Goal: Task Accomplishment & Management: Manage account settings

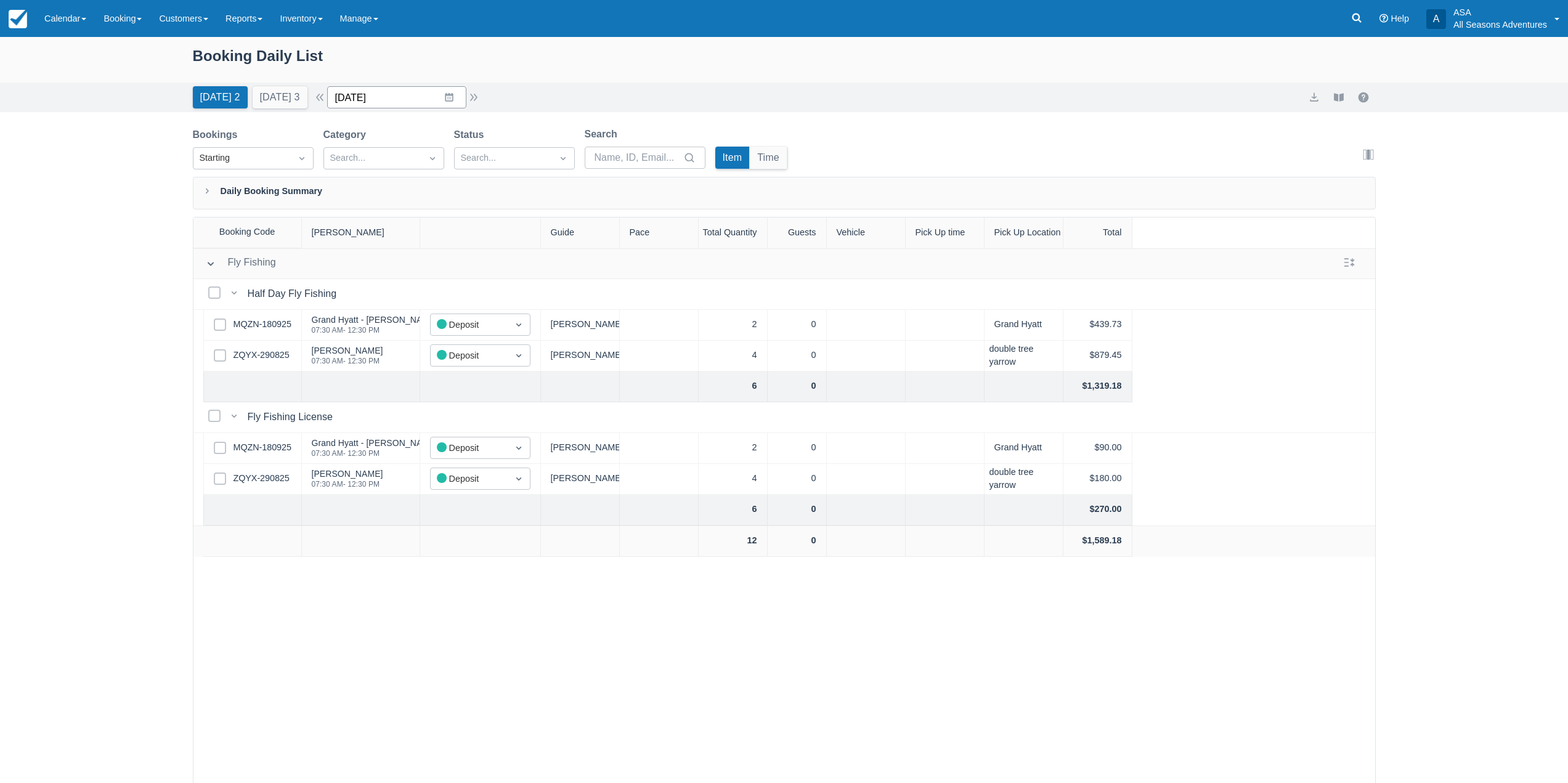
click at [448, 95] on input "09/19/25" at bounding box center [397, 97] width 139 height 22
click at [448, 262] on td "25" at bounding box center [449, 262] width 24 height 23
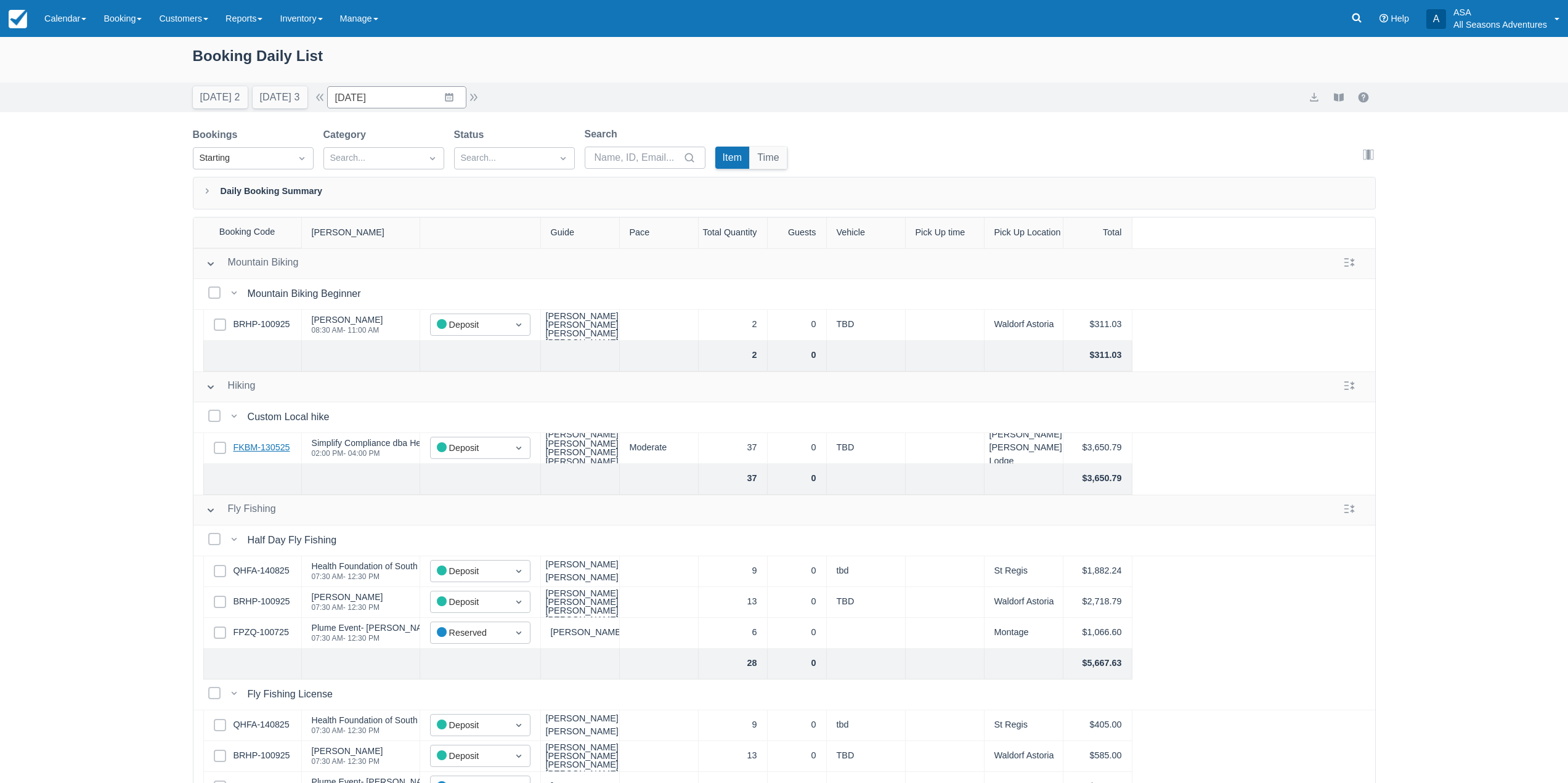
click at [275, 452] on link "FKBM-130525" at bounding box center [262, 448] width 57 height 13
click at [555, 454] on div "[PERSON_NAME], [PERSON_NAME], [PERSON_NAME], [PERSON_NAME]," at bounding box center [583, 448] width 75 height 36
click at [555, 454] on div "Gordo, Brandon, Logan, Shakira," at bounding box center [583, 448] width 75 height 36
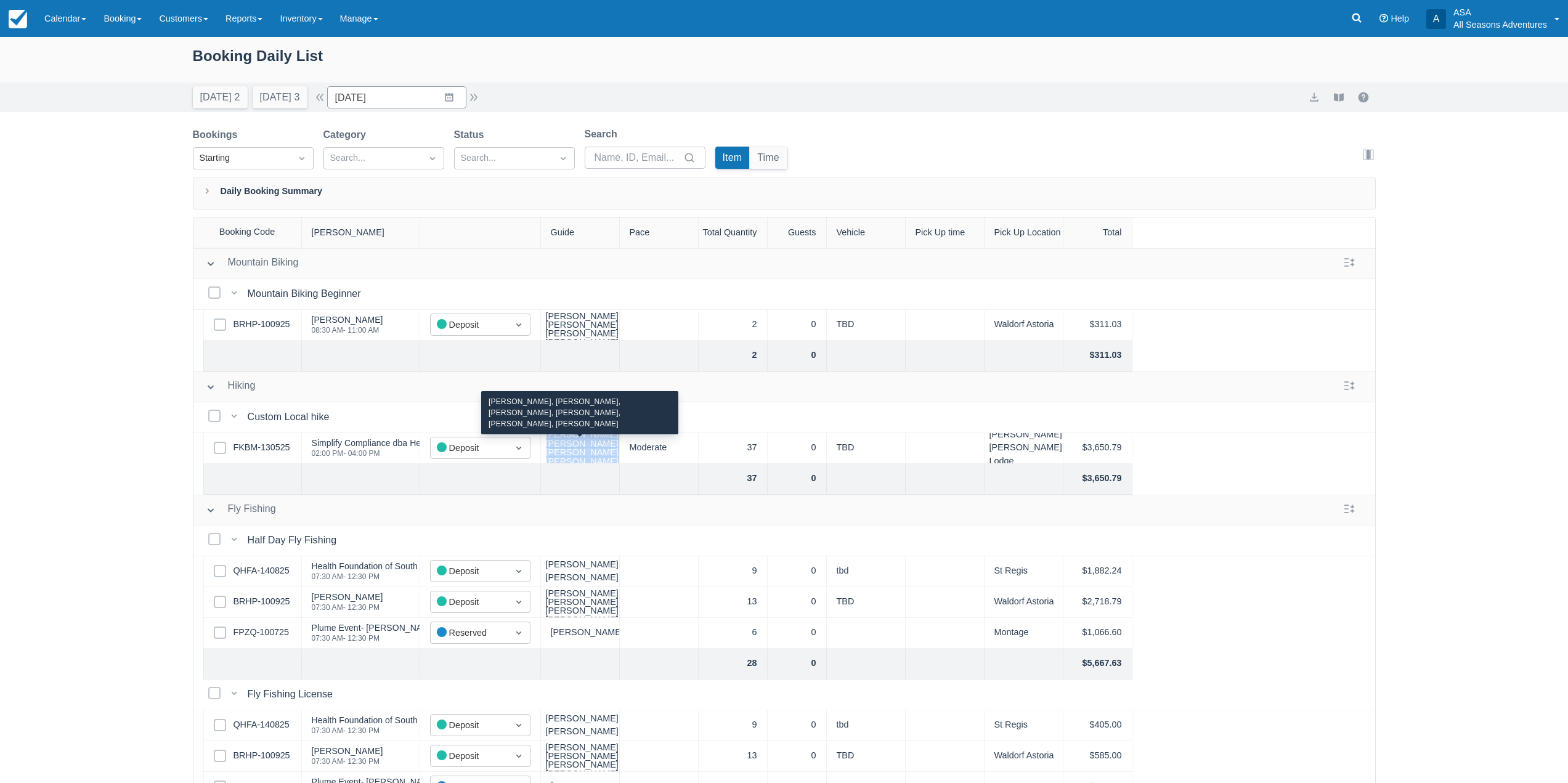
click at [555, 454] on div "Gordo, Brandon, Logan, Shakira," at bounding box center [583, 448] width 75 height 36
click at [569, 455] on div "Gordo, Brandon, Logan, Shakira," at bounding box center [583, 448] width 75 height 36
click at [106, 437] on div "Booking Daily List Today 2 Tomorrow 3 Date 09/25/25 Navigate forward to interac…" at bounding box center [784, 441] width 1568 height 809
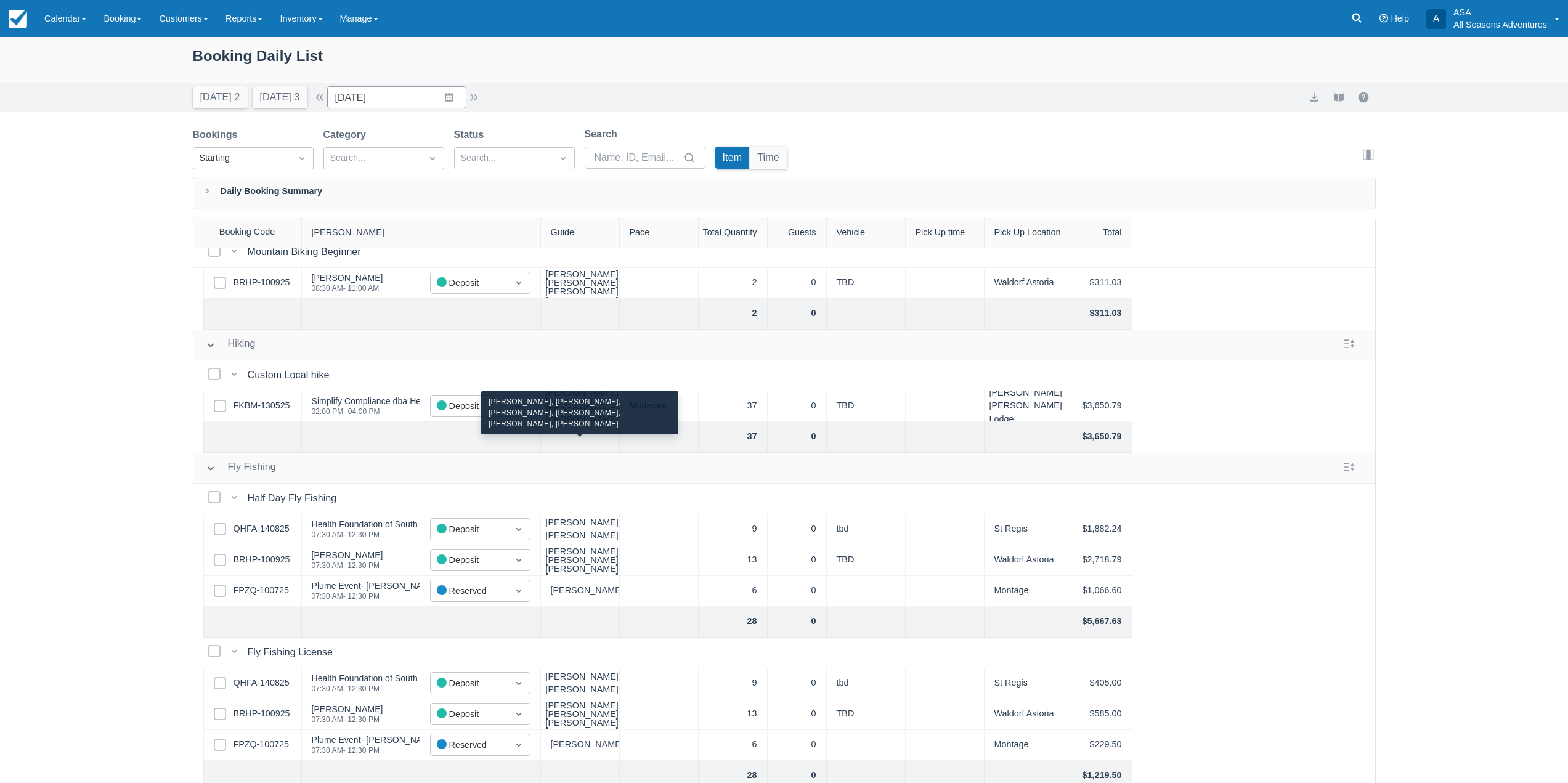
scroll to position [61, 0]
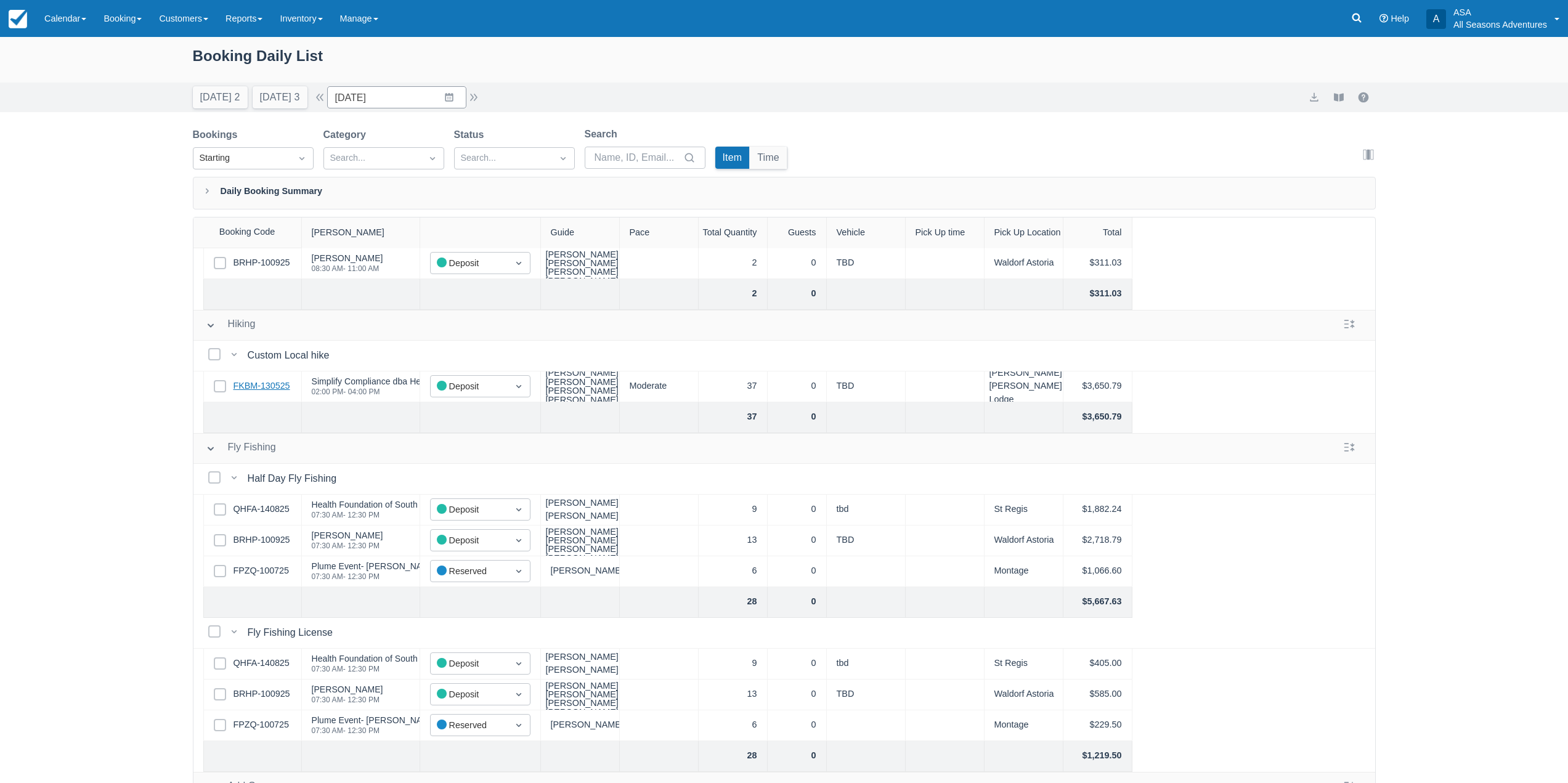
click at [274, 389] on link "FKBM-130525" at bounding box center [262, 386] width 57 height 13
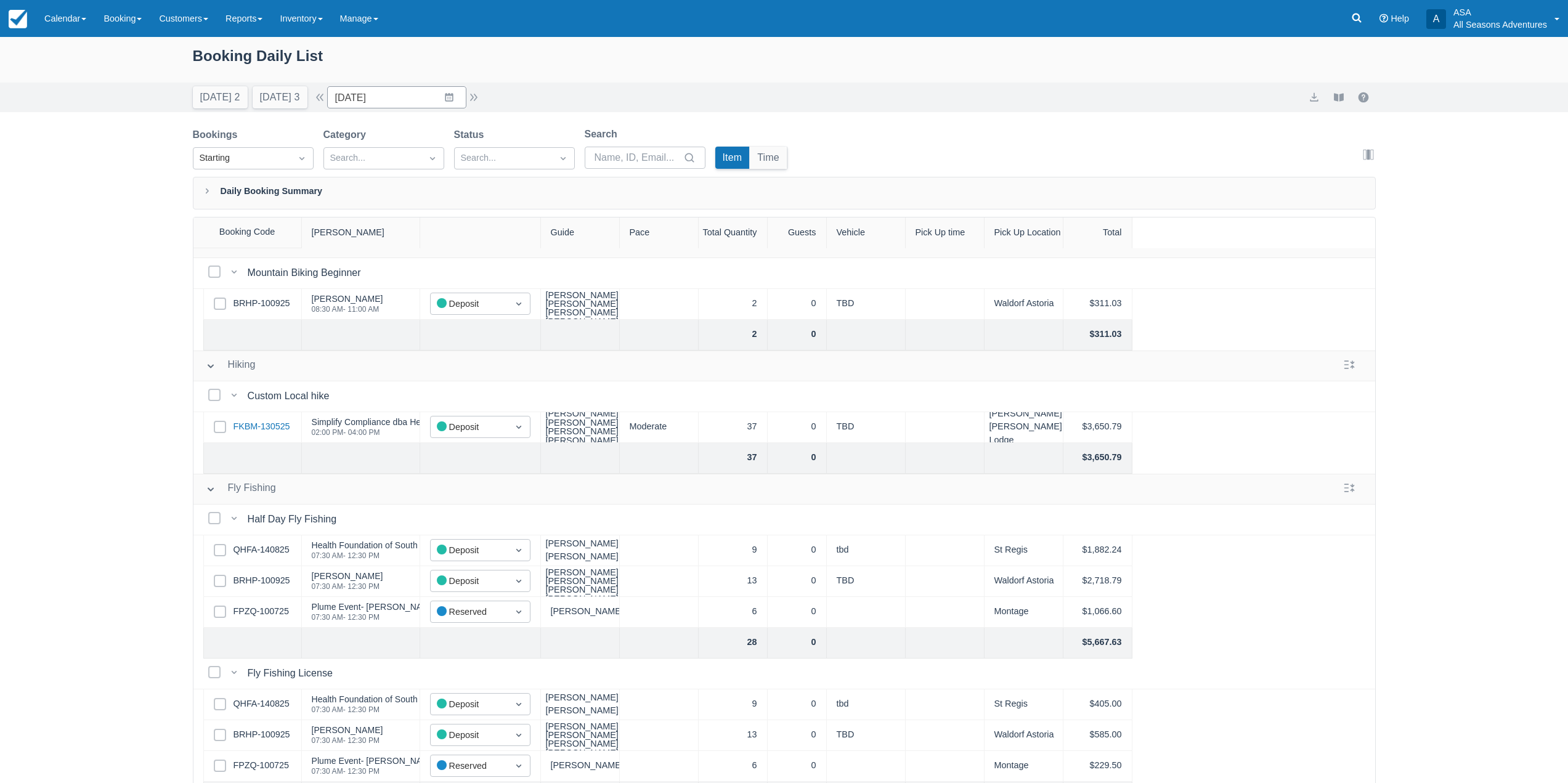
scroll to position [0, 0]
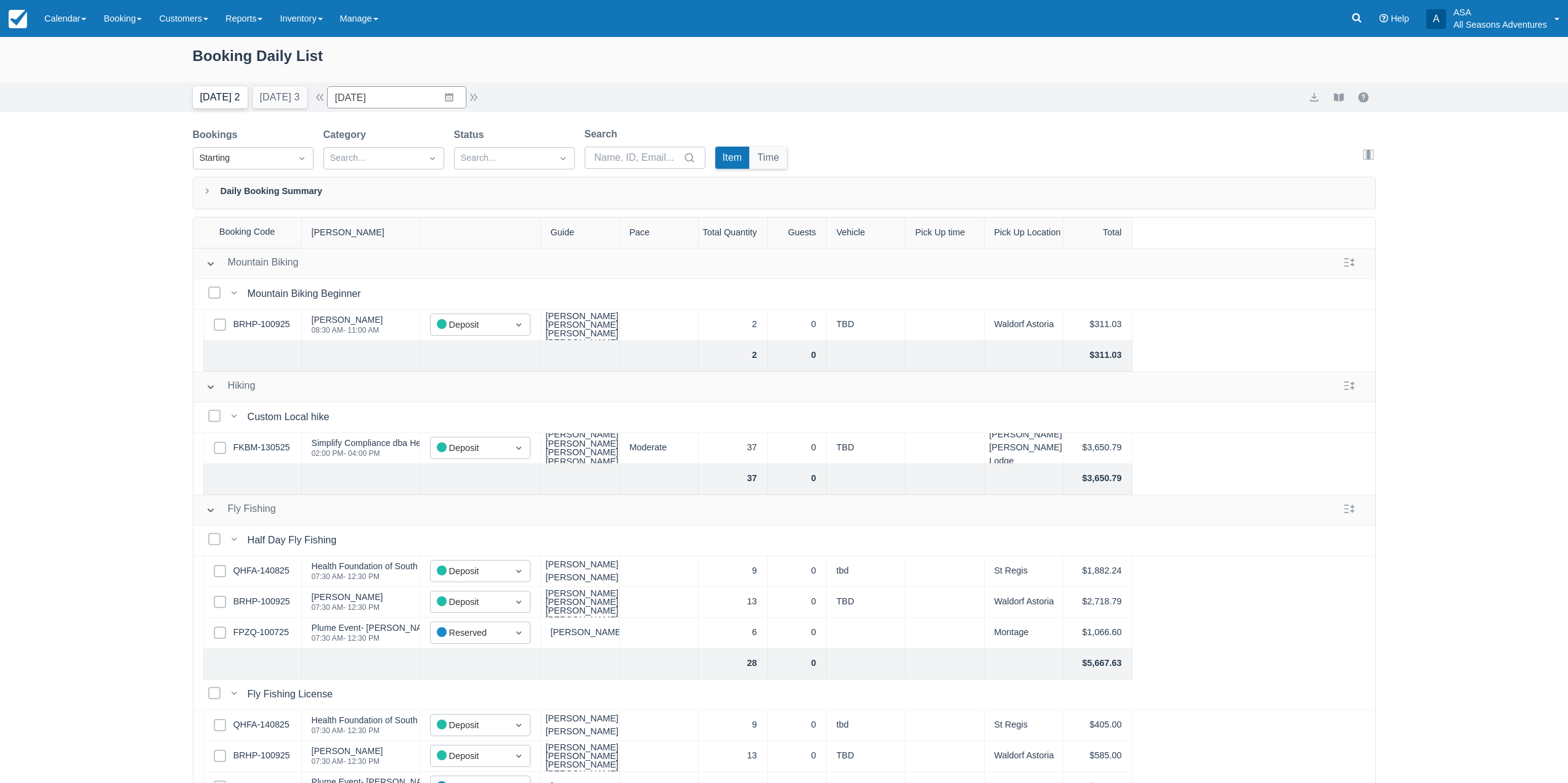
click at [231, 94] on button "Today 2" at bounding box center [220, 97] width 55 height 22
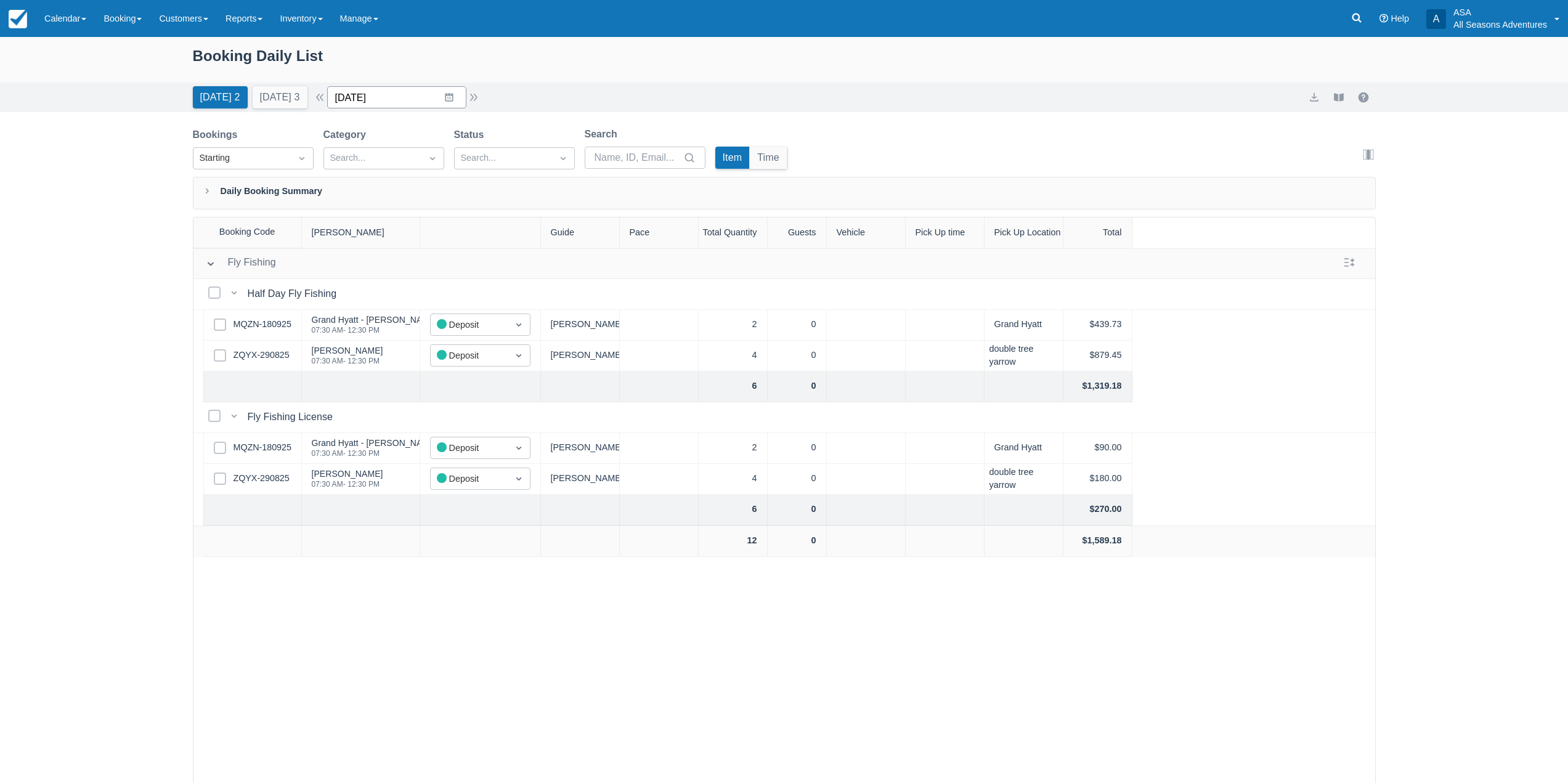
click at [449, 100] on input "09/19/25" at bounding box center [397, 97] width 139 height 22
click at [382, 258] on td "22" at bounding box center [376, 262] width 24 height 23
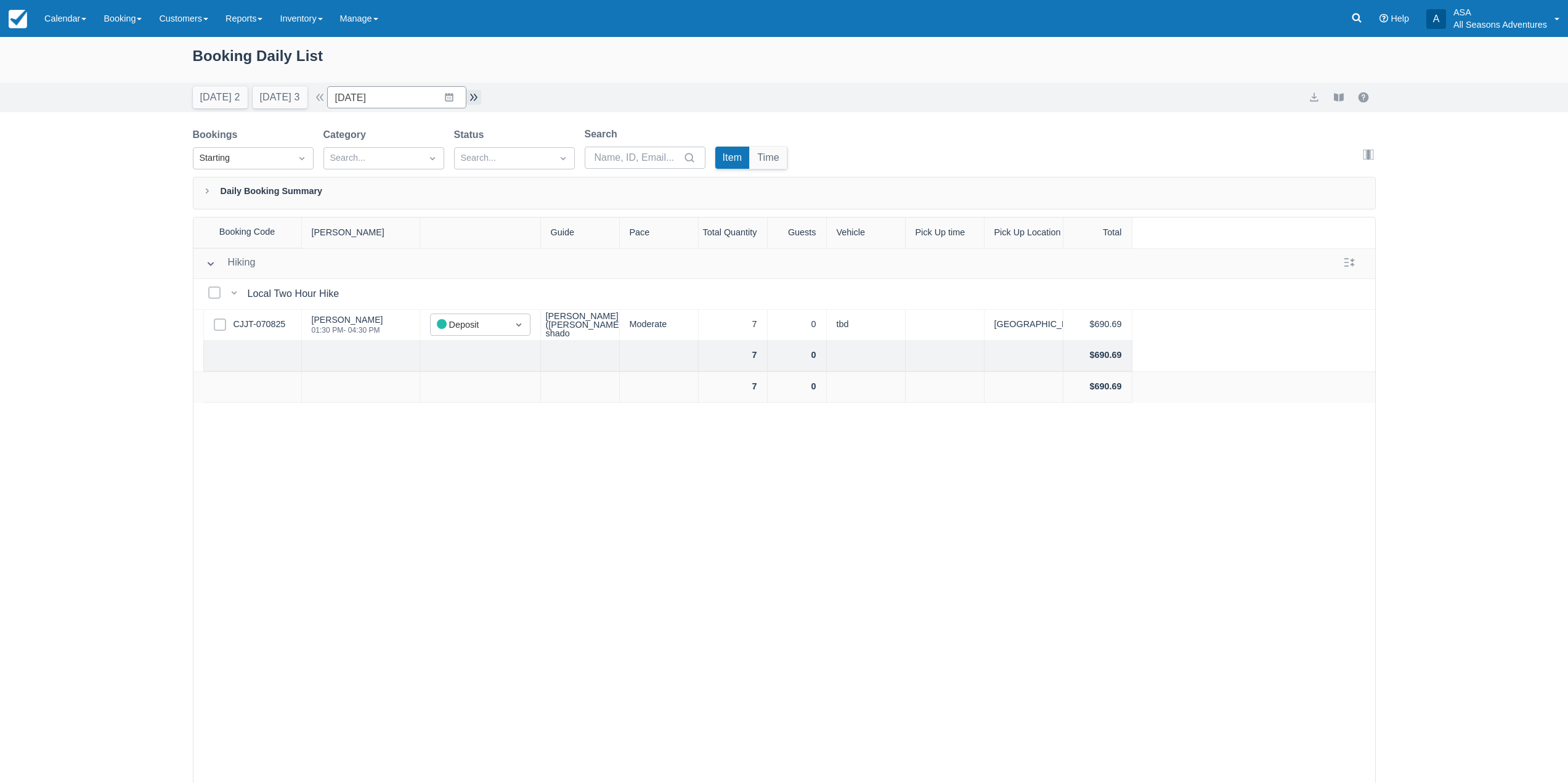
click at [481, 96] on button "button" at bounding box center [474, 97] width 15 height 15
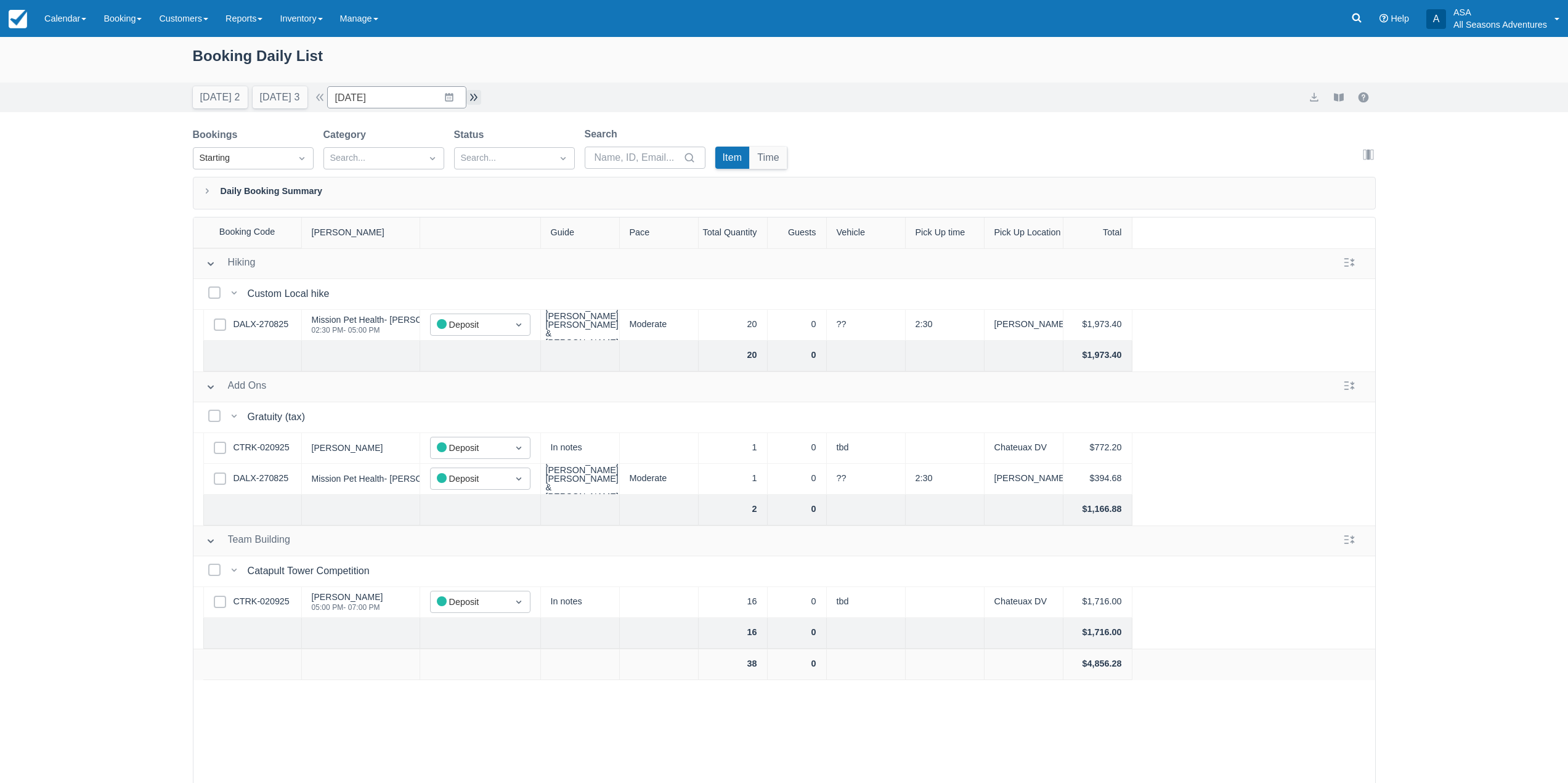
click at [481, 96] on button "button" at bounding box center [474, 97] width 15 height 15
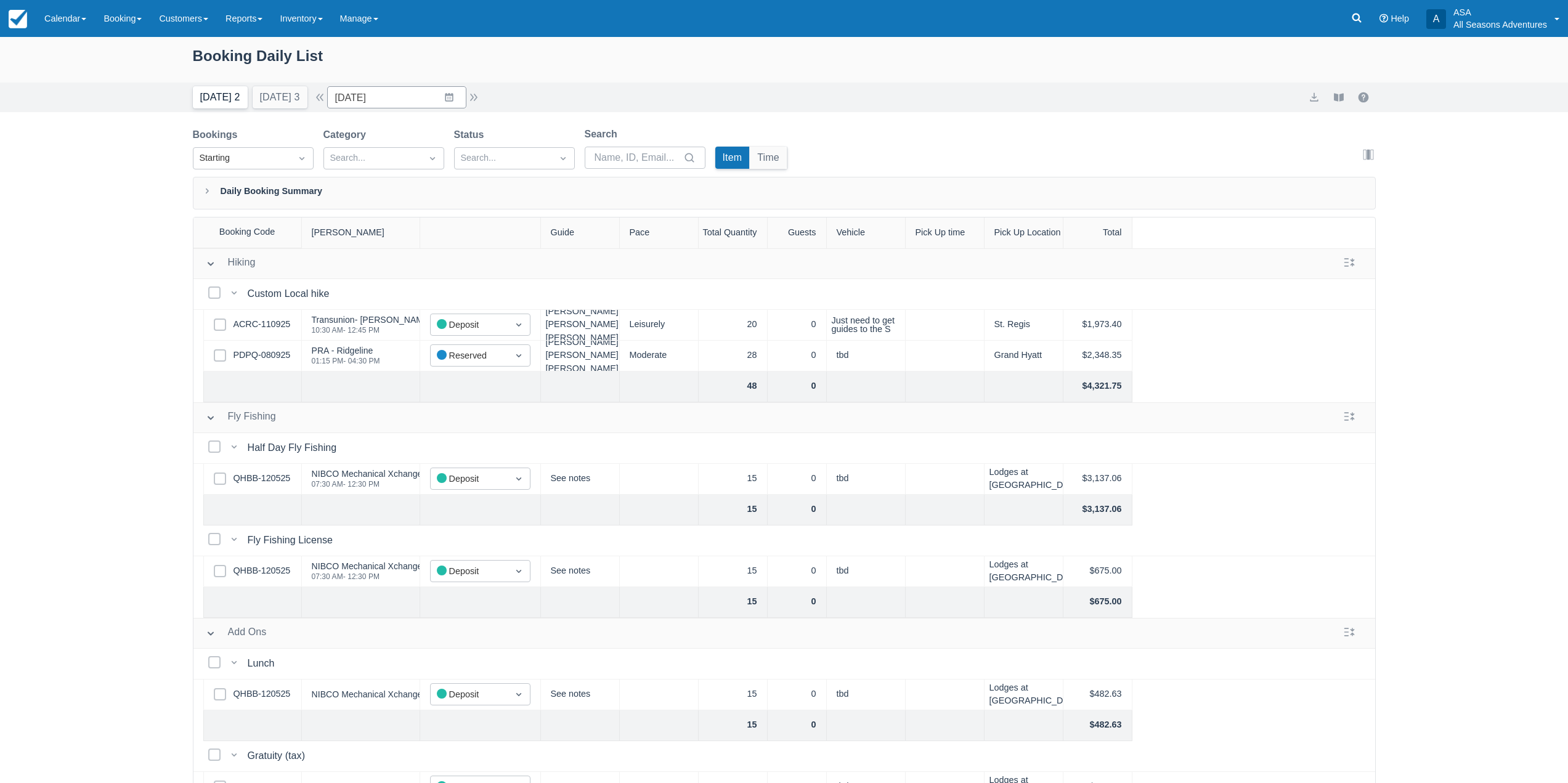
click at [216, 94] on button "Today 2" at bounding box center [220, 97] width 55 height 22
type input "09/19/25"
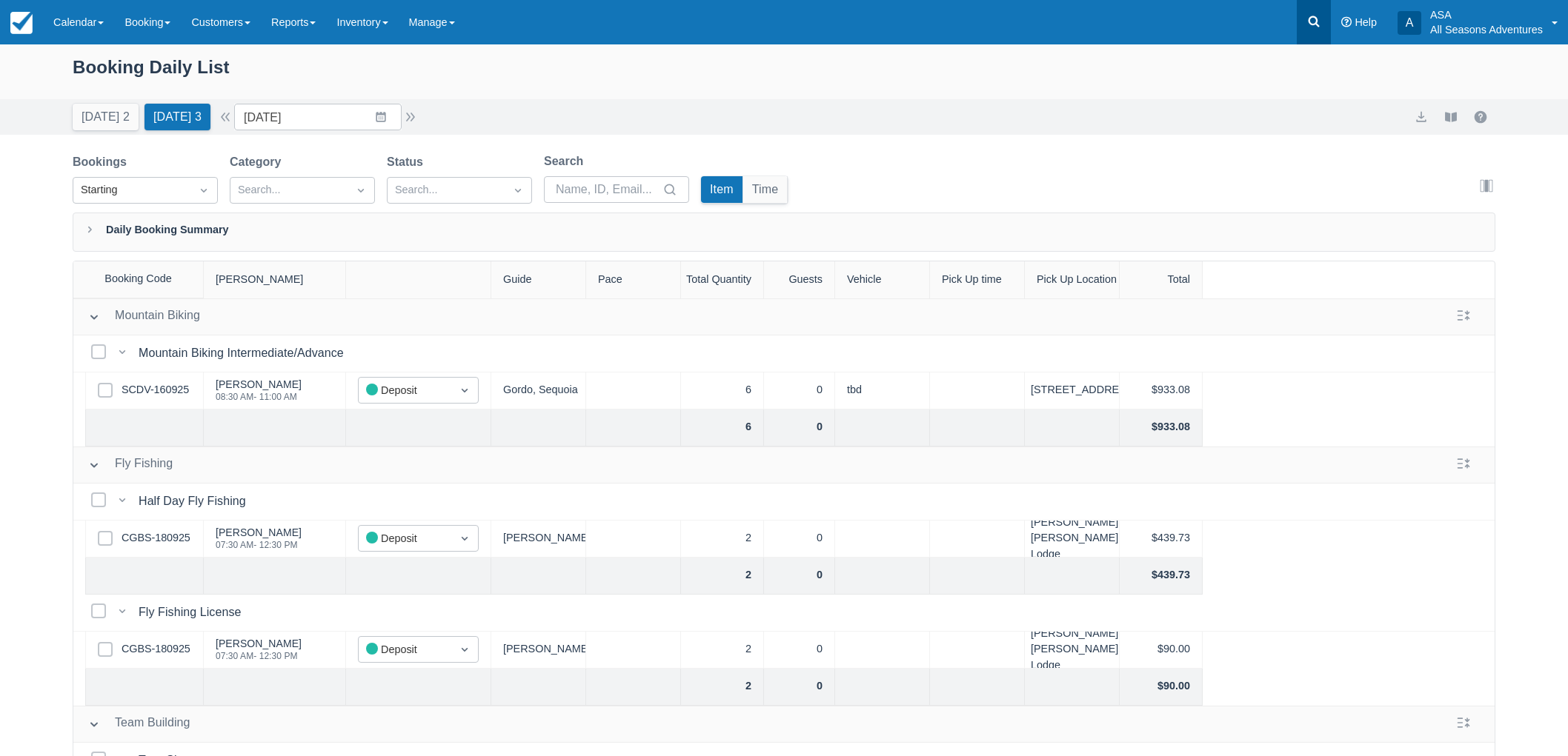
scroll to position [75, 0]
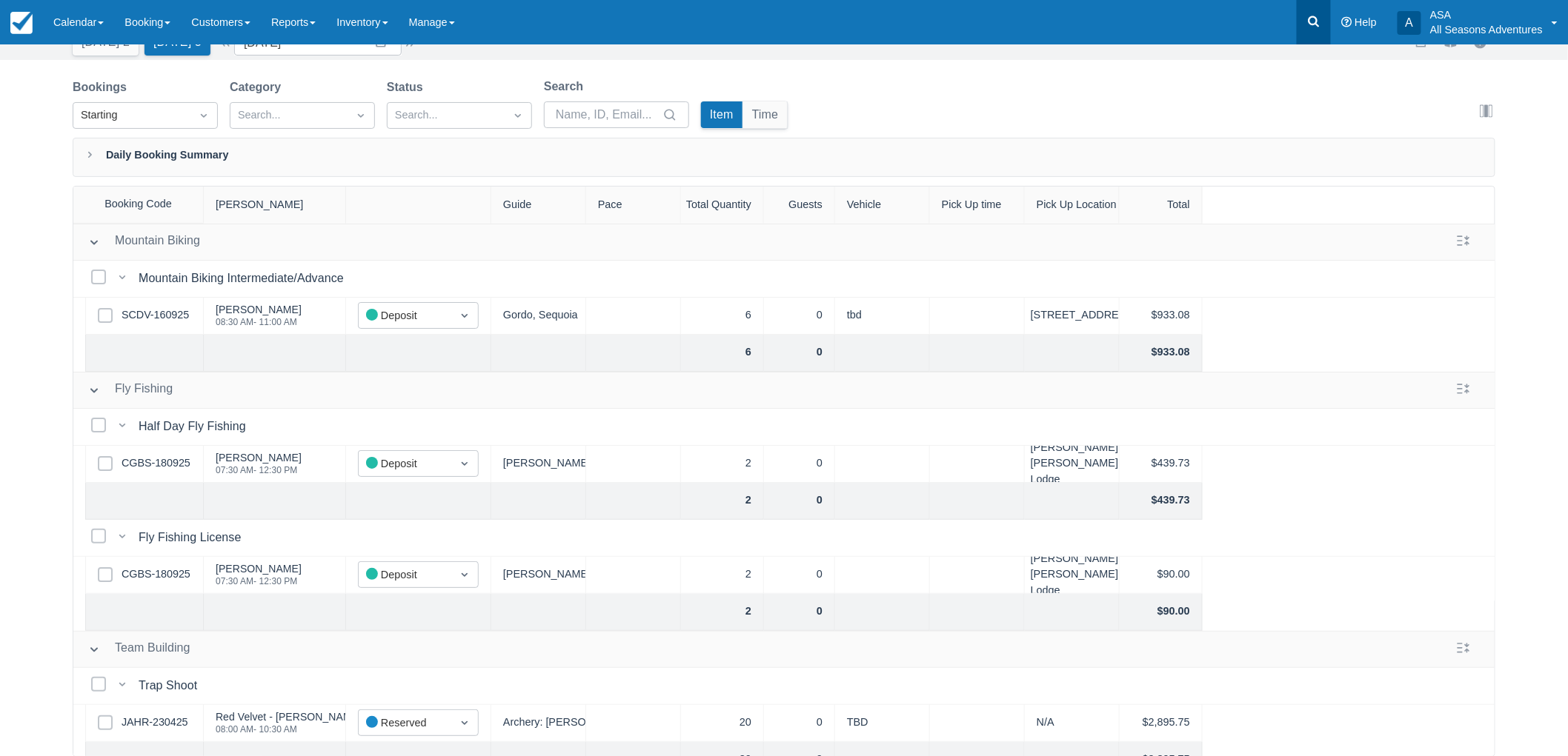
click at [1319, 25] on icon at bounding box center [1314, 22] width 11 height 11
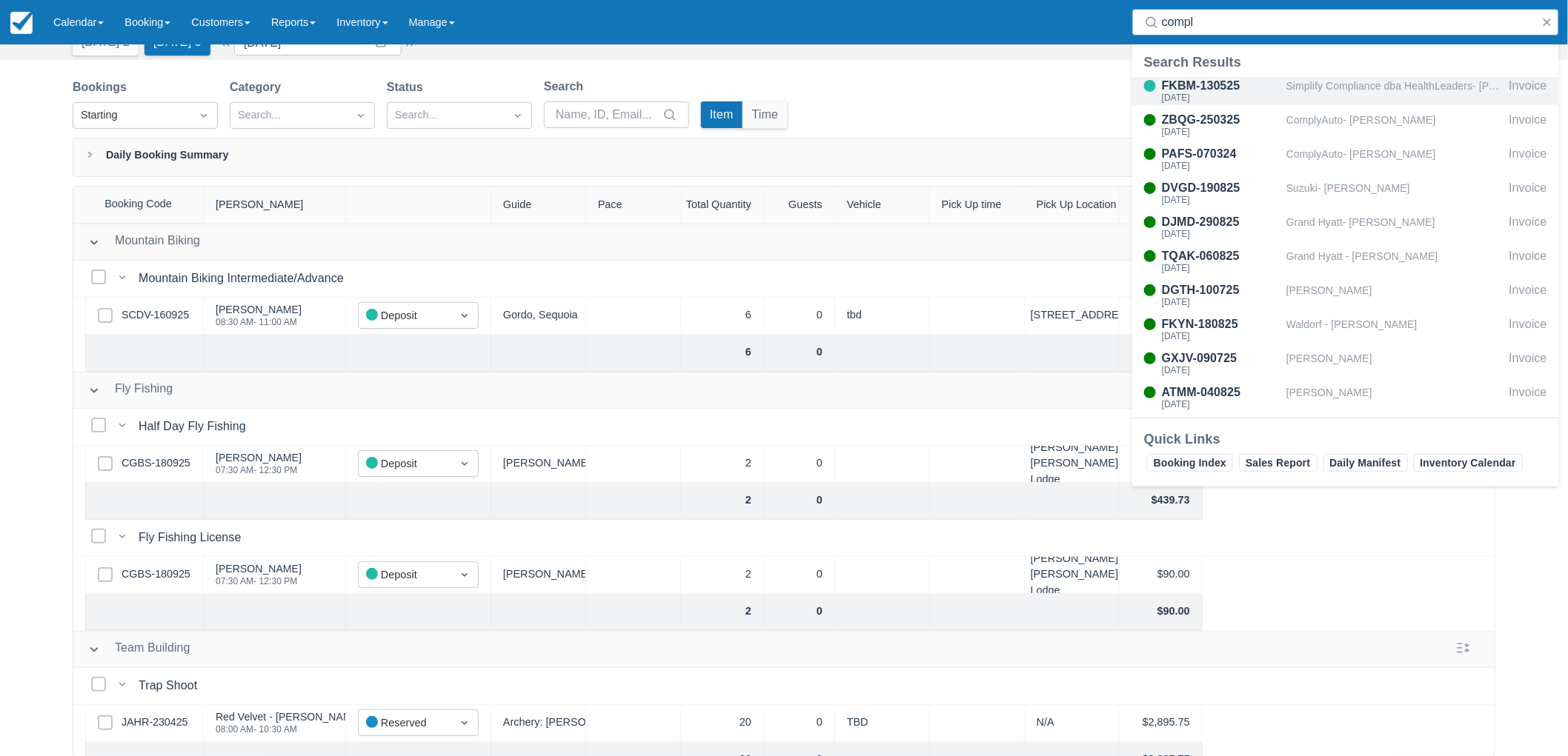
type input "compl"
click at [1423, 86] on div "Simplify Compliance dba HealthLeaders- [PERSON_NAME]" at bounding box center [1394, 91] width 217 height 28
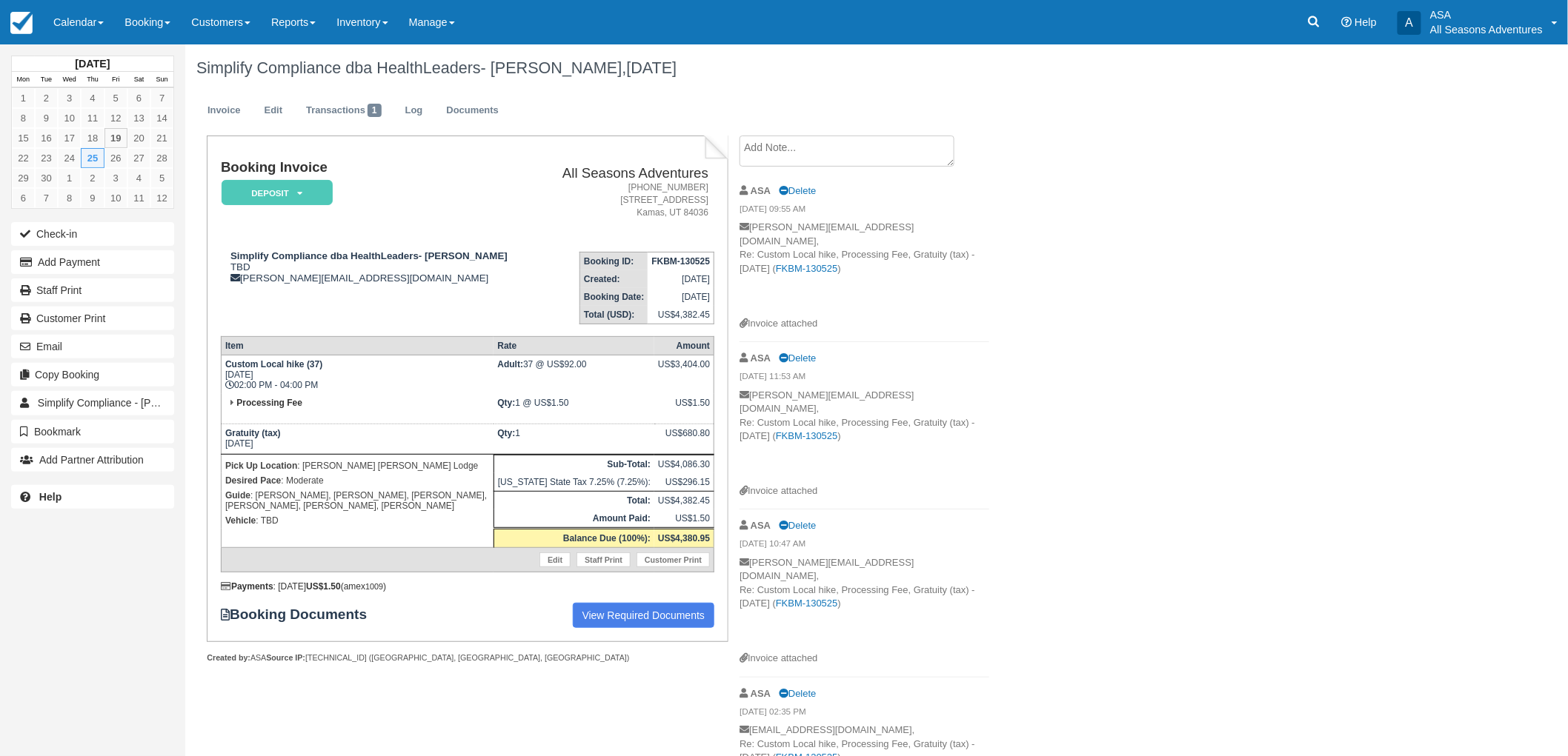
click at [853, 156] on textarea at bounding box center [847, 151] width 215 height 32
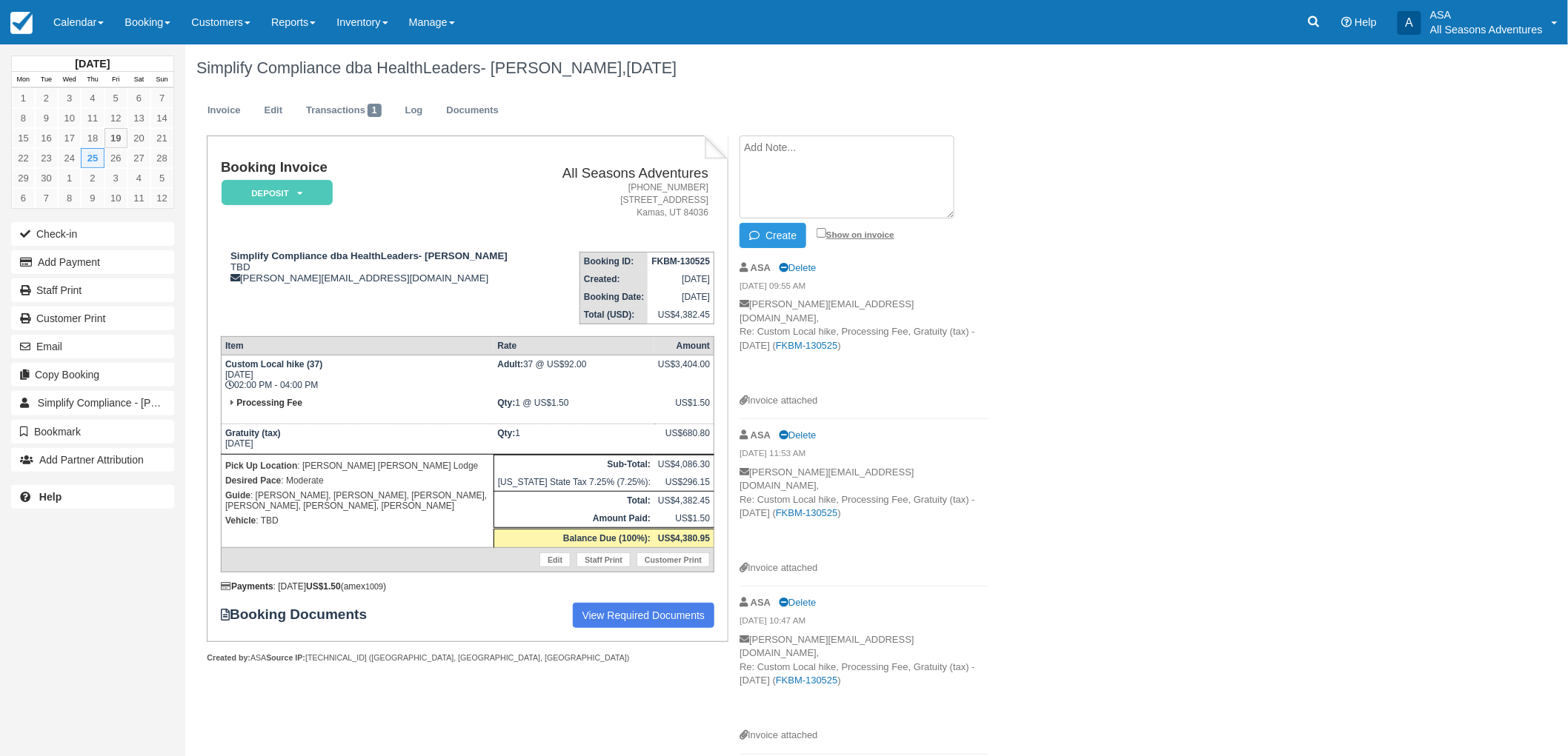
click at [831, 234] on label "Show on invoice" at bounding box center [855, 234] width 77 height 10
click at [826, 234] on input "Show on invoice" at bounding box center [821, 233] width 10 height 10
checkbox input "true"
click at [827, 195] on textarea at bounding box center [847, 177] width 215 height 83
click at [778, 234] on button "Create" at bounding box center [773, 236] width 67 height 25
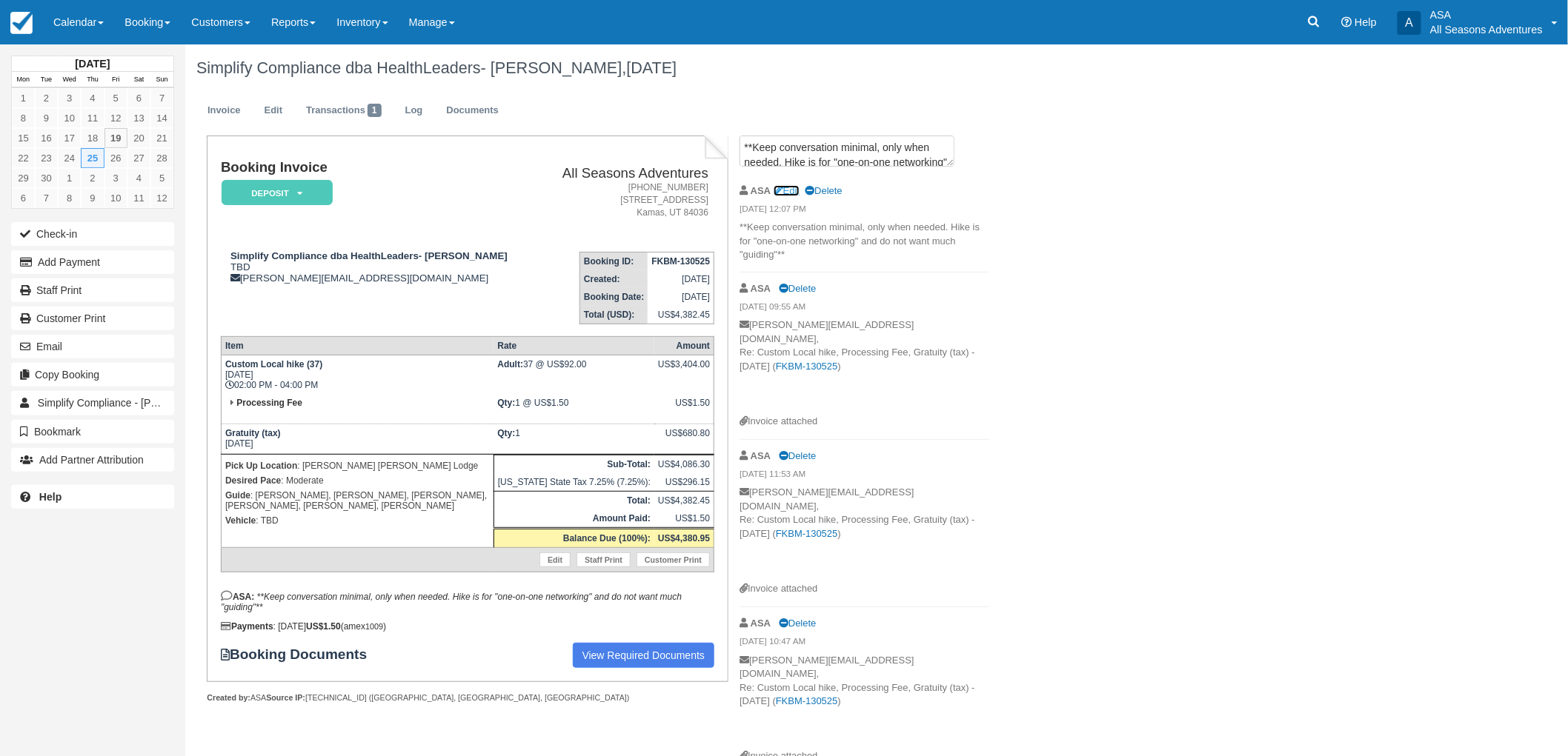
click at [780, 190] on icon at bounding box center [778, 191] width 10 height 10
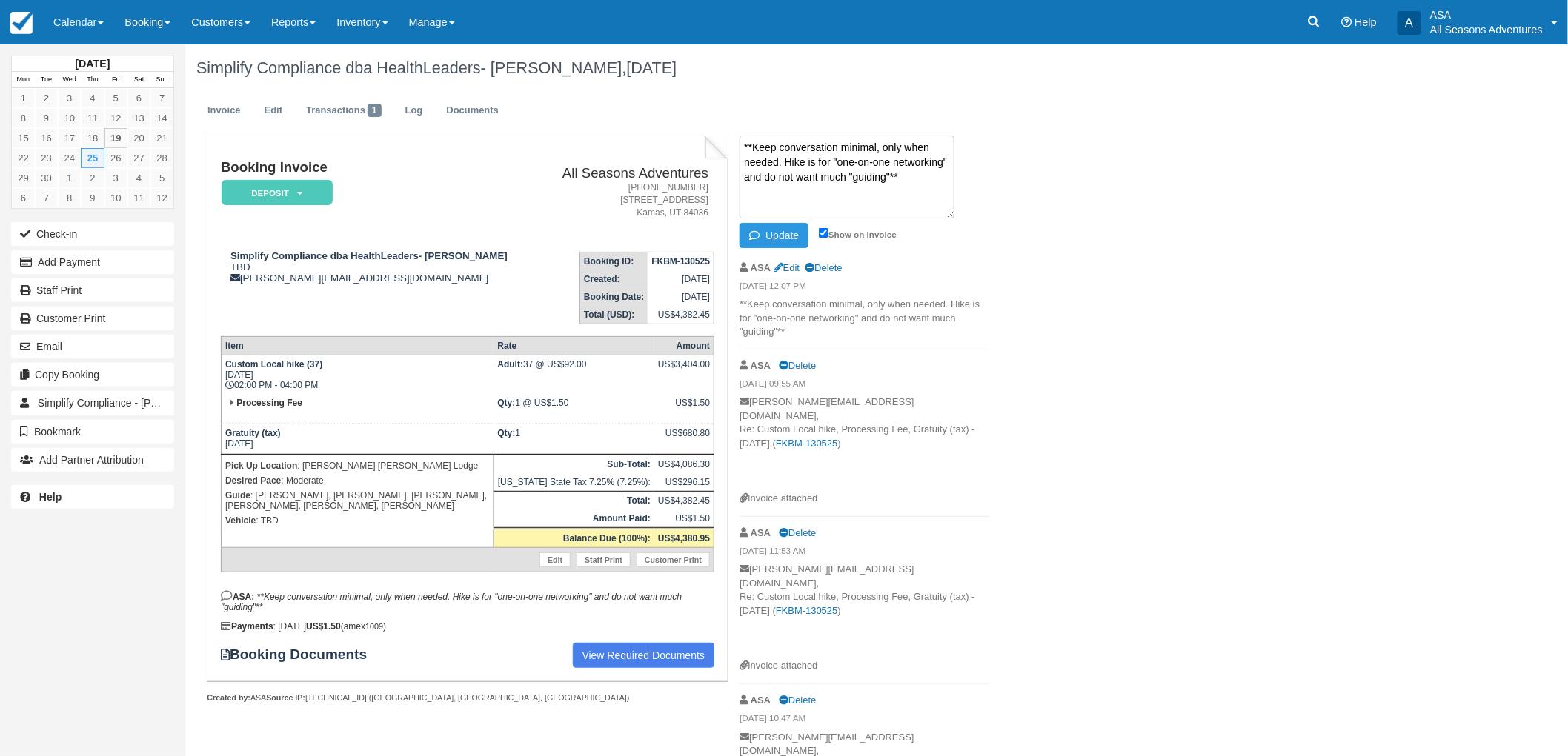
paste textarea "All docents must keep conversation to a minimum, interrupting only when necessa…"
type textarea "**Keep conversation minimal, only when needed. Hike is for "one-on-one networki…"
click at [764, 233] on icon "button" at bounding box center [757, 236] width 16 height 11
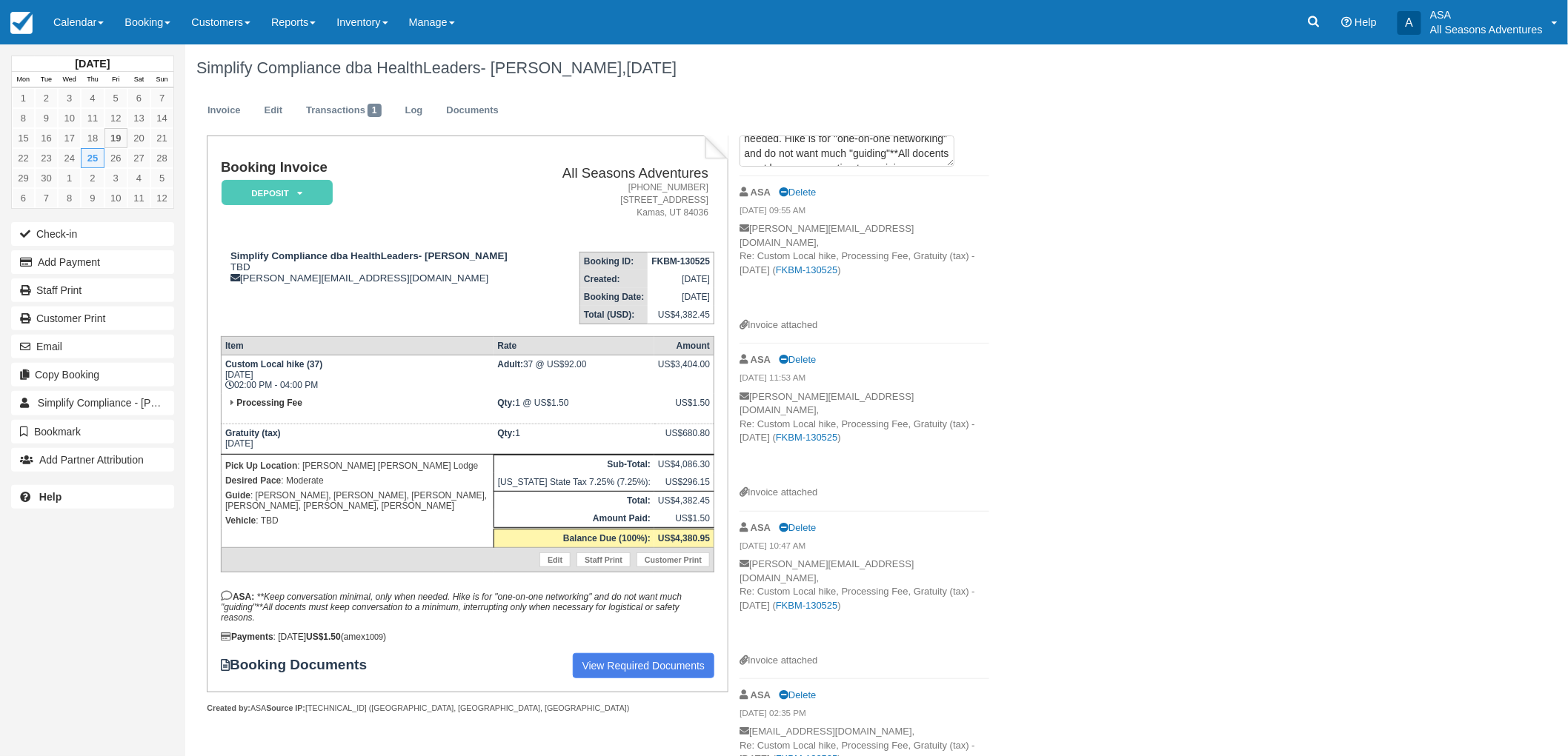
scroll to position [0, 0]
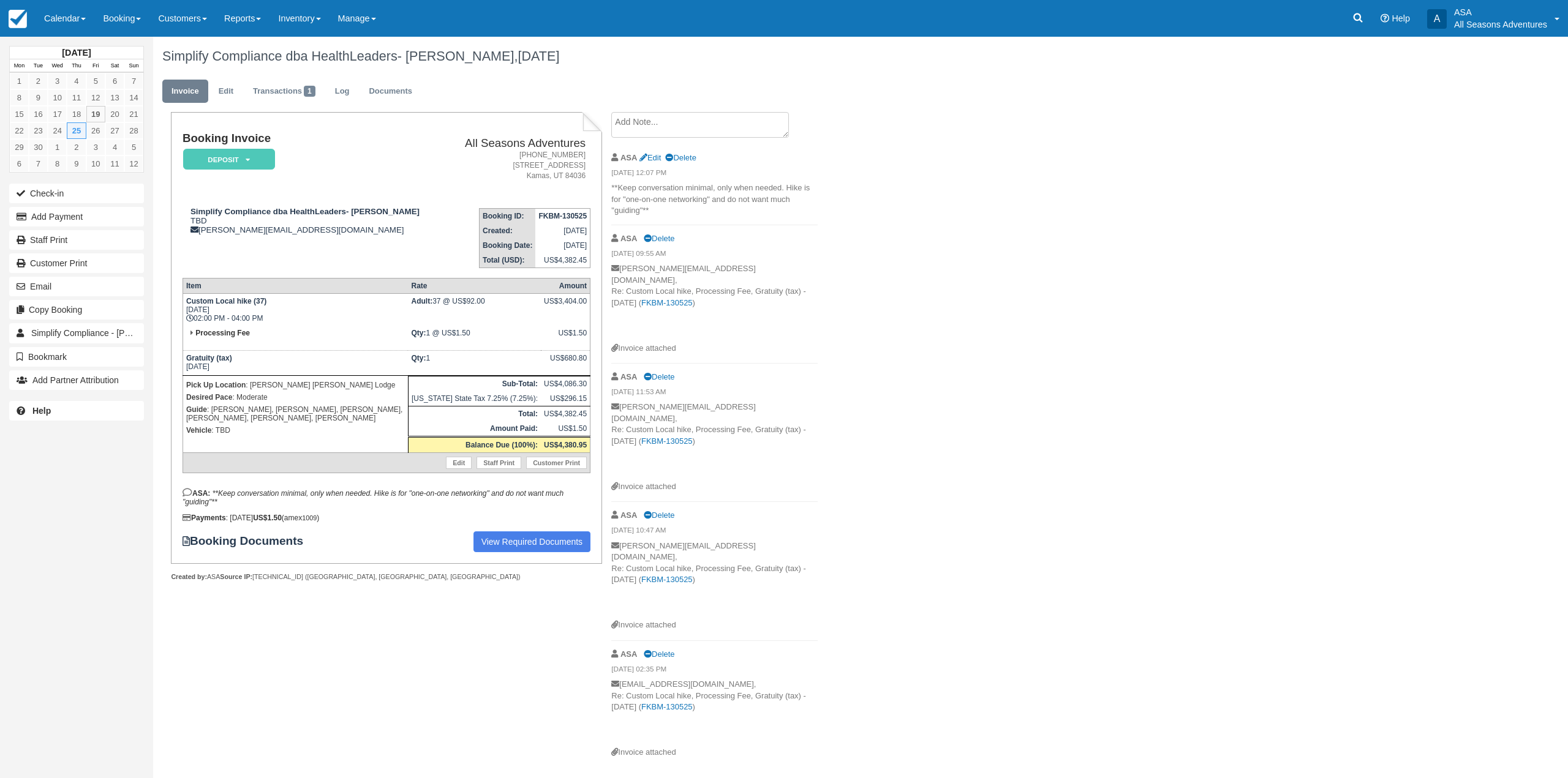
click at [222, 410] on p "Guide : Gordo, Brandon, Logan, Shakira, Harry, Noah" at bounding box center [295, 414] width 219 height 21
click at [271, 410] on p "Guide : Gordo, Brandon, Logan, Shakira, Harry, Noah" at bounding box center [295, 414] width 219 height 21
click at [302, 411] on p "Guide : Gordo, Brandon, Logan, Shakira, Harry, Noah" at bounding box center [295, 414] width 219 height 21
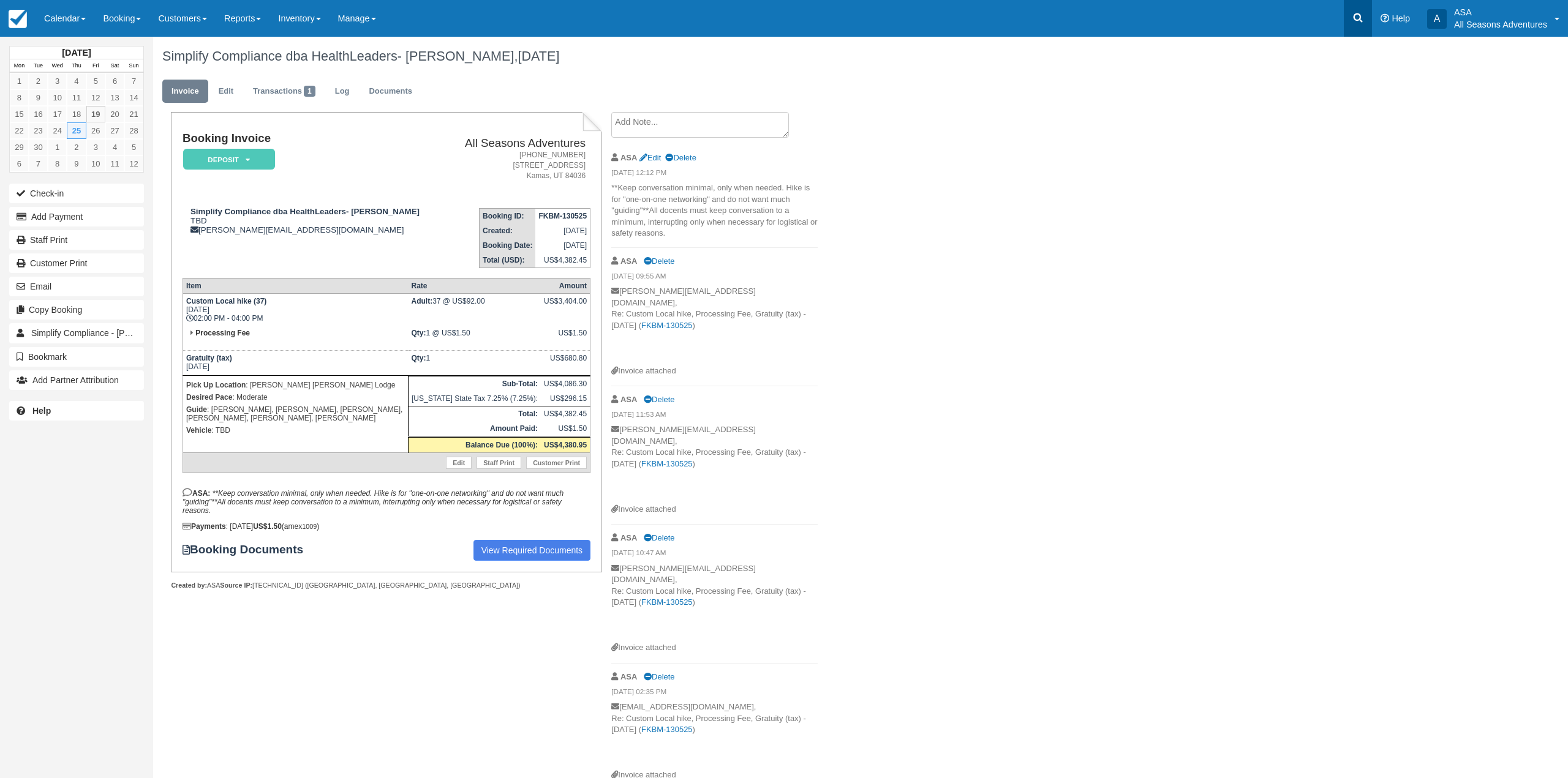
click at [1349, 16] on link at bounding box center [1358, 18] width 28 height 36
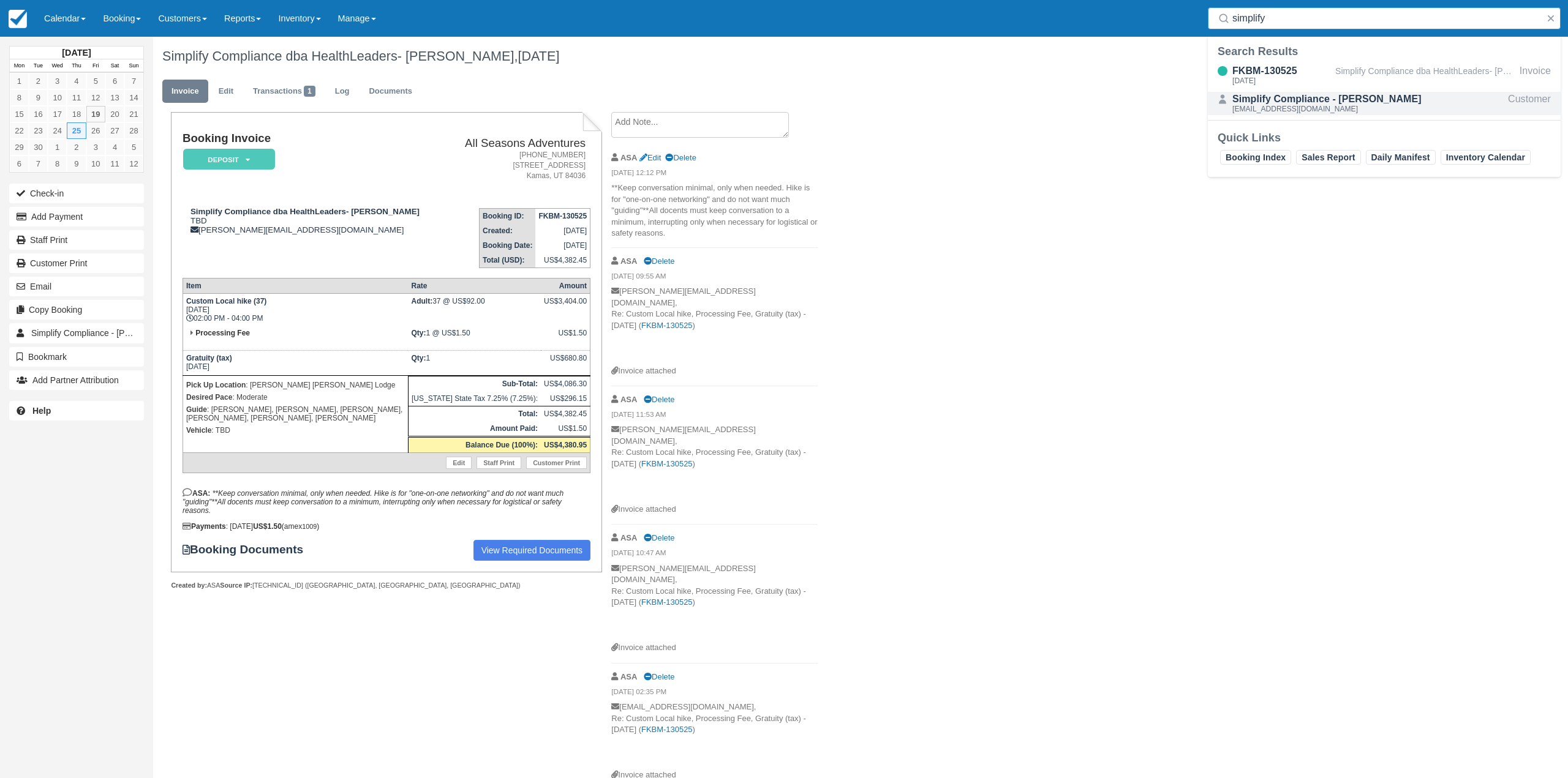
type input "simplify"
click at [1380, 106] on div "mgagnon@simplifycompliance.com" at bounding box center [1327, 109] width 189 height 7
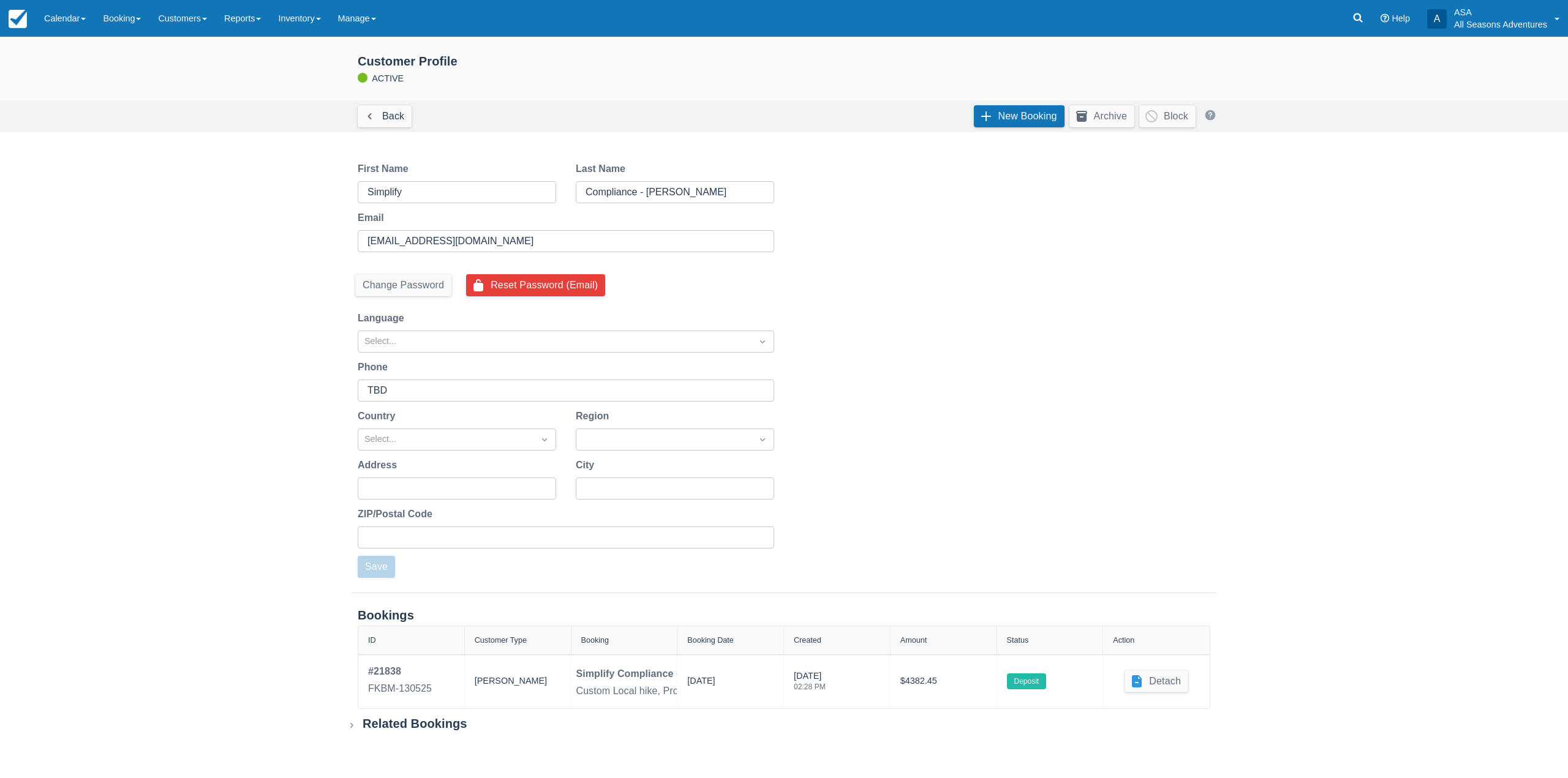
drag, startPoint x: 125, startPoint y: 12, endPoint x: 138, endPoint y: 61, distance: 50.7
click at [126, 12] on link "Booking" at bounding box center [122, 18] width 55 height 36
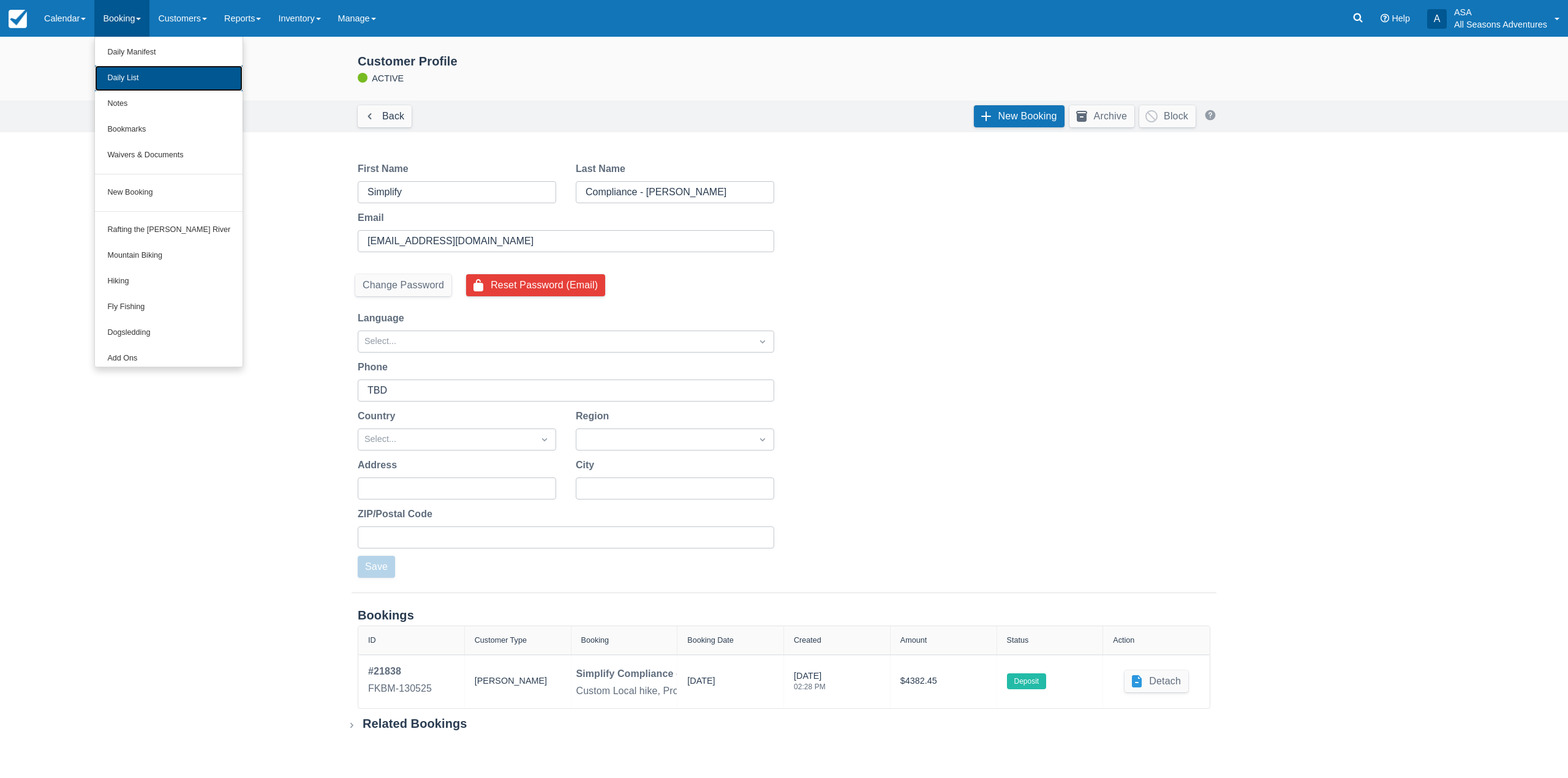
click at [141, 83] on link "Daily List" at bounding box center [169, 78] width 147 height 26
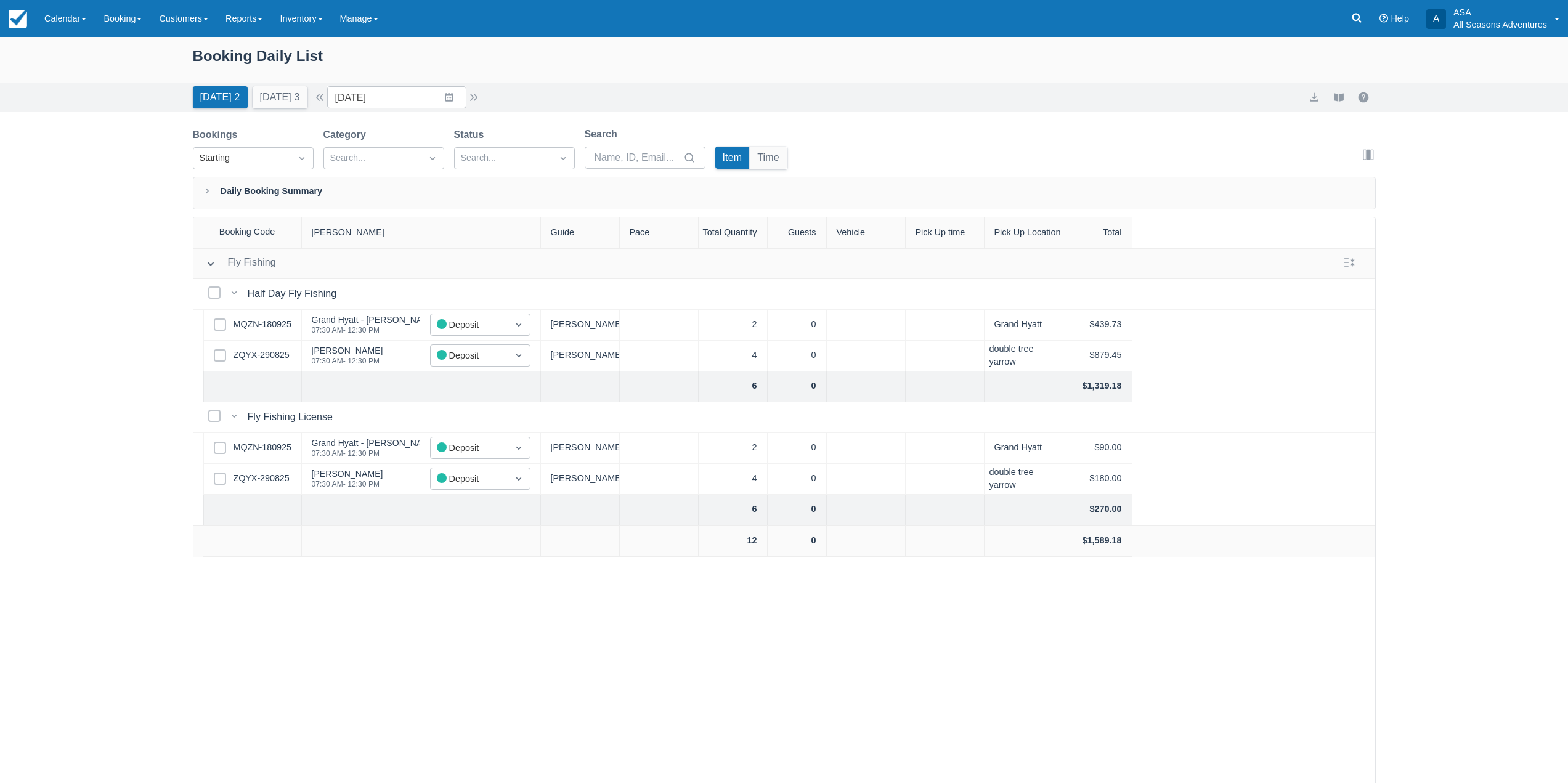
click at [459, 111] on div "Today 2 Tomorrow 3 Date 09/19/25 Navigate forward to interact with the calendar…" at bounding box center [784, 97] width 1568 height 30
click at [450, 97] on input "09/19/25" at bounding box center [397, 97] width 139 height 22
click at [455, 262] on td "25" at bounding box center [449, 262] width 24 height 23
type input "09/25/25"
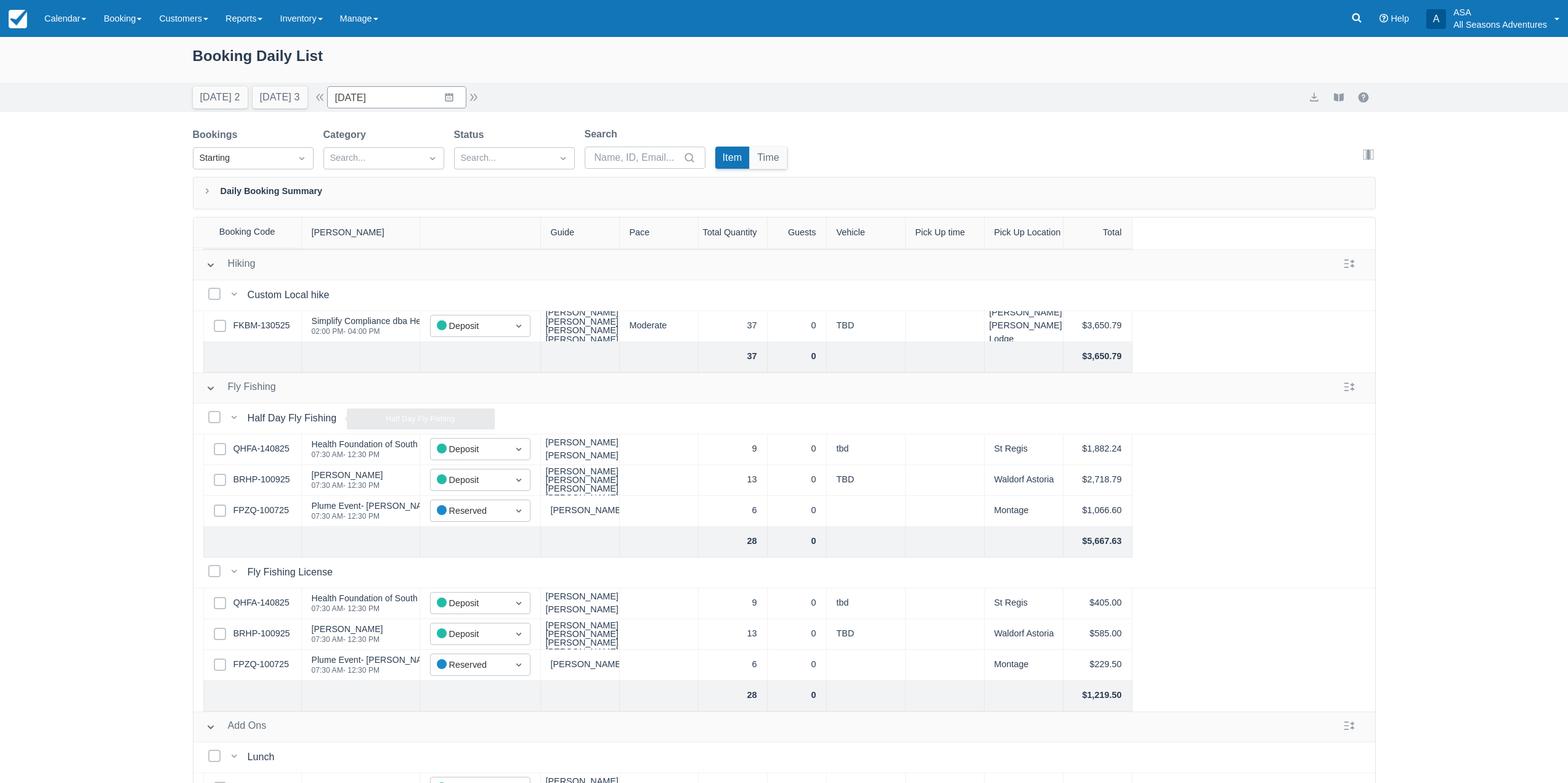
scroll to position [124, 0]
click at [278, 319] on link "FKBM-130525" at bounding box center [262, 325] width 57 height 13
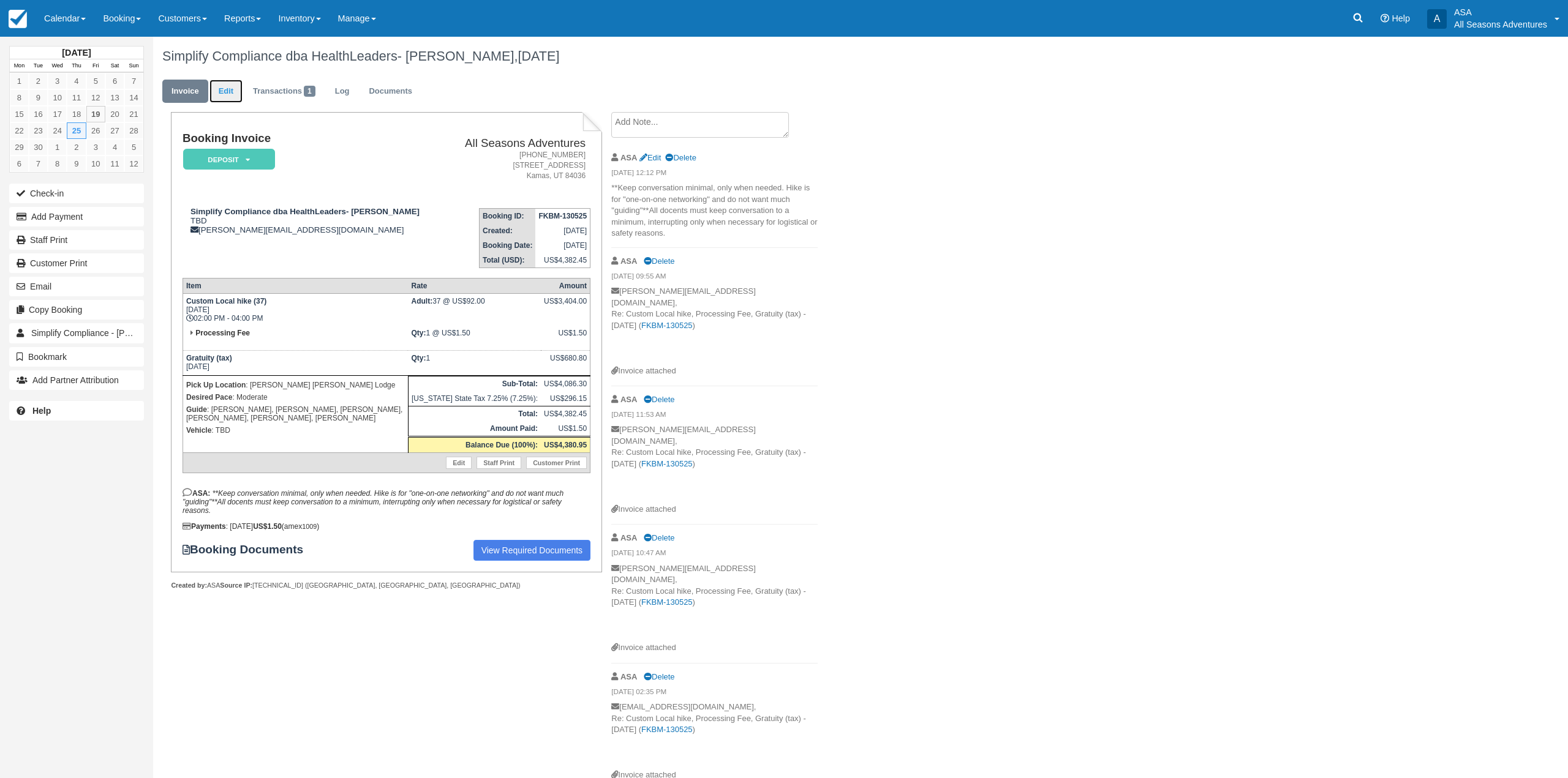
click at [227, 88] on link "Edit" at bounding box center [226, 91] width 33 height 24
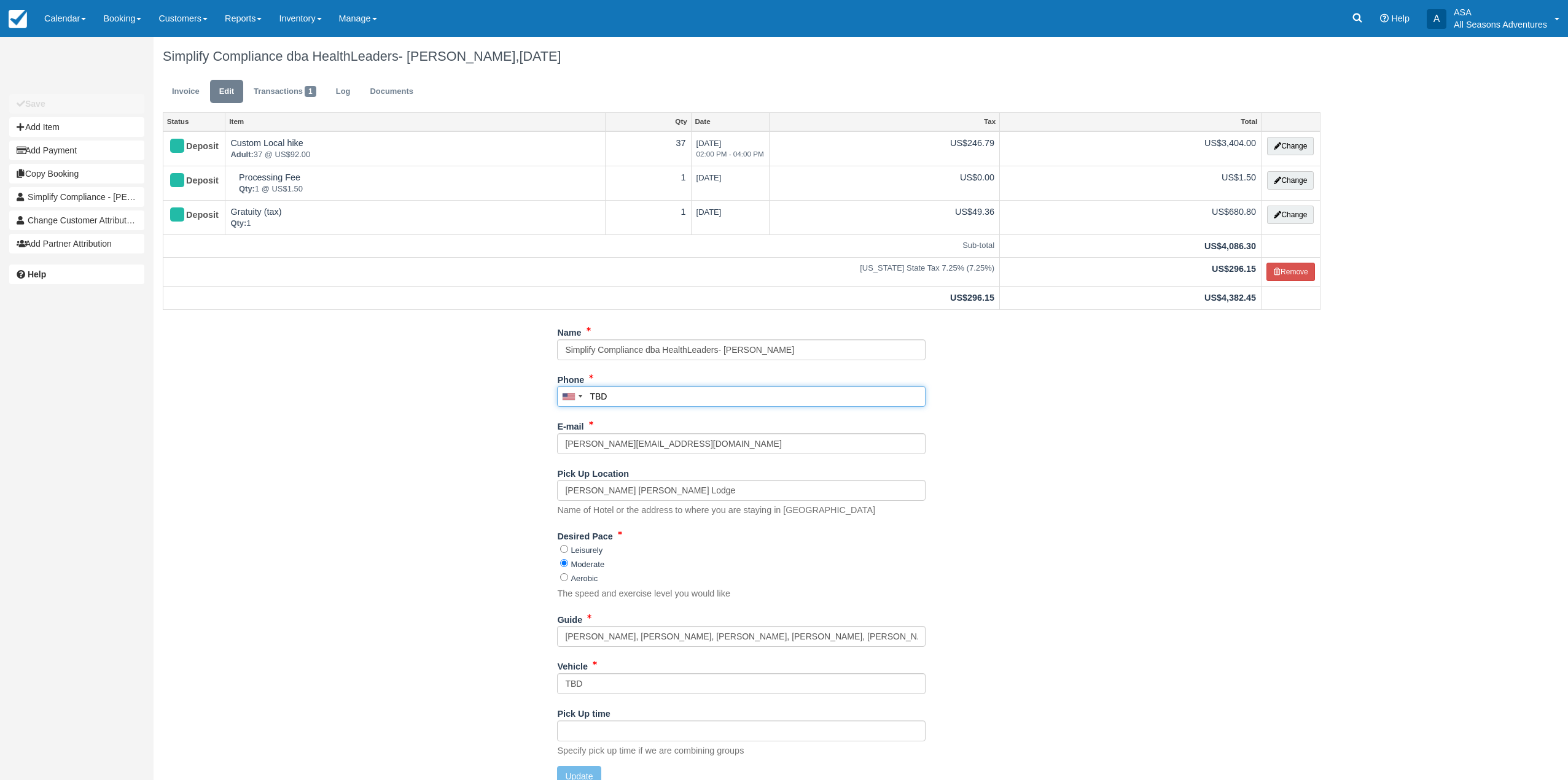
click at [595, 401] on input "TBD" at bounding box center [741, 397] width 369 height 21
click at [503, 498] on div "Name Simplify Compliance dba HealthLeaders- Shellena Hamdi Phone United States …" at bounding box center [741, 559] width 1176 height 474
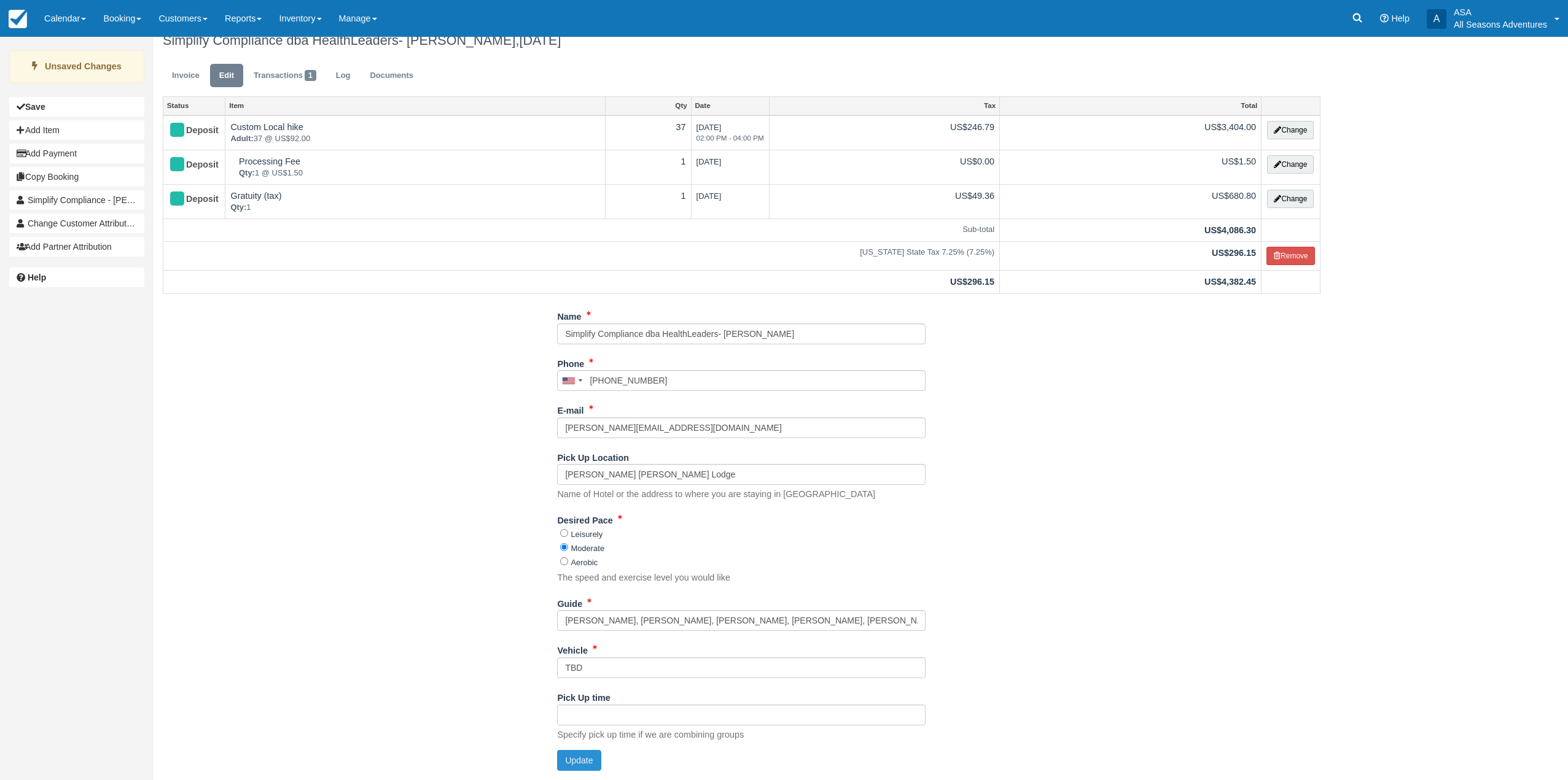
click at [577, 764] on button "Update" at bounding box center [579, 761] width 43 height 21
type input "+19783357771"
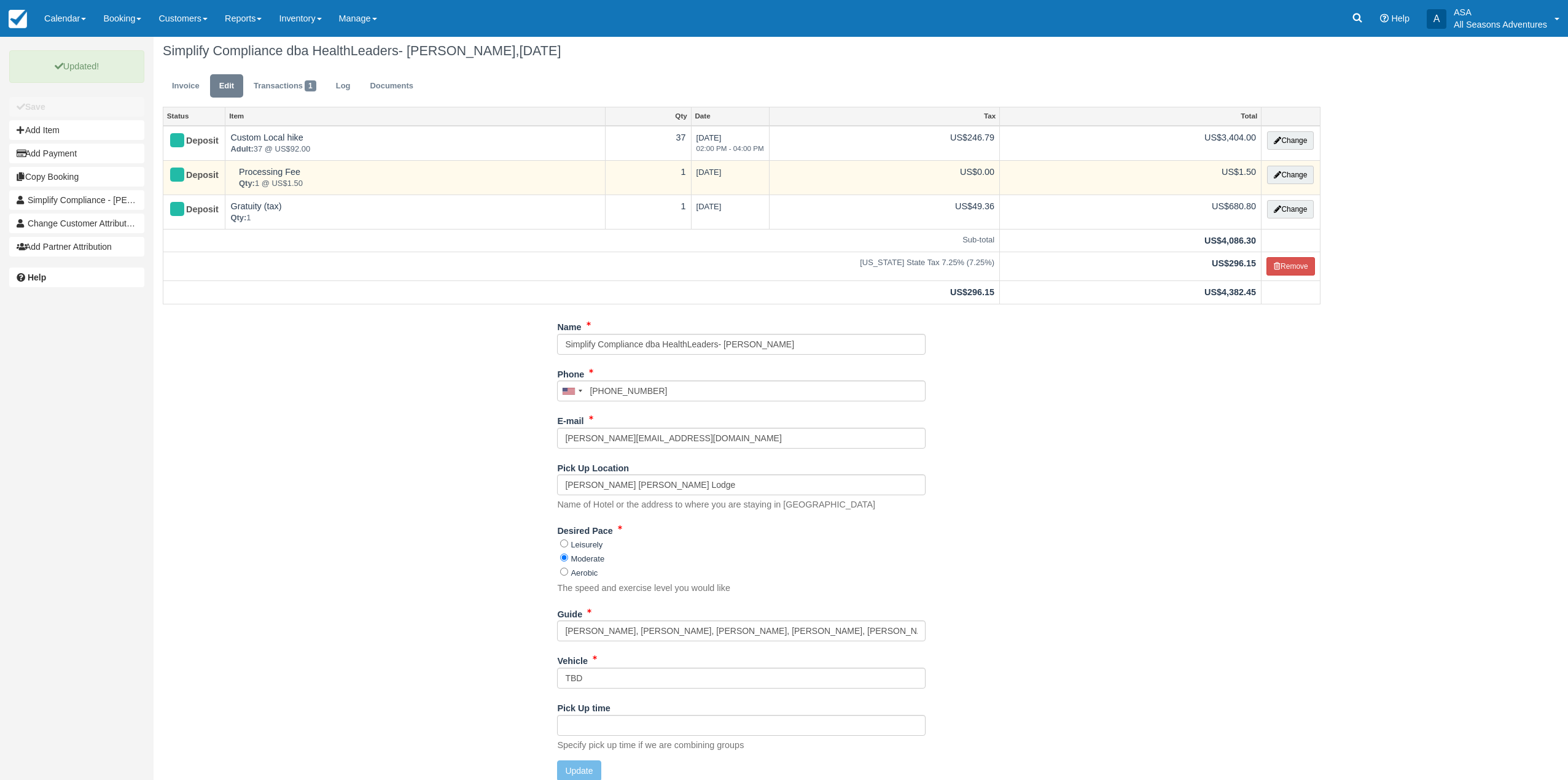
scroll to position [0, 0]
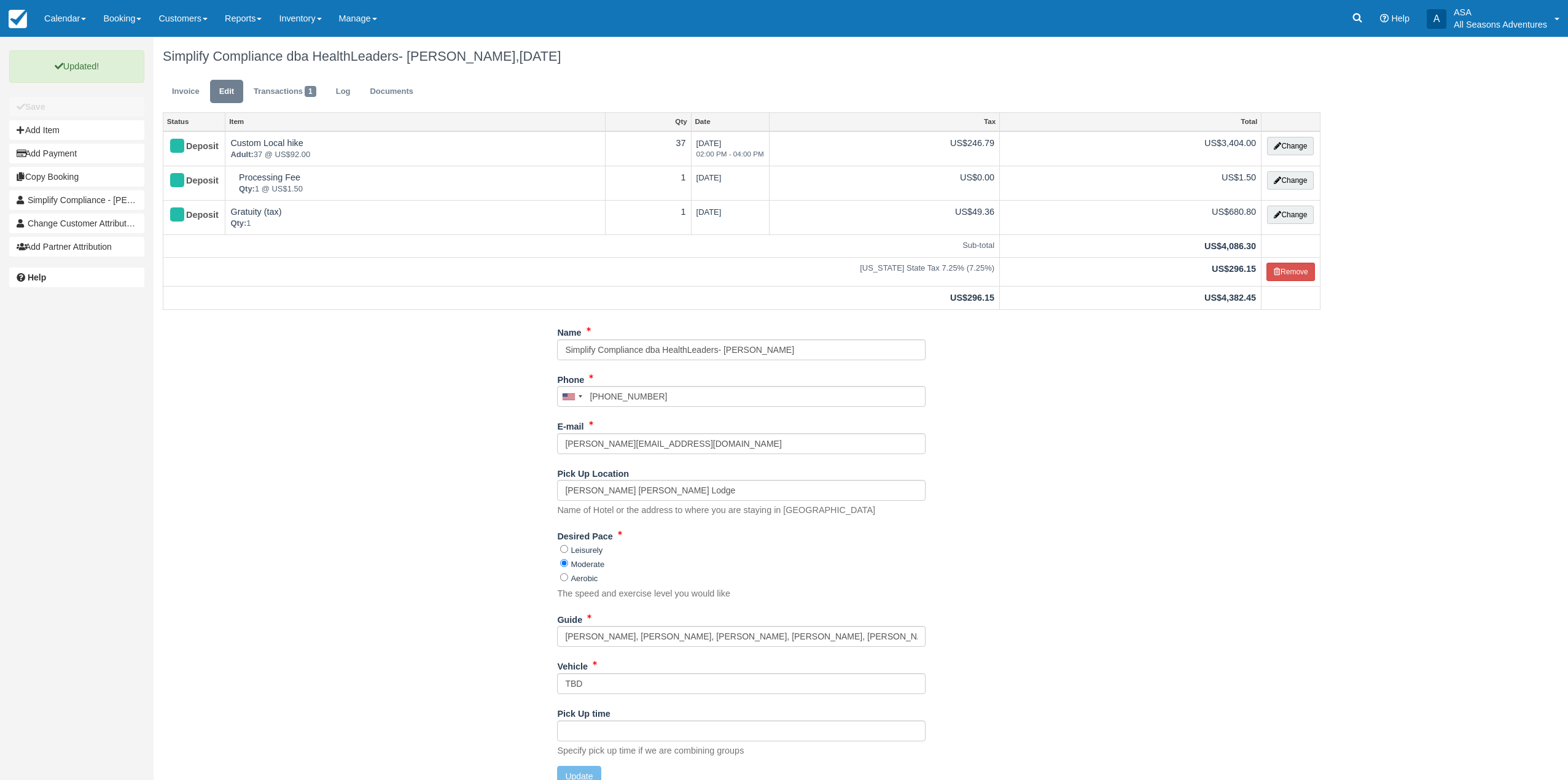
click at [198, 104] on ul "Invoice Edit Transactions 1 Log Documents" at bounding box center [741, 94] width 1158 height 37
click at [193, 91] on link "Invoice" at bounding box center [186, 92] width 46 height 24
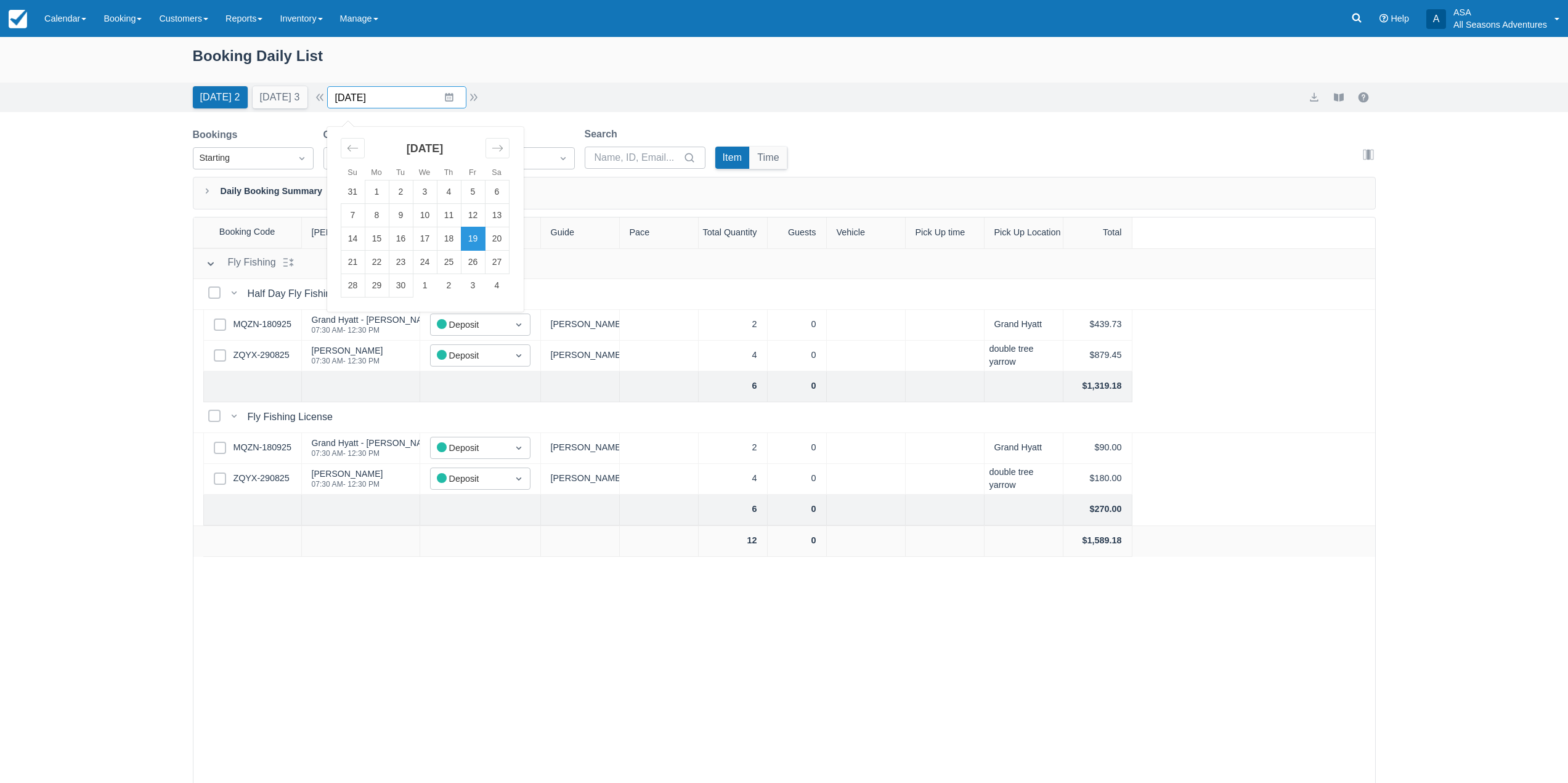
click at [454, 90] on input "[DATE]" at bounding box center [397, 97] width 139 height 22
click at [430, 290] on td "1" at bounding box center [425, 285] width 24 height 23
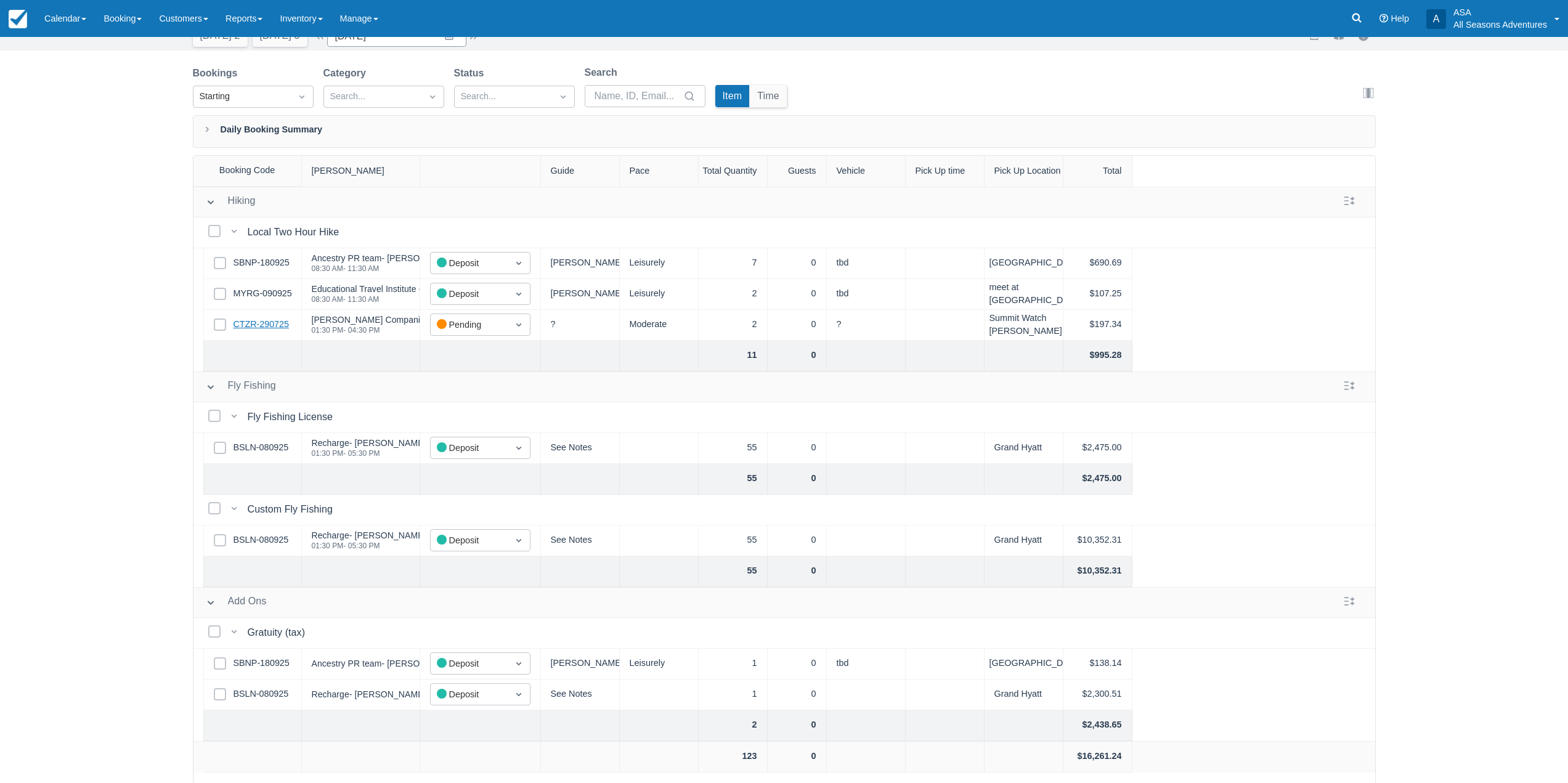
scroll to position [63, 0]
click at [266, 325] on link "CTZR-290725" at bounding box center [261, 323] width 55 height 13
click at [267, 537] on link "BSLN-080925" at bounding box center [261, 539] width 55 height 13
click at [272, 537] on link "BSLN-080925" at bounding box center [261, 539] width 55 height 13
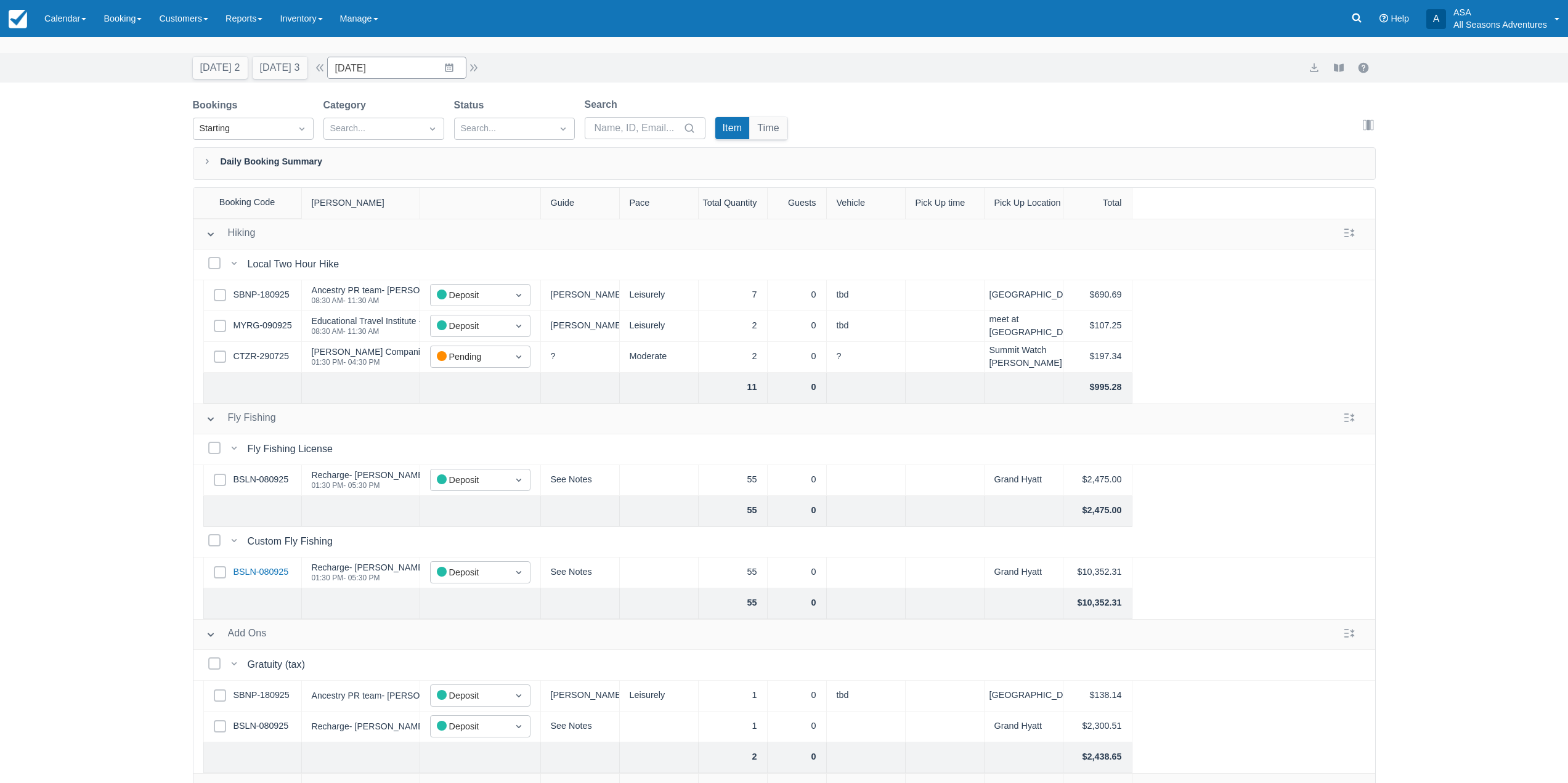
scroll to position [0, 0]
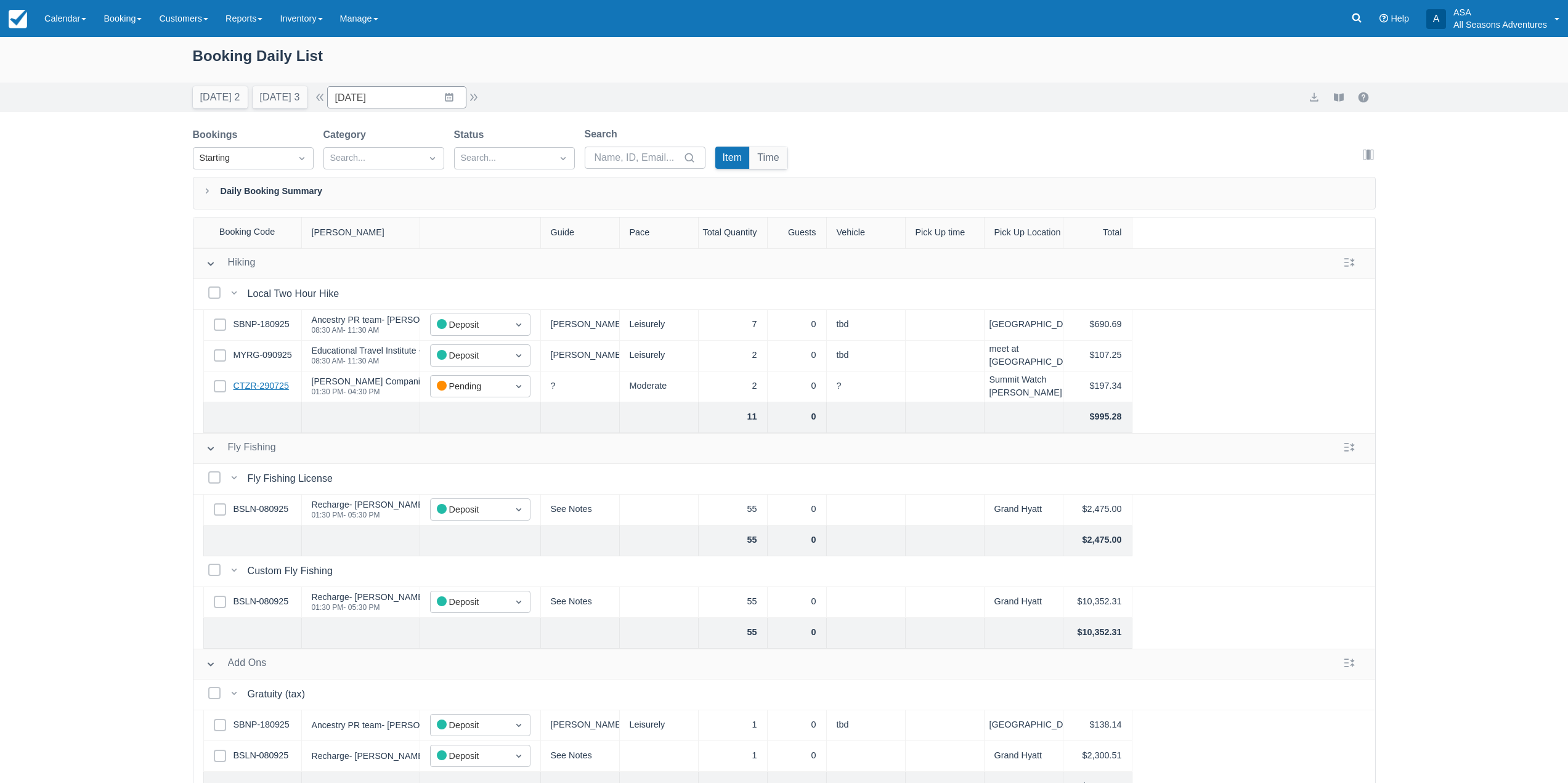
click at [262, 386] on link "CTZR-290725" at bounding box center [261, 386] width 55 height 13
click at [477, 97] on button "button" at bounding box center [474, 97] width 15 height 15
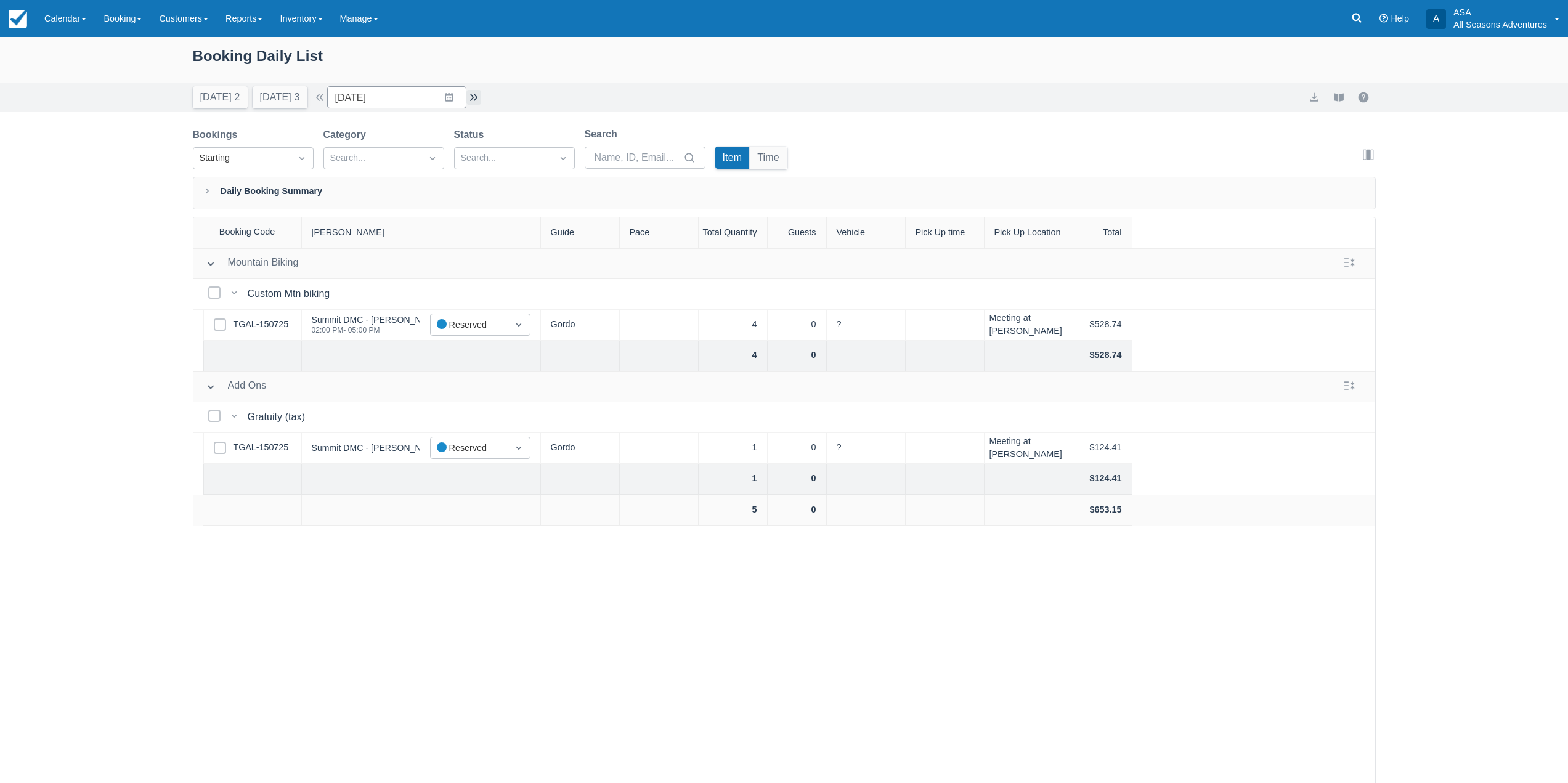
click at [477, 97] on button "button" at bounding box center [474, 97] width 15 height 15
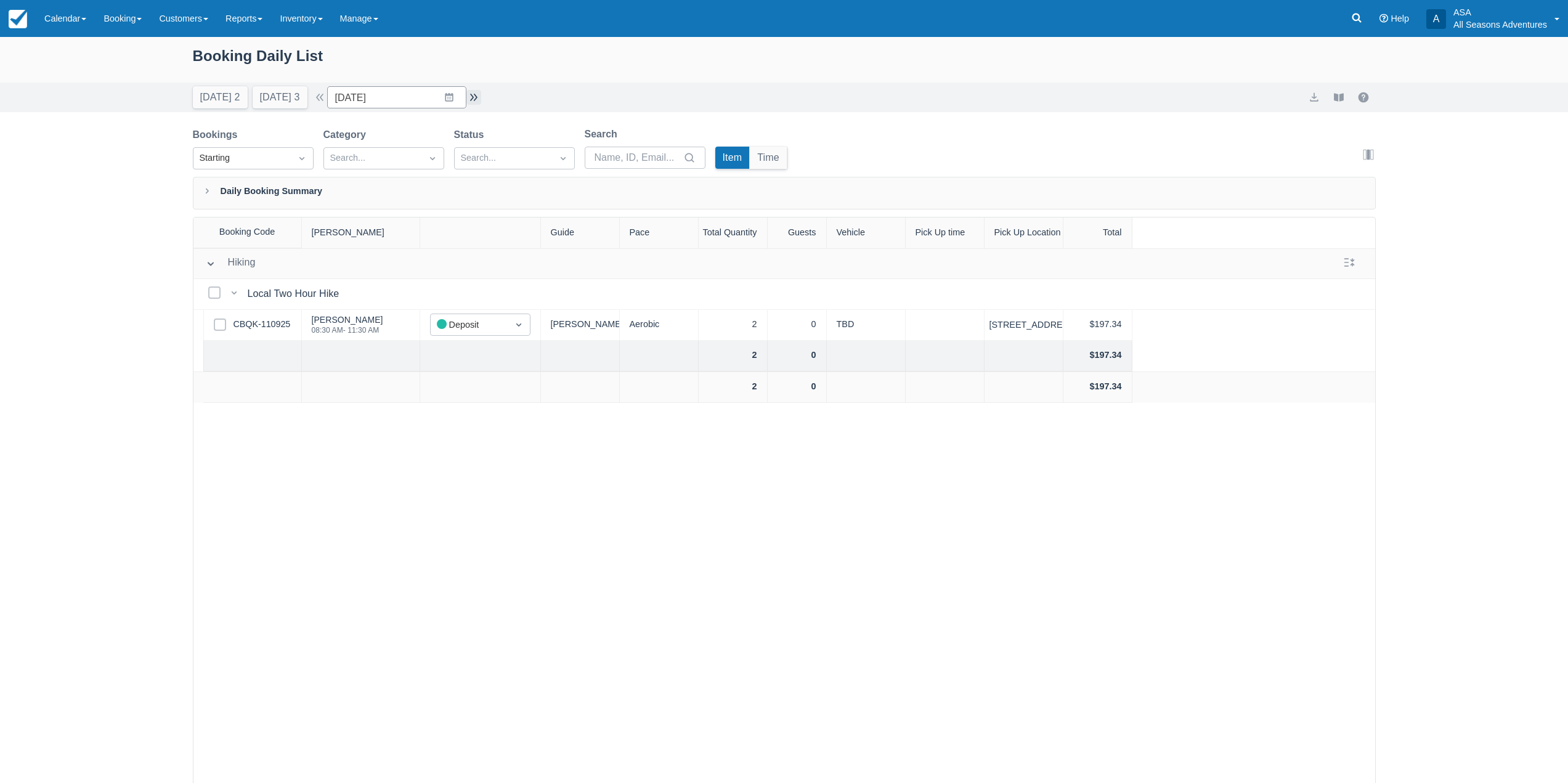
click at [477, 97] on button "button" at bounding box center [474, 97] width 15 height 15
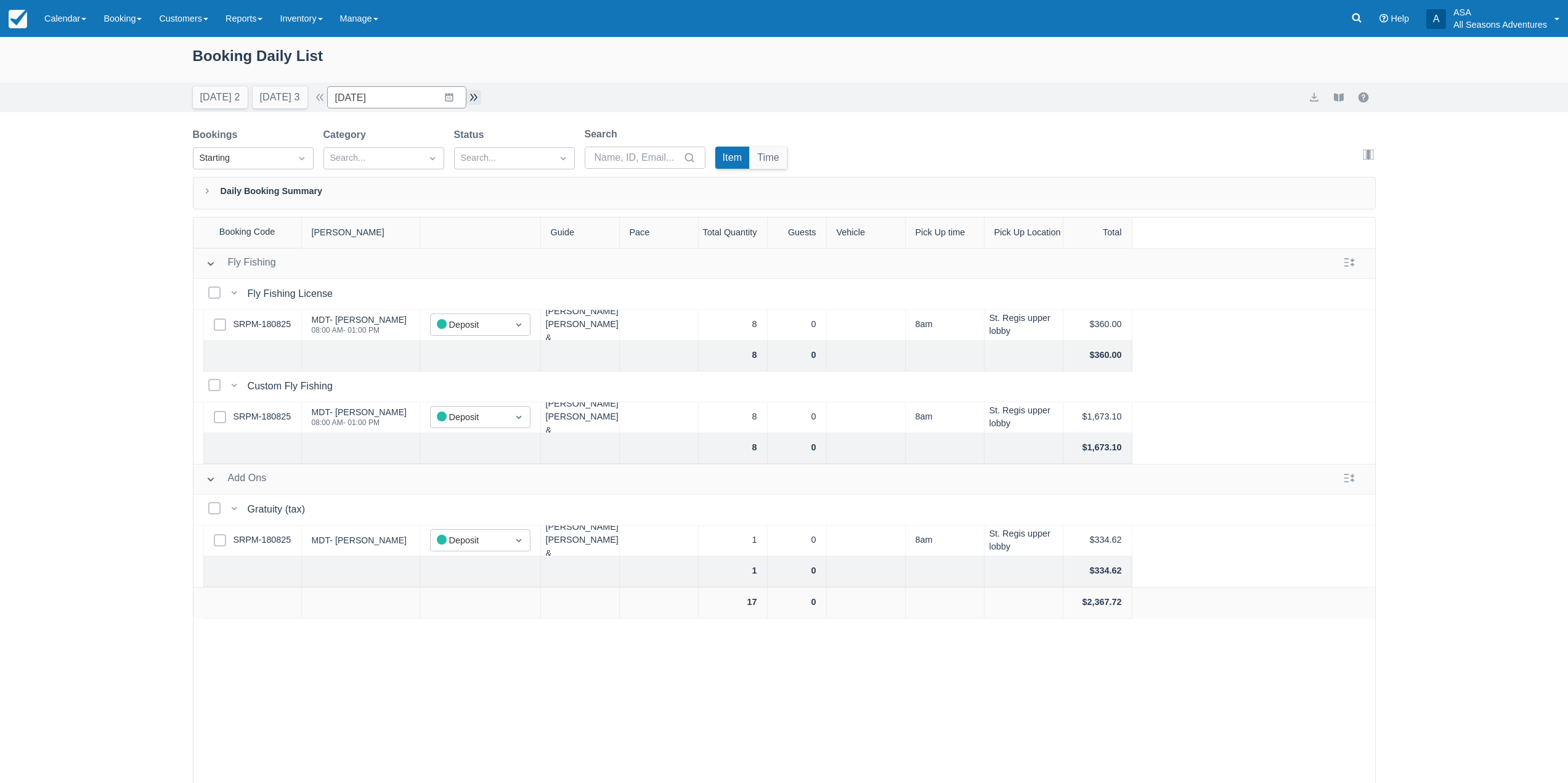
click at [477, 97] on button "button" at bounding box center [474, 97] width 15 height 15
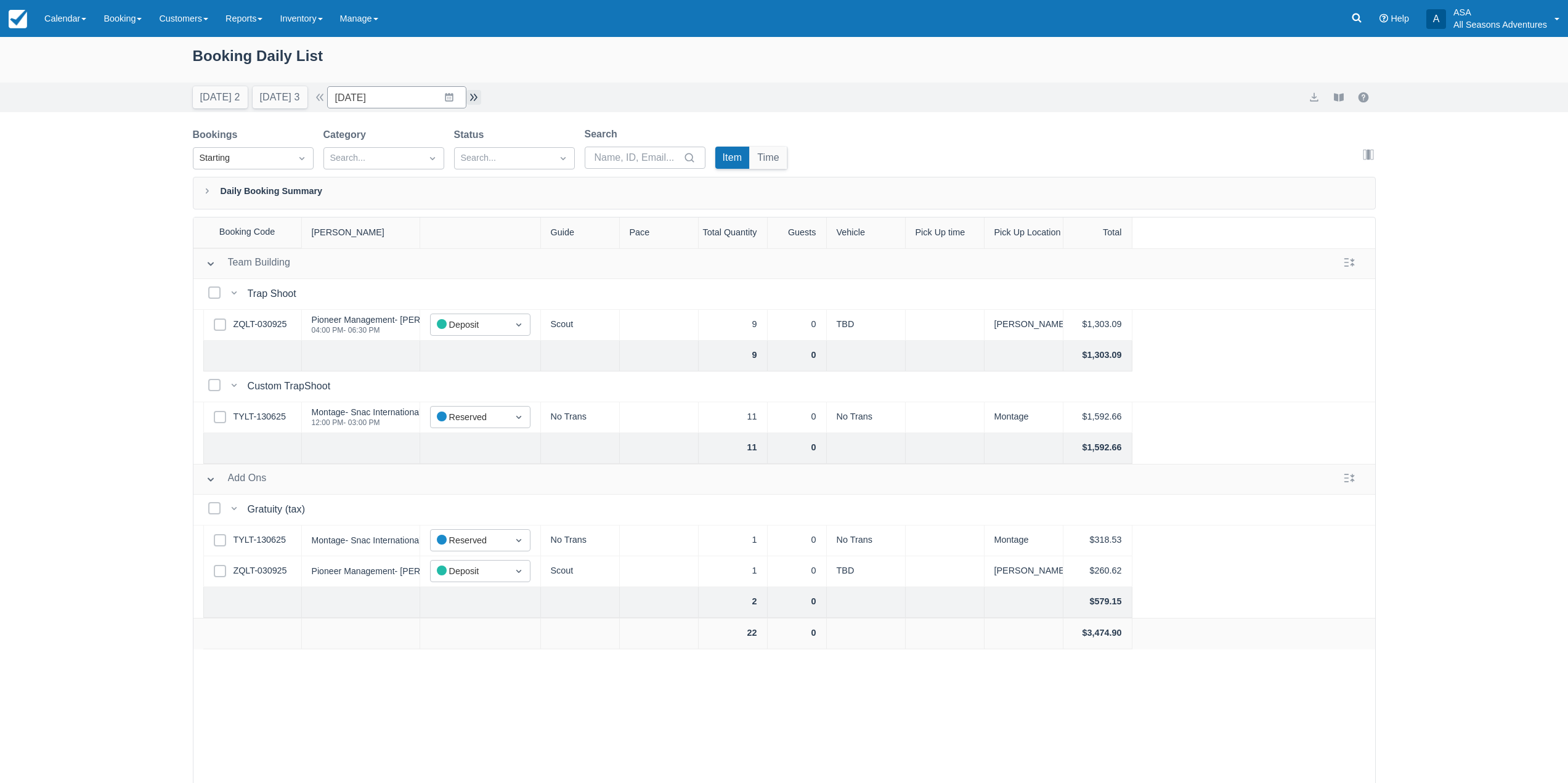
click at [477, 97] on button "button" at bounding box center [474, 97] width 15 height 15
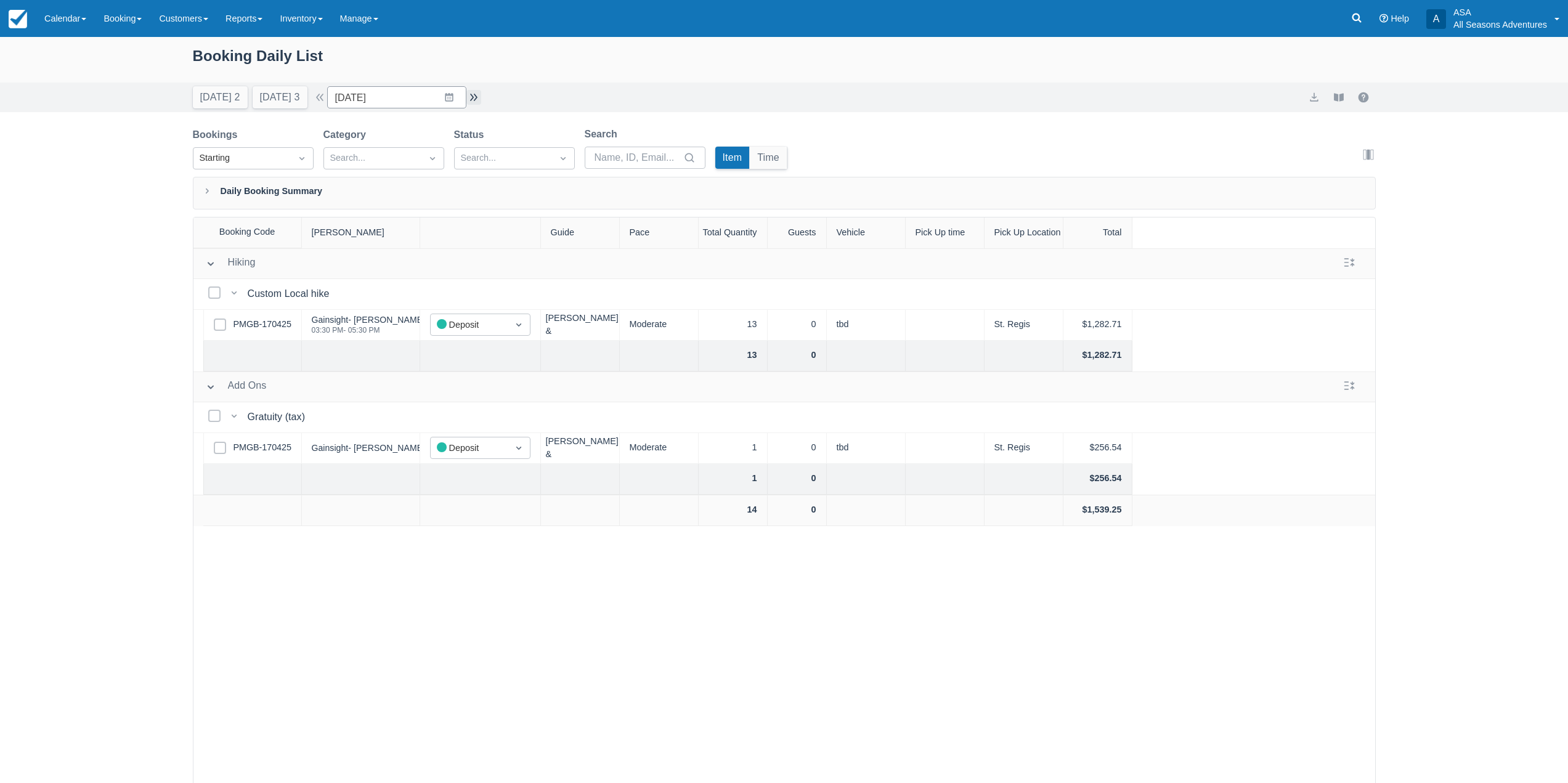
click at [477, 97] on button "button" at bounding box center [474, 97] width 15 height 15
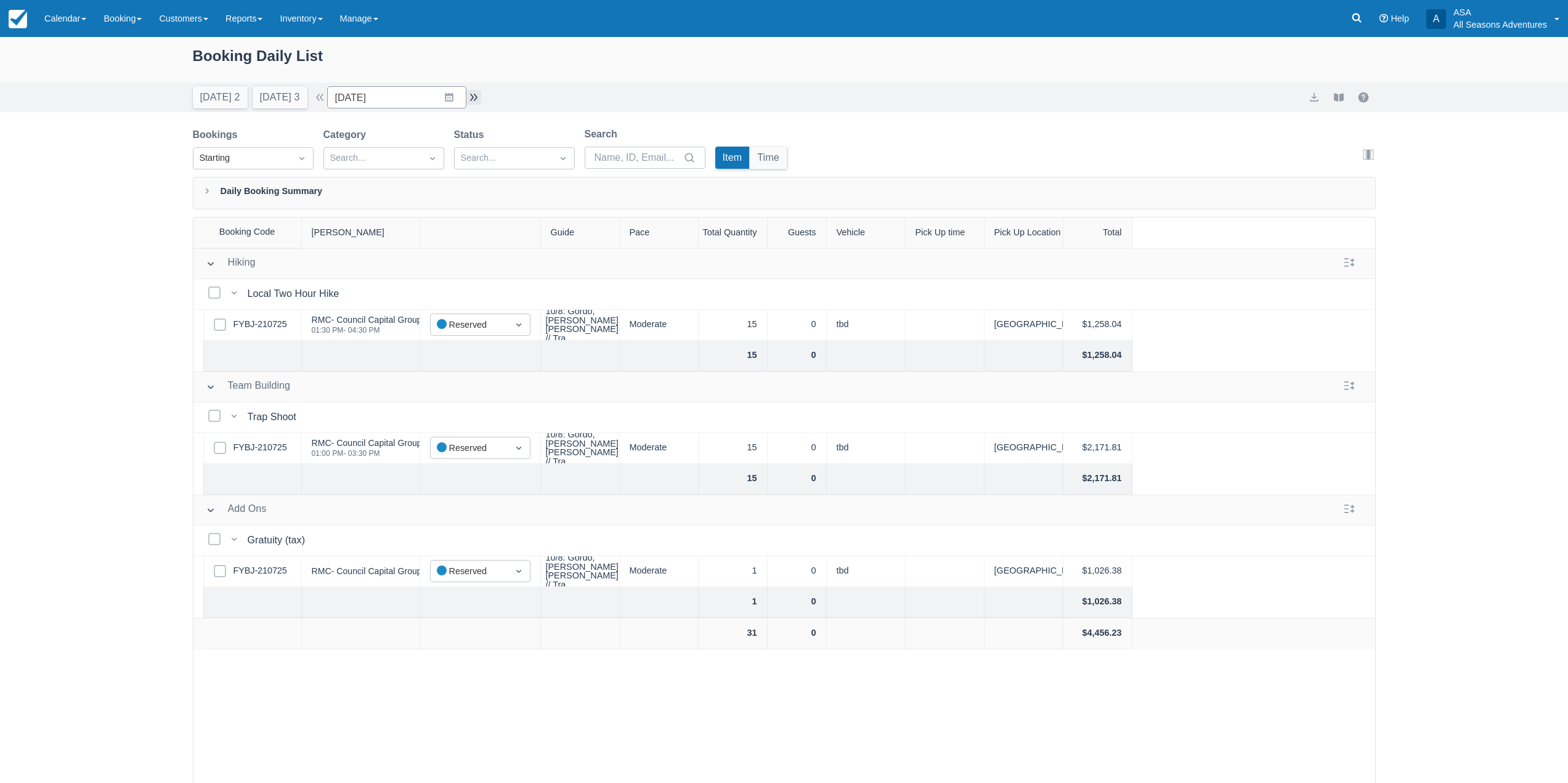
click at [479, 100] on button "button" at bounding box center [474, 97] width 15 height 15
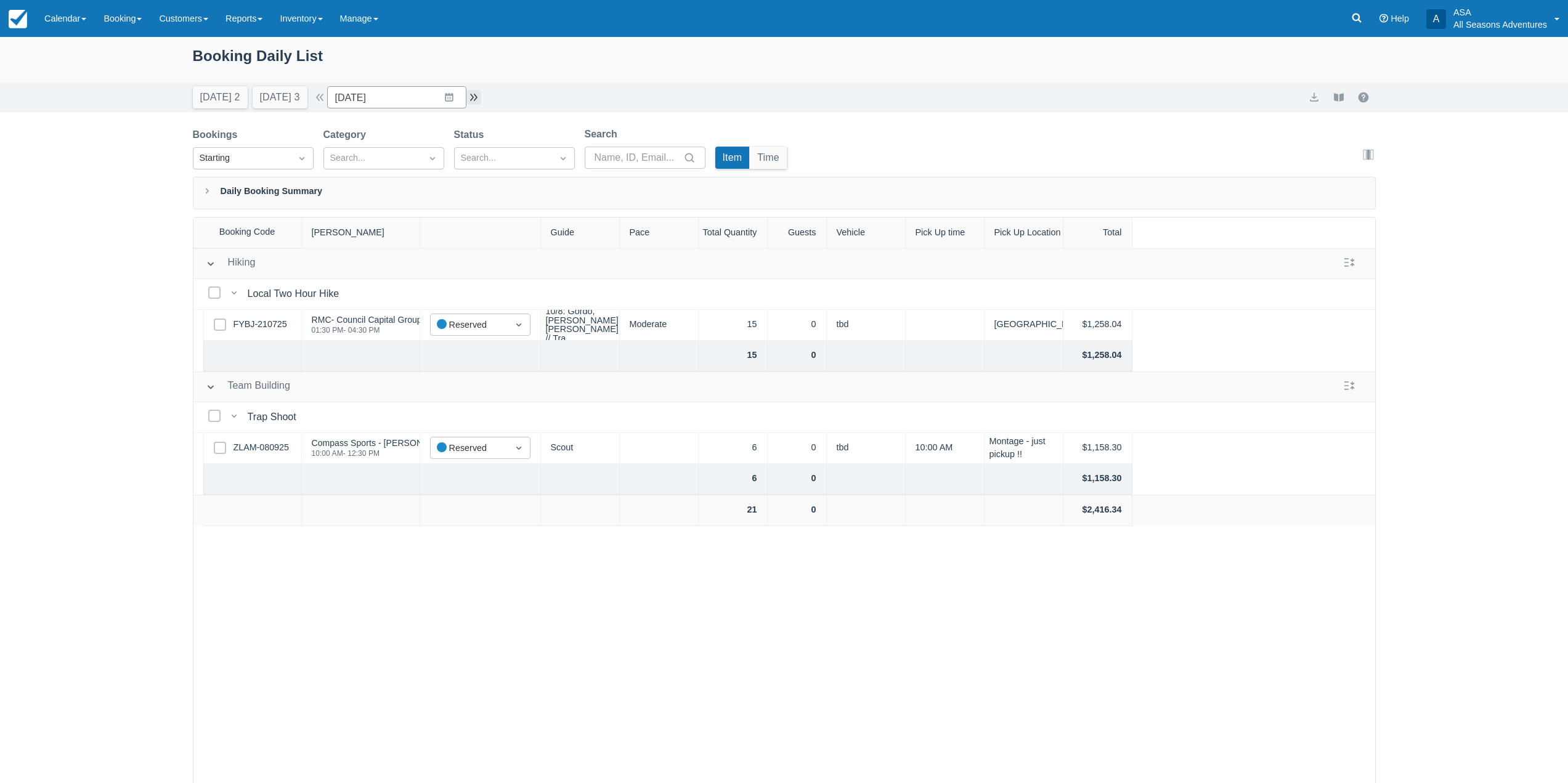
click at [479, 100] on button "button" at bounding box center [474, 97] width 15 height 15
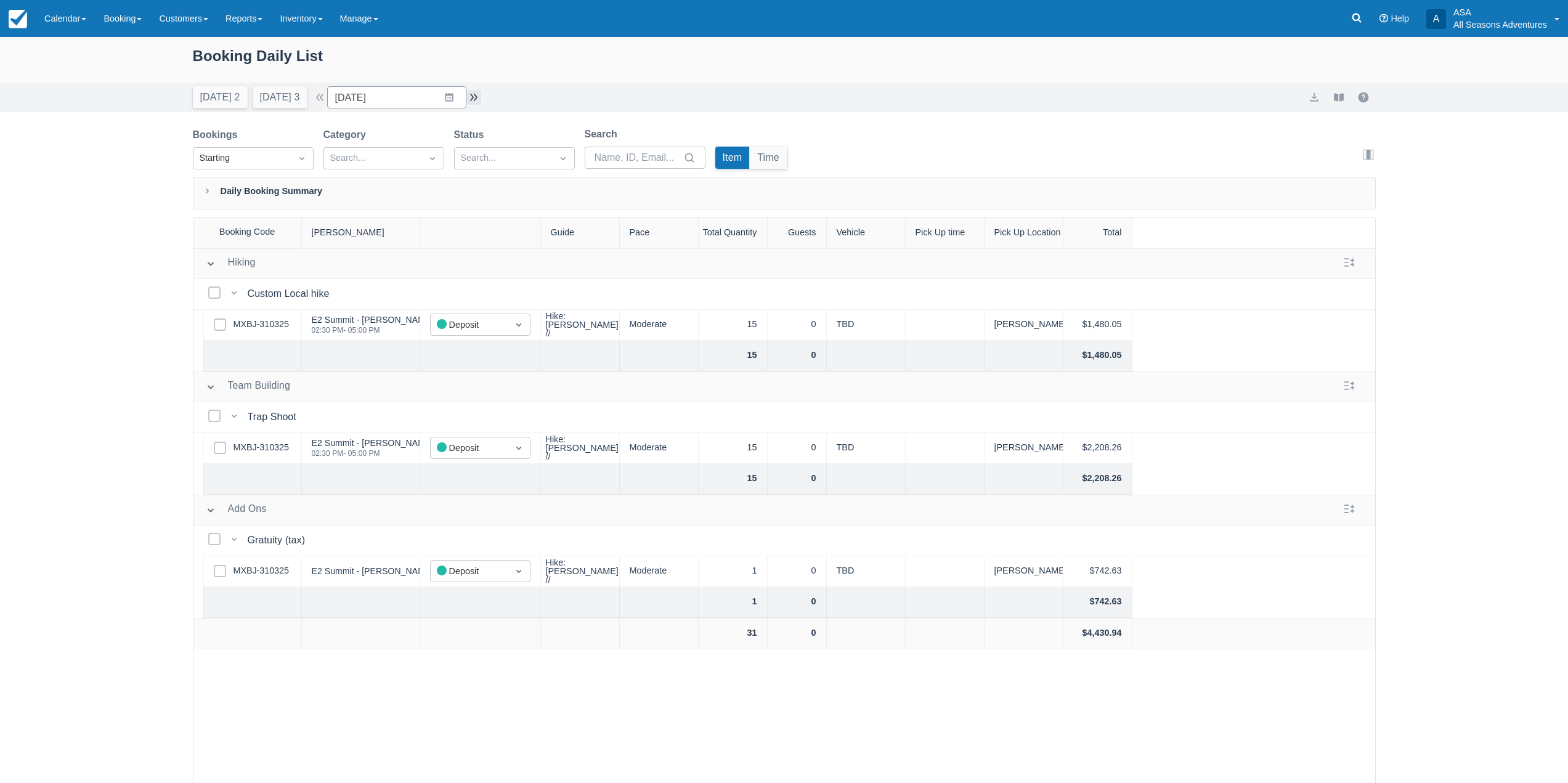
click at [479, 100] on button "button" at bounding box center [474, 97] width 15 height 15
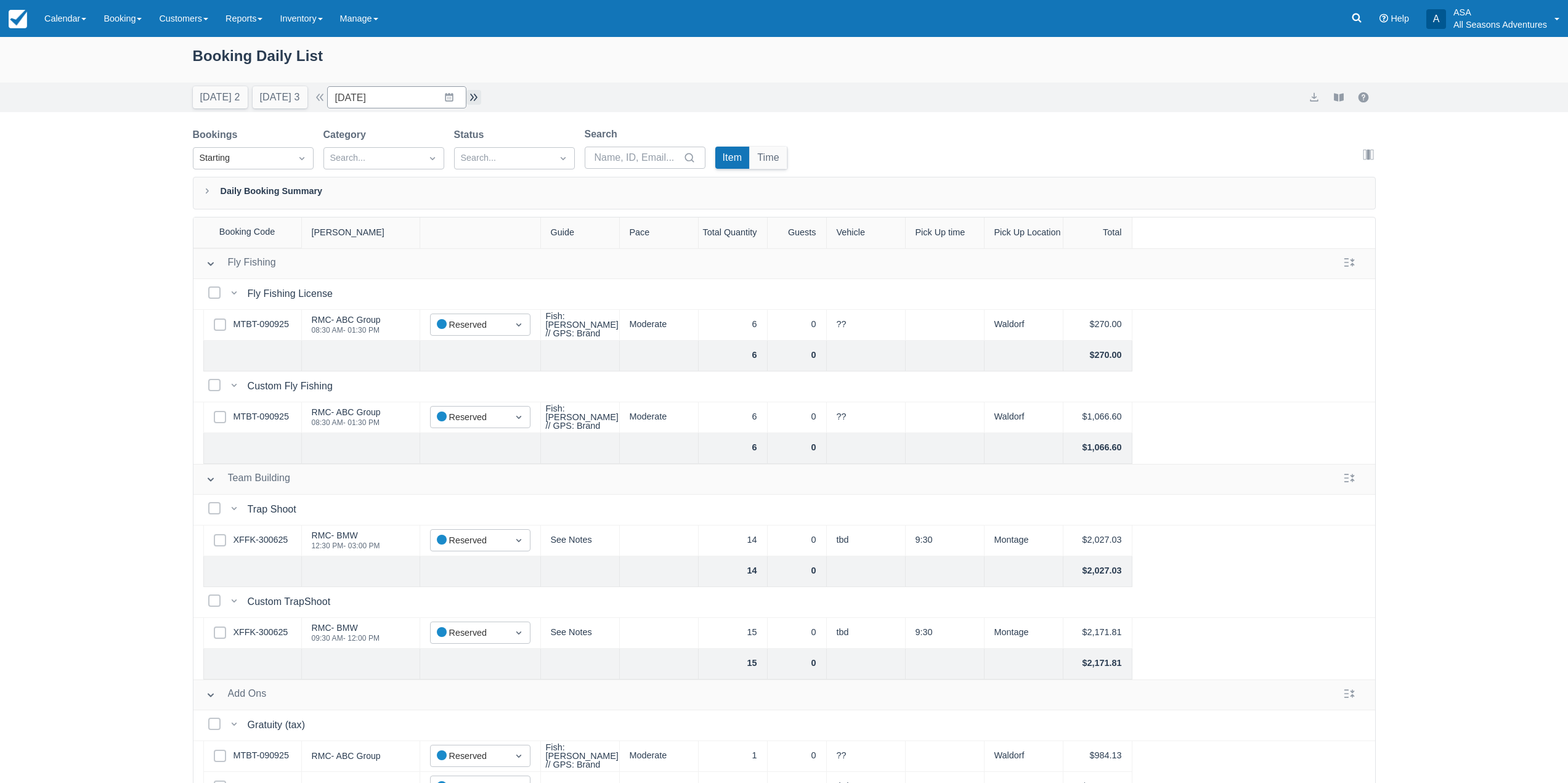
click at [479, 100] on button "button" at bounding box center [474, 97] width 15 height 15
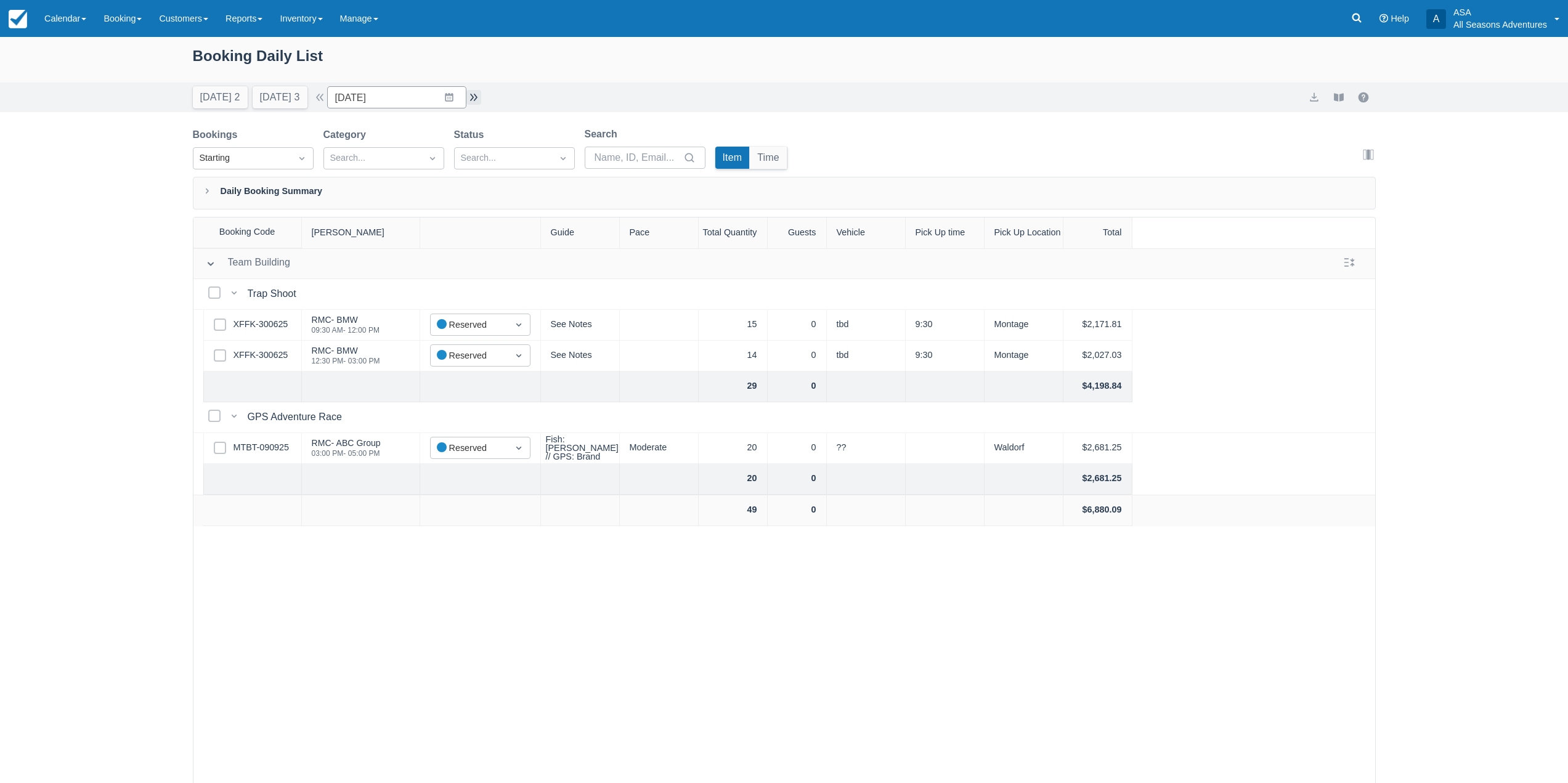
click at [479, 100] on button "button" at bounding box center [474, 97] width 15 height 15
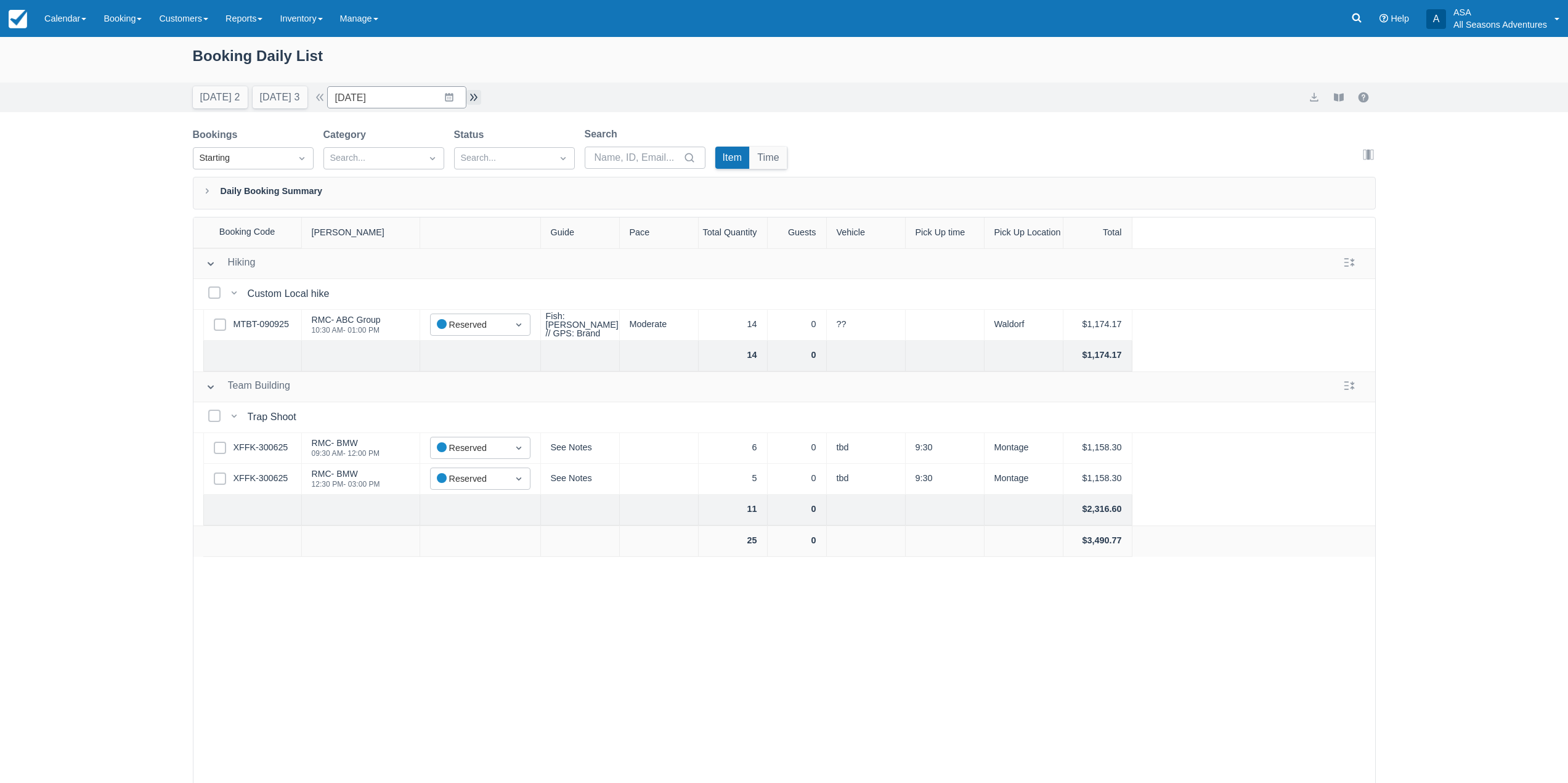
click at [479, 100] on button "button" at bounding box center [474, 97] width 15 height 15
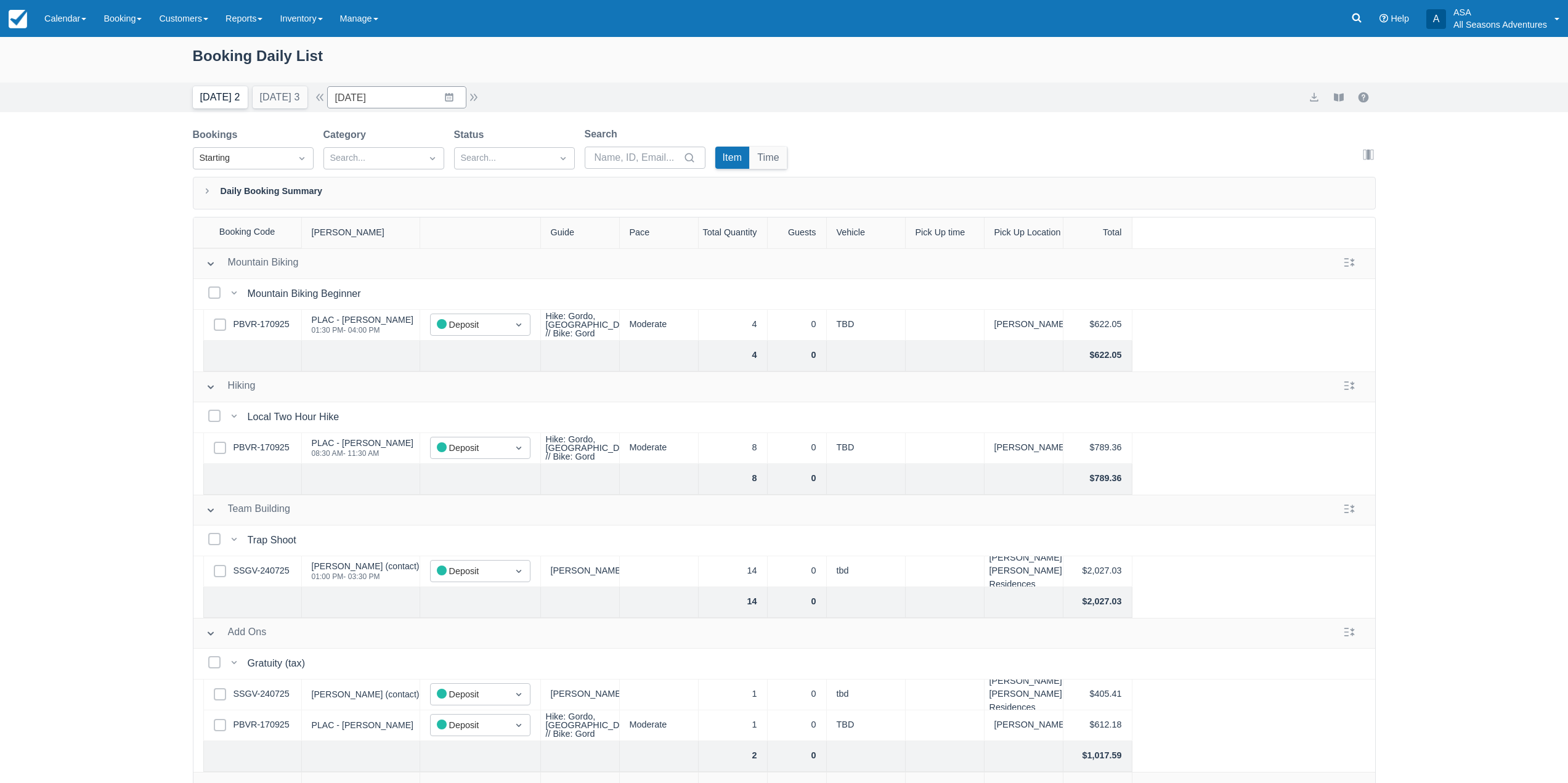
click at [229, 97] on button "Today 2" at bounding box center [220, 97] width 55 height 22
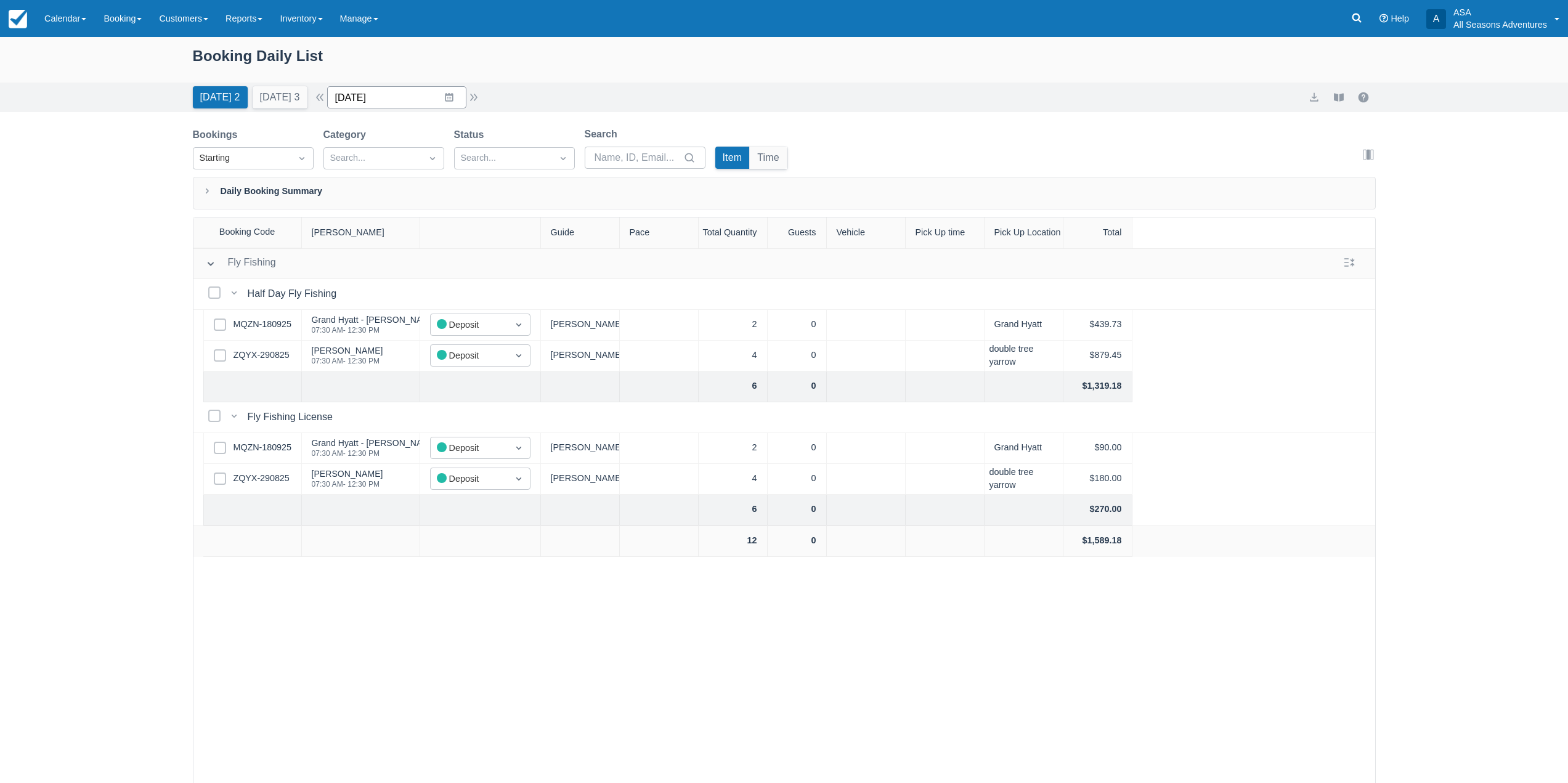
click at [409, 91] on input "[DATE]" at bounding box center [397, 97] width 139 height 22
click at [430, 275] on td "1" at bounding box center [425, 285] width 24 height 23
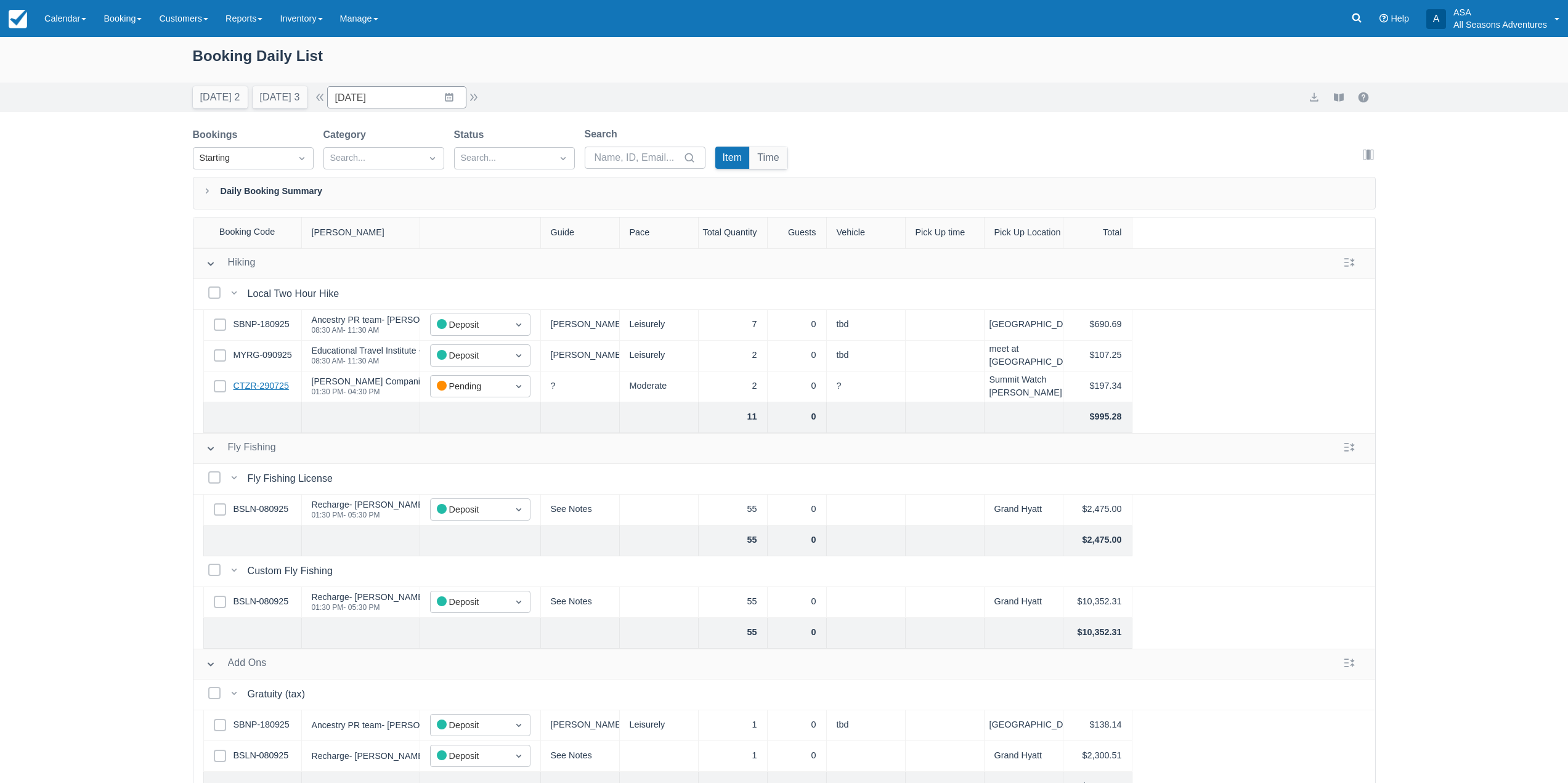
click at [261, 385] on link "CTZR-290725" at bounding box center [261, 386] width 55 height 13
click at [218, 100] on button "Today 2" at bounding box center [220, 97] width 55 height 22
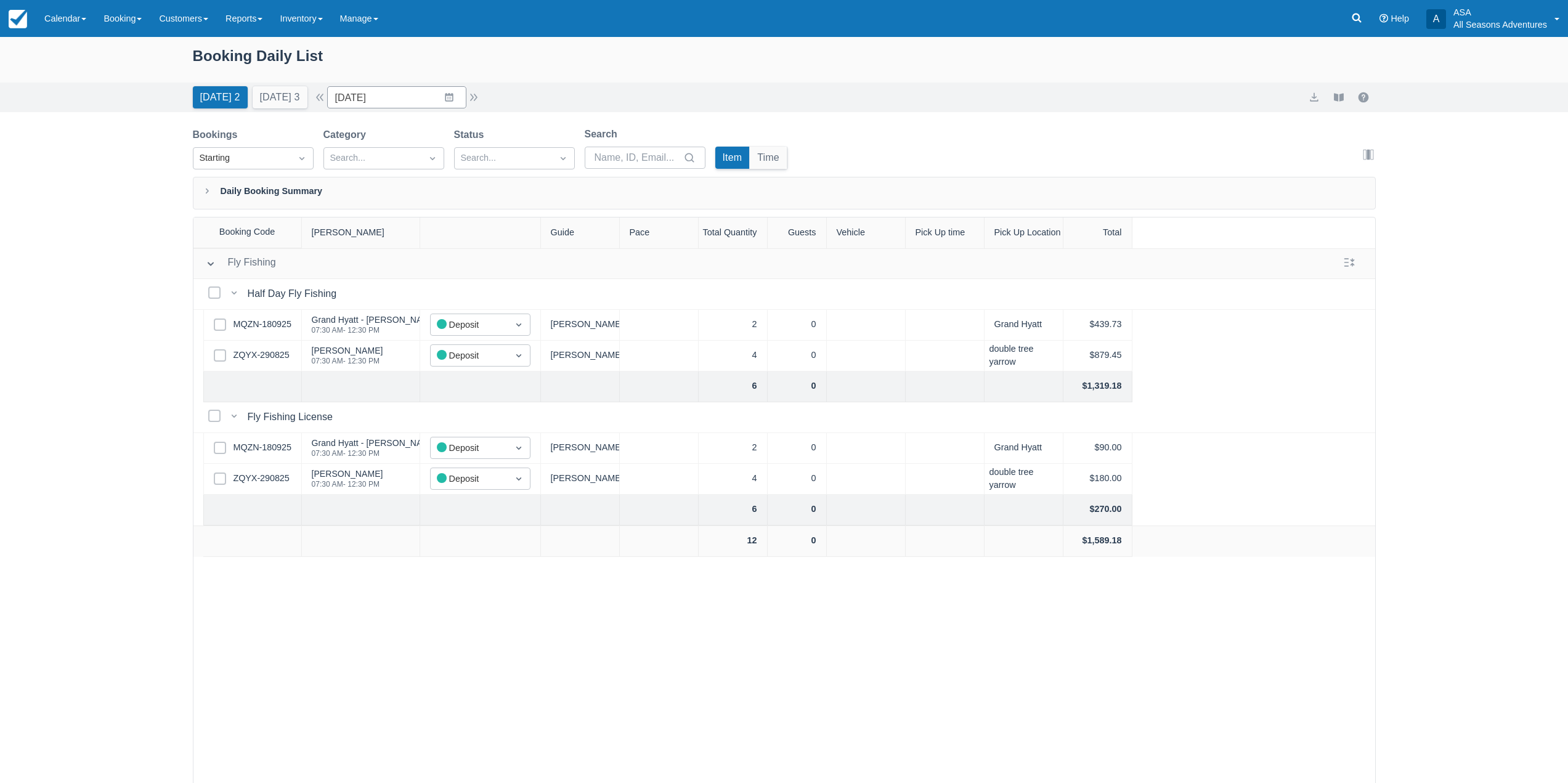
click at [280, 65] on div "Booking Daily List" at bounding box center [784, 62] width 1183 height 36
click at [283, 96] on button "Tomorrow 3" at bounding box center [280, 97] width 55 height 22
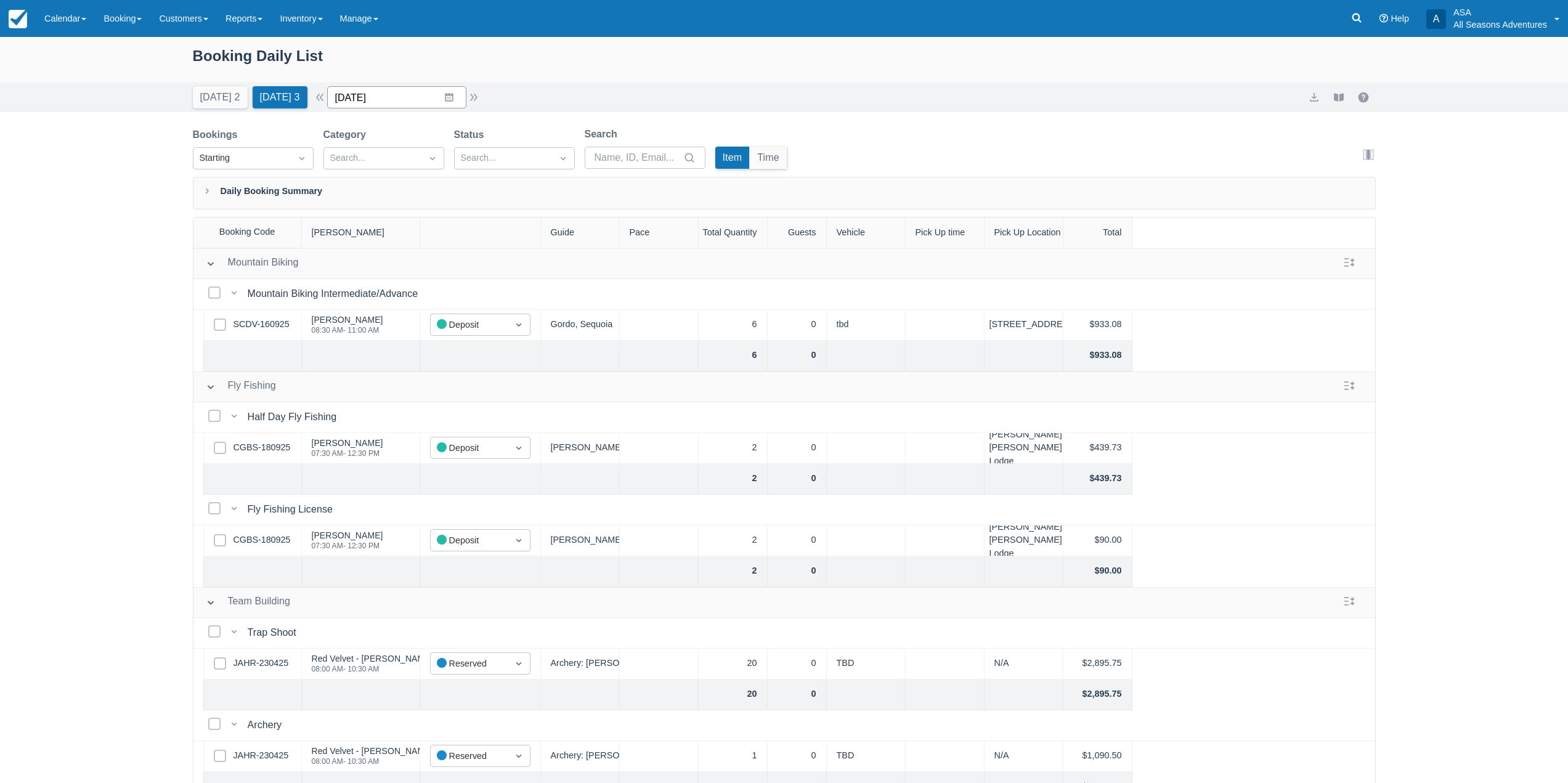
click at [431, 93] on input "09/20/25" at bounding box center [397, 97] width 139 height 22
click at [359, 262] on td "21" at bounding box center [353, 262] width 24 height 23
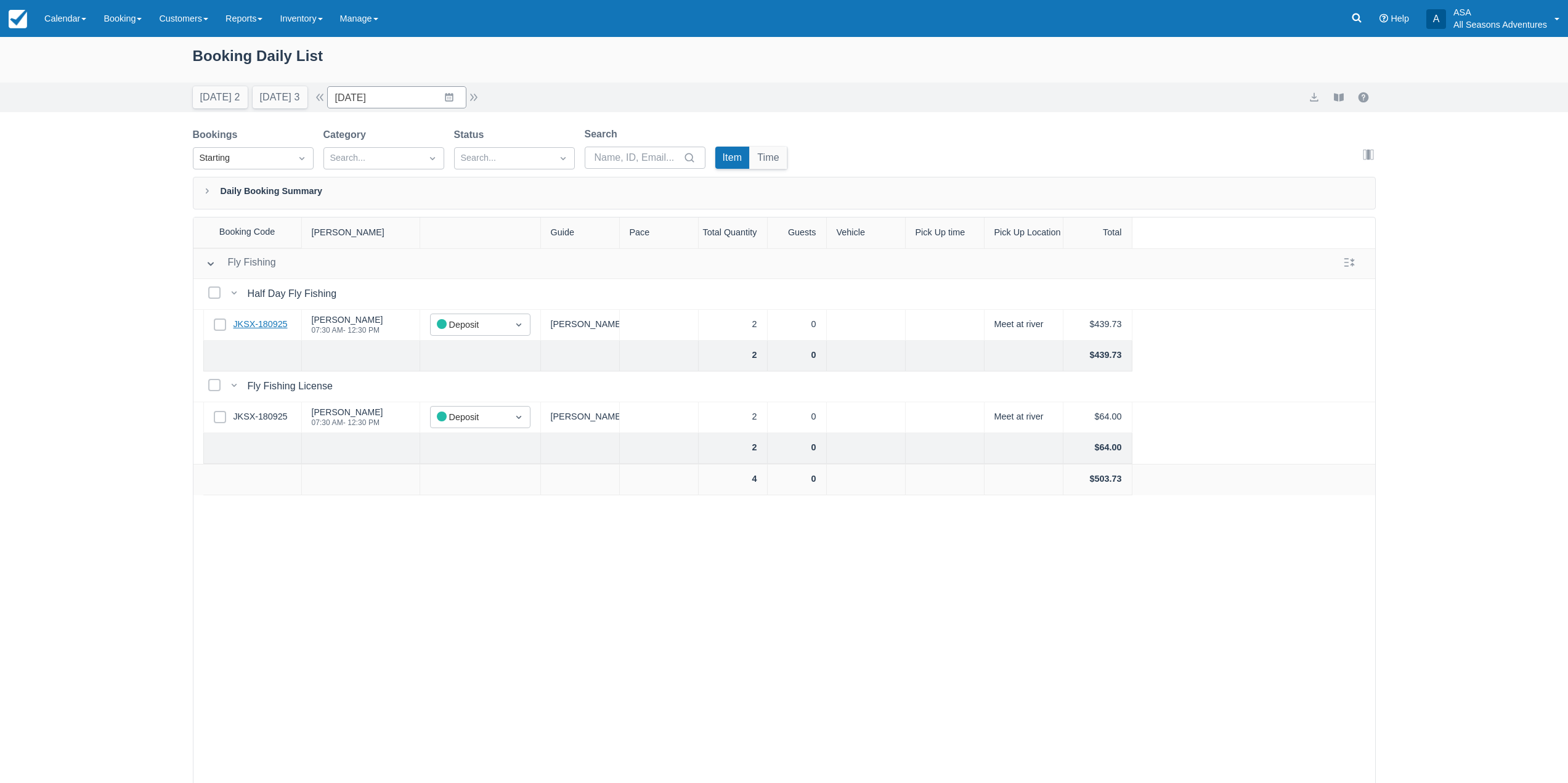
click at [268, 327] on link "JKSX-180925" at bounding box center [260, 325] width 54 height 13
click at [477, 102] on button "button" at bounding box center [474, 97] width 15 height 15
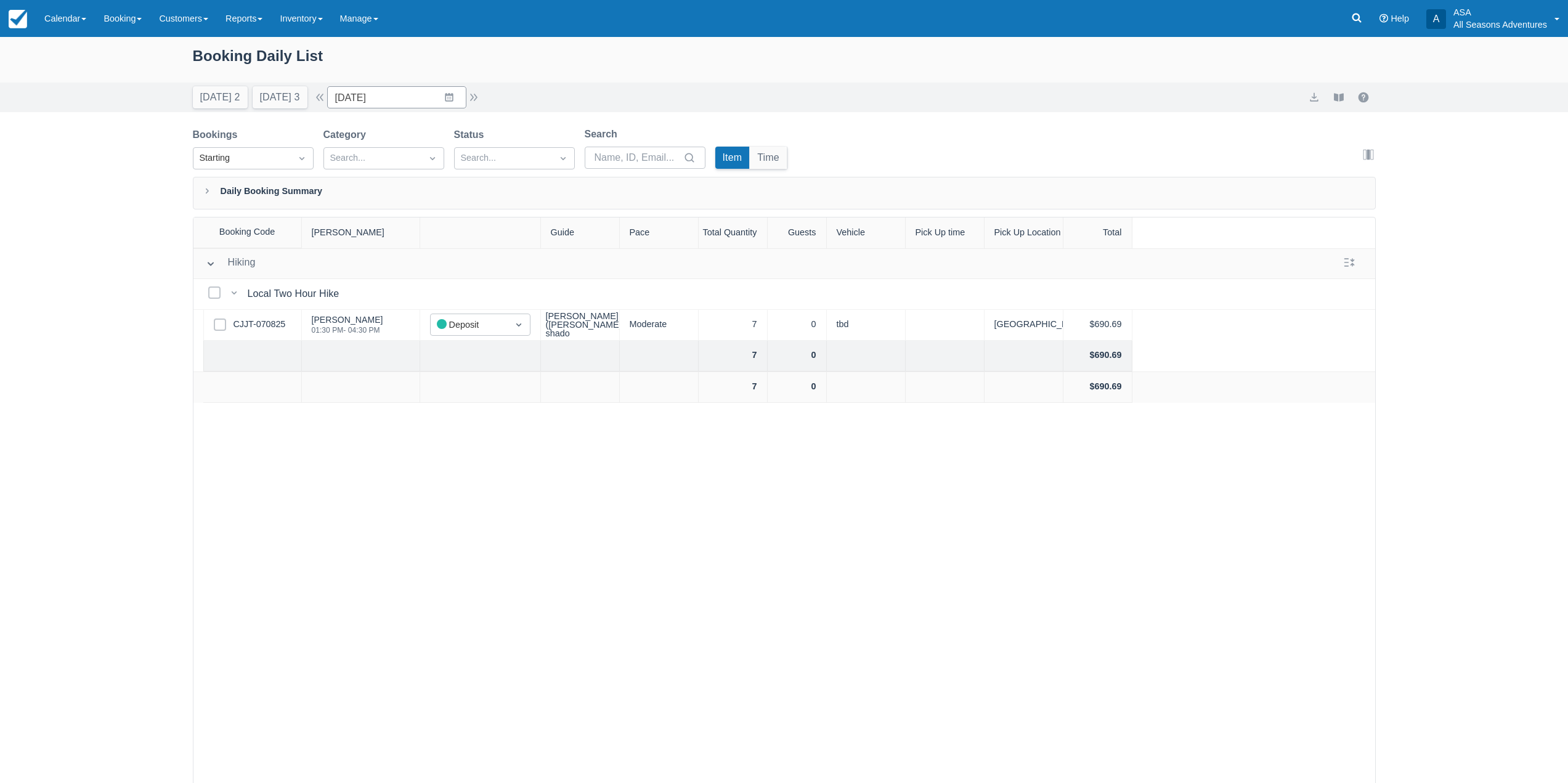
click at [486, 103] on div "Today 2 Tomorrow 3 Date 09/22/25 Navigate forward to interact with the calendar…" at bounding box center [784, 97] width 1183 height 22
click at [481, 100] on button "button" at bounding box center [474, 97] width 15 height 15
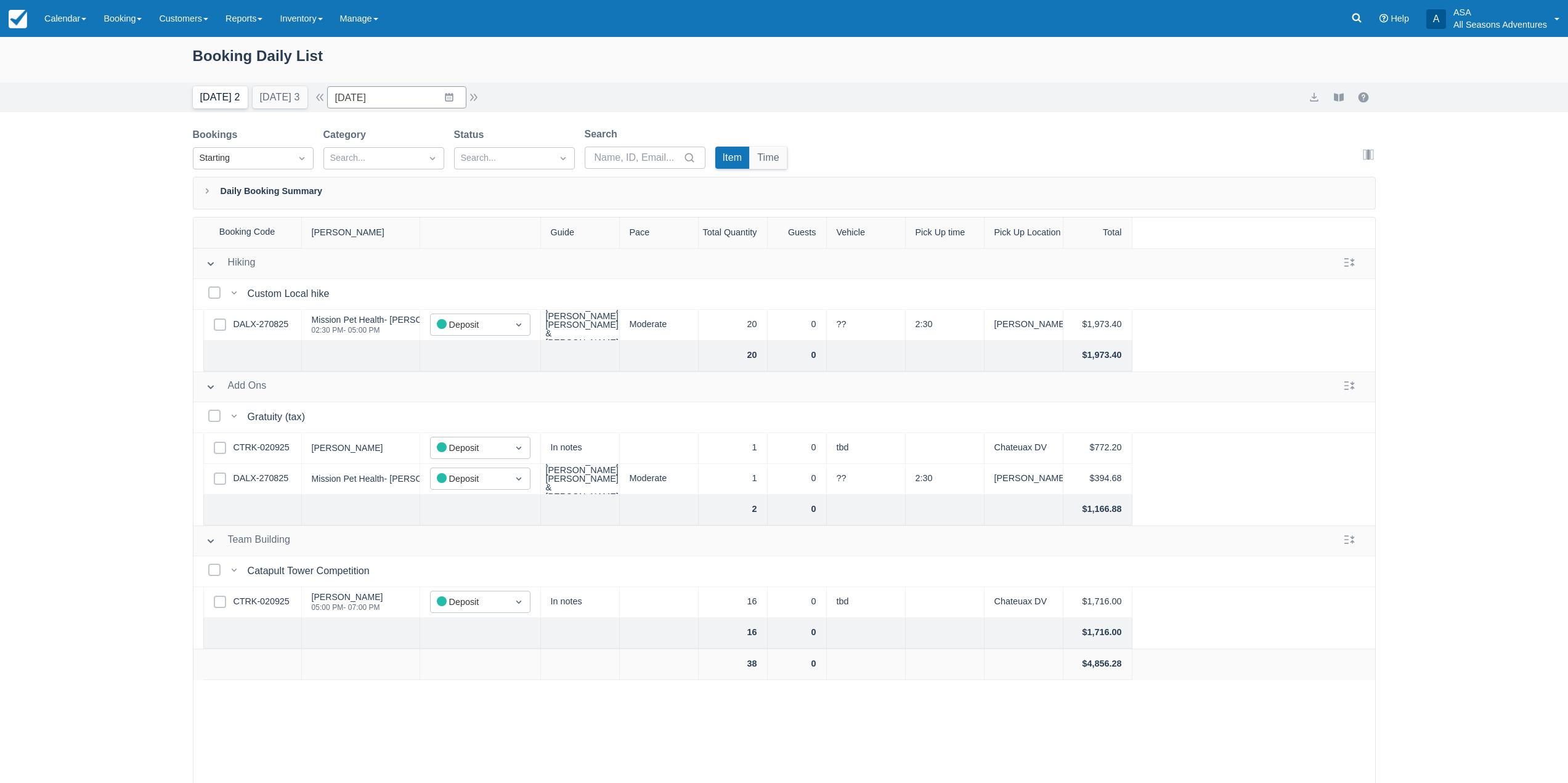
click at [196, 102] on button "Today 2" at bounding box center [220, 97] width 55 height 22
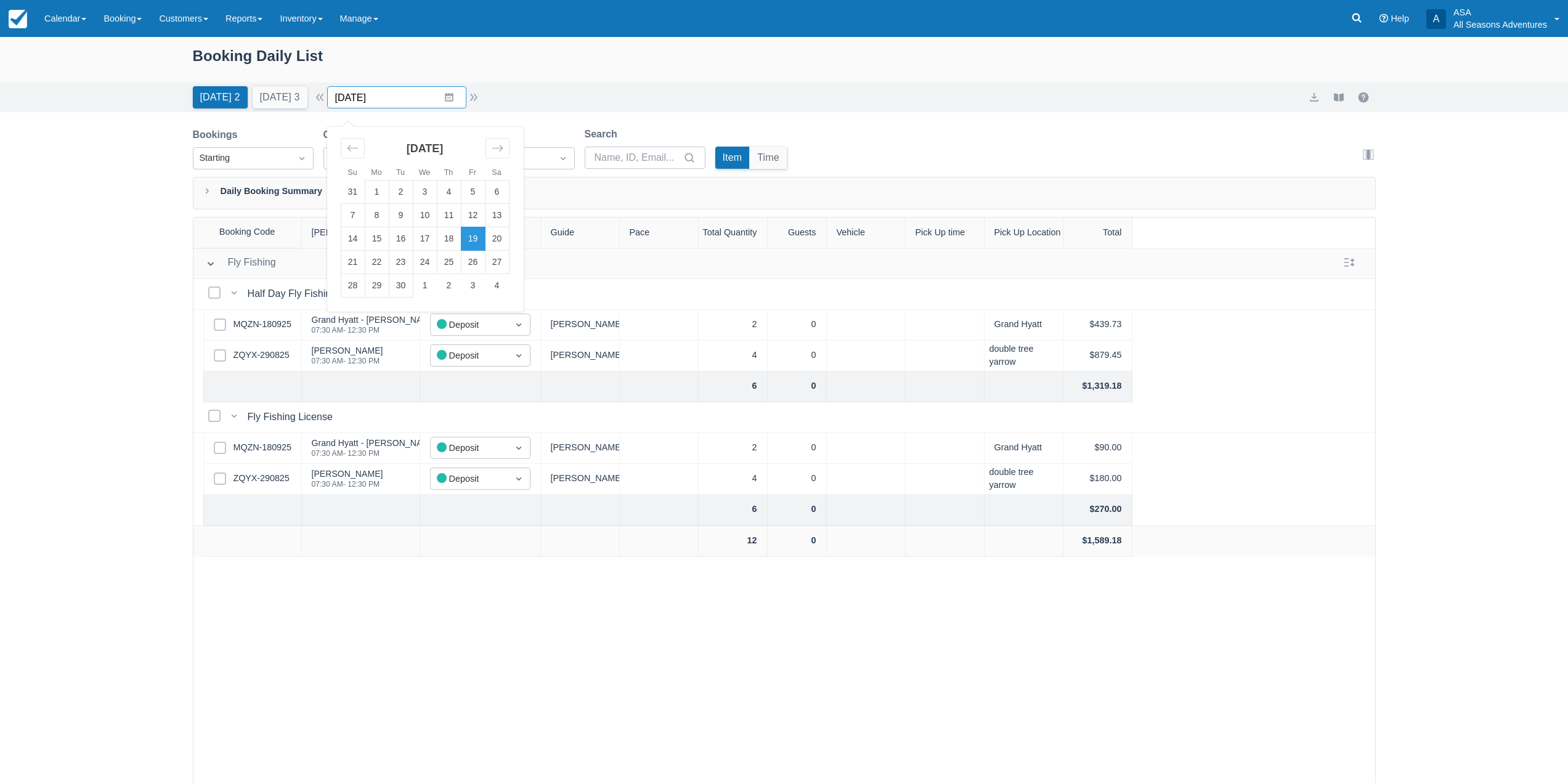
click at [458, 94] on input "[DATE]" at bounding box center [397, 97] width 139 height 22
click at [434, 260] on td "24" at bounding box center [425, 262] width 24 height 23
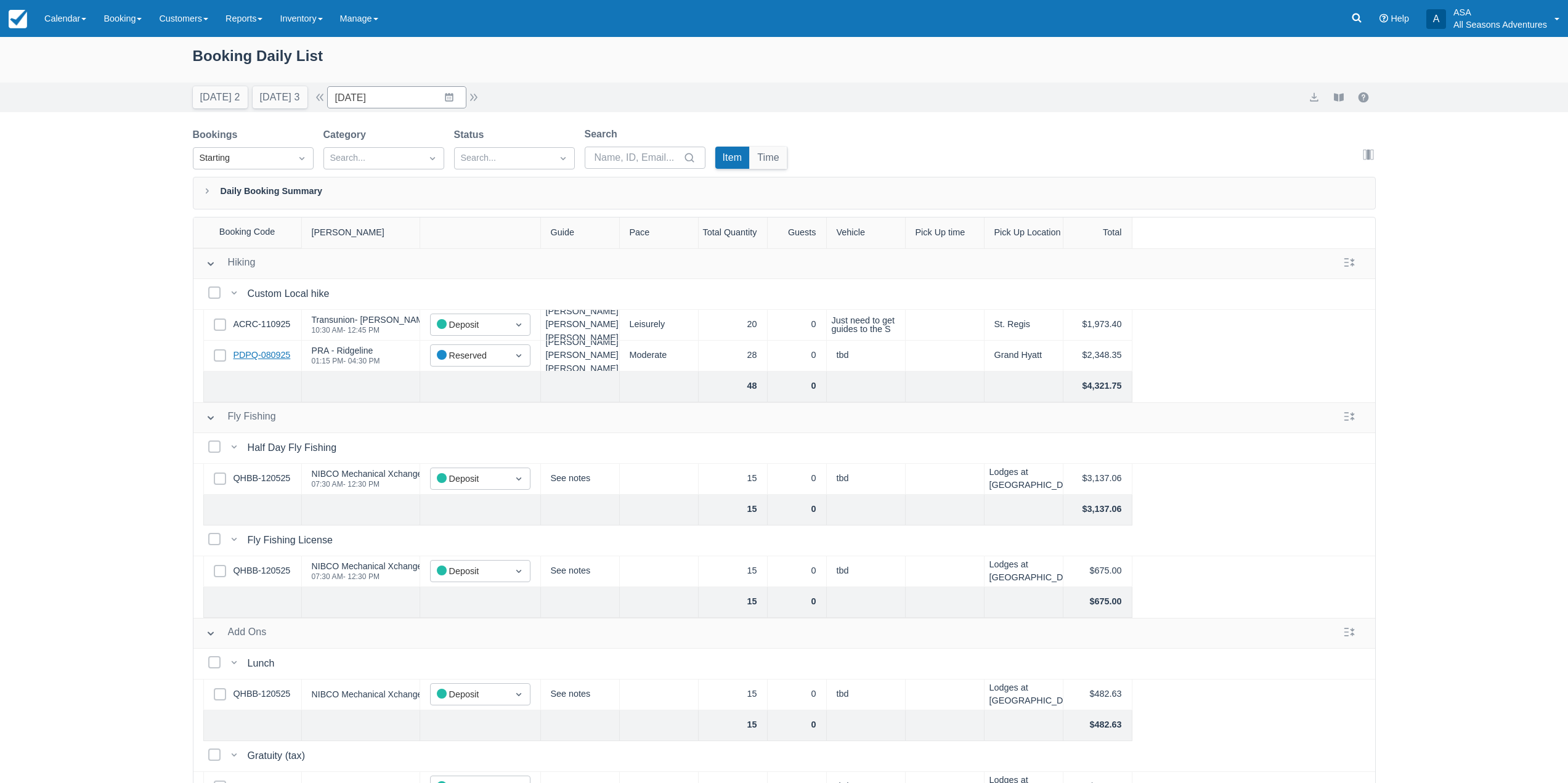
click at [275, 353] on link "PDPQ-080925" at bounding box center [262, 356] width 58 height 13
click at [457, 97] on input "09/24/25" at bounding box center [397, 97] width 139 height 22
click at [500, 283] on td "4" at bounding box center [497, 285] width 24 height 23
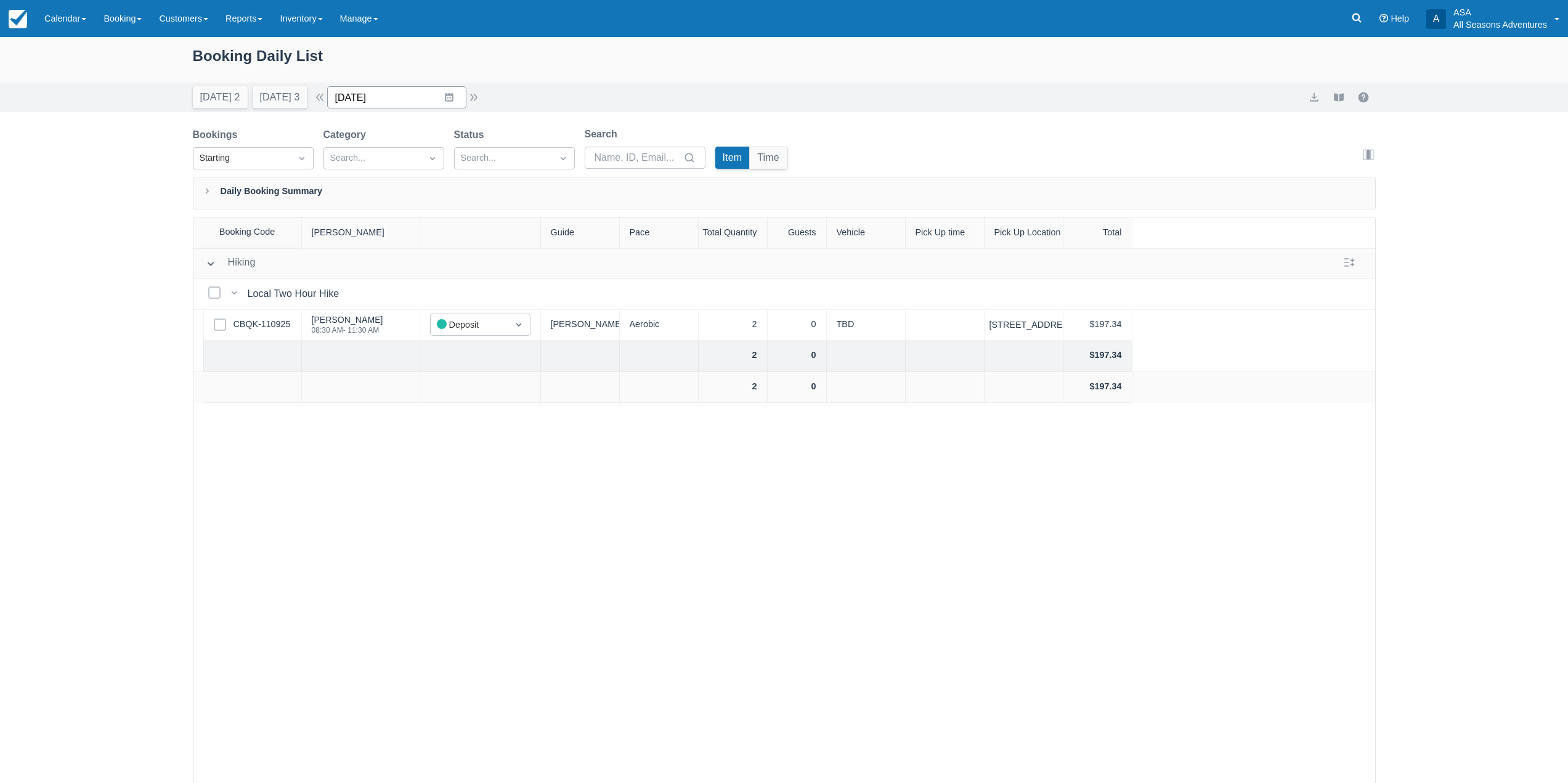
click at [448, 101] on input "10/04/25" at bounding box center [397, 97] width 139 height 22
click at [361, 214] on td "5" at bounding box center [353, 215] width 24 height 23
type input "10/05/25"
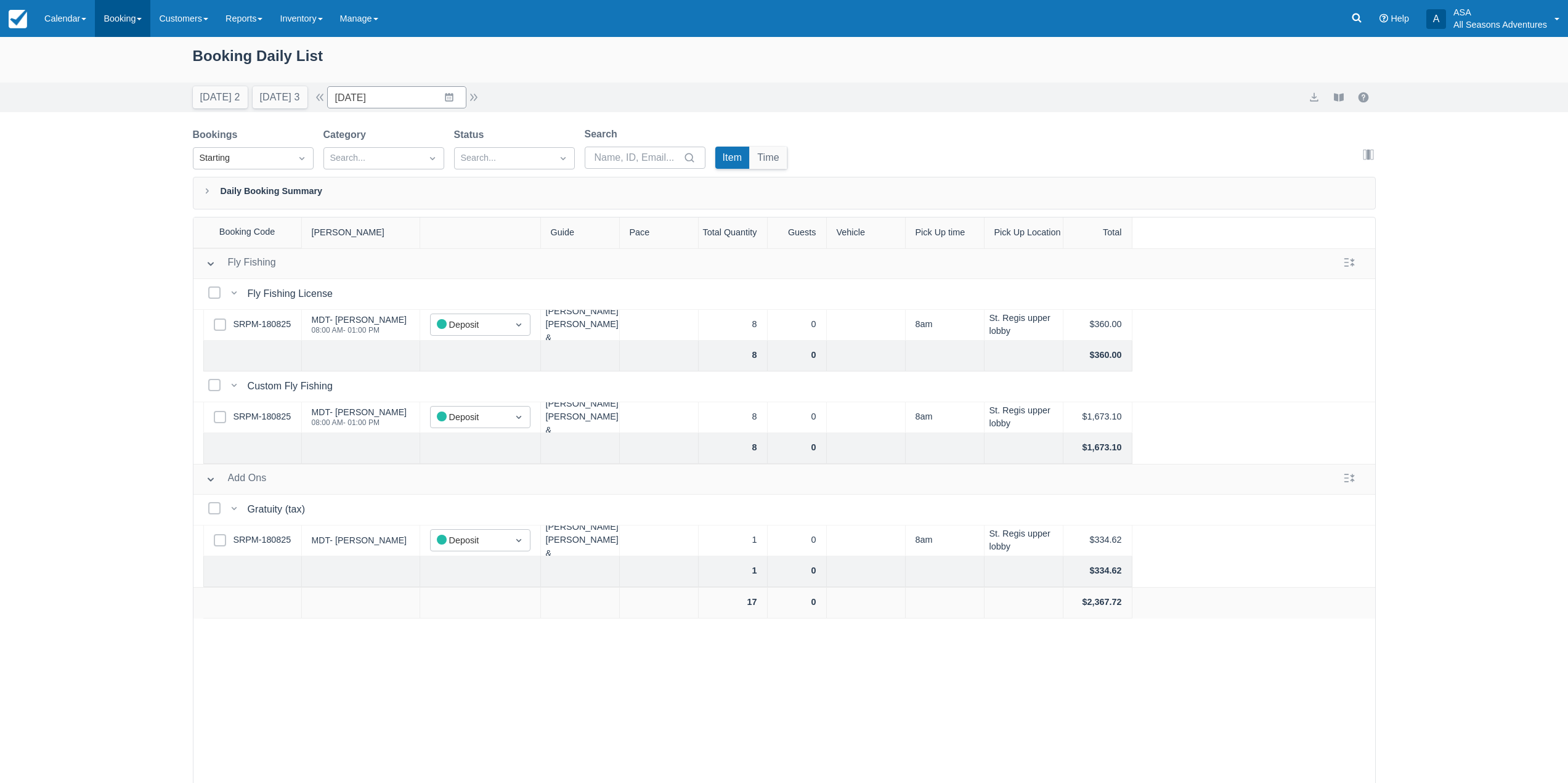
click at [130, 11] on link "Booking" at bounding box center [123, 18] width 55 height 37
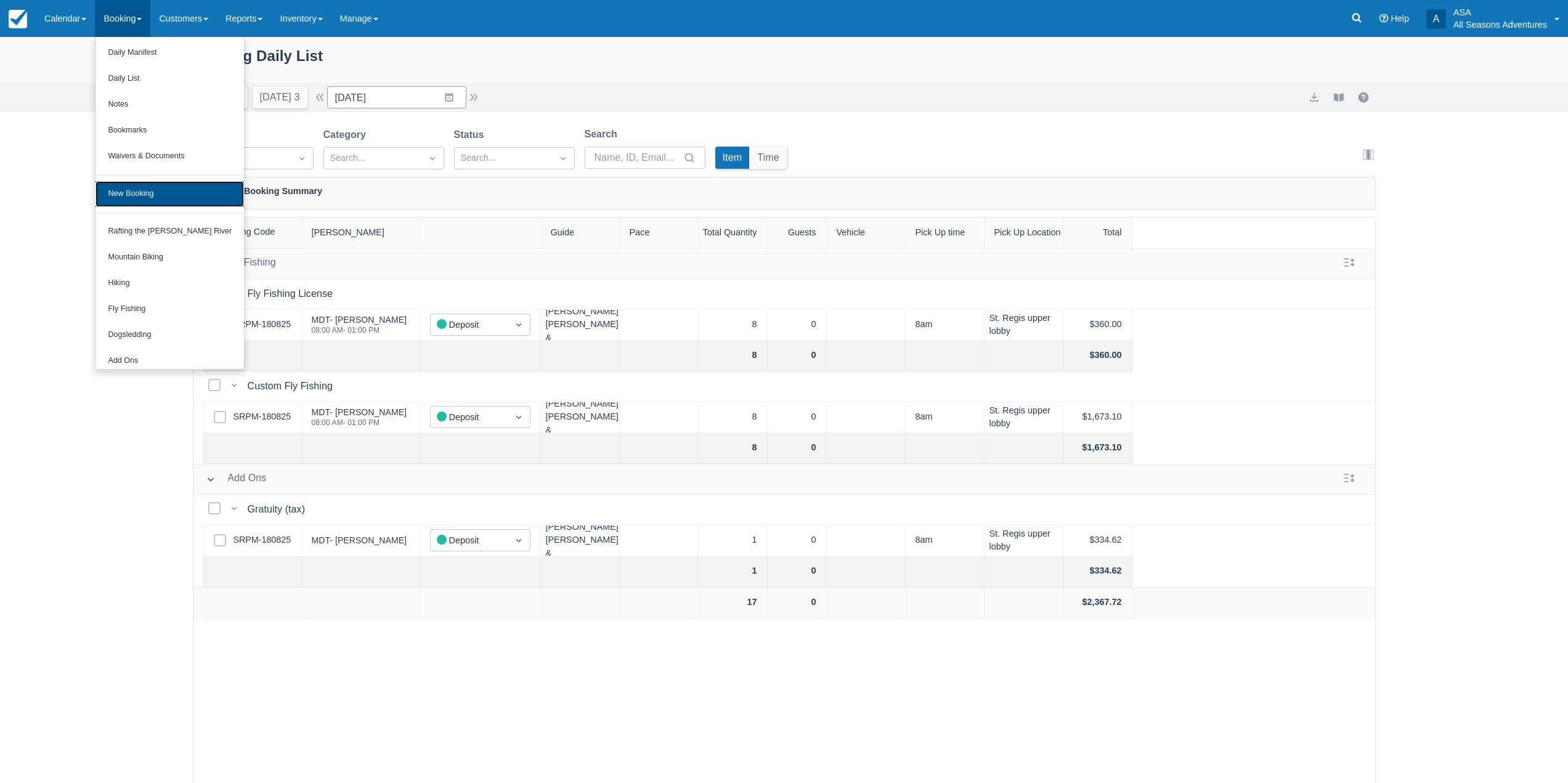
click at [141, 204] on link "New Booking" at bounding box center [170, 194] width 148 height 26
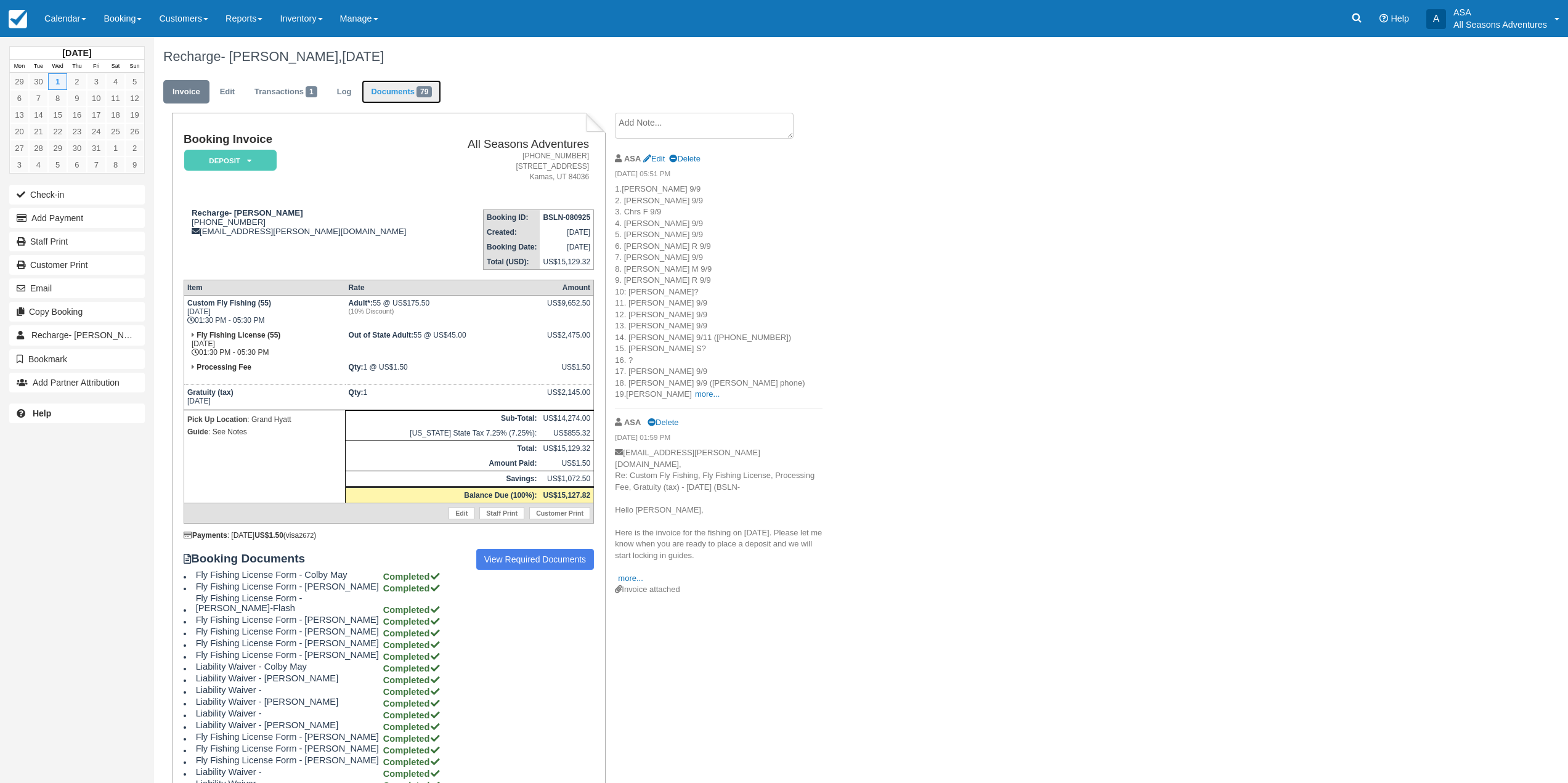
click at [415, 92] on link "Documents 79" at bounding box center [401, 92] width 79 height 24
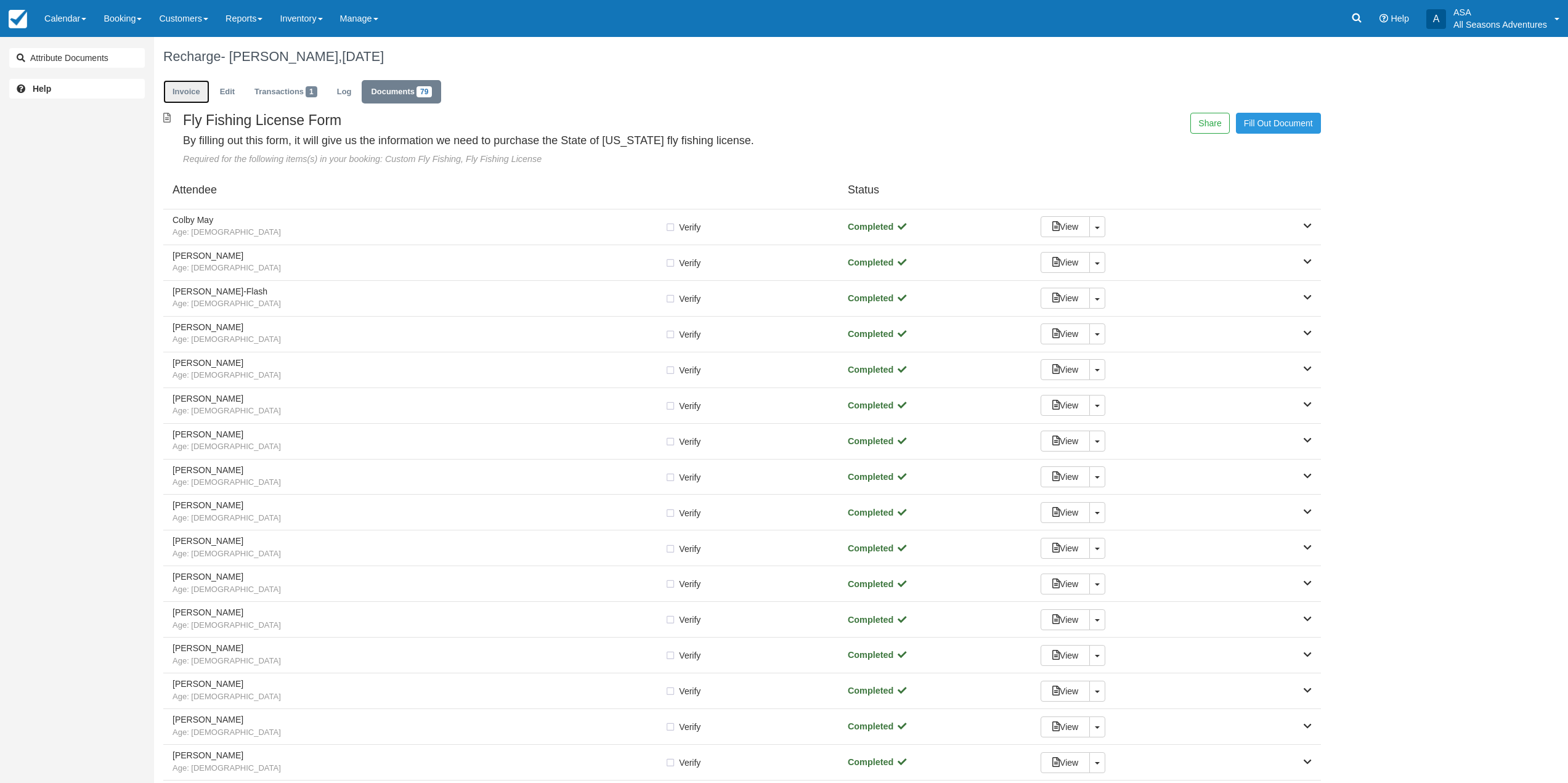
click at [179, 97] on link "Invoice" at bounding box center [186, 92] width 46 height 24
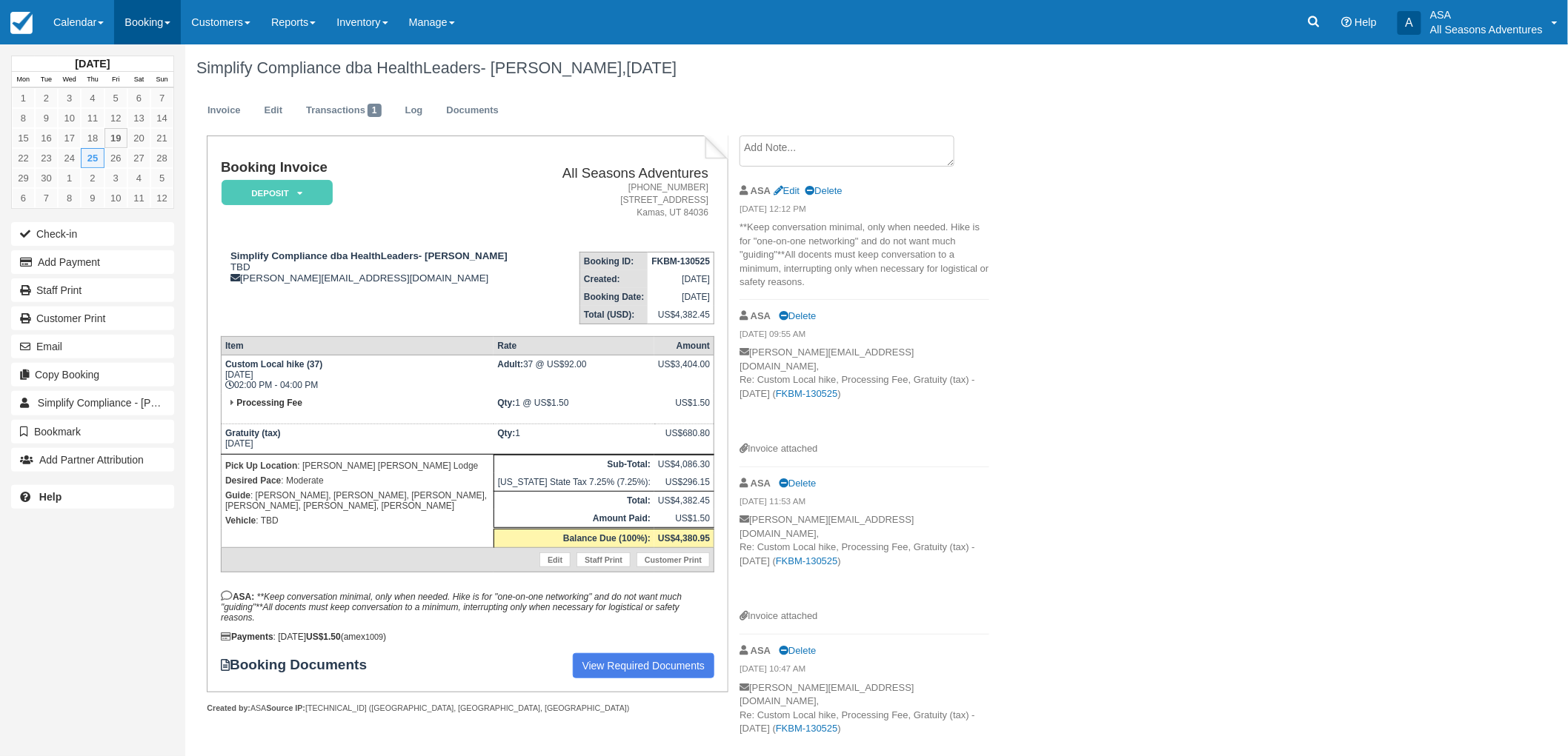
click at [128, 19] on link "Booking" at bounding box center [148, 22] width 67 height 44
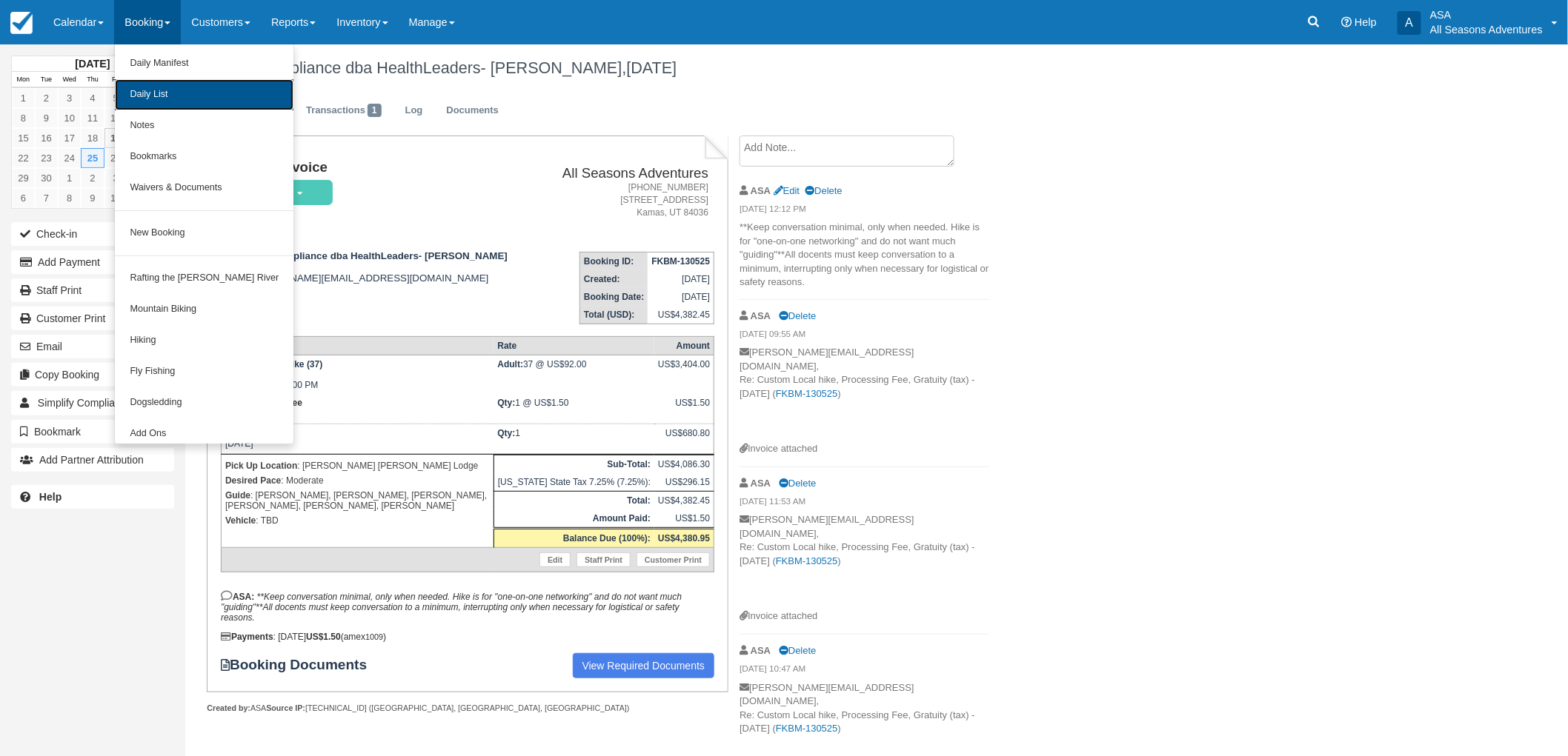
click at [164, 90] on link "Daily List" at bounding box center [204, 94] width 178 height 32
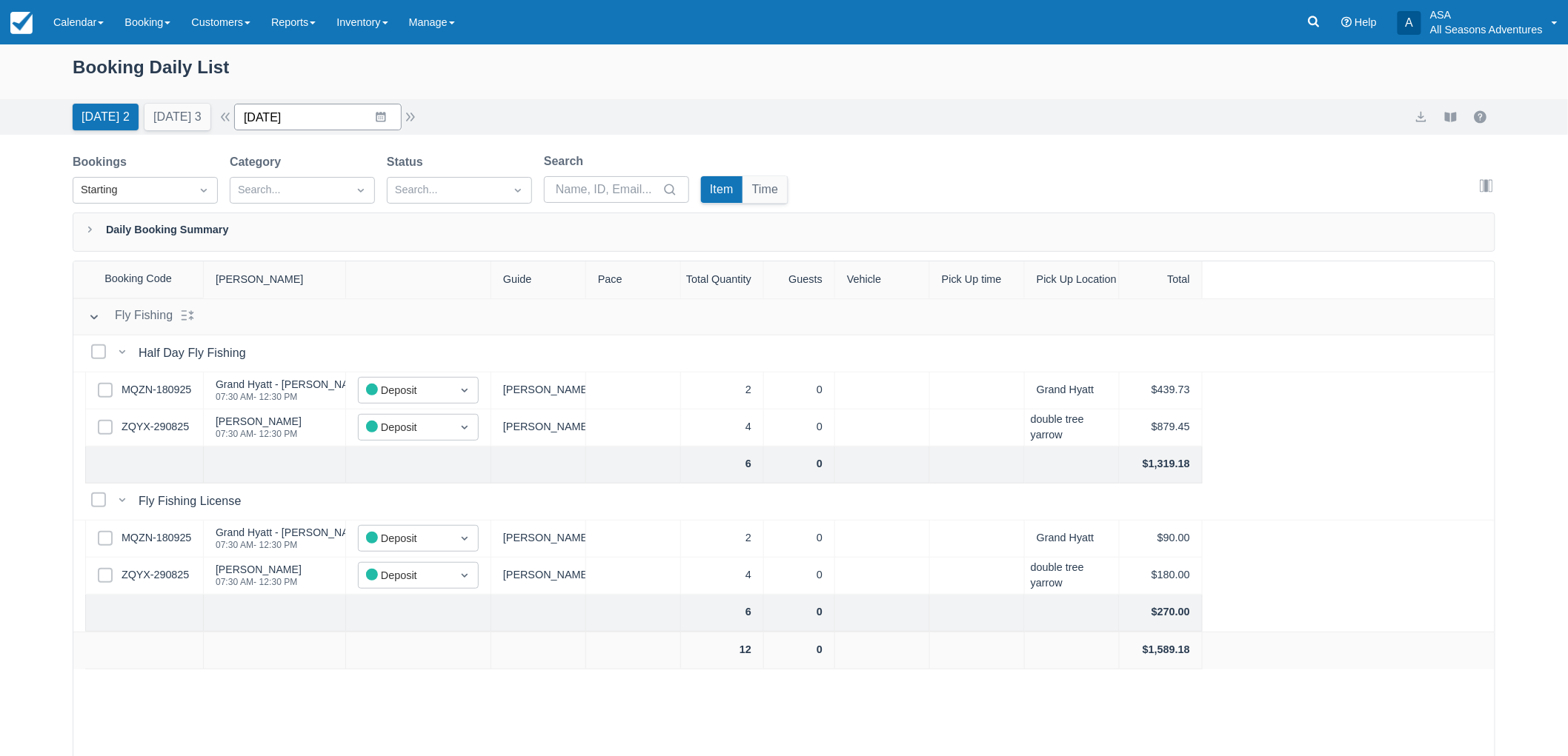
click at [325, 120] on input "[DATE]" at bounding box center [318, 117] width 167 height 27
click at [366, 313] on td "24" at bounding box center [352, 315] width 29 height 28
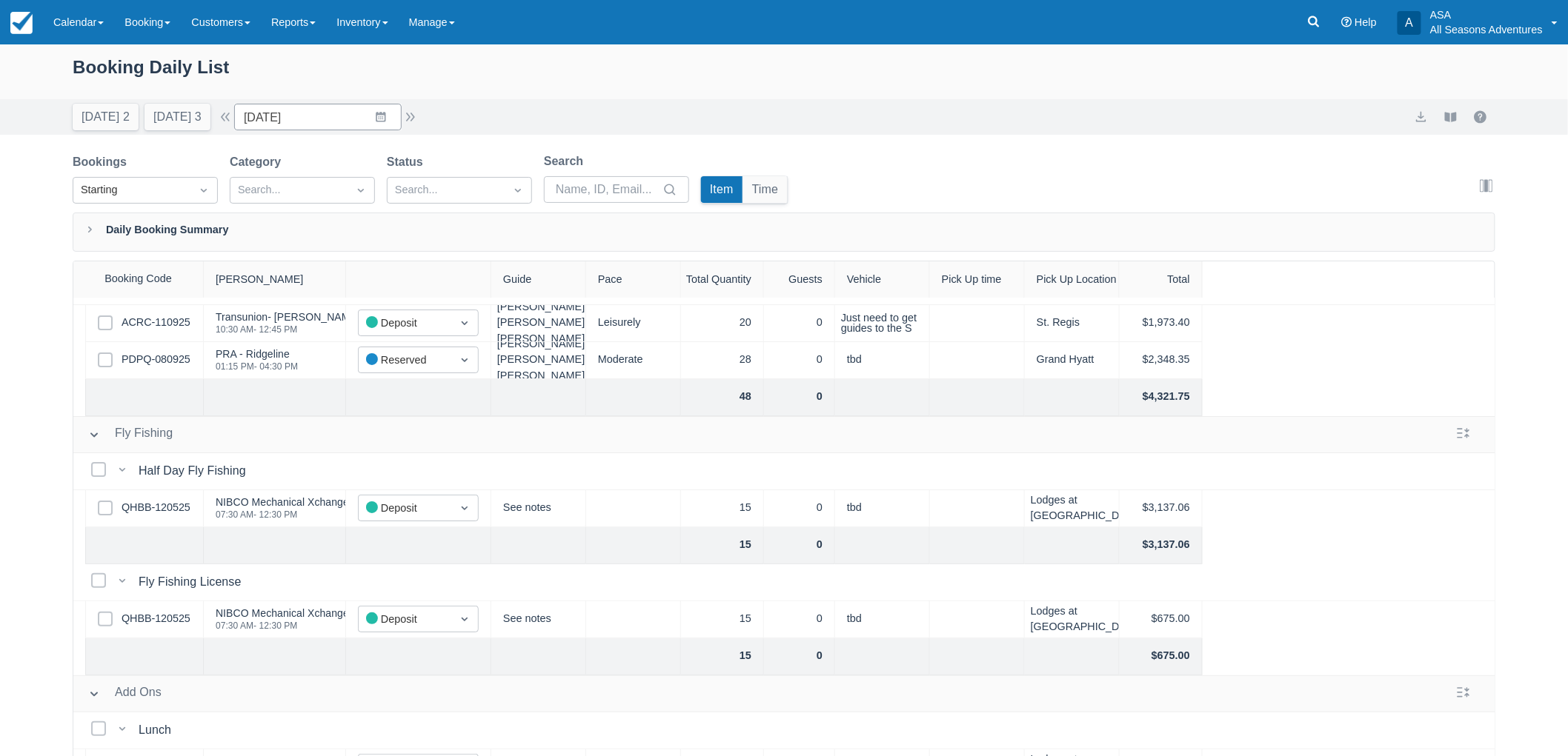
scroll to position [49, 0]
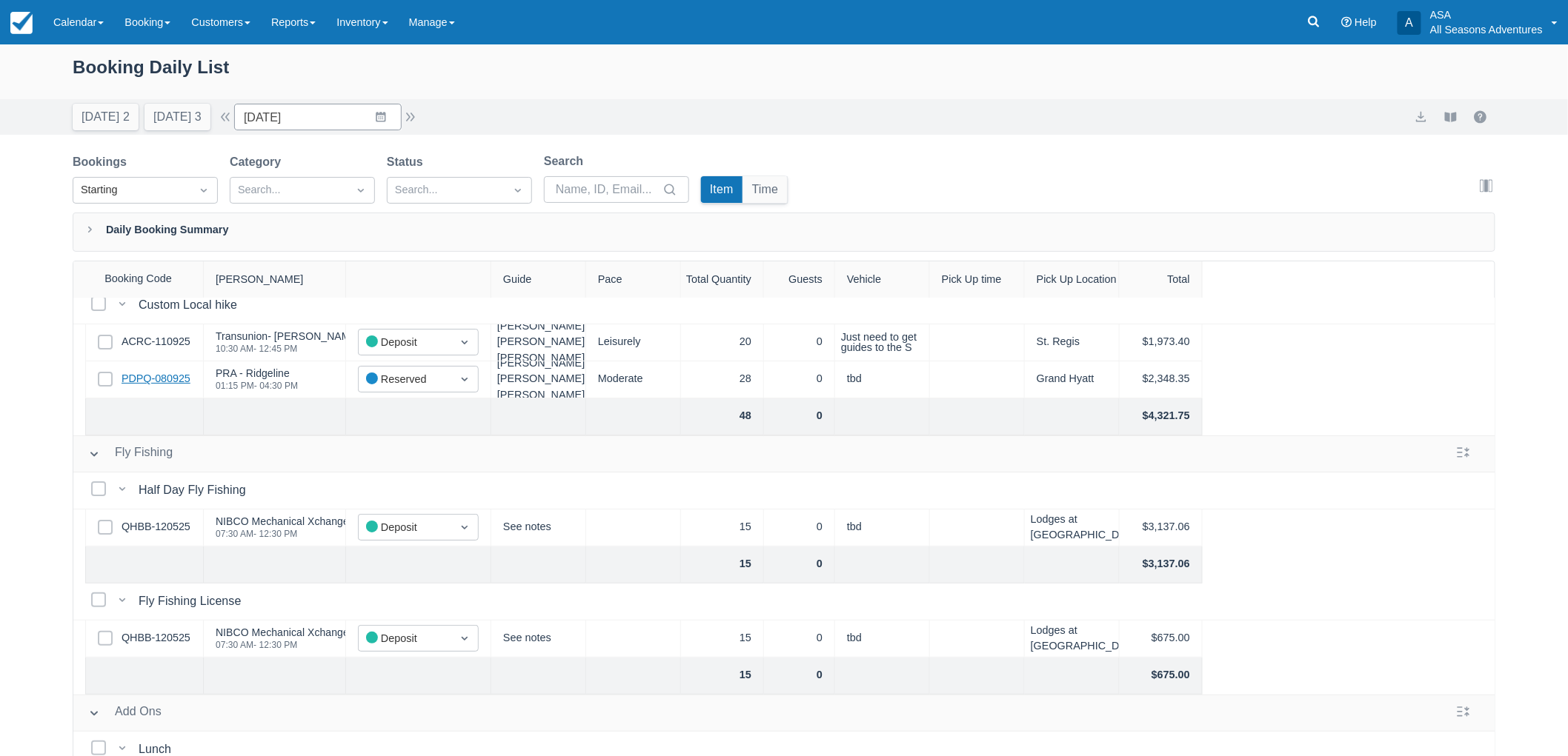
click at [143, 372] on link "PDPQ-080925" at bounding box center [156, 379] width 69 height 16
click at [204, 122] on button "Tomorrow 3" at bounding box center [177, 117] width 66 height 27
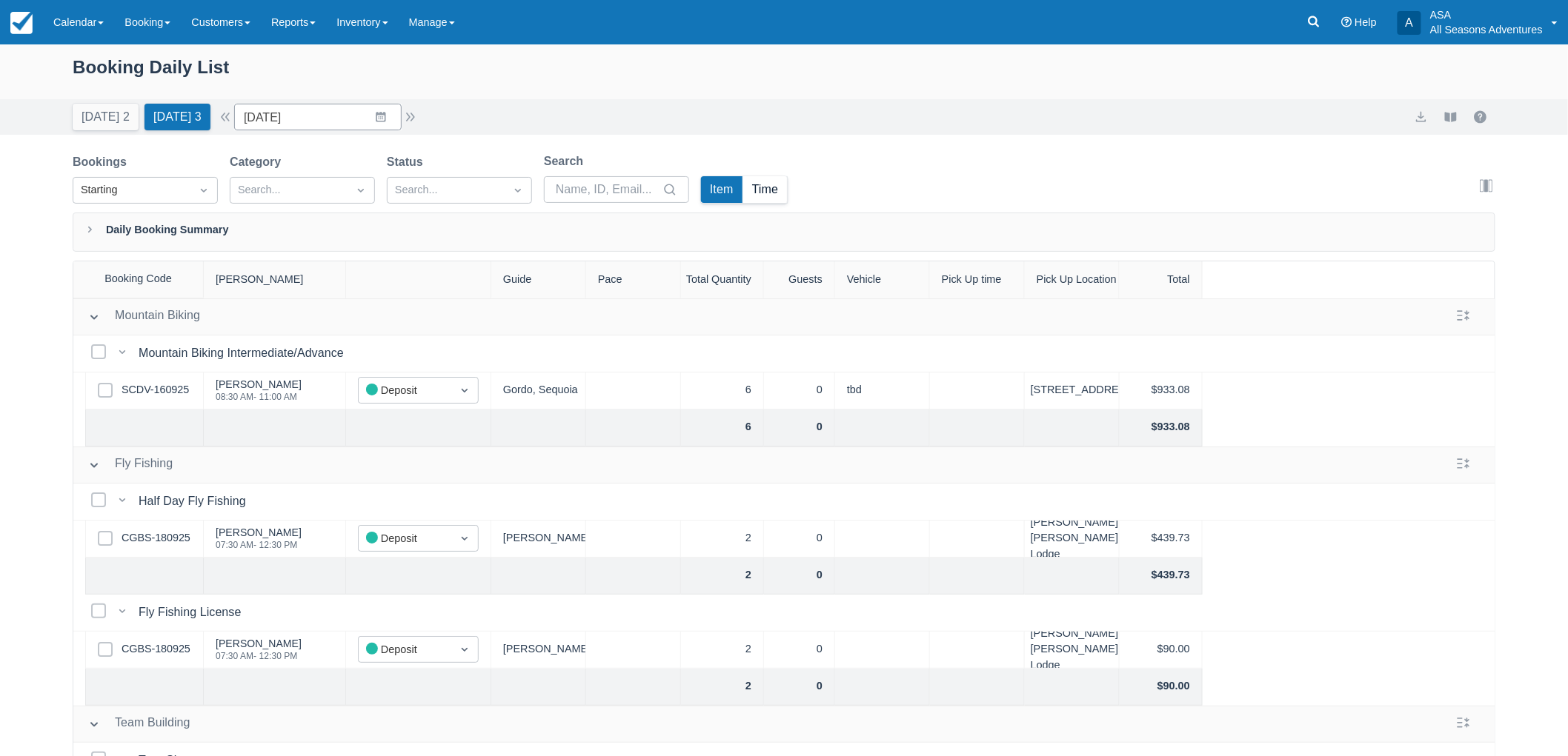
click at [772, 183] on button "Time" at bounding box center [765, 190] width 44 height 27
click at [385, 110] on input "09/20/25" at bounding box center [318, 117] width 167 height 27
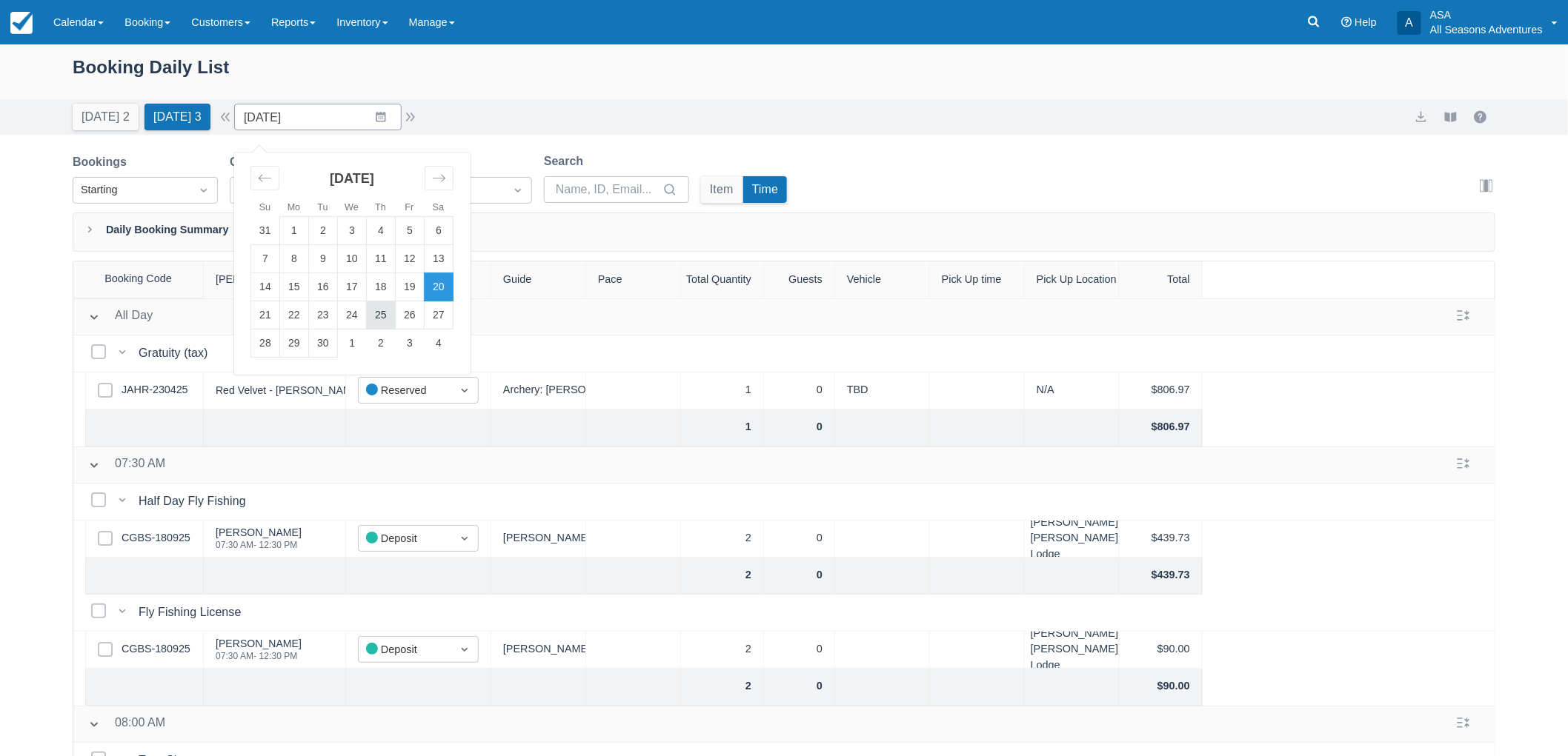
click at [388, 319] on td "25" at bounding box center [381, 315] width 29 height 28
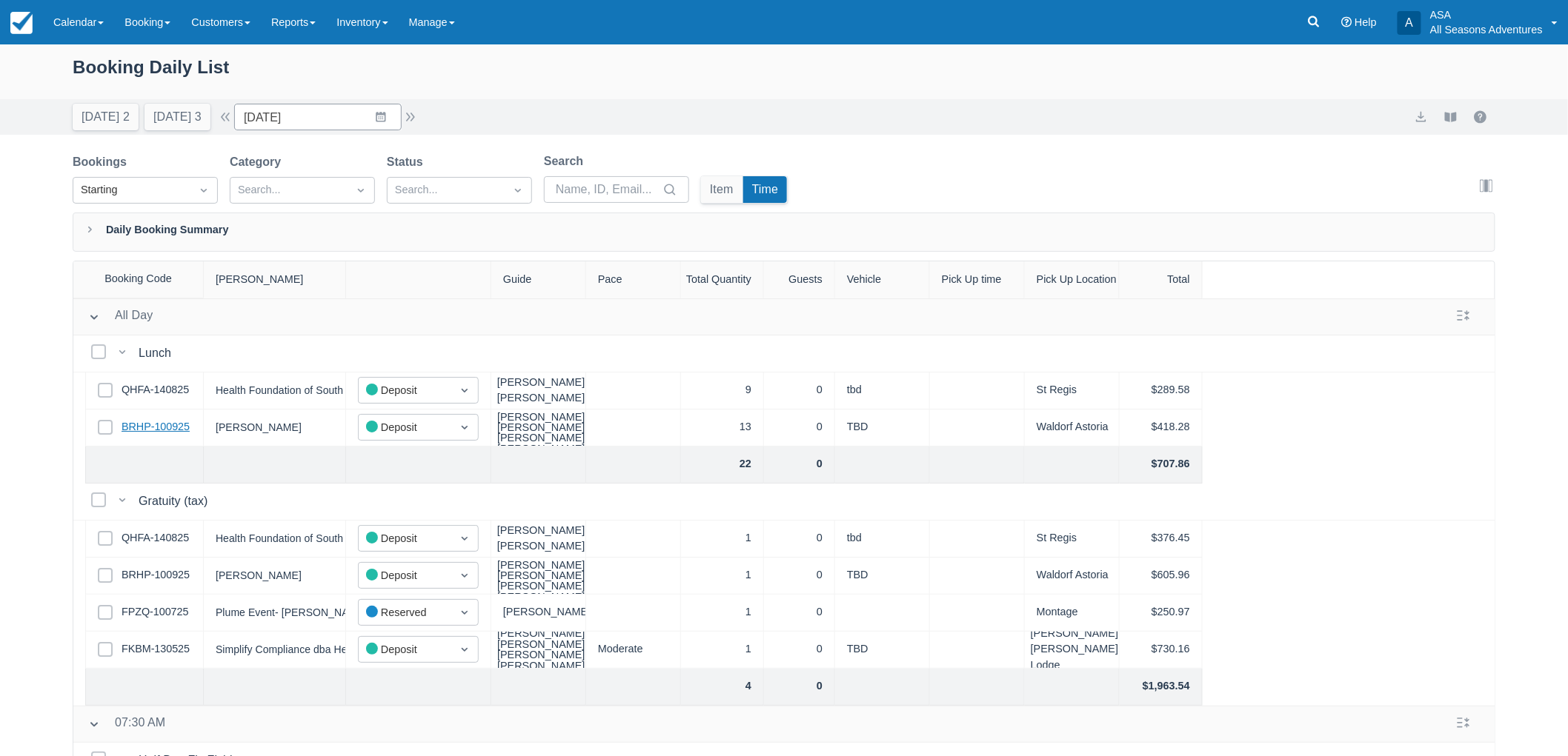
click at [163, 426] on link "BRHP-100925" at bounding box center [156, 428] width 68 height 16
click at [328, 120] on input "09/25/25" at bounding box center [318, 117] width 167 height 27
click at [446, 344] on td "4" at bounding box center [439, 343] width 29 height 28
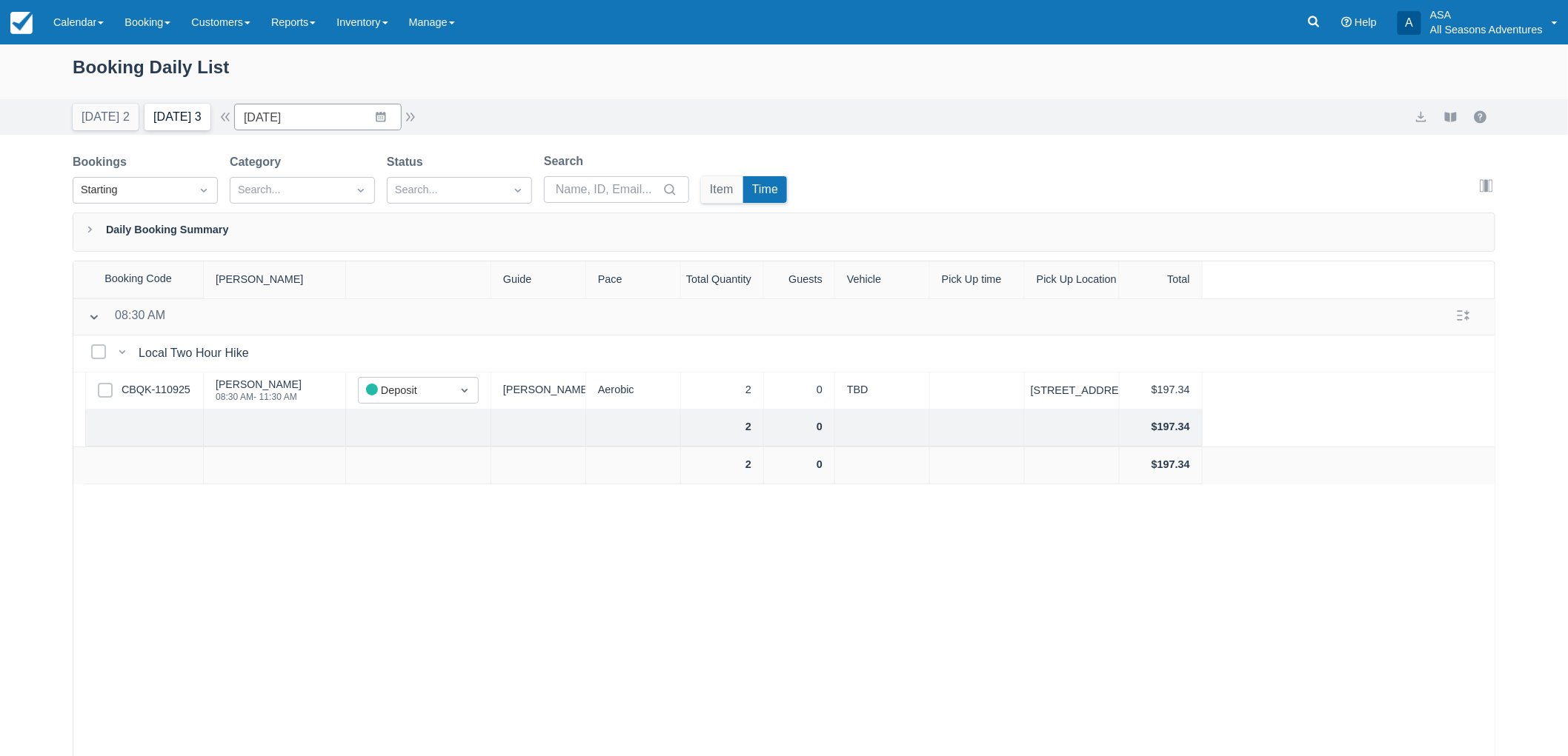
click at [210, 120] on button "Tomorrow 3" at bounding box center [177, 117] width 66 height 27
type input "09/20/25"
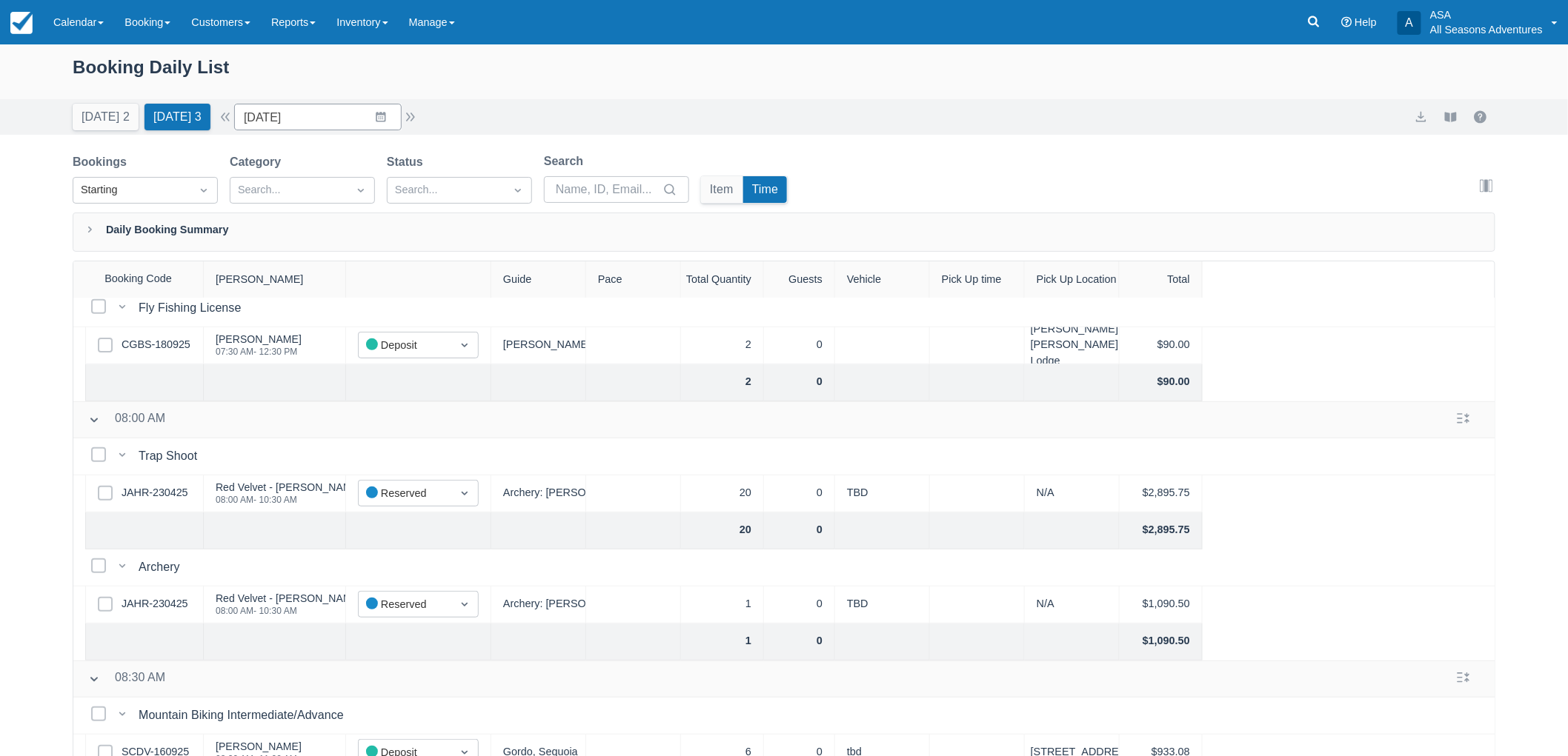
scroll to position [332, 0]
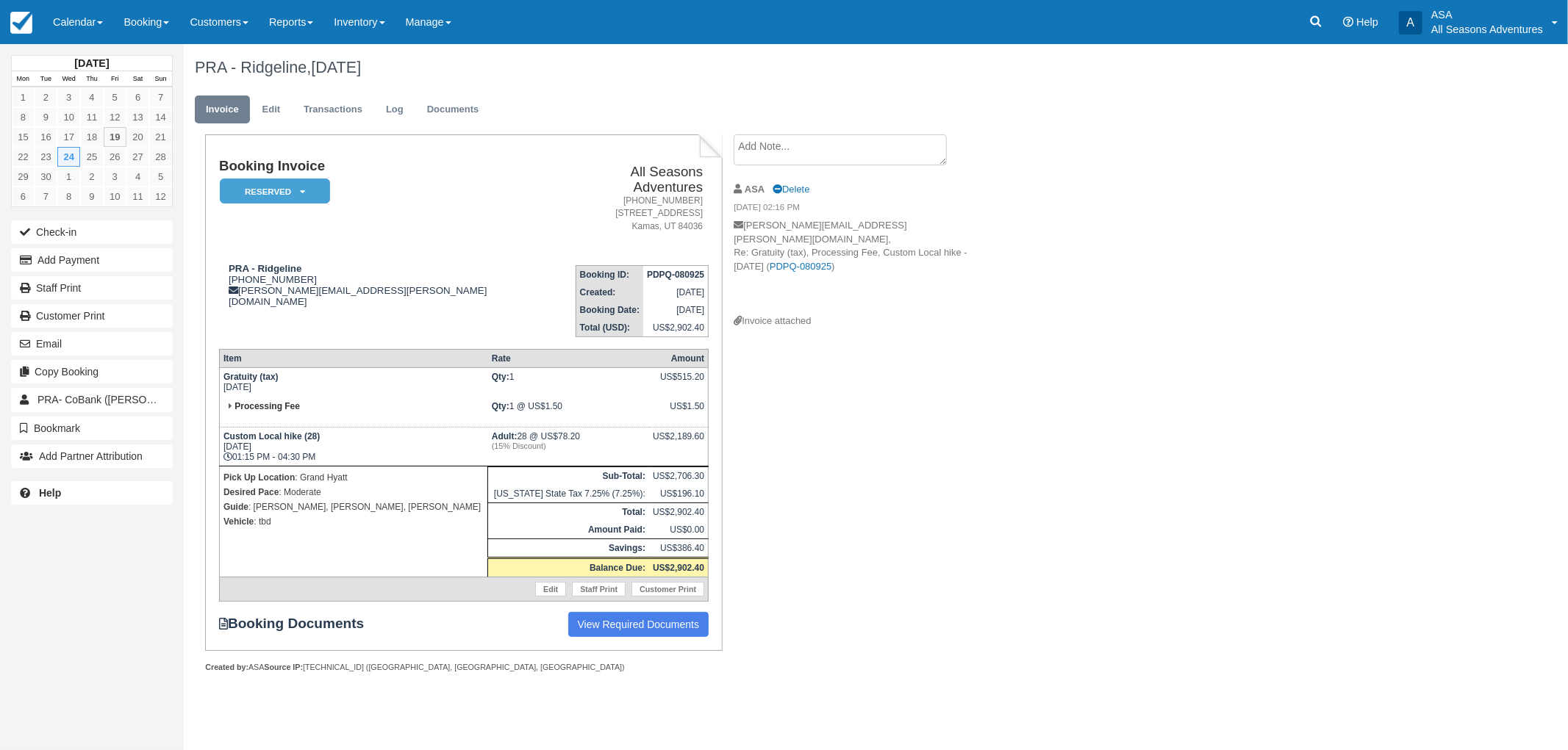
click at [858, 476] on div "Booking Invoice Reserved   Pending Deposit Paid Waiting Cancelled Void All Seas…" at bounding box center [588, 420] width 809 height 571
click at [839, 445] on div "Booking Invoice Reserved   Pending Deposit Paid Waiting Cancelled Void All Seas…" at bounding box center [588, 420] width 809 height 571
click at [841, 132] on ul "Invoice Edit Transactions Log Documents" at bounding box center [771, 112] width 1154 height 44
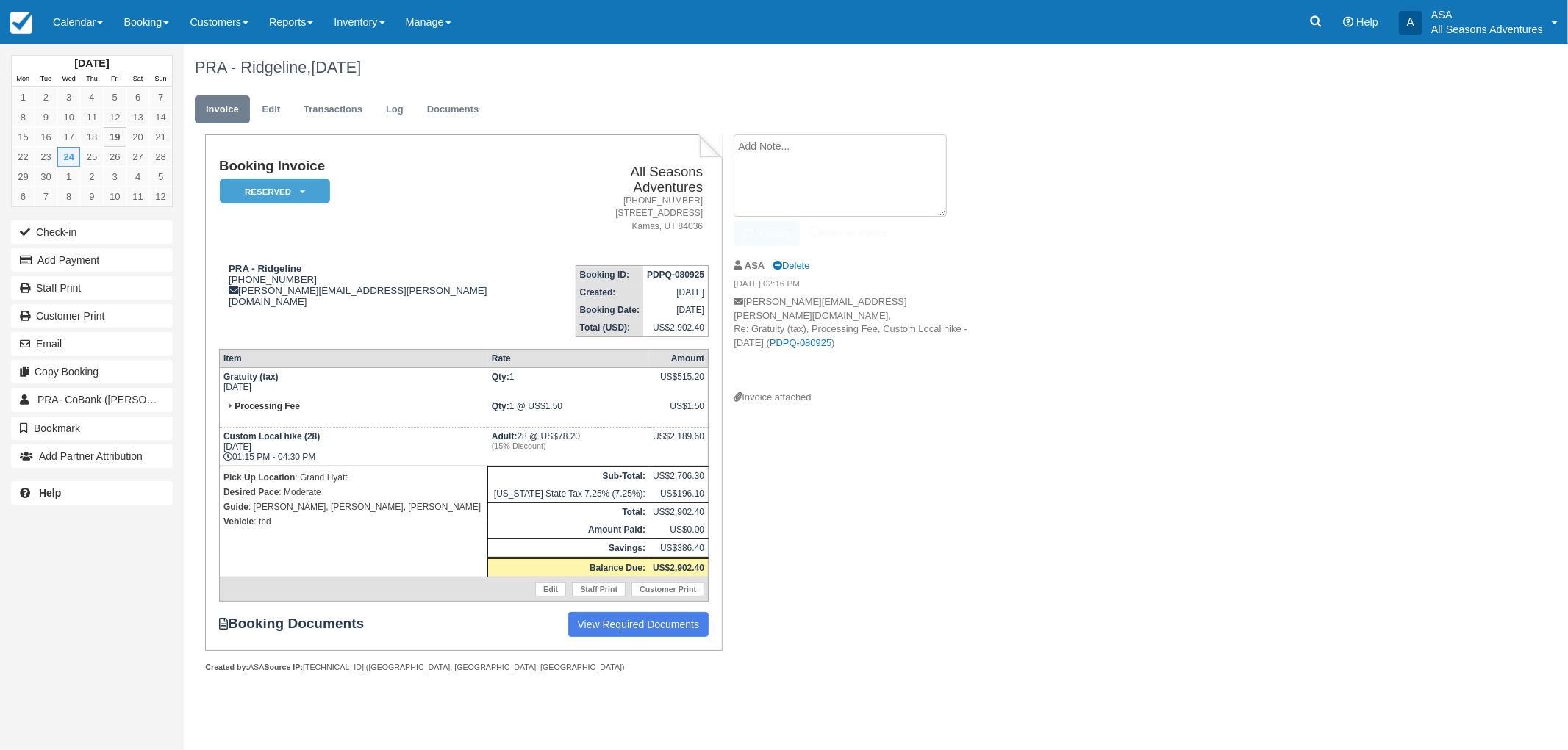
click at [846, 147] on textarea at bounding box center [840, 176] width 213 height 82
click at [782, 179] on textarea at bounding box center [840, 176] width 213 height 82
click at [877, 151] on textarea "SkyRidge trail -" at bounding box center [840, 176] width 213 height 82
drag, startPoint x: 843, startPoint y: 135, endPoint x: 738, endPoint y: 131, distance: 105.1
click at [738, 131] on div "PRA - Ridgeline, September 24 2025 Invoice Edit Transactions Log Documents Book…" at bounding box center [771, 374] width 1176 height 661
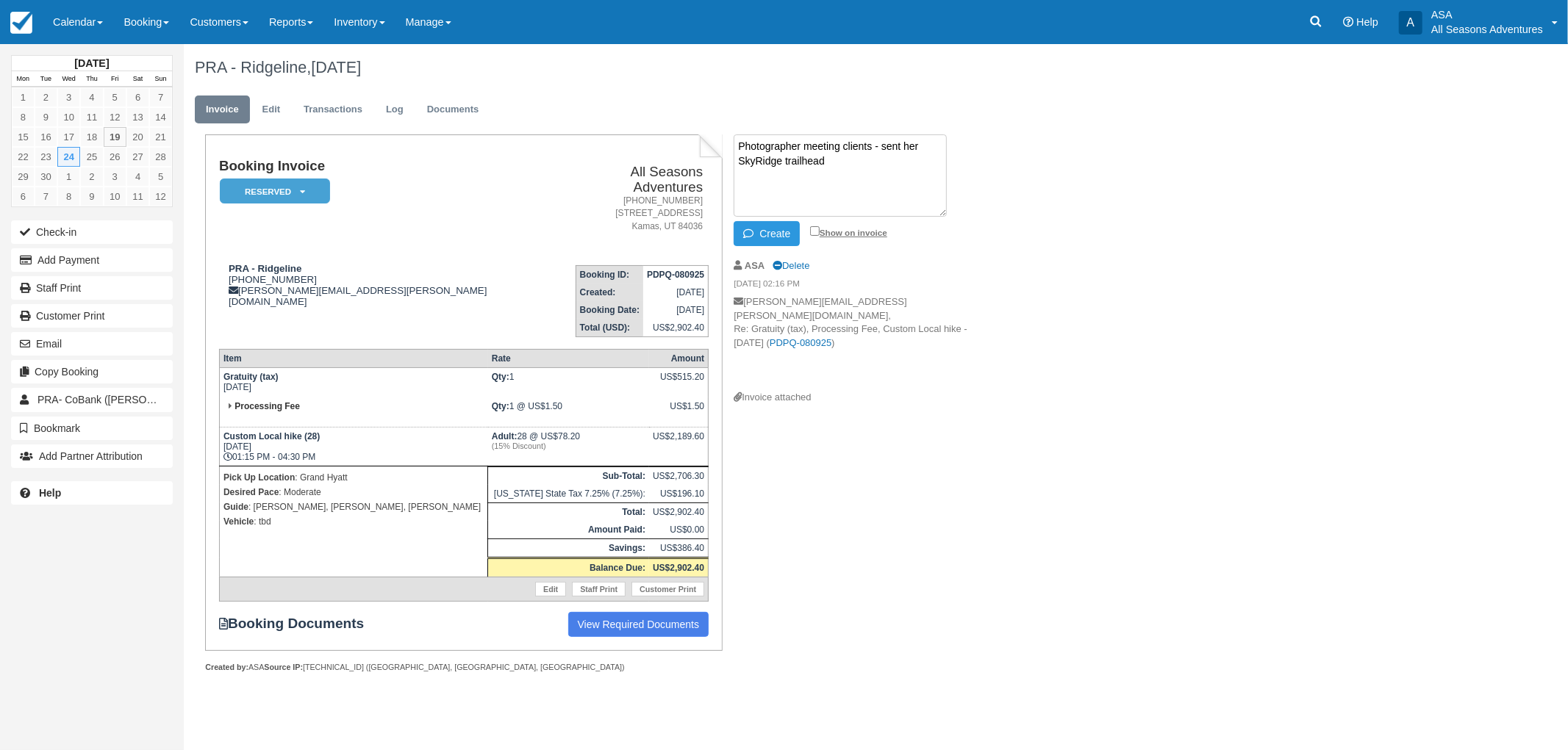
type textarea "Photographer meeting clients - sent her SkyRidge trailhead"
drag, startPoint x: 814, startPoint y: 232, endPoint x: 765, endPoint y: 224, distance: 49.6
click at [809, 231] on div "Create Show on invoice" at bounding box center [857, 234] width 247 height 25
click at [760, 222] on button "Create" at bounding box center [767, 234] width 66 height 25
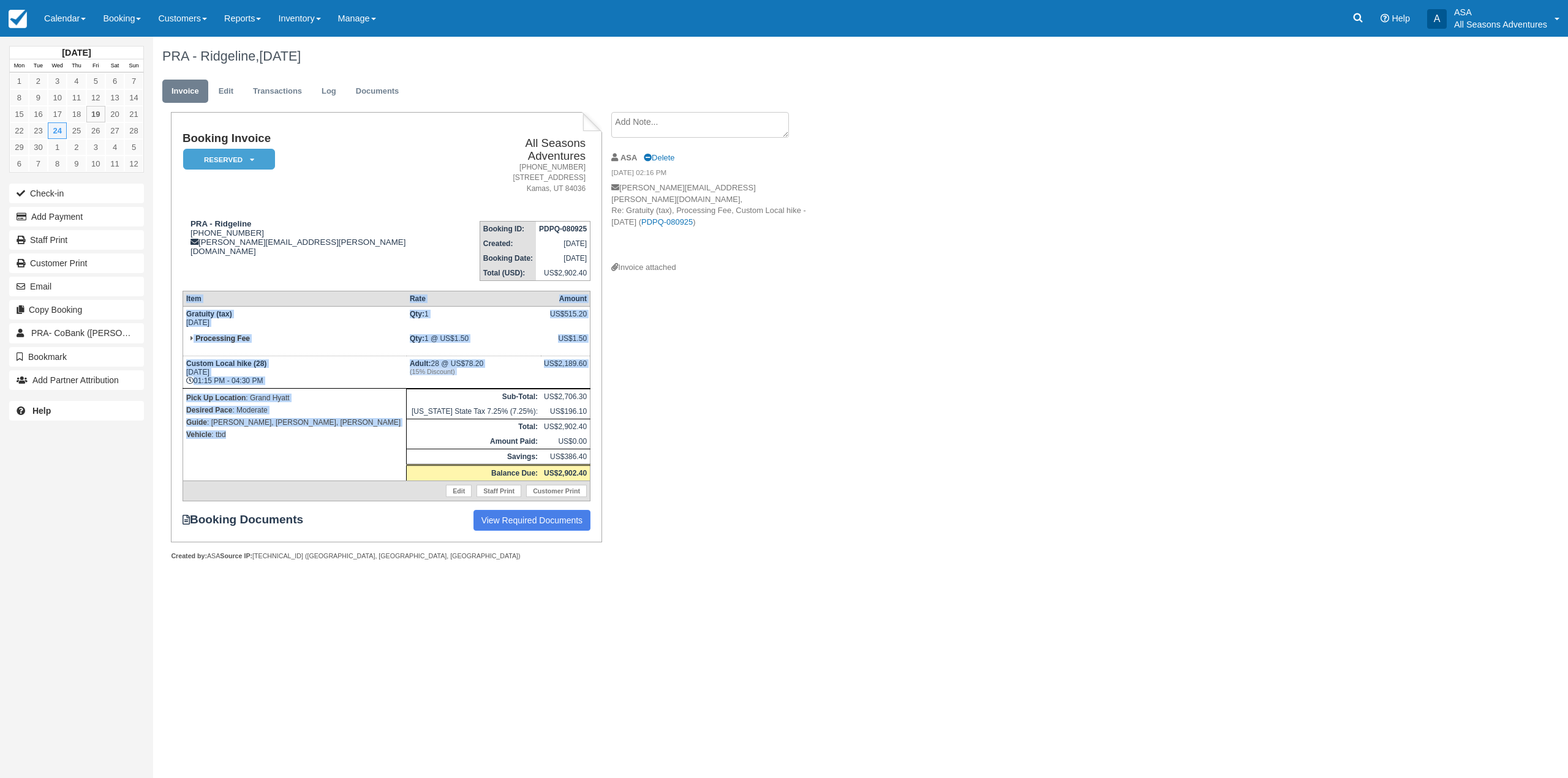
drag, startPoint x: 251, startPoint y: 431, endPoint x: 177, endPoint y: 315, distance: 137.6
click at [176, 318] on div "Booking Invoice Reserved   Pending Deposit Paid Waiting Cancelled Void All Seas…" at bounding box center [386, 327] width 431 height 431
click at [208, 333] on td "Processing Fee" at bounding box center [294, 344] width 223 height 25
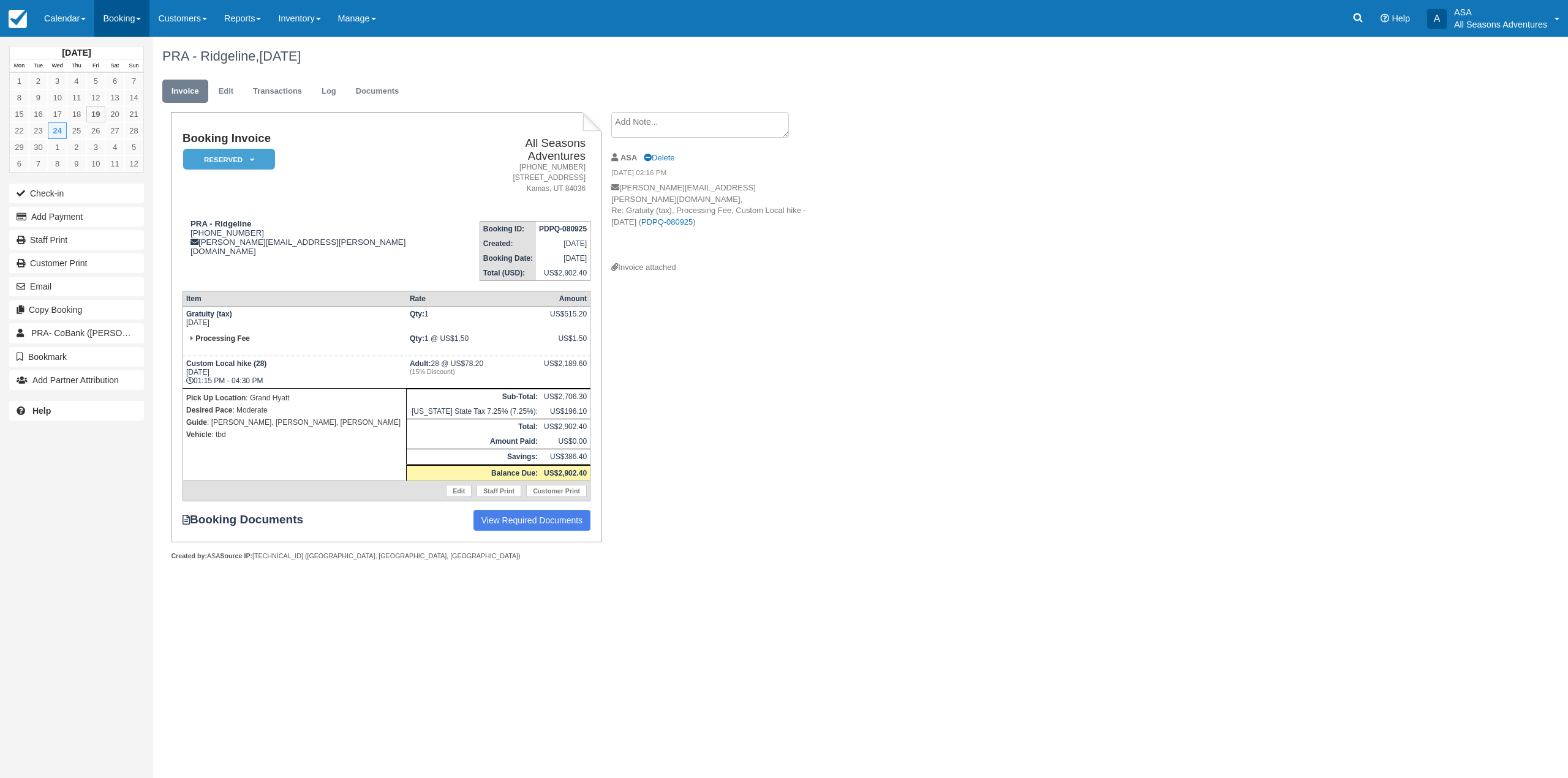
click at [109, 27] on link "Booking" at bounding box center [122, 18] width 55 height 36
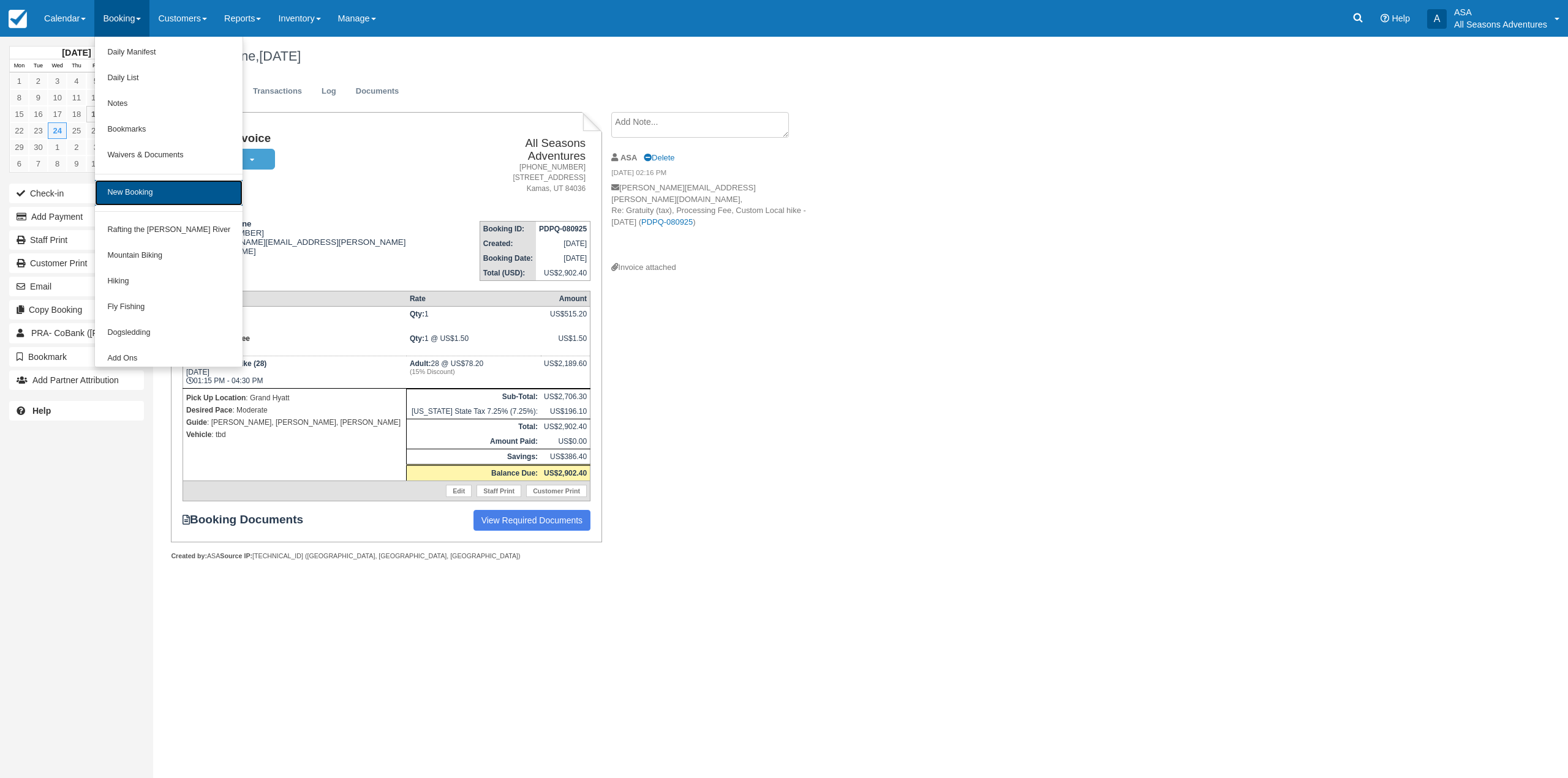
click at [137, 187] on link "New Booking" at bounding box center [169, 193] width 147 height 26
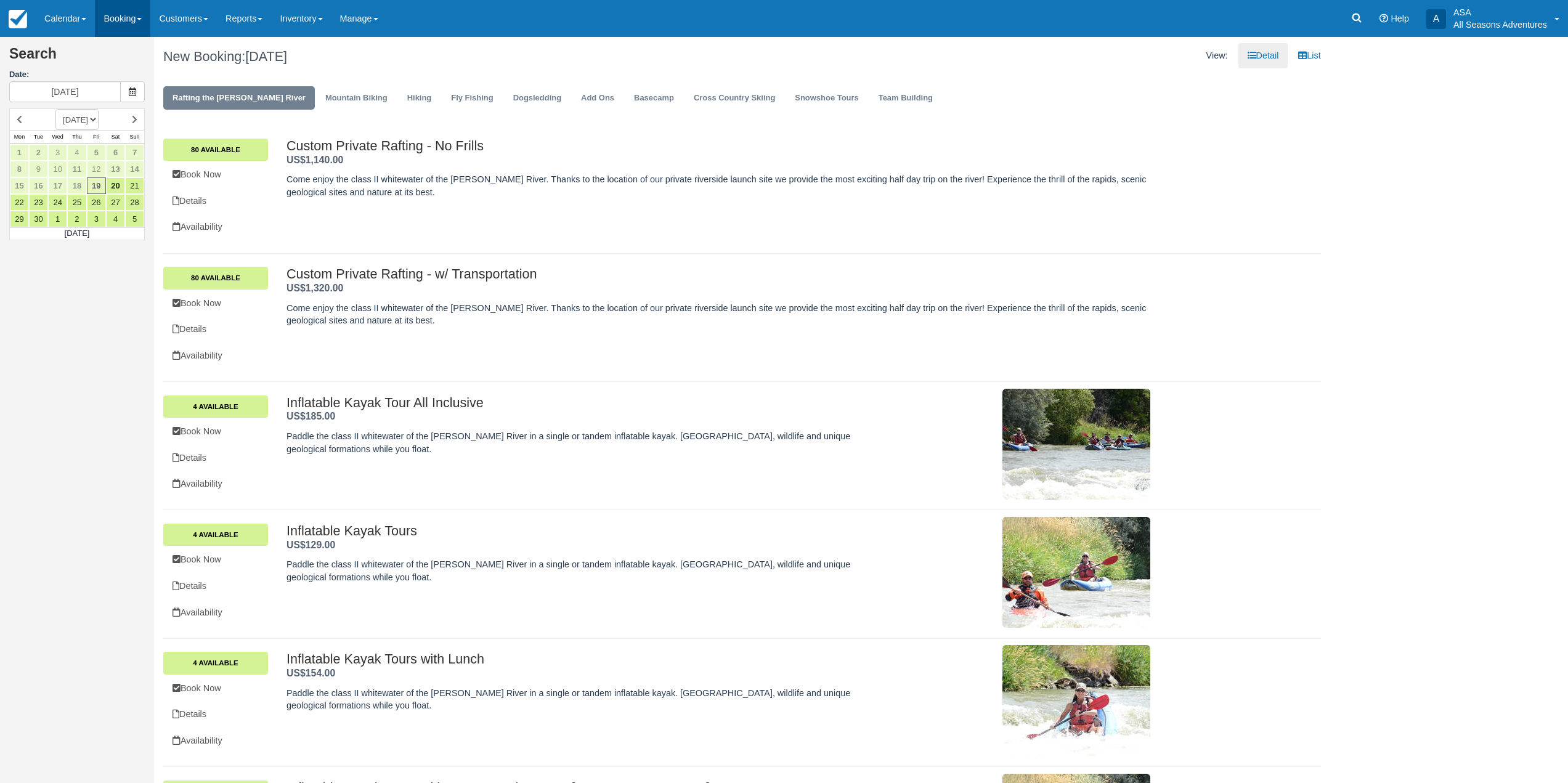
click at [117, 26] on link "Booking" at bounding box center [123, 18] width 55 height 37
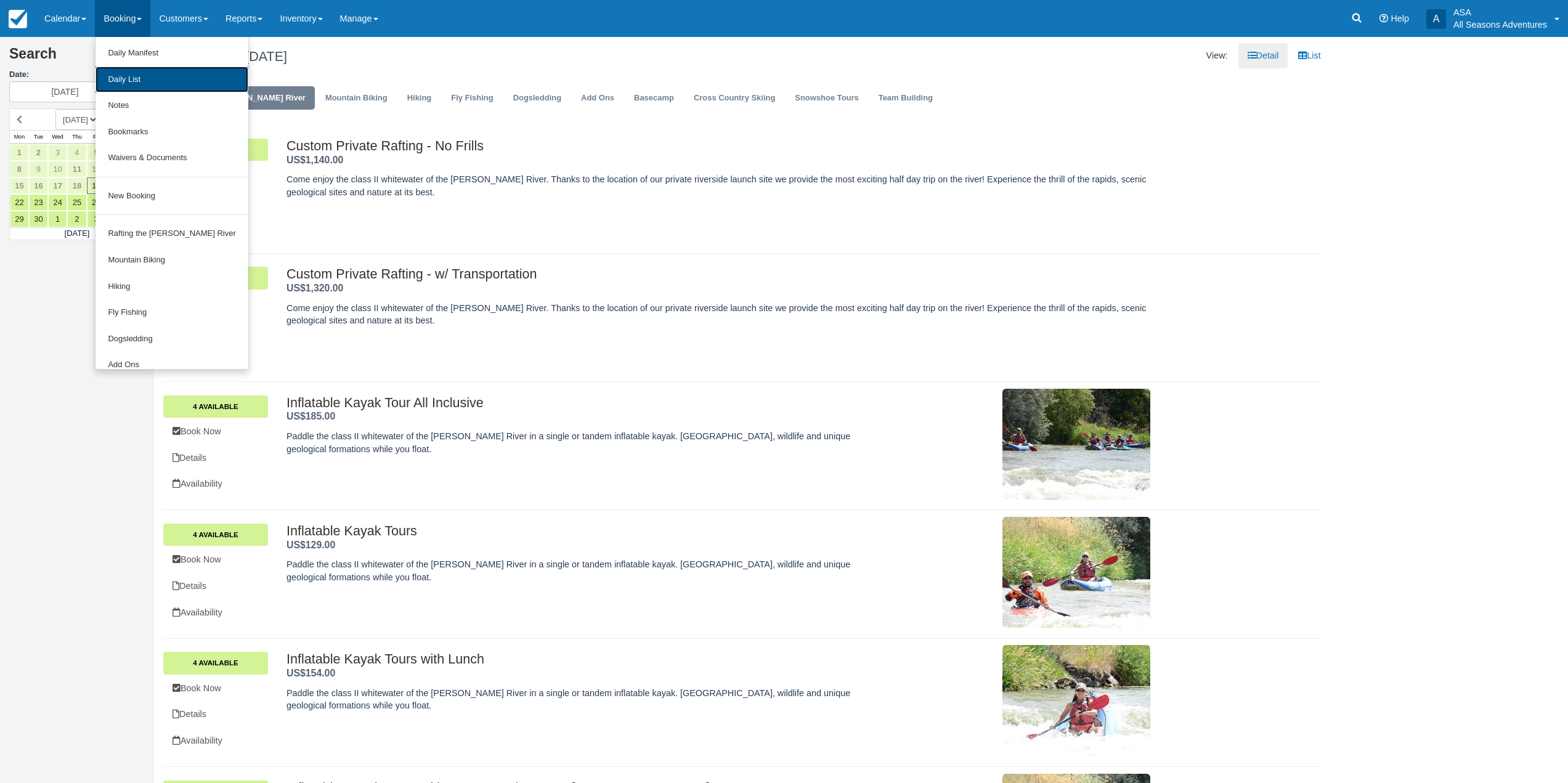
click at [131, 77] on link "Daily List" at bounding box center [171, 79] width 152 height 26
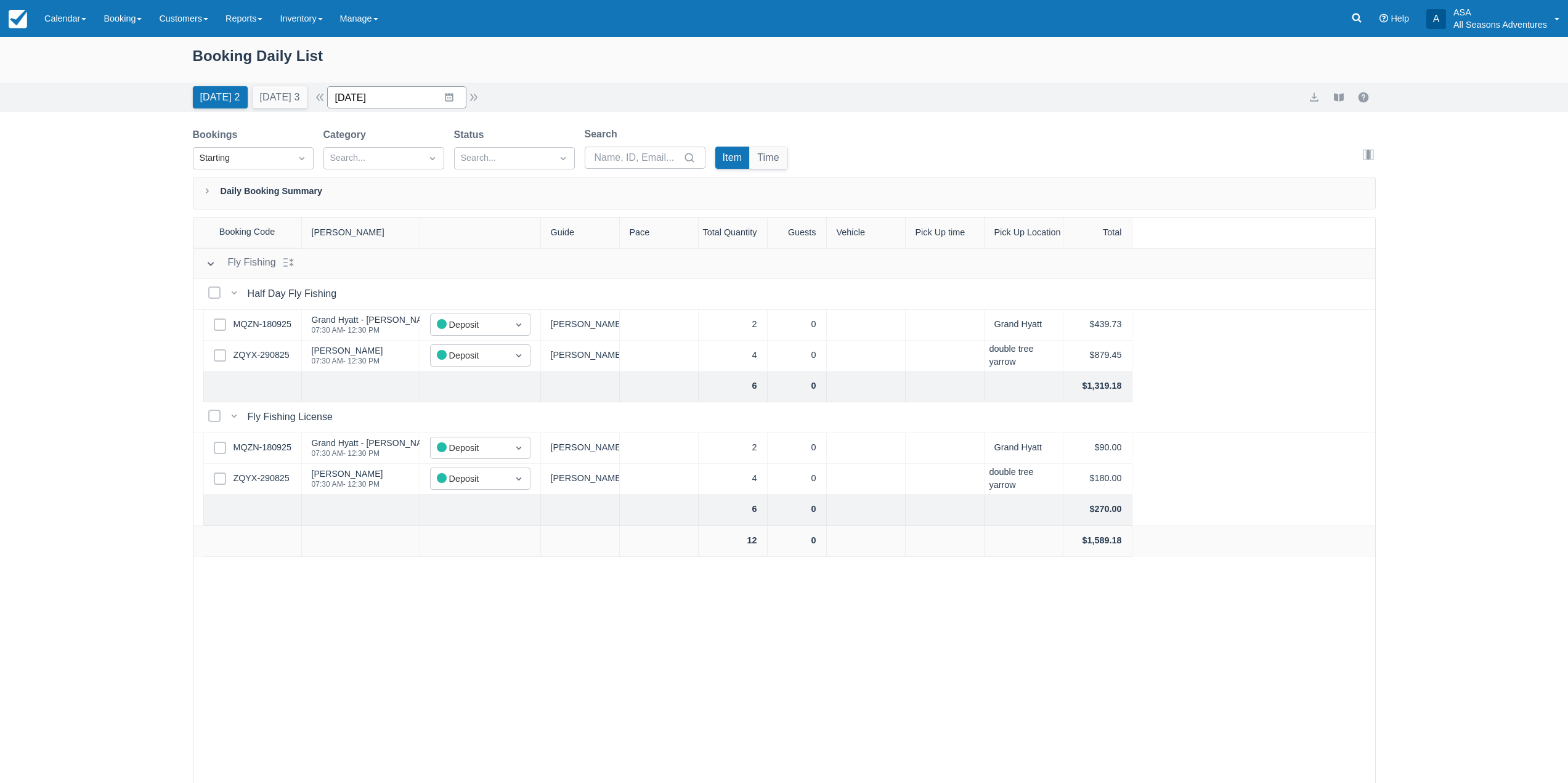
click at [433, 101] on input "09/19/25" at bounding box center [397, 97] width 139 height 22
click at [457, 281] on td "2" at bounding box center [449, 285] width 24 height 23
type input "10/02/25"
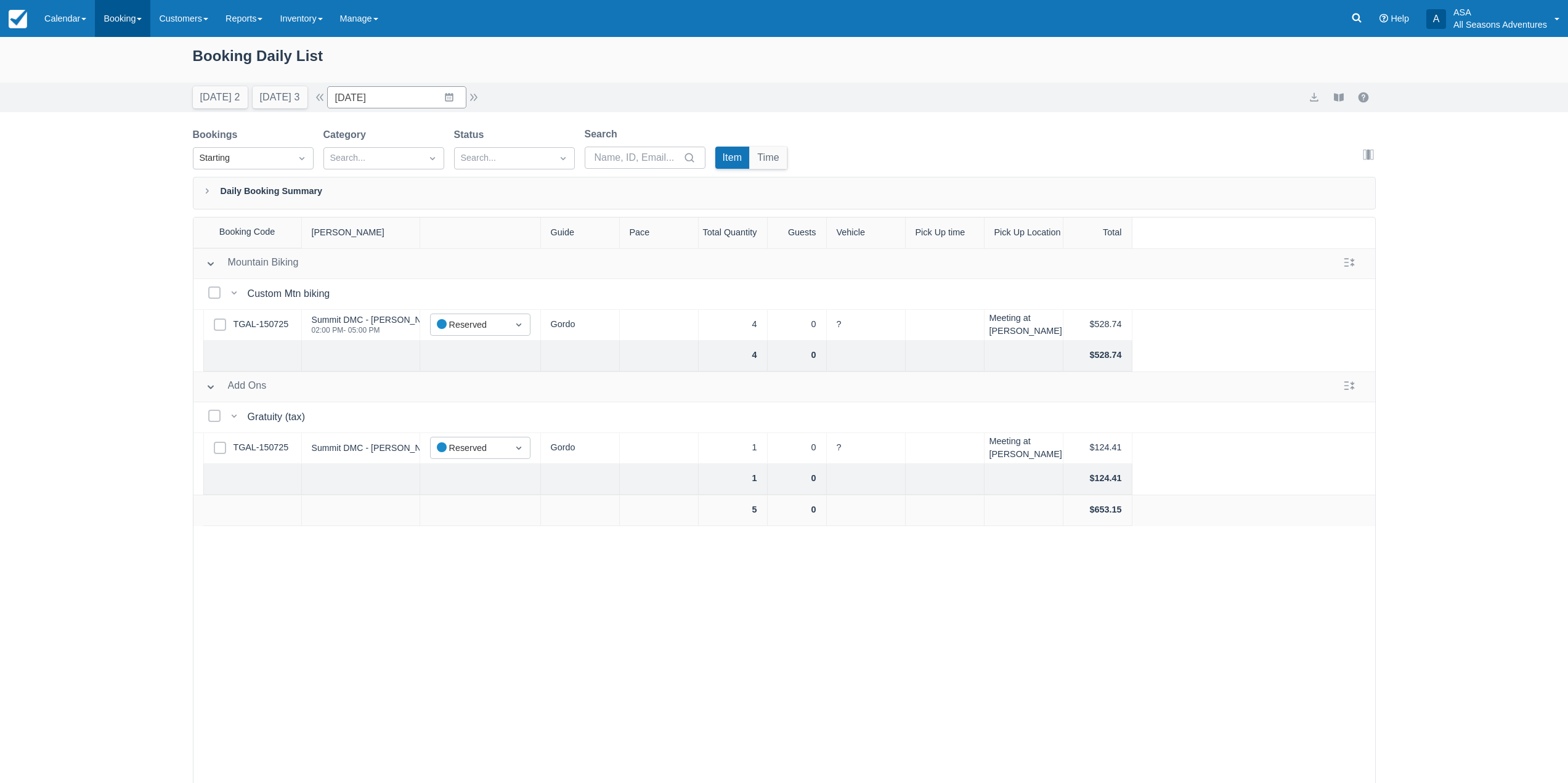
click at [123, 13] on link "Booking" at bounding box center [123, 18] width 55 height 37
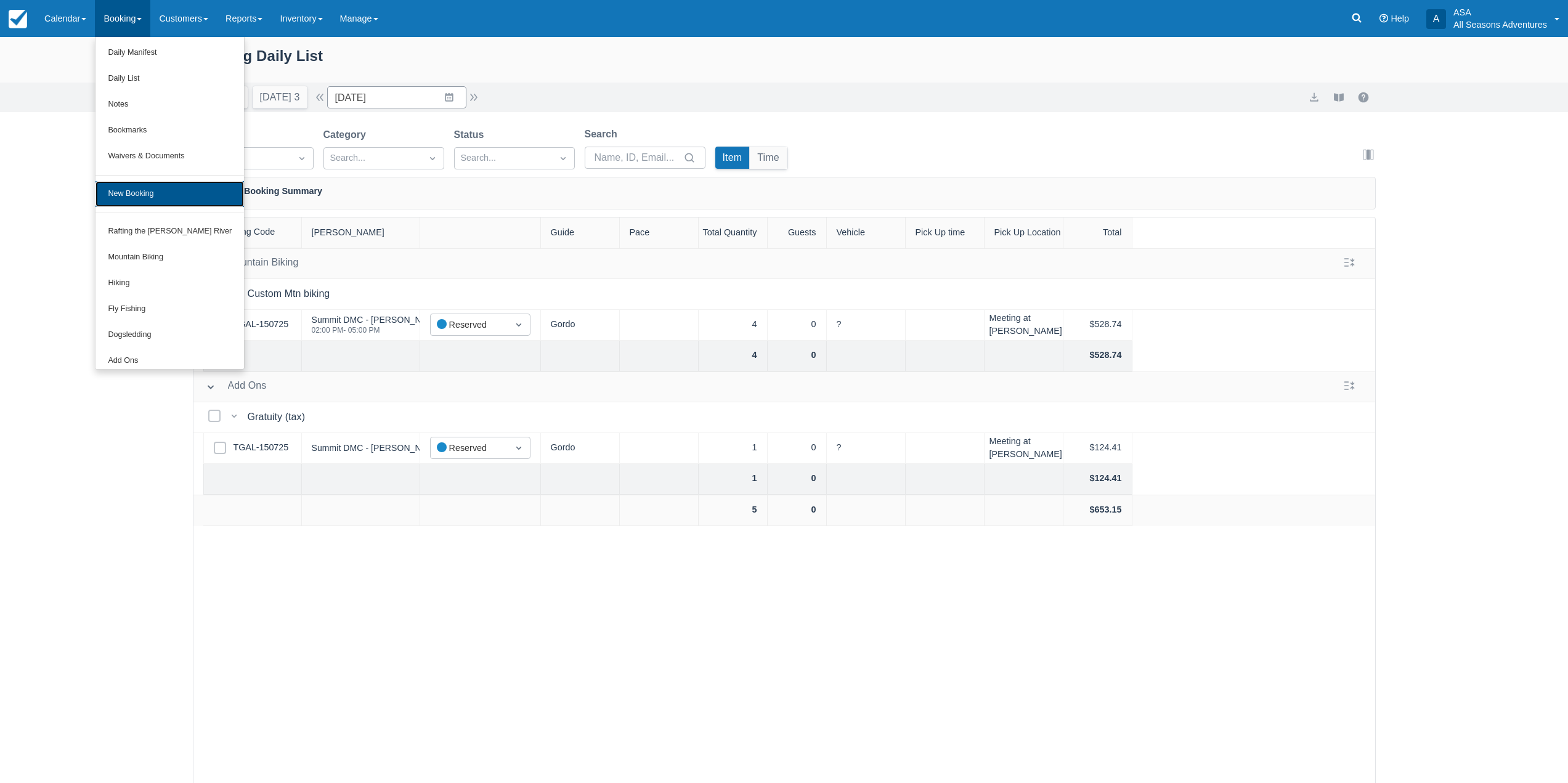
click at [132, 195] on link "New Booking" at bounding box center [170, 194] width 148 height 26
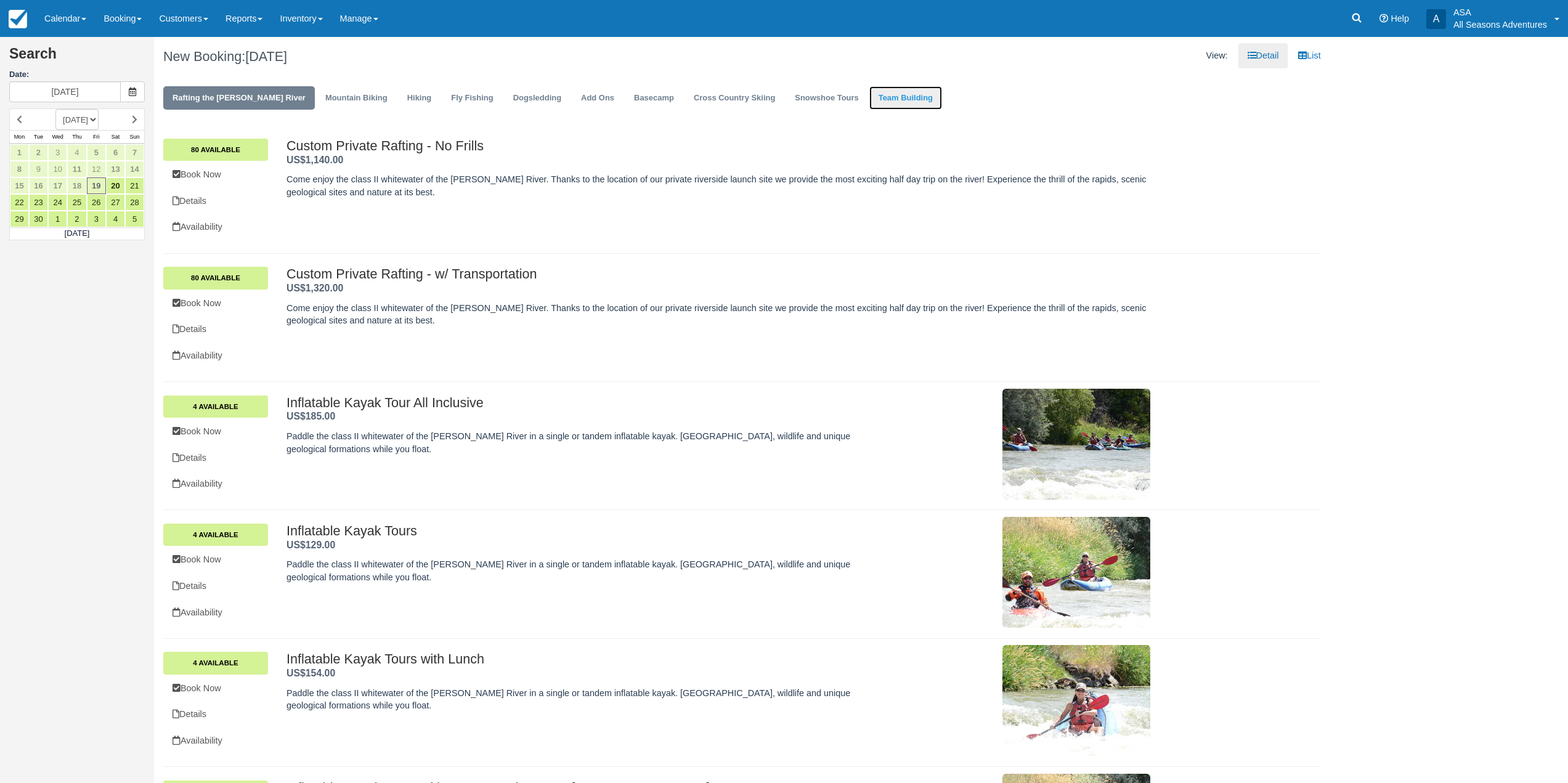
click at [870, 87] on link "Team Building" at bounding box center [906, 98] width 73 height 24
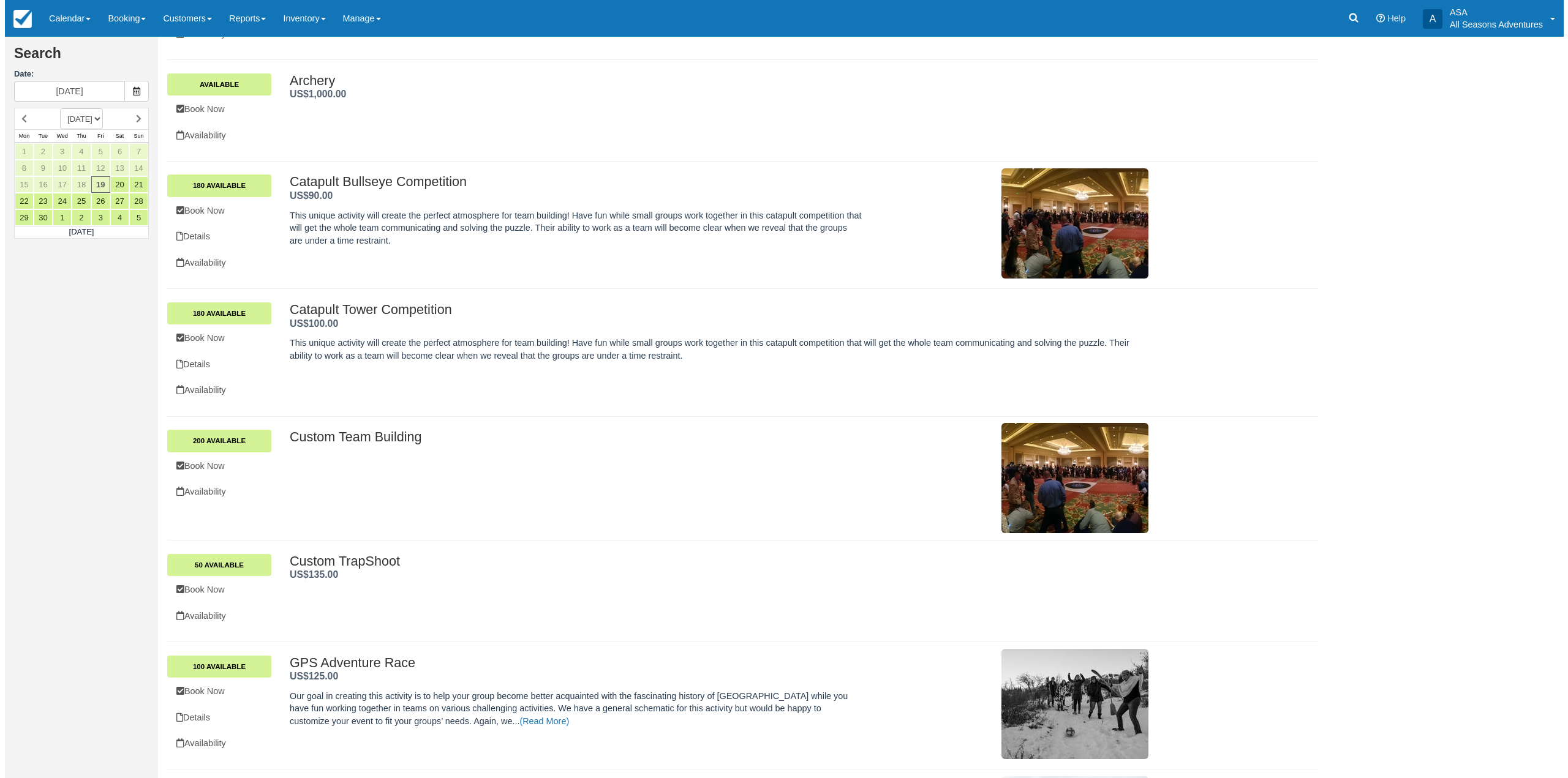
scroll to position [286, 0]
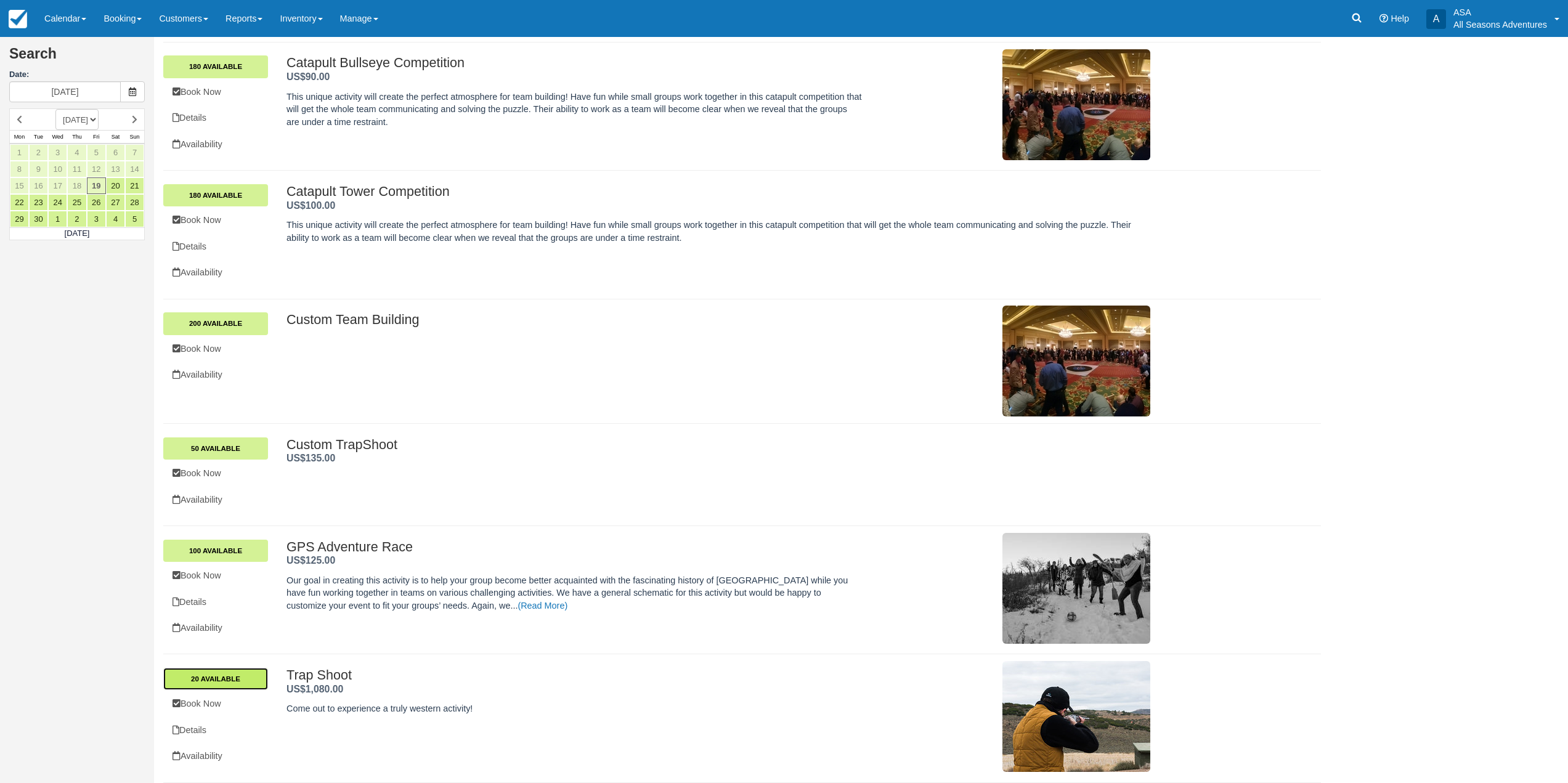
click at [257, 672] on link "20 Available" at bounding box center [216, 679] width 105 height 22
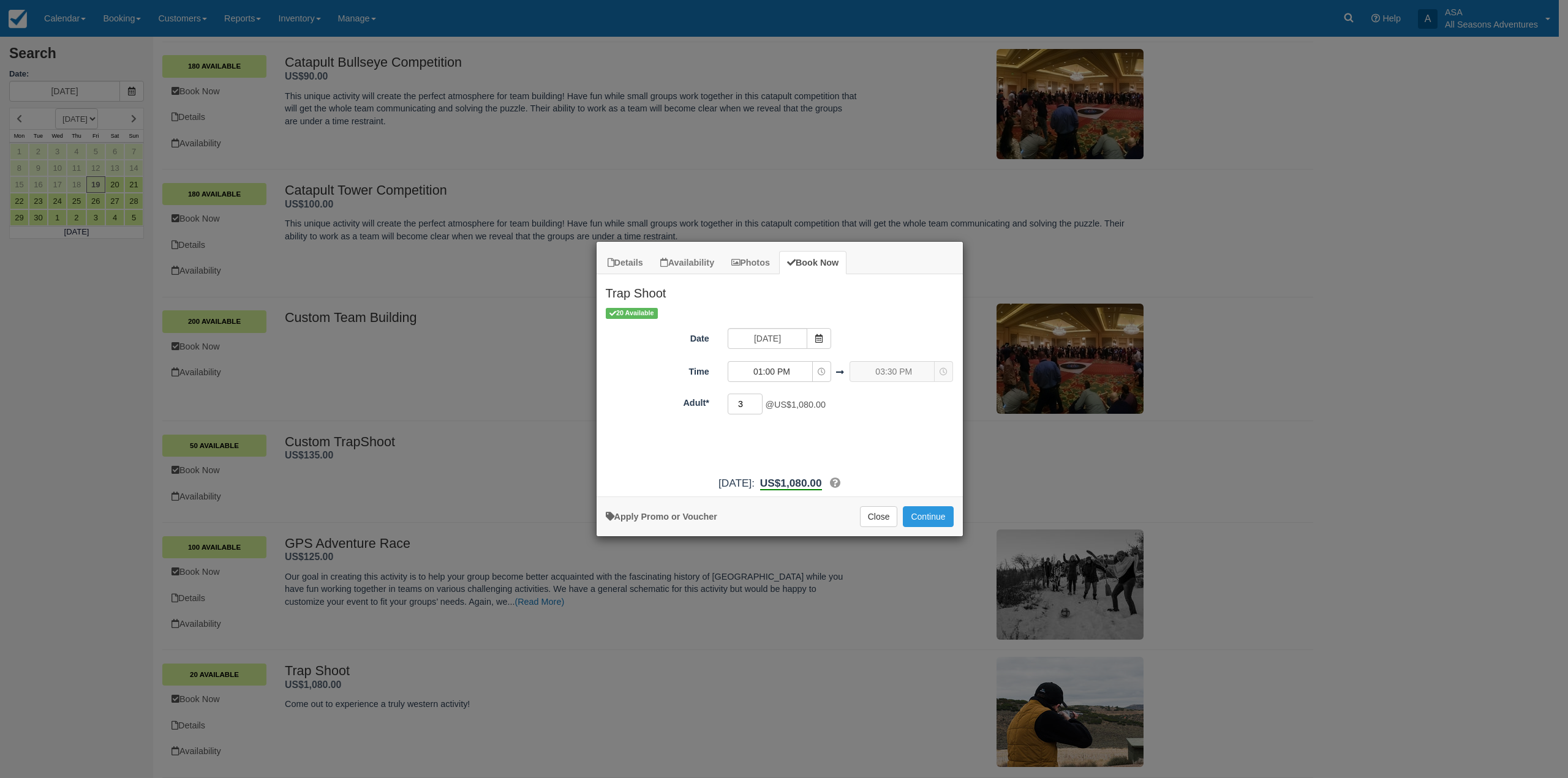
click at [755, 399] on input "3" at bounding box center [746, 404] width 36 height 21
click at [755, 399] on input "4" at bounding box center [746, 404] width 36 height 21
click at [755, 399] on input "5" at bounding box center [746, 404] width 36 height 21
click at [755, 399] on input "6" at bounding box center [746, 404] width 36 height 21
click at [755, 399] on input "7" at bounding box center [746, 404] width 36 height 21
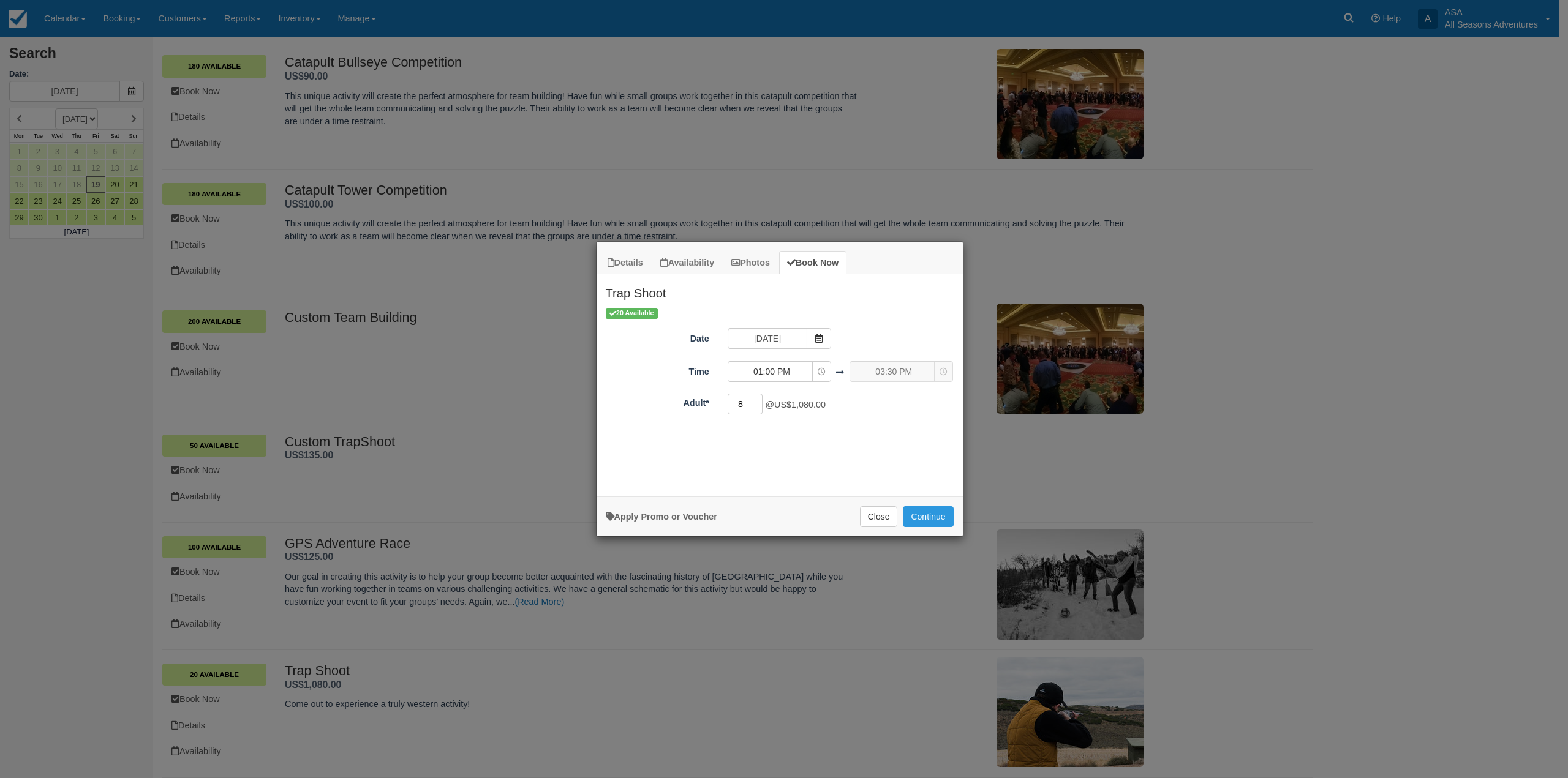
type input "8"
click at [755, 399] on input "8" at bounding box center [746, 404] width 36 height 21
click at [802, 377] on span "01:00 PM" at bounding box center [772, 371] width 87 height 12
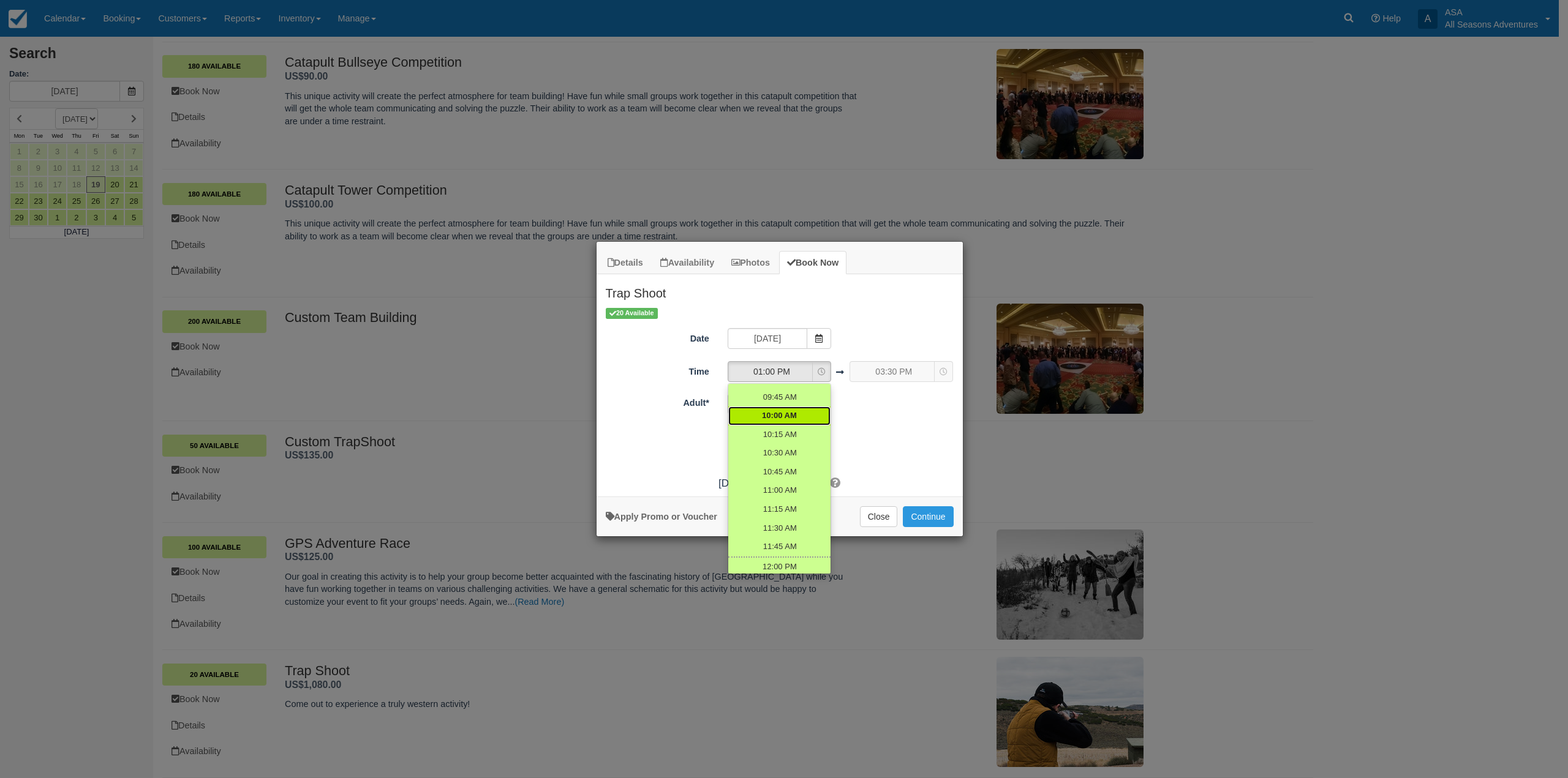
scroll to position [256, 0]
click at [783, 442] on span "10:00 AM" at bounding box center [779, 437] width 35 height 12
select select "10:00"
select select "12:30"
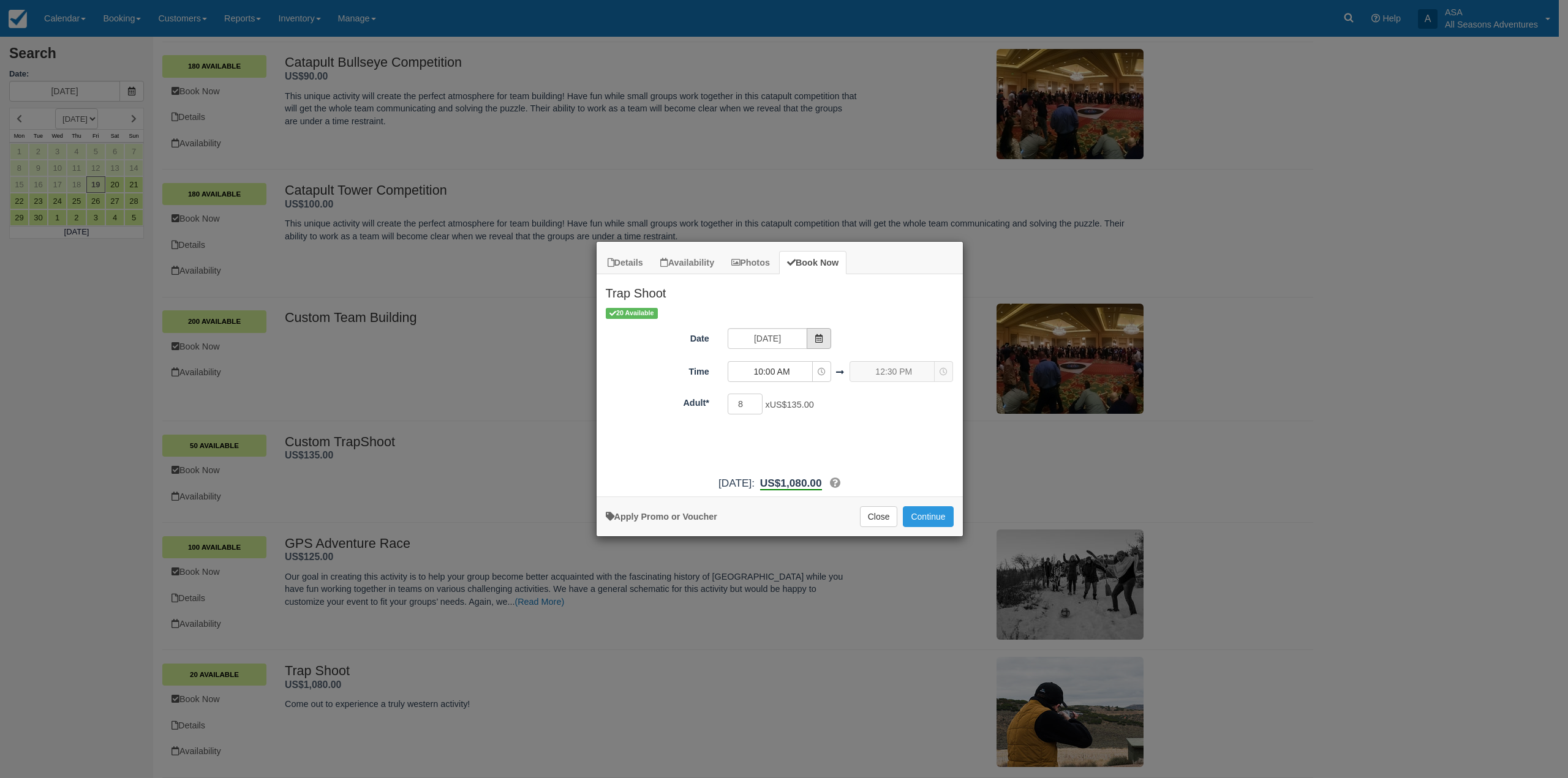
click at [817, 343] on icon "Item Modal" at bounding box center [819, 338] width 9 height 9
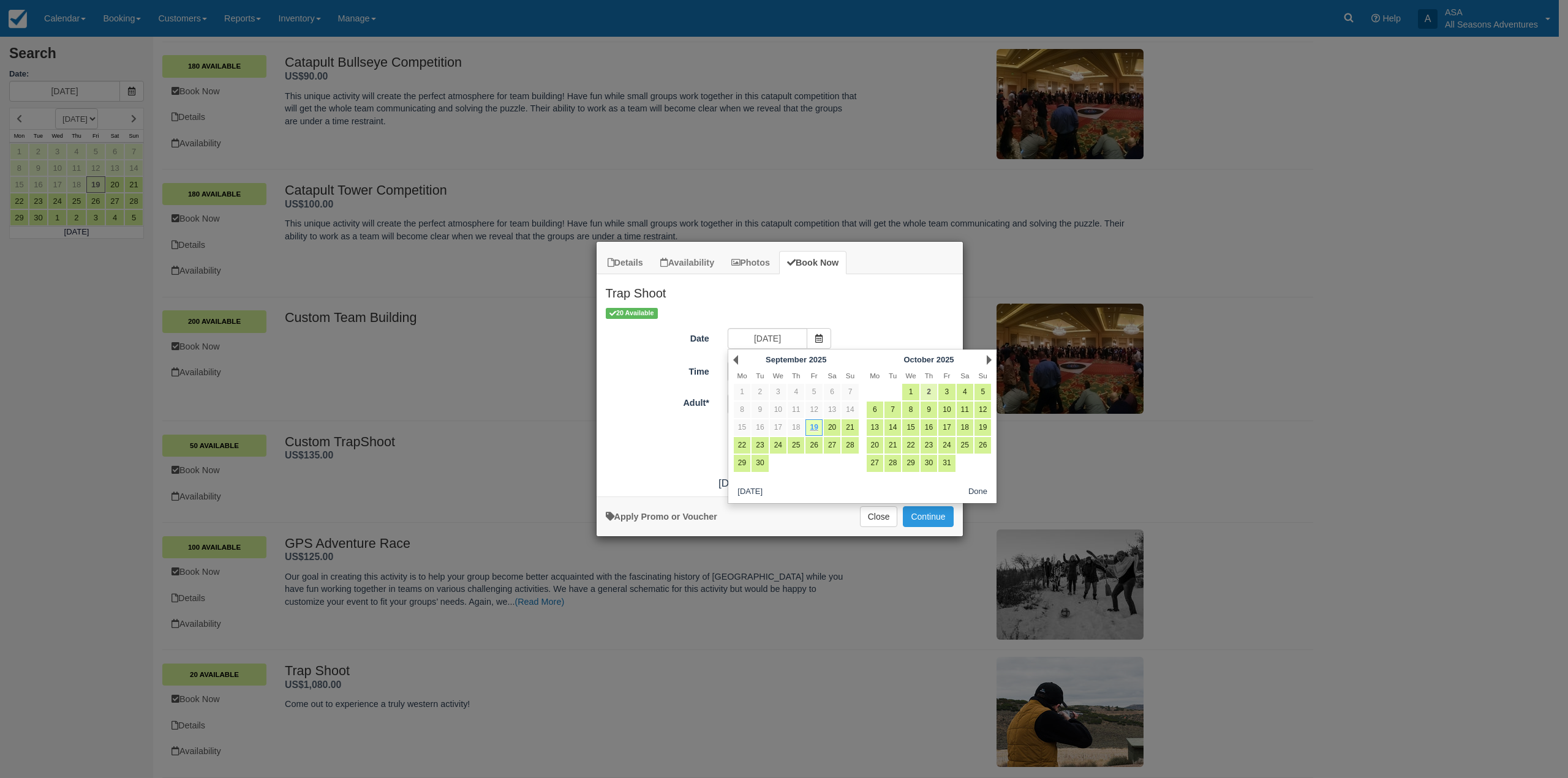
click at [932, 388] on link "2" at bounding box center [929, 392] width 16 height 16
type input "10/02/25"
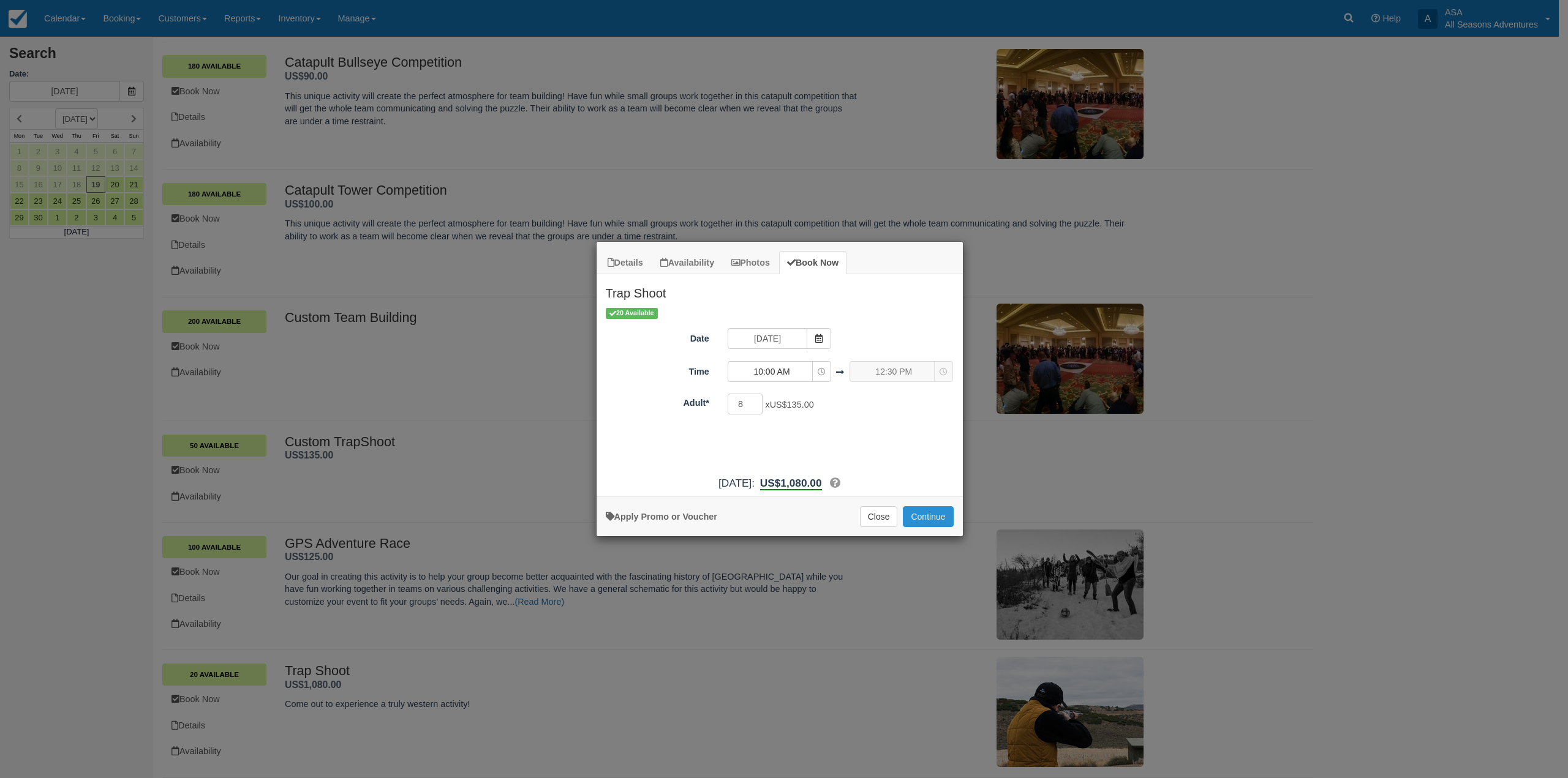
click at [930, 515] on button "Continue" at bounding box center [928, 517] width 51 height 21
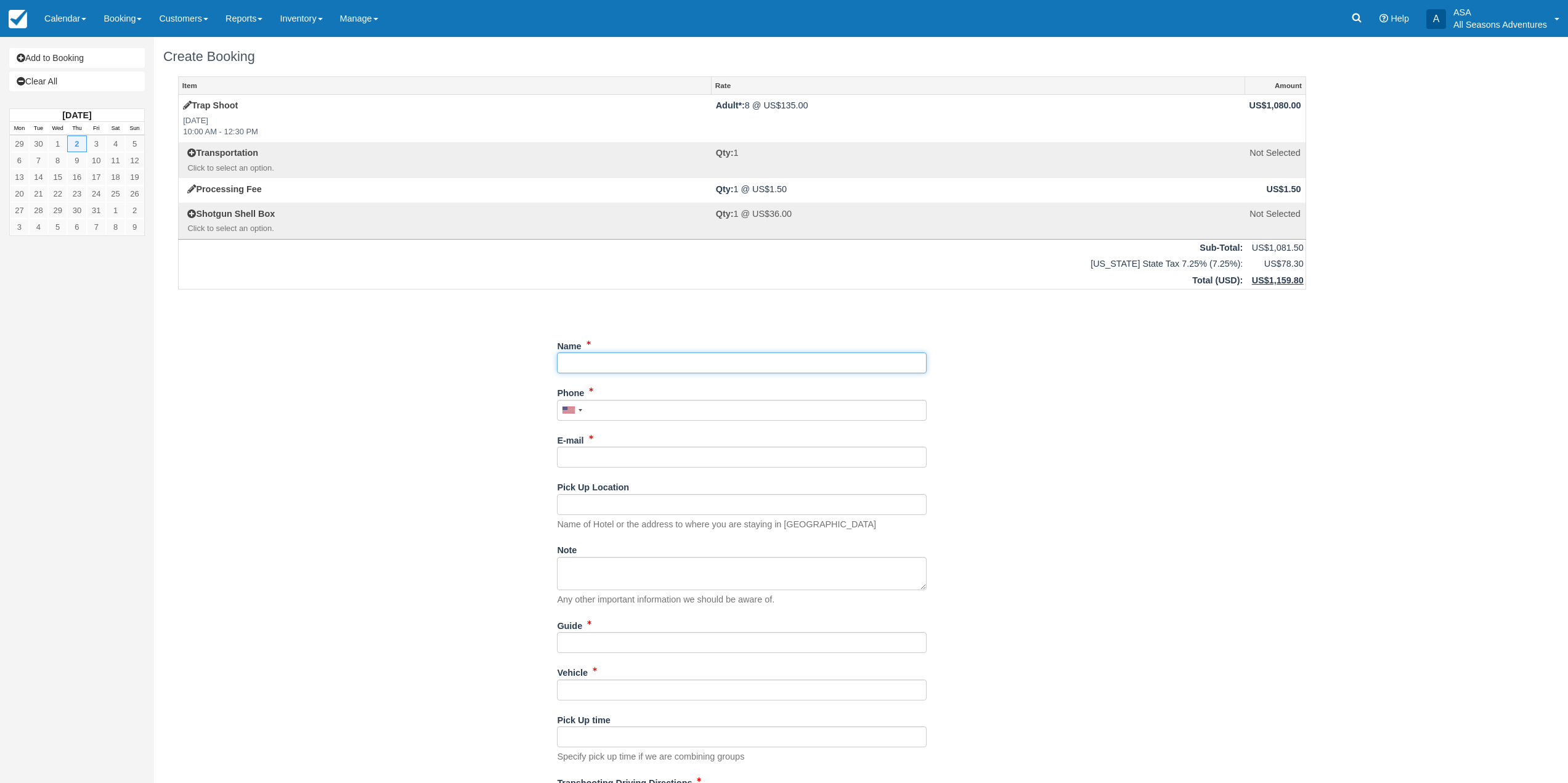
click at [600, 365] on input "Name" at bounding box center [742, 363] width 370 height 21
type input "RMC - [PERSON_NAME]"
click at [722, 405] on input "Phone" at bounding box center [742, 410] width 370 height 21
type input "(801) 680-3748"
click at [674, 453] on input "E-mail" at bounding box center [742, 457] width 370 height 21
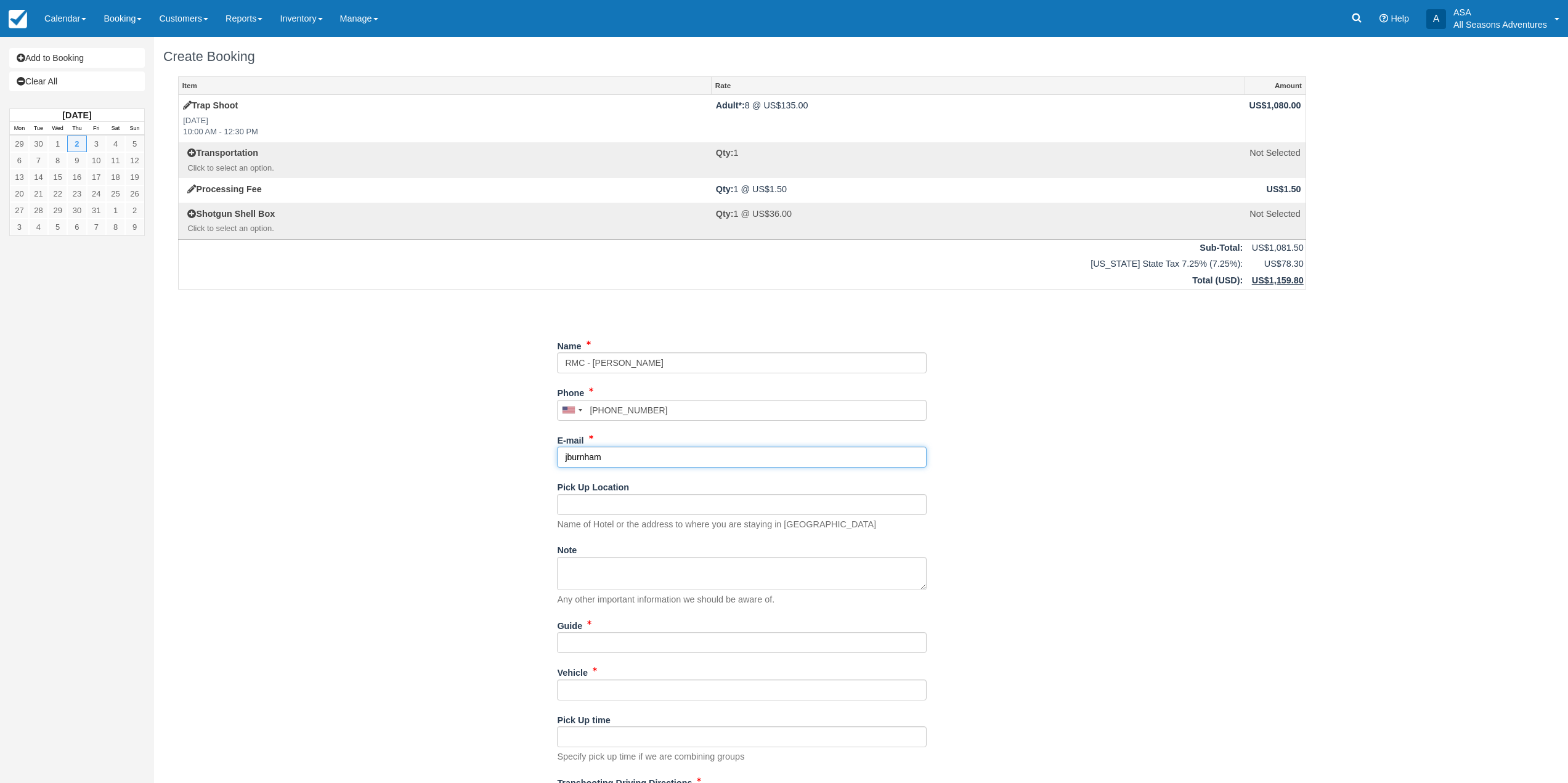
type input "jburnham@rmcdmc.com"
click at [638, 502] on input "Pick Up Location" at bounding box center [742, 505] width 370 height 21
type input "Waldorf"
click at [450, 537] on div "Item Rate Amount Trap Shoot Thu Oct 2, 2025 10:00 AM - 12:30 PM Adult*: 8 @ US$…" at bounding box center [742, 448] width 1158 height 744
click at [605, 647] on input "Guide" at bounding box center [742, 643] width 370 height 21
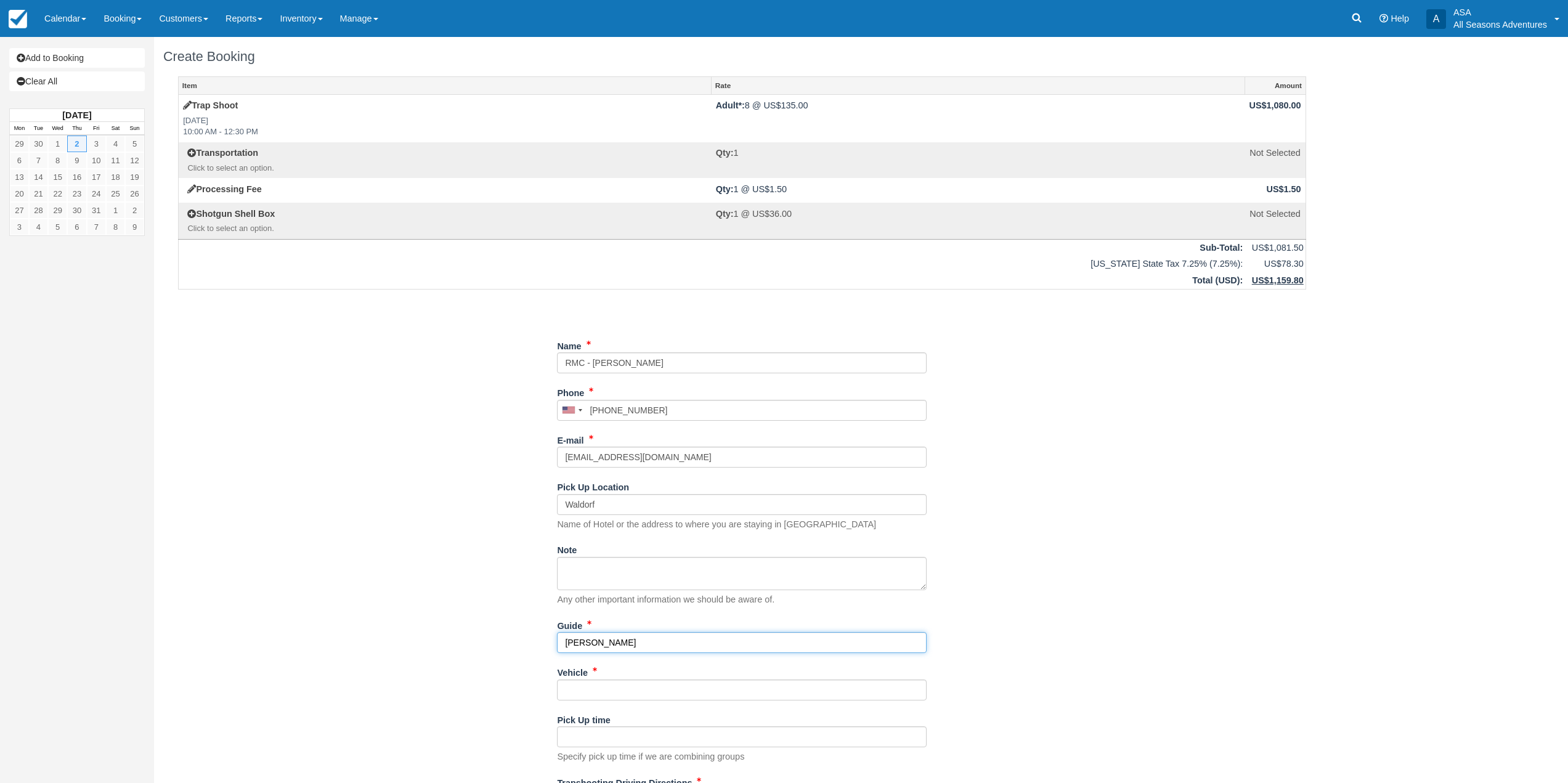
type input "Logan"
type input "TBD"
click at [337, 558] on div "Item Rate Amount Trap Shoot Thu Oct 2, 2025 10:00 AM - 12:30 PM Adult*: 8 @ US$…" at bounding box center [742, 448] width 1158 height 744
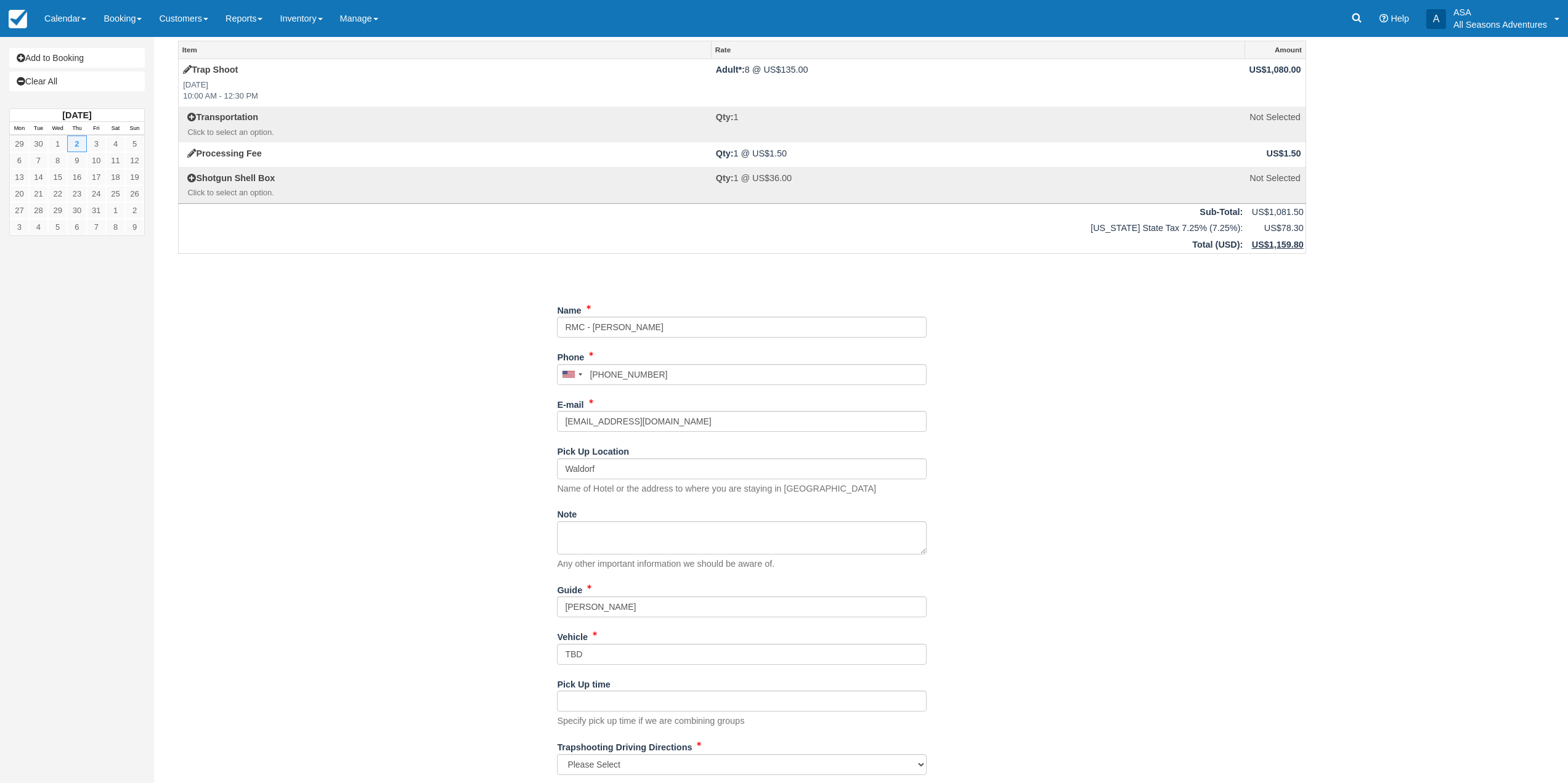
scroll to position [67, 0]
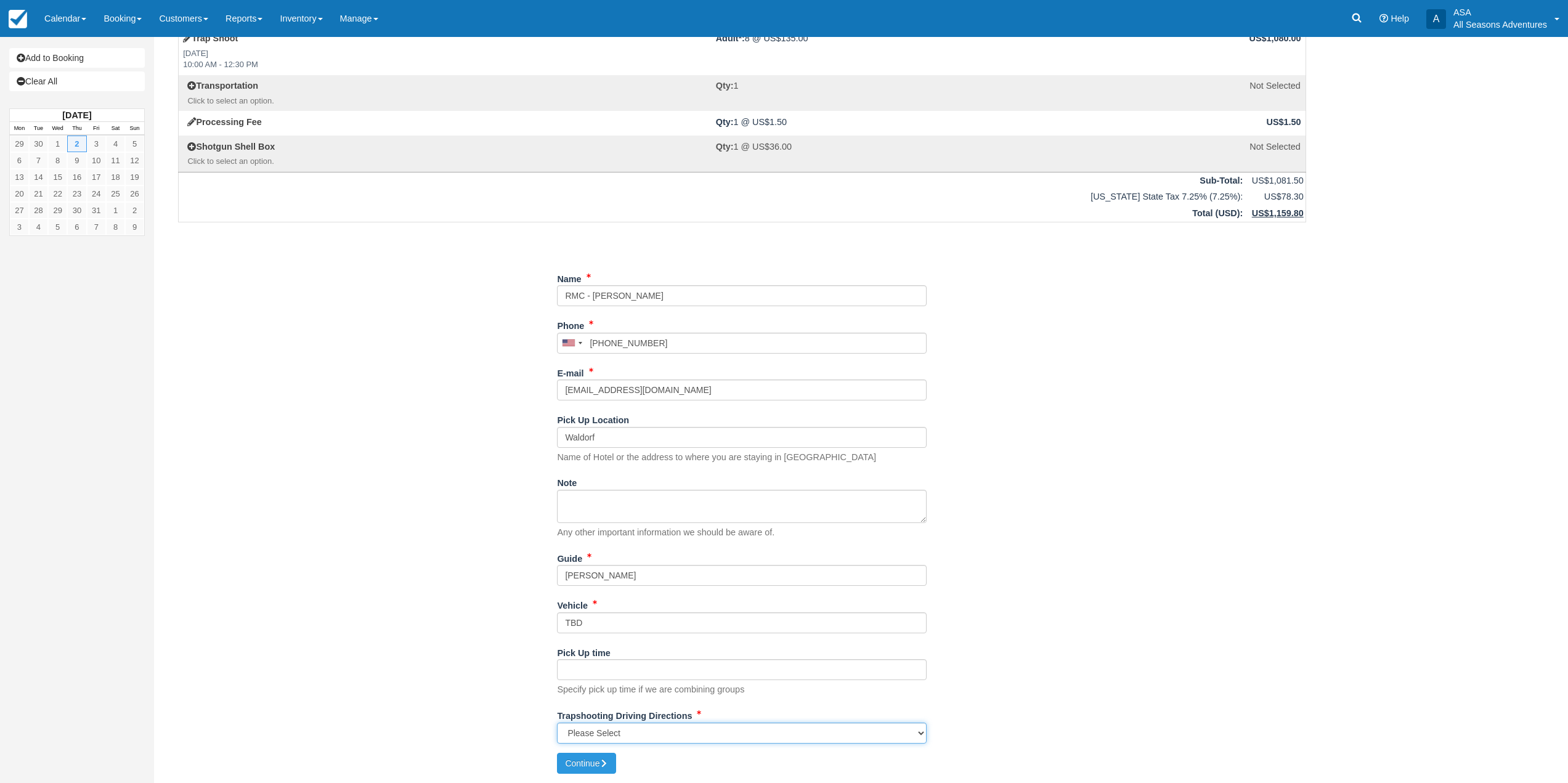
click at [629, 737] on select "Please Select Kamas Valley Lions Gun Club: 3050 W 200S, Kamas, UT N/A" at bounding box center [742, 734] width 370 height 21
click at [601, 743] on select "Please Select Kamas Valley Lions Gun Club: 3050 W 200S, Kamas, UT N/A" at bounding box center [742, 734] width 370 height 21
select select "Kamas Valley Lions Gun Club: 3050 W 200S, Kamas, UT"
click at [557, 723] on select "Please Select Kamas Valley Lions Gun Club: 3050 W 200S, Kamas, UT N/A" at bounding box center [742, 734] width 370 height 21
click at [600, 768] on button "Continue" at bounding box center [586, 764] width 59 height 21
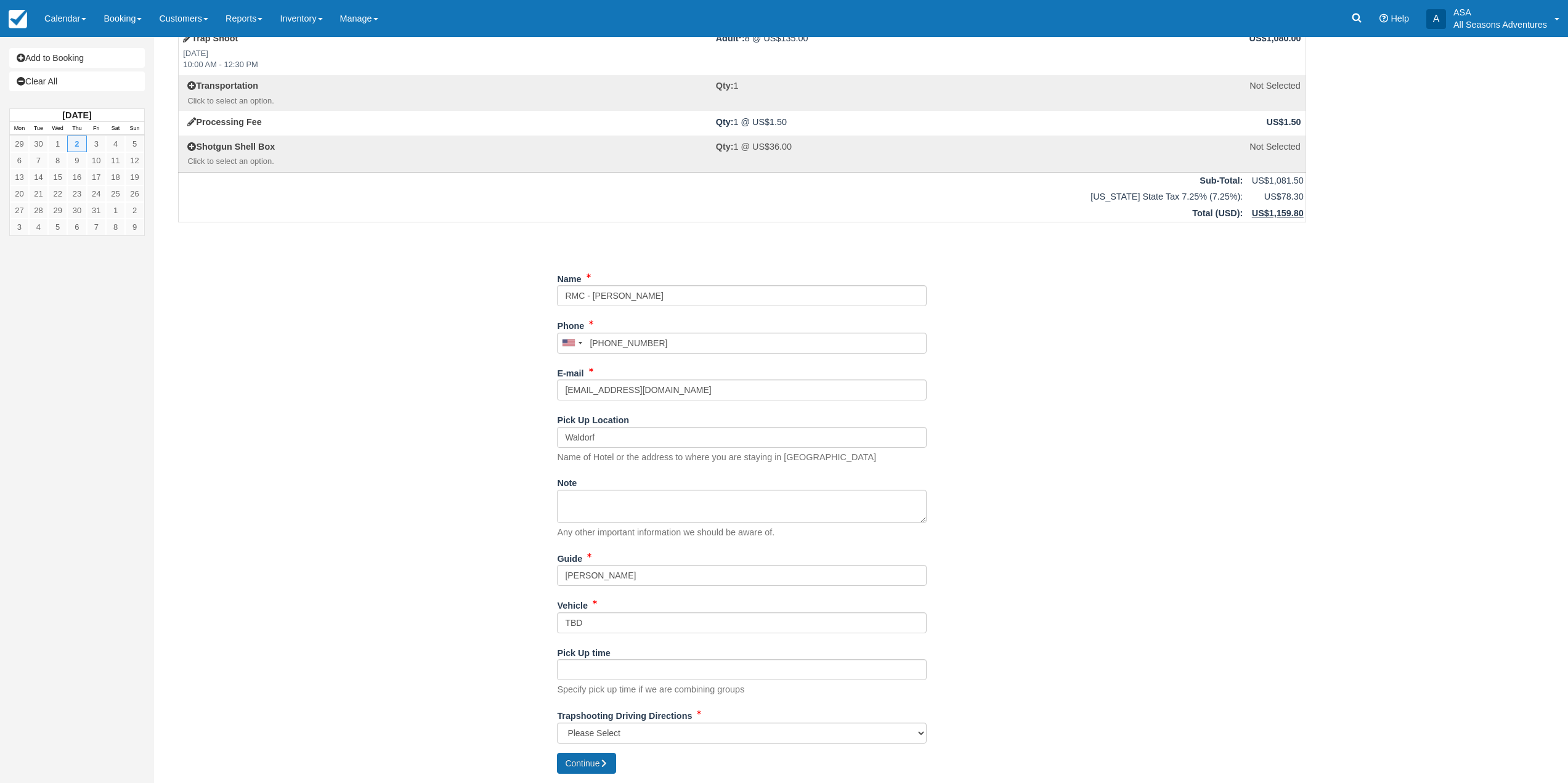
type input "+18016803748"
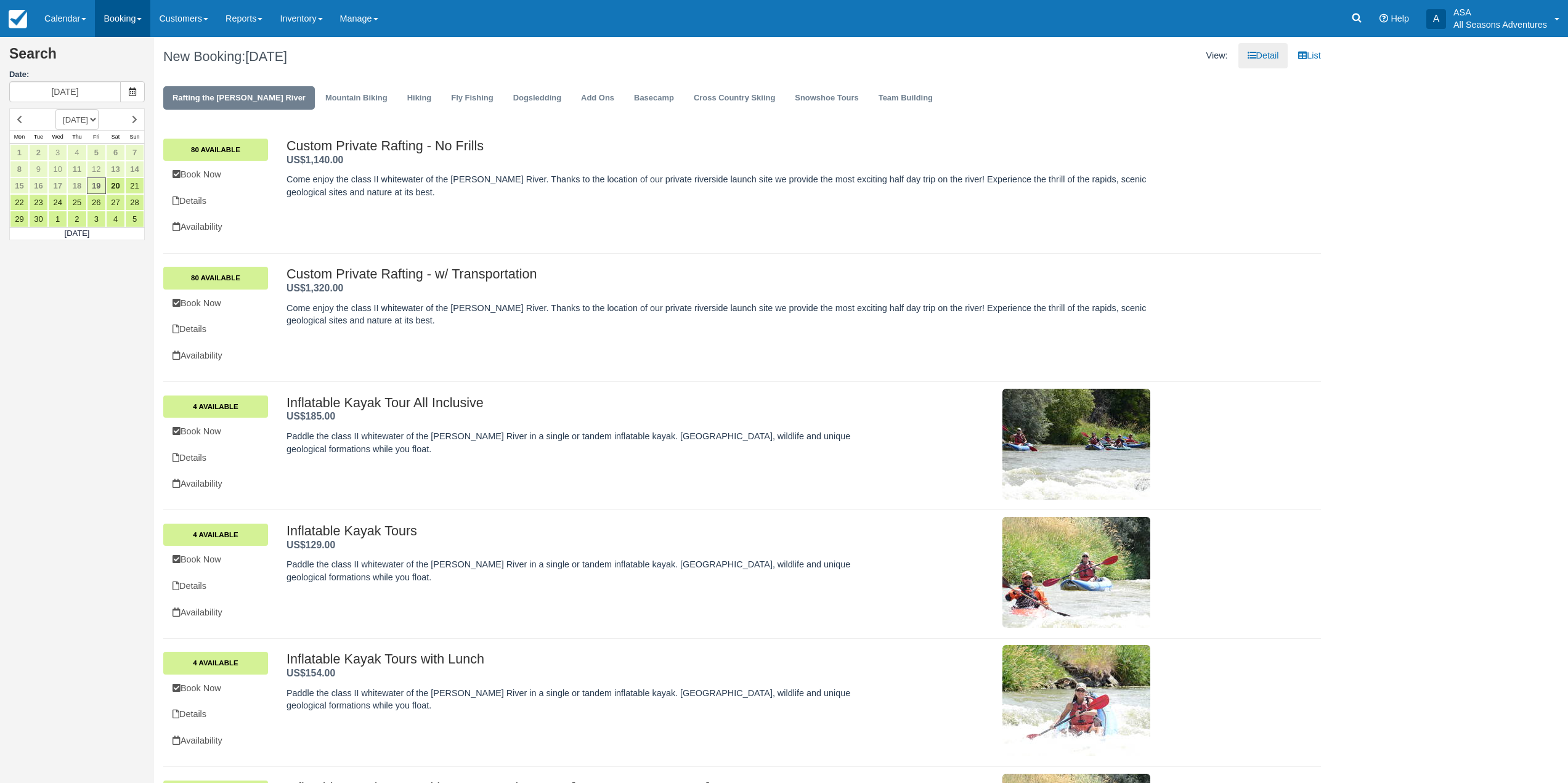
click at [138, 18] on link "Booking" at bounding box center [123, 18] width 55 height 37
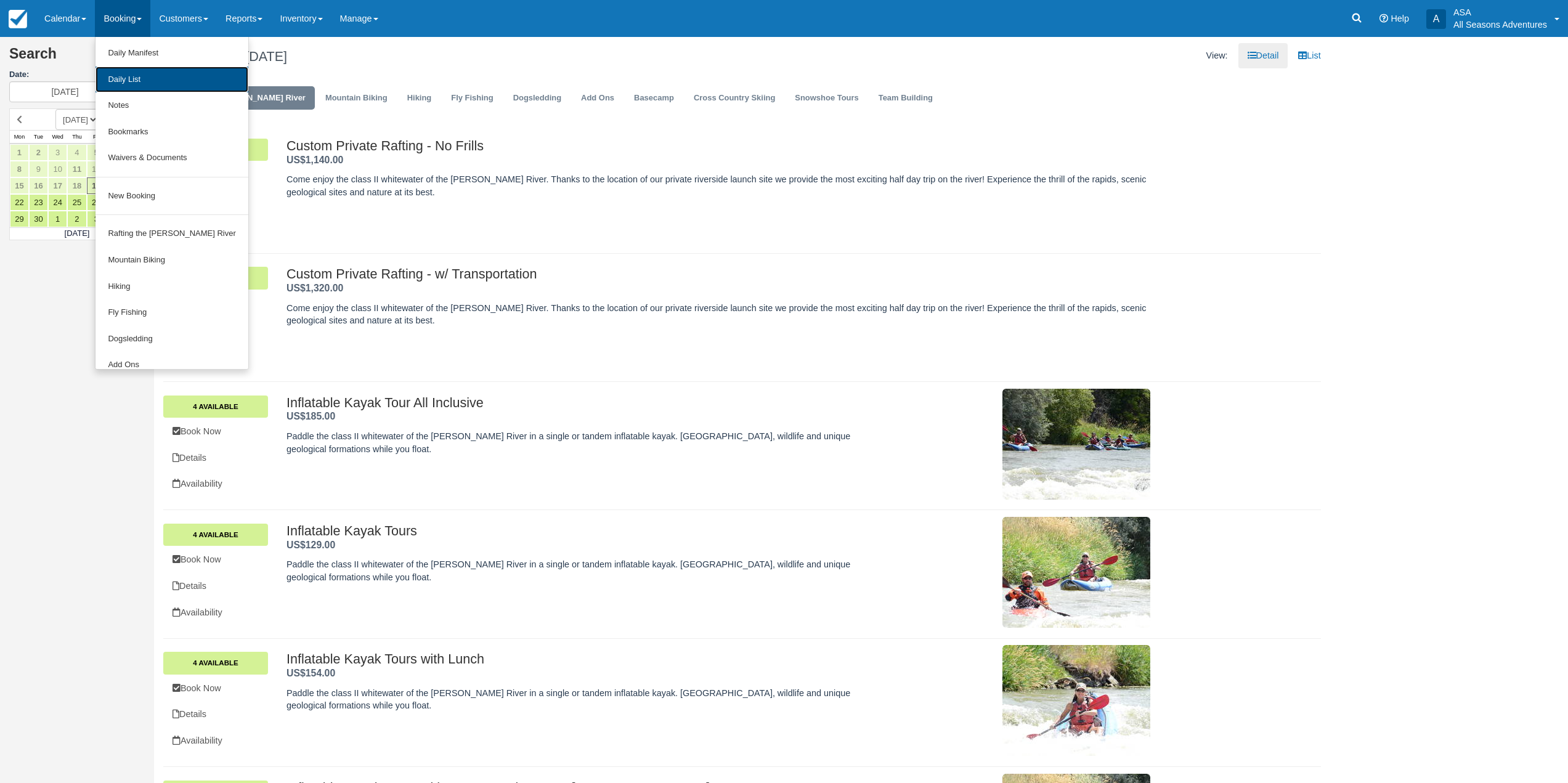
click at [160, 76] on link "Daily List" at bounding box center [171, 79] width 152 height 26
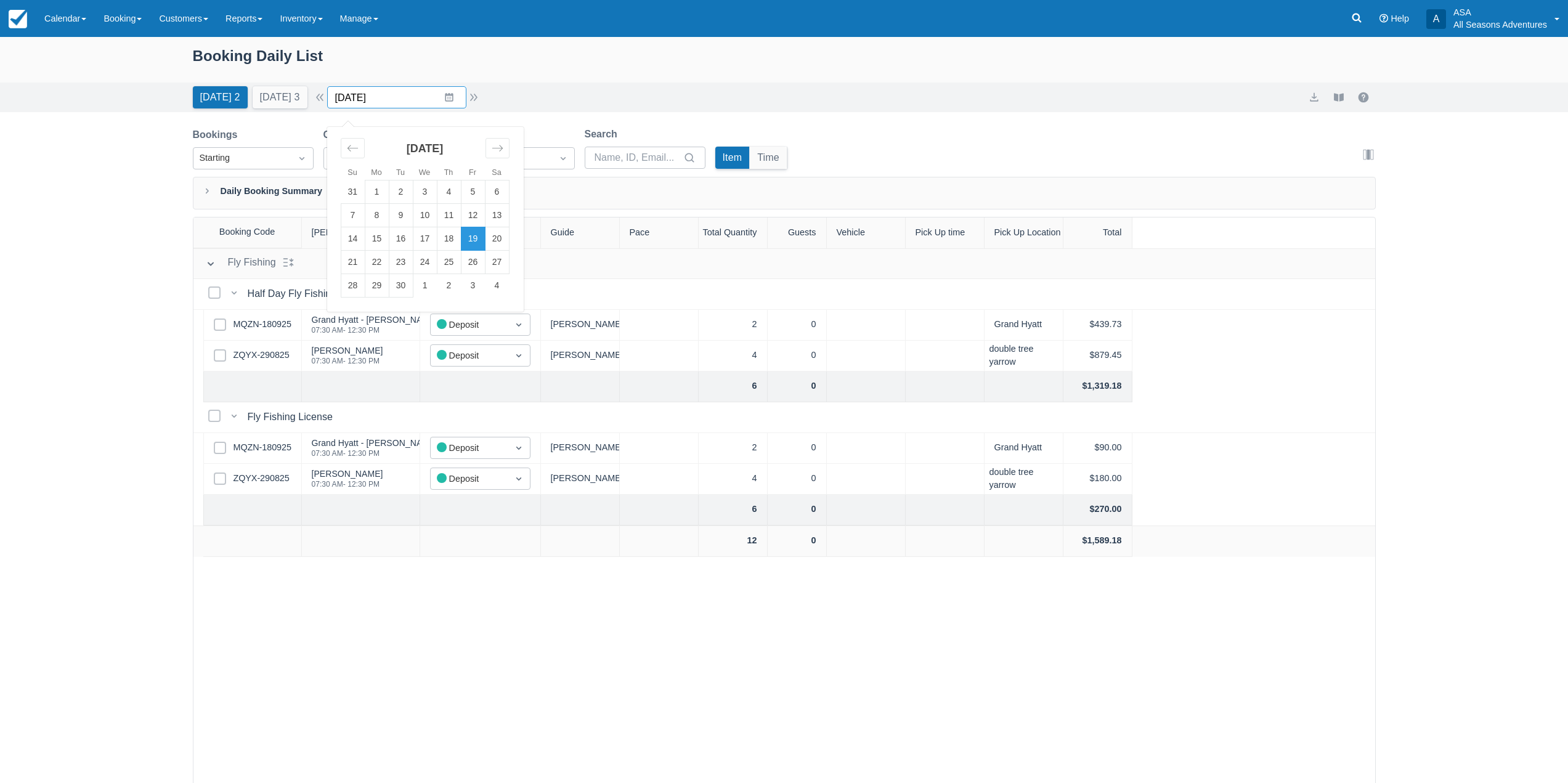
click at [421, 97] on input "[DATE]" at bounding box center [397, 97] width 139 height 22
click at [459, 285] on td "2" at bounding box center [449, 285] width 24 height 23
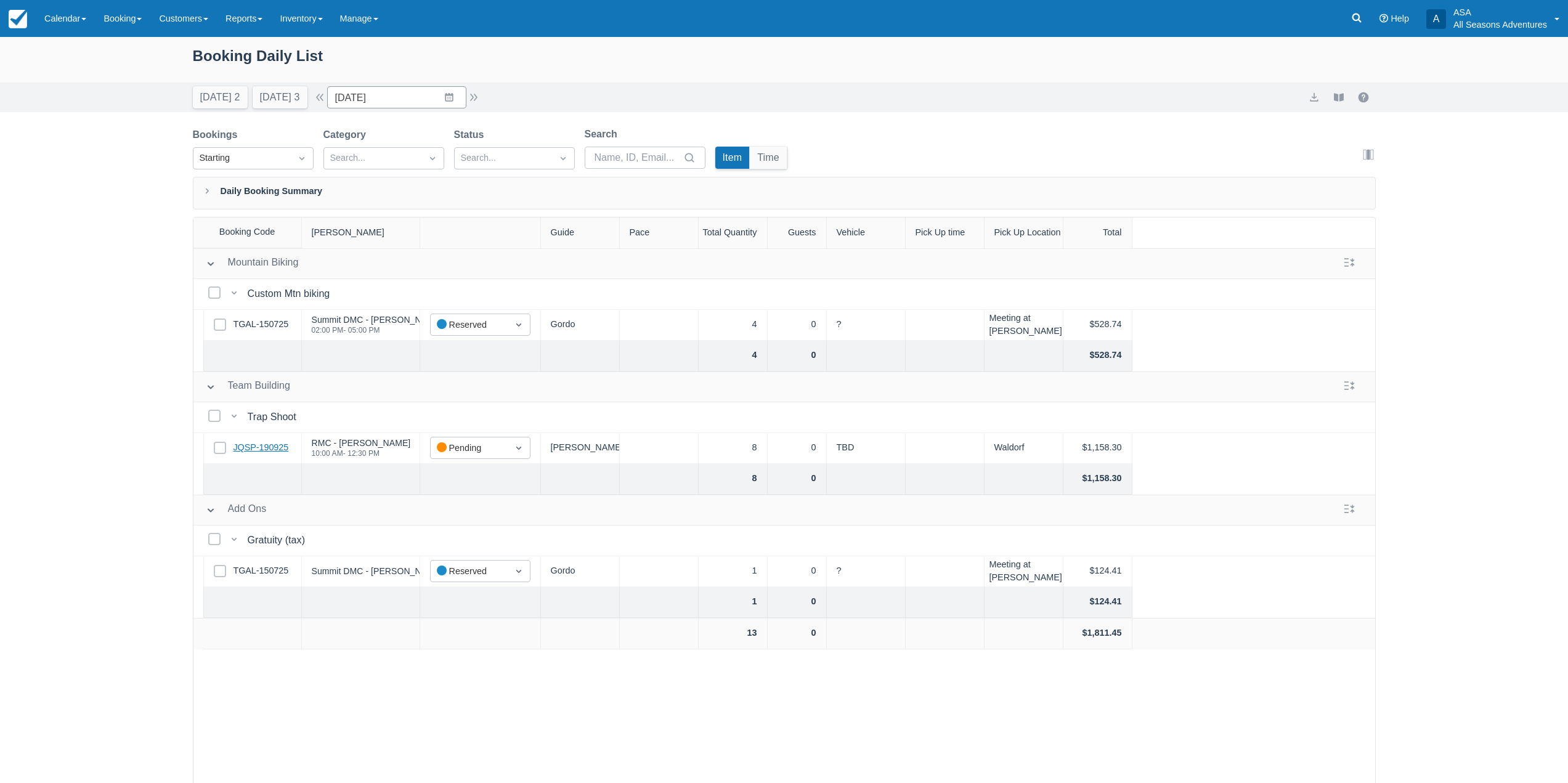
click at [279, 452] on link "JQSP-190925" at bounding box center [261, 448] width 55 height 13
click at [270, 94] on button "[DATE] 3" at bounding box center [280, 97] width 55 height 22
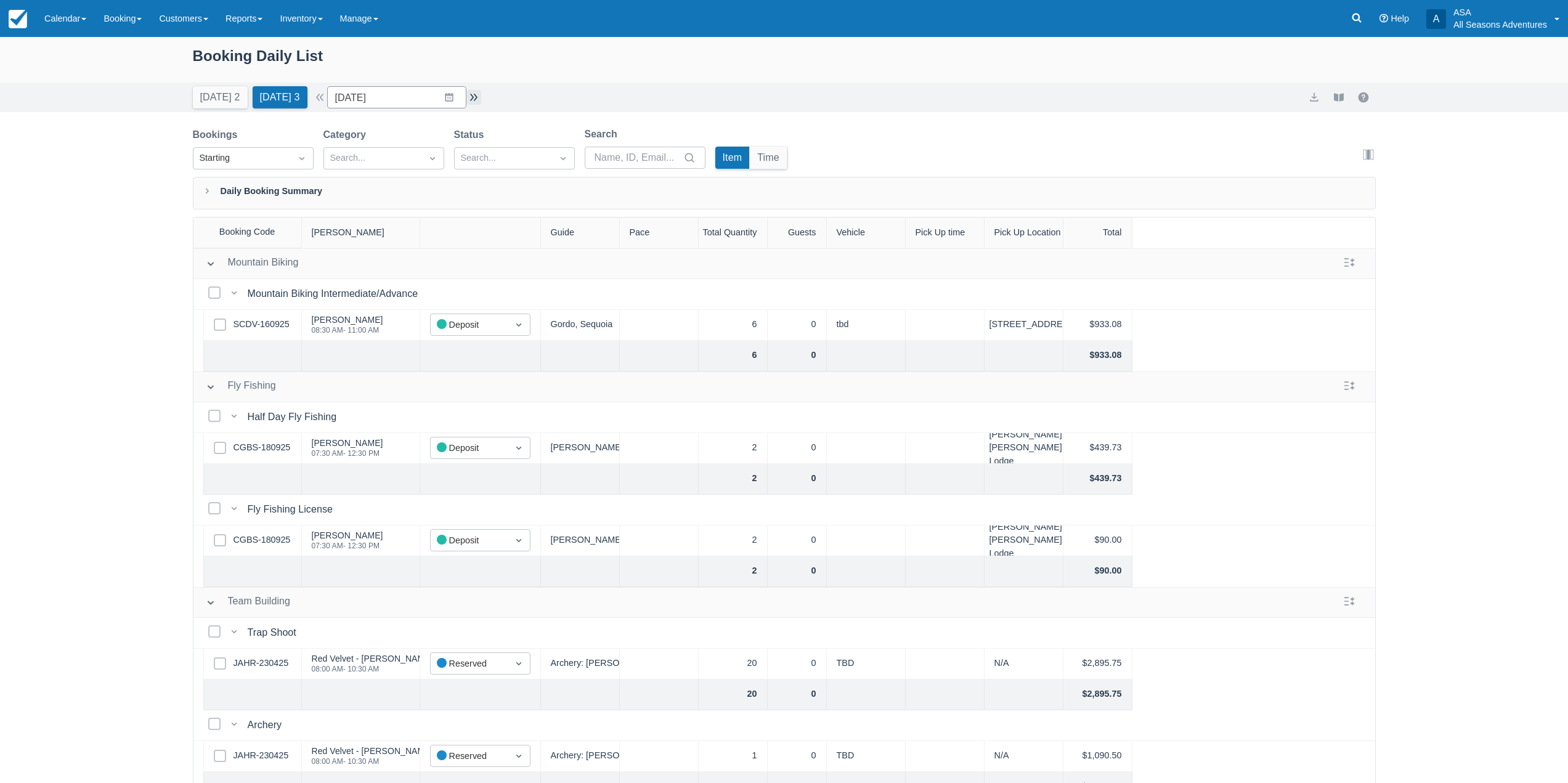
click at [476, 100] on button "button" at bounding box center [474, 97] width 15 height 15
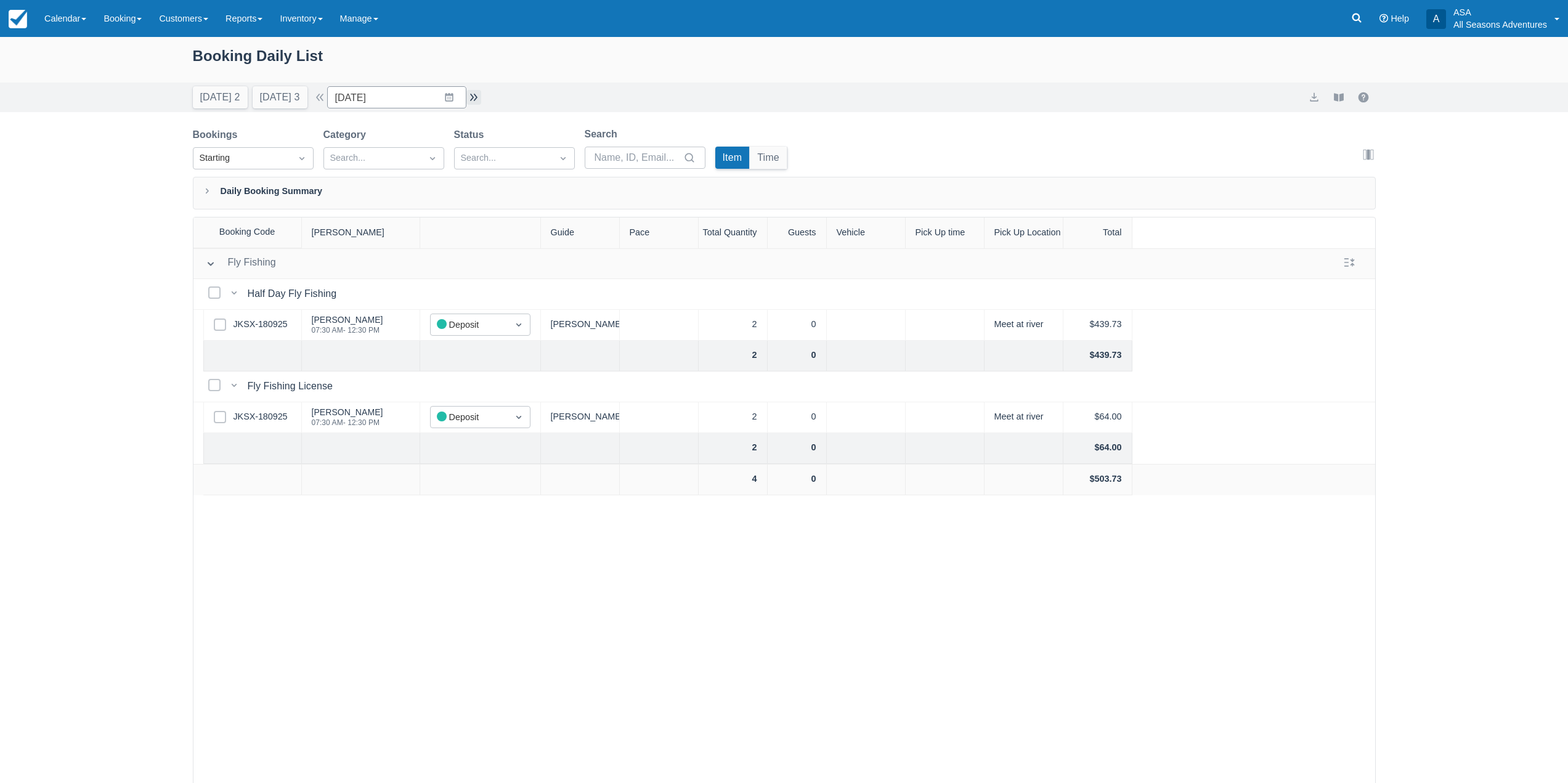
click at [476, 100] on button "button" at bounding box center [474, 97] width 15 height 15
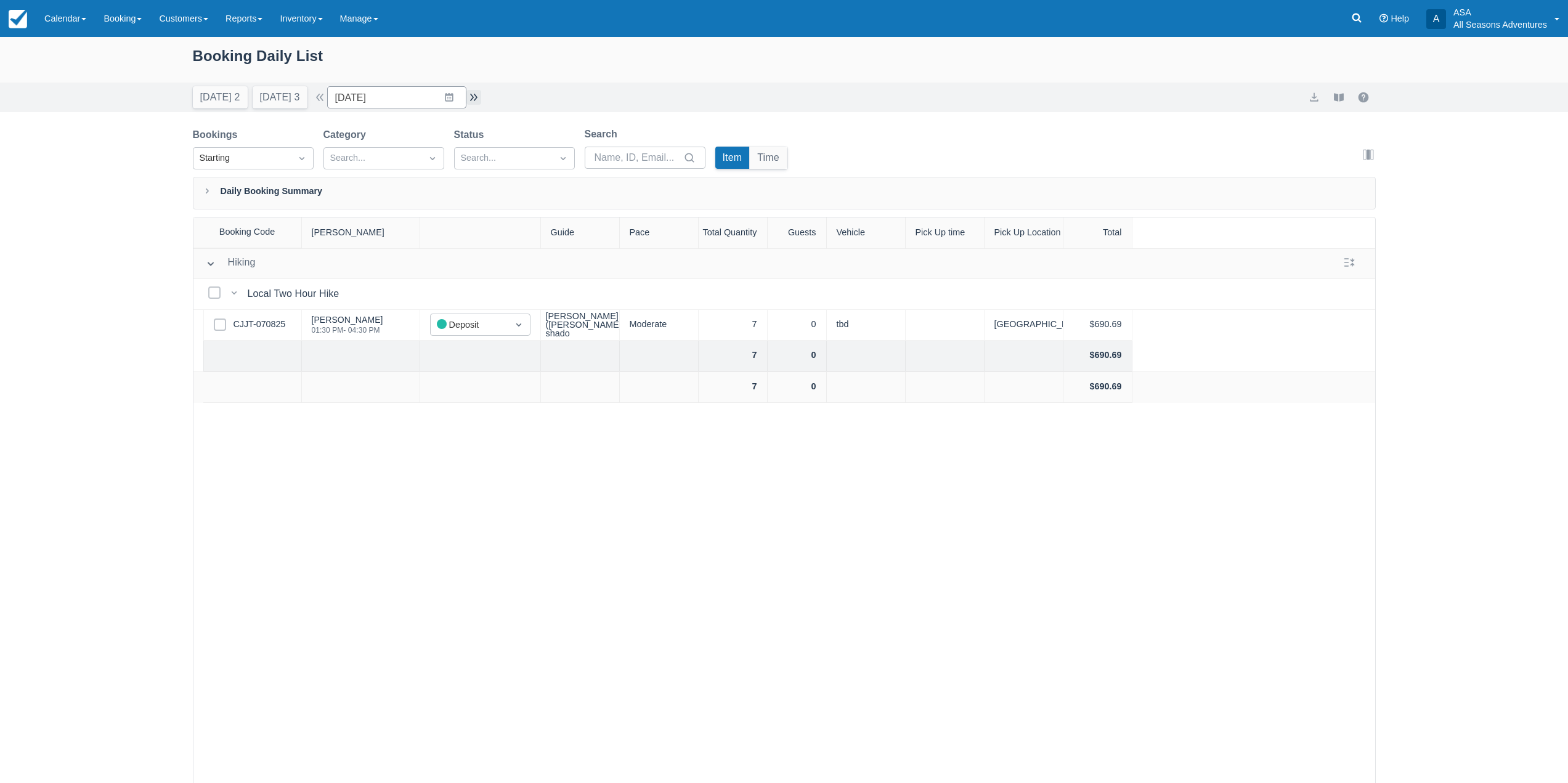
click at [476, 100] on button "button" at bounding box center [474, 97] width 15 height 15
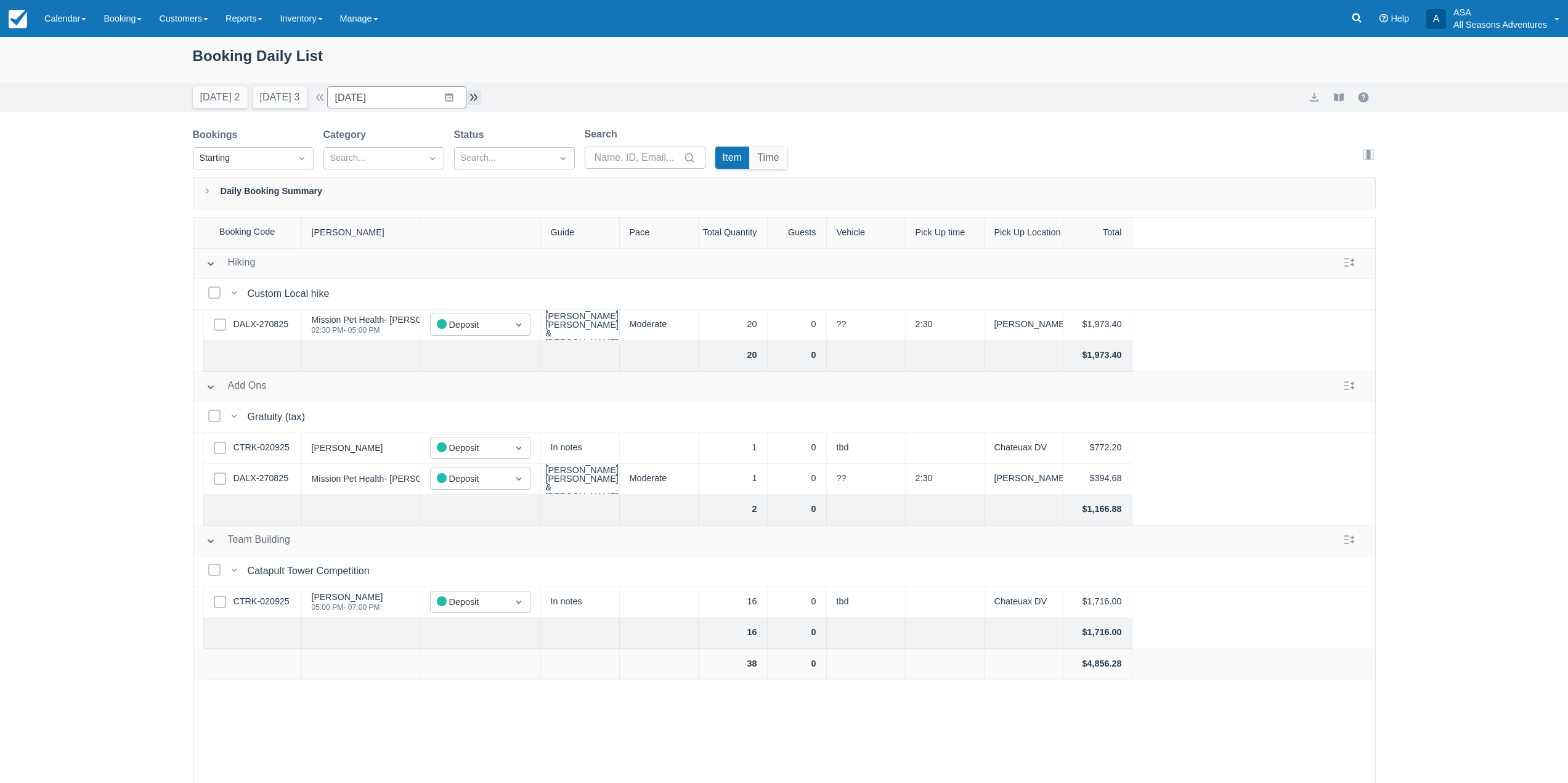
click at [476, 100] on button "button" at bounding box center [474, 97] width 15 height 15
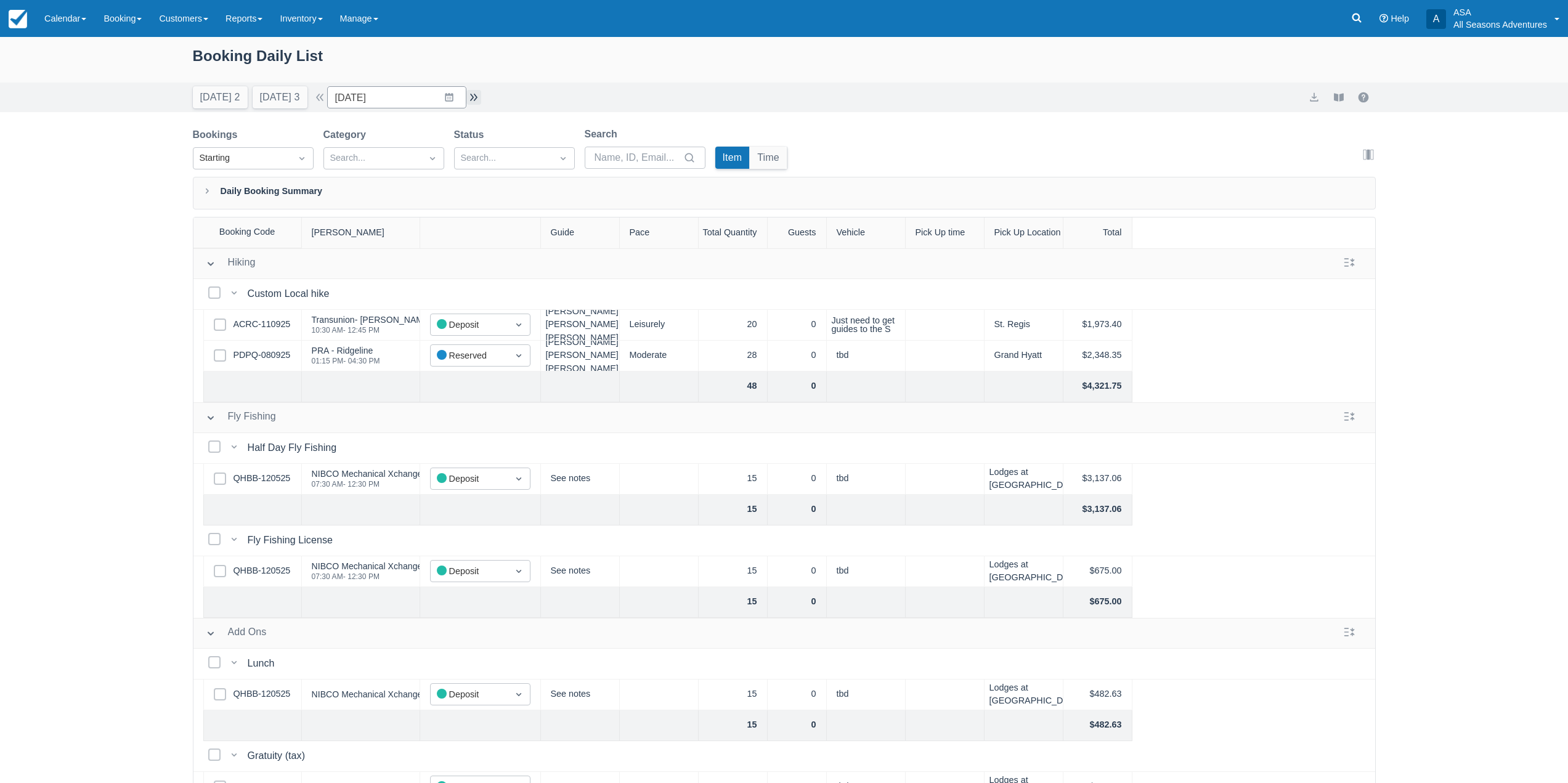
click at [474, 102] on button "button" at bounding box center [474, 97] width 15 height 15
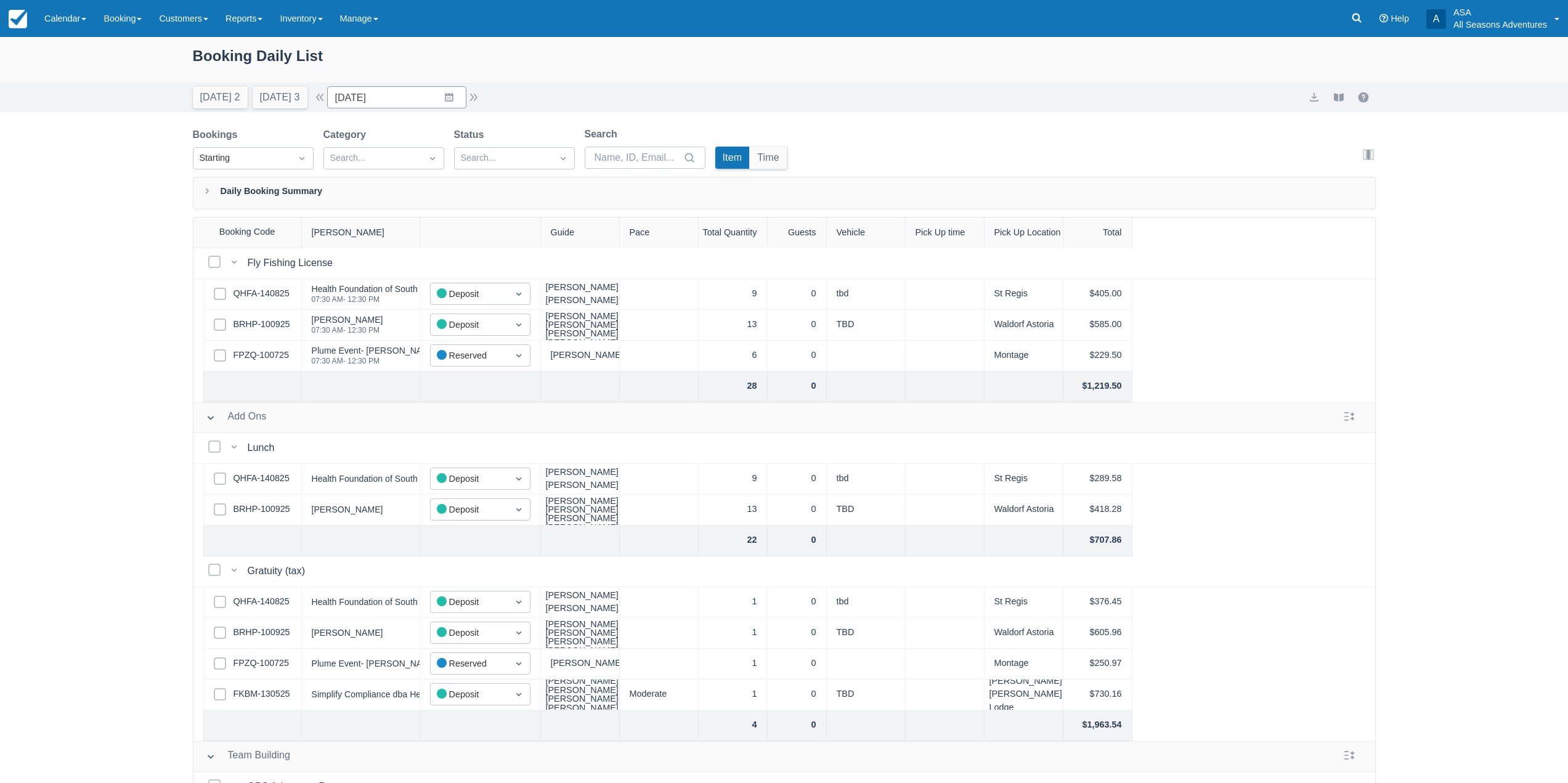
scroll to position [491, 0]
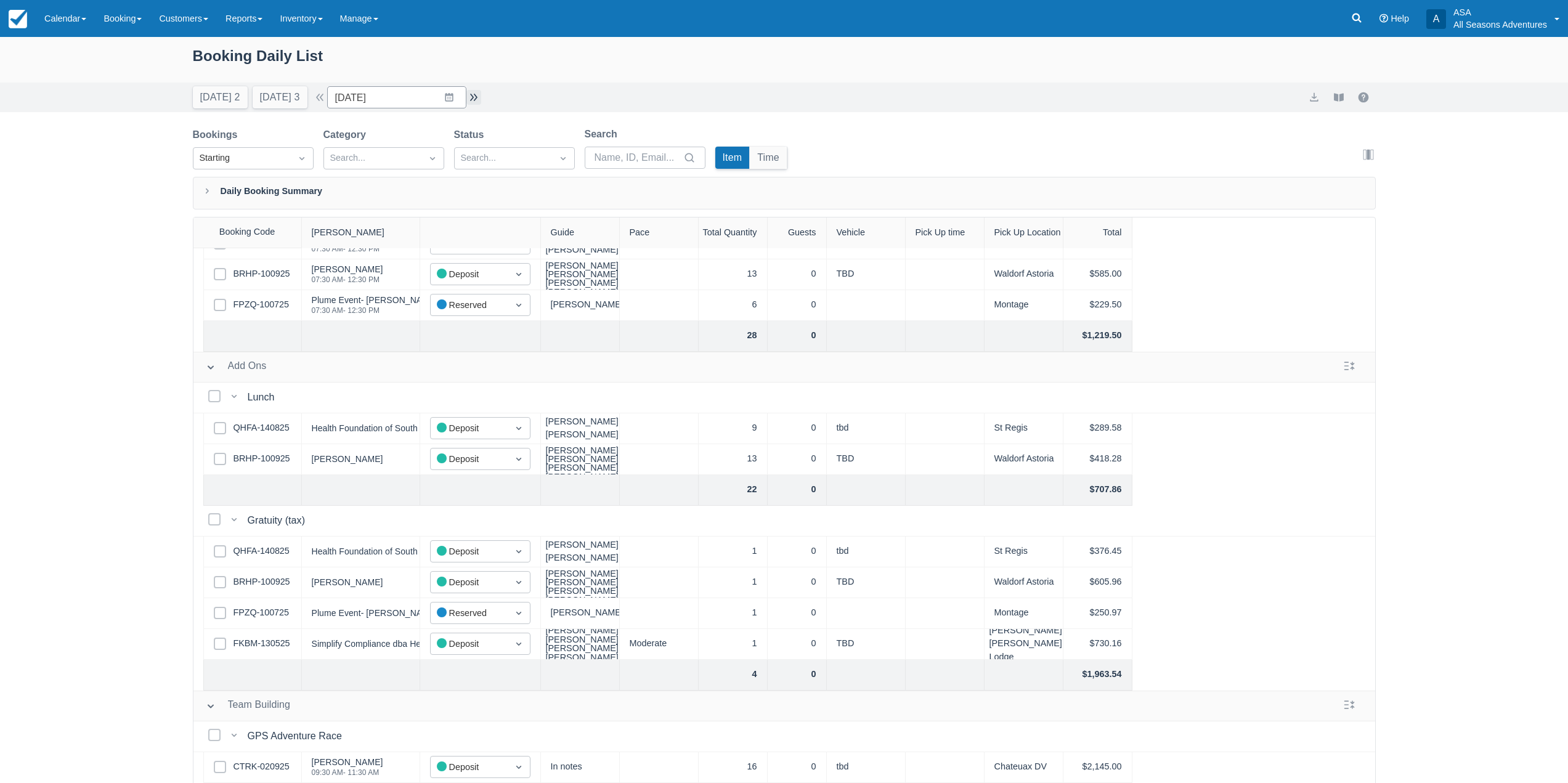
click at [477, 101] on button "button" at bounding box center [474, 97] width 15 height 15
type input "09/26/25"
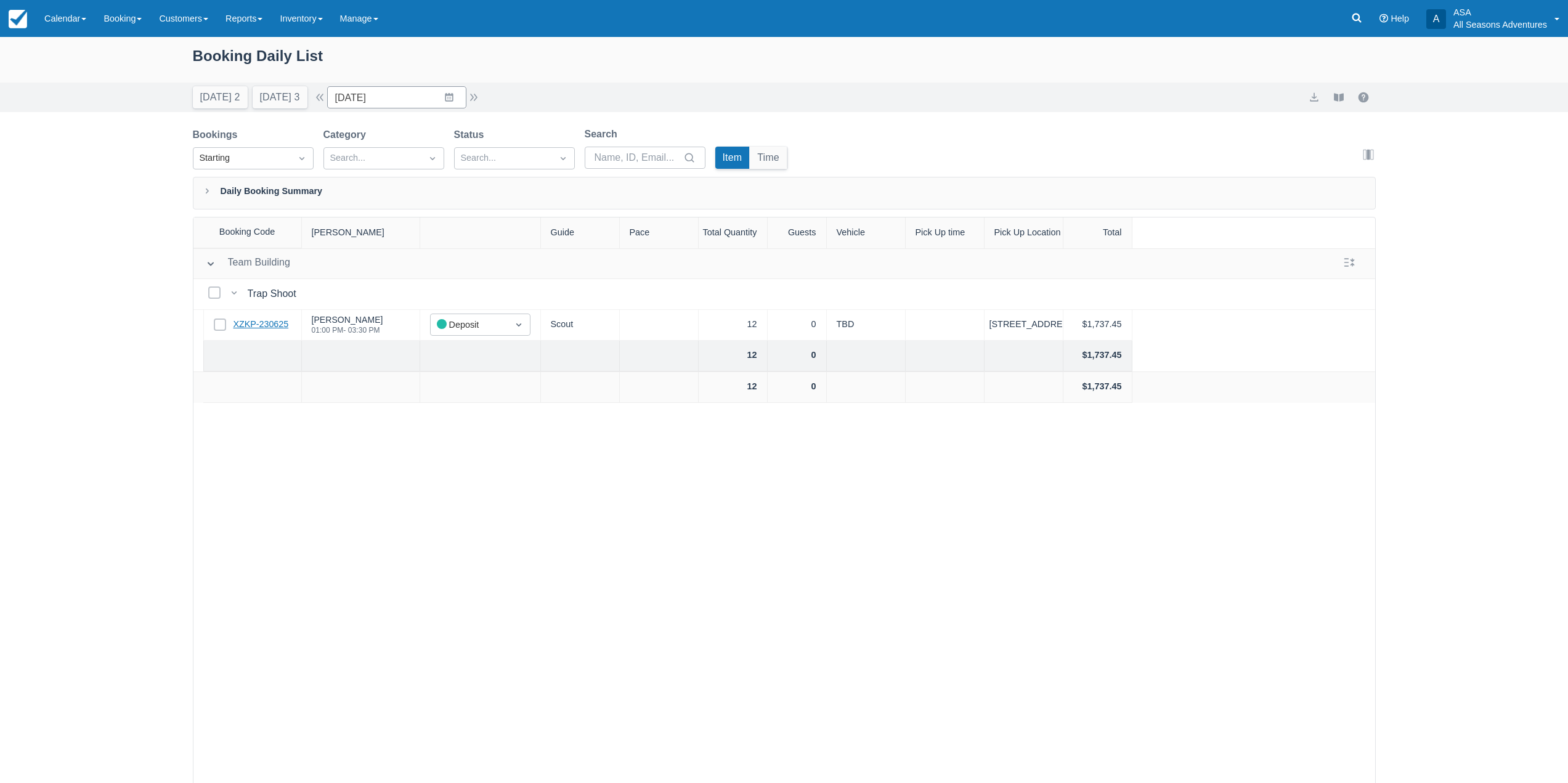
click at [259, 320] on link "XZKP-230625" at bounding box center [261, 325] width 55 height 13
drag, startPoint x: 195, startPoint y: 55, endPoint x: 366, endPoint y: 51, distance: 171.0
click at [366, 51] on div "Booking Daily List" at bounding box center [784, 62] width 1183 height 36
click at [367, 55] on div "Booking Daily List" at bounding box center [784, 62] width 1183 height 36
click at [204, 54] on div "Booking Daily List" at bounding box center [784, 62] width 1183 height 36
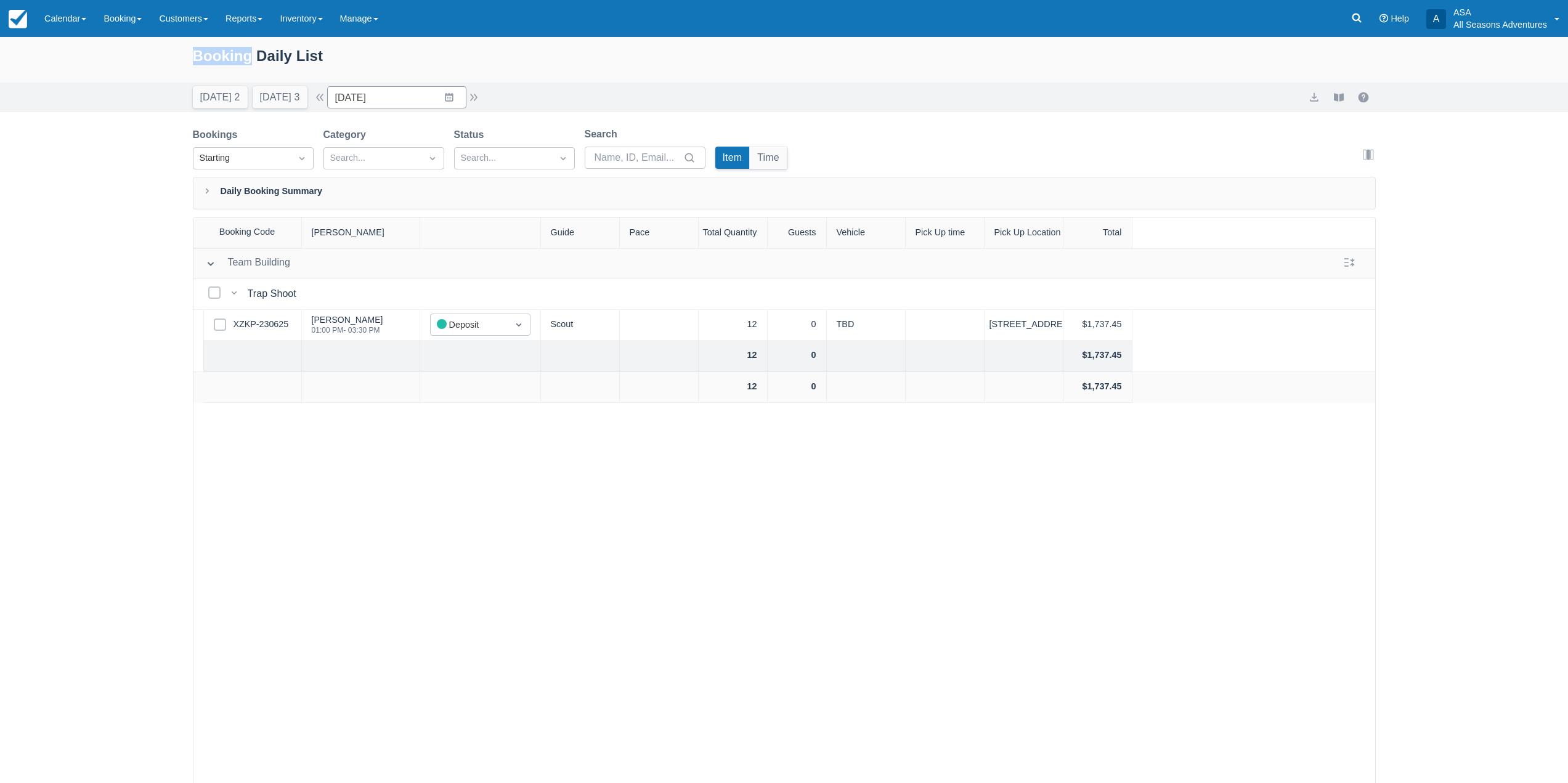
click at [204, 54] on div "Booking Daily List" at bounding box center [784, 62] width 1183 height 36
click at [204, 53] on div "Booking Daily List" at bounding box center [784, 62] width 1183 height 36
click at [163, 54] on div "Booking Daily List" at bounding box center [784, 59] width 1568 height 46
click at [129, 12] on link "Booking" at bounding box center [123, 18] width 55 height 37
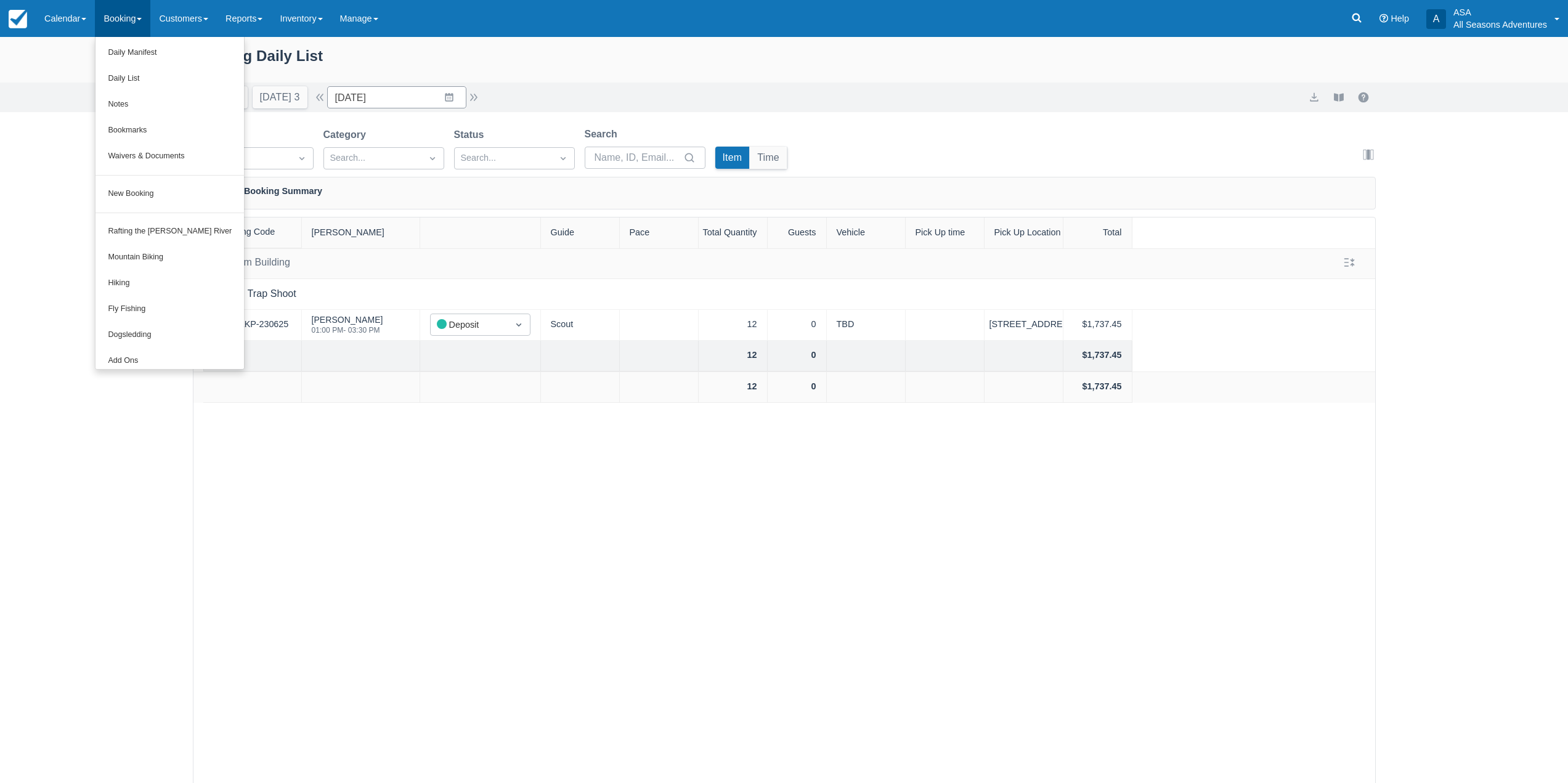
click at [287, 57] on div "Booking Daily List" at bounding box center [784, 62] width 1183 height 36
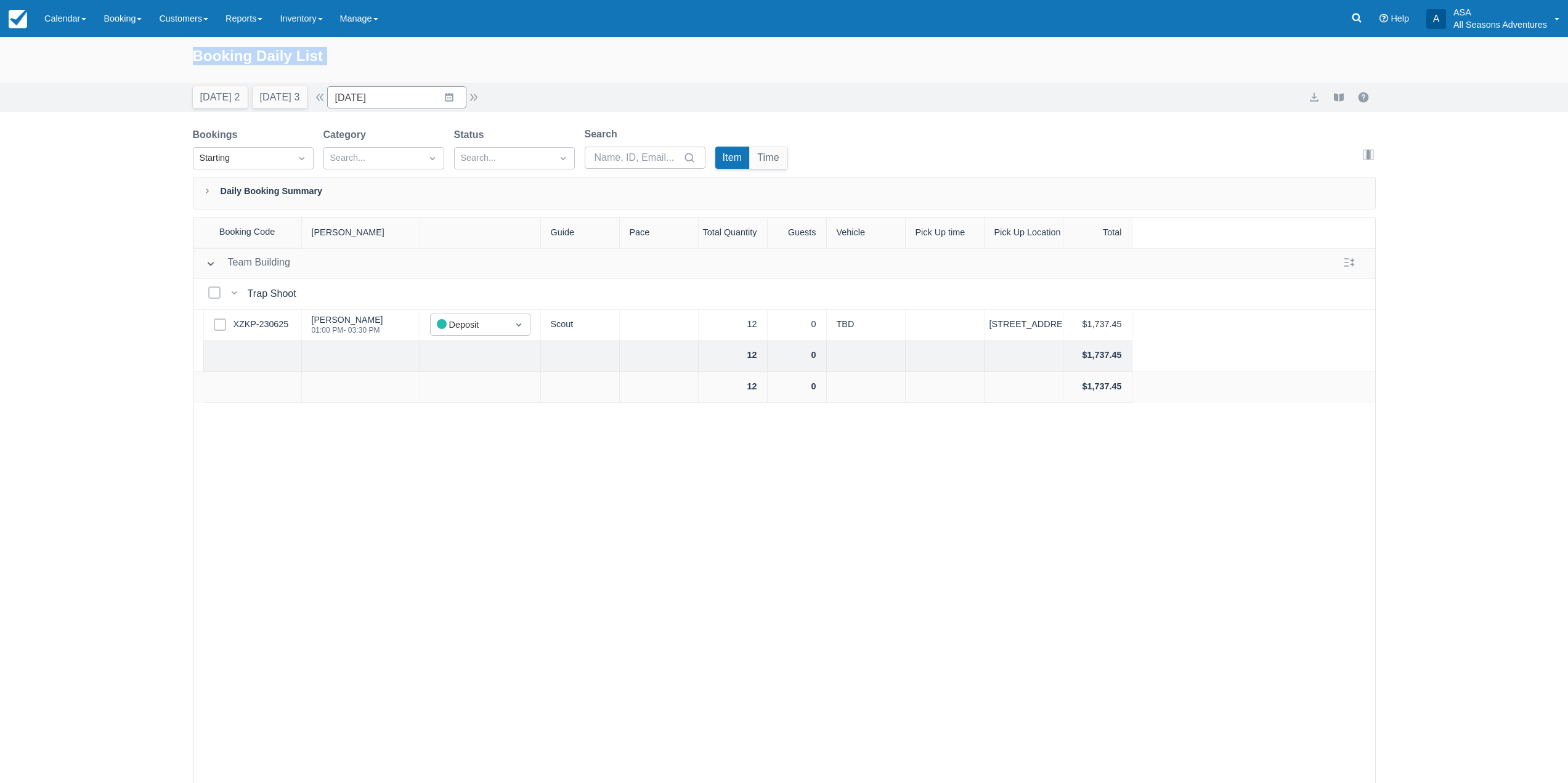
click at [287, 57] on div "Booking Daily List" at bounding box center [784, 62] width 1183 height 36
click at [258, 61] on div "Booking Daily List" at bounding box center [784, 62] width 1183 height 36
drag, startPoint x: 195, startPoint y: 60, endPoint x: 366, endPoint y: 67, distance: 171.1
click at [366, 67] on div "Booking Daily List" at bounding box center [784, 62] width 1183 height 36
click at [367, 64] on div "Booking Daily List" at bounding box center [784, 62] width 1183 height 36
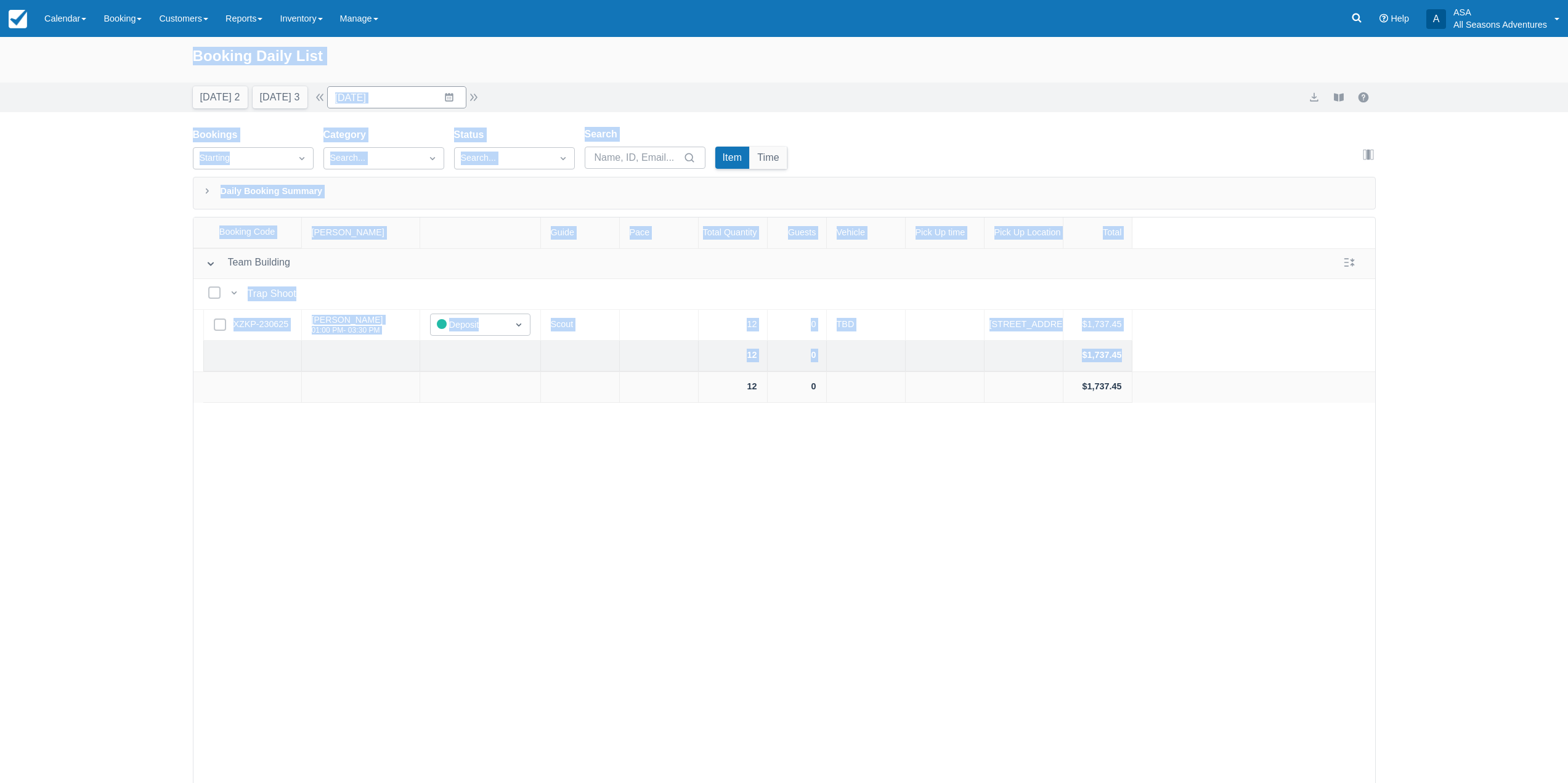
drag, startPoint x: 188, startPoint y: 55, endPoint x: 591, endPoint y: 373, distance: 513.4
click at [591, 373] on div "Booking Daily List Today 2 Tomorrow 3 Date 09/26/25 Navigate forward to interac…" at bounding box center [784, 441] width 1568 height 809
click at [576, 549] on div "Team Building Team Building Select Bookings Trap Shoot Trap Shoot Select Row XZ…" at bounding box center [784, 547] width 1182 height 597
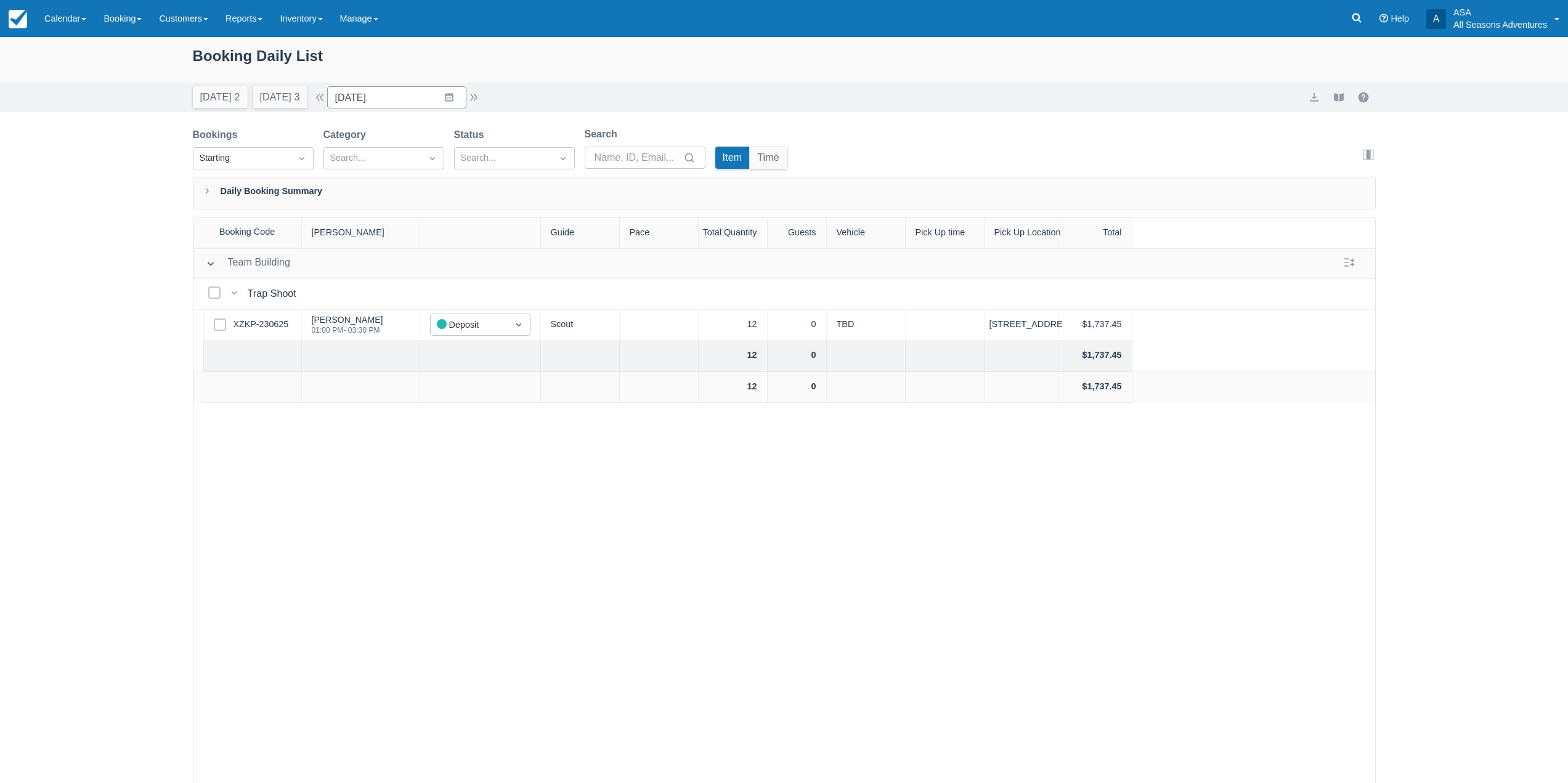
click at [201, 54] on div "Booking Daily List" at bounding box center [784, 62] width 1183 height 36
click at [189, 56] on div "Booking Daily List" at bounding box center [784, 59] width 1568 height 46
drag, startPoint x: 188, startPoint y: 56, endPoint x: 341, endPoint y: 55, distance: 153.0
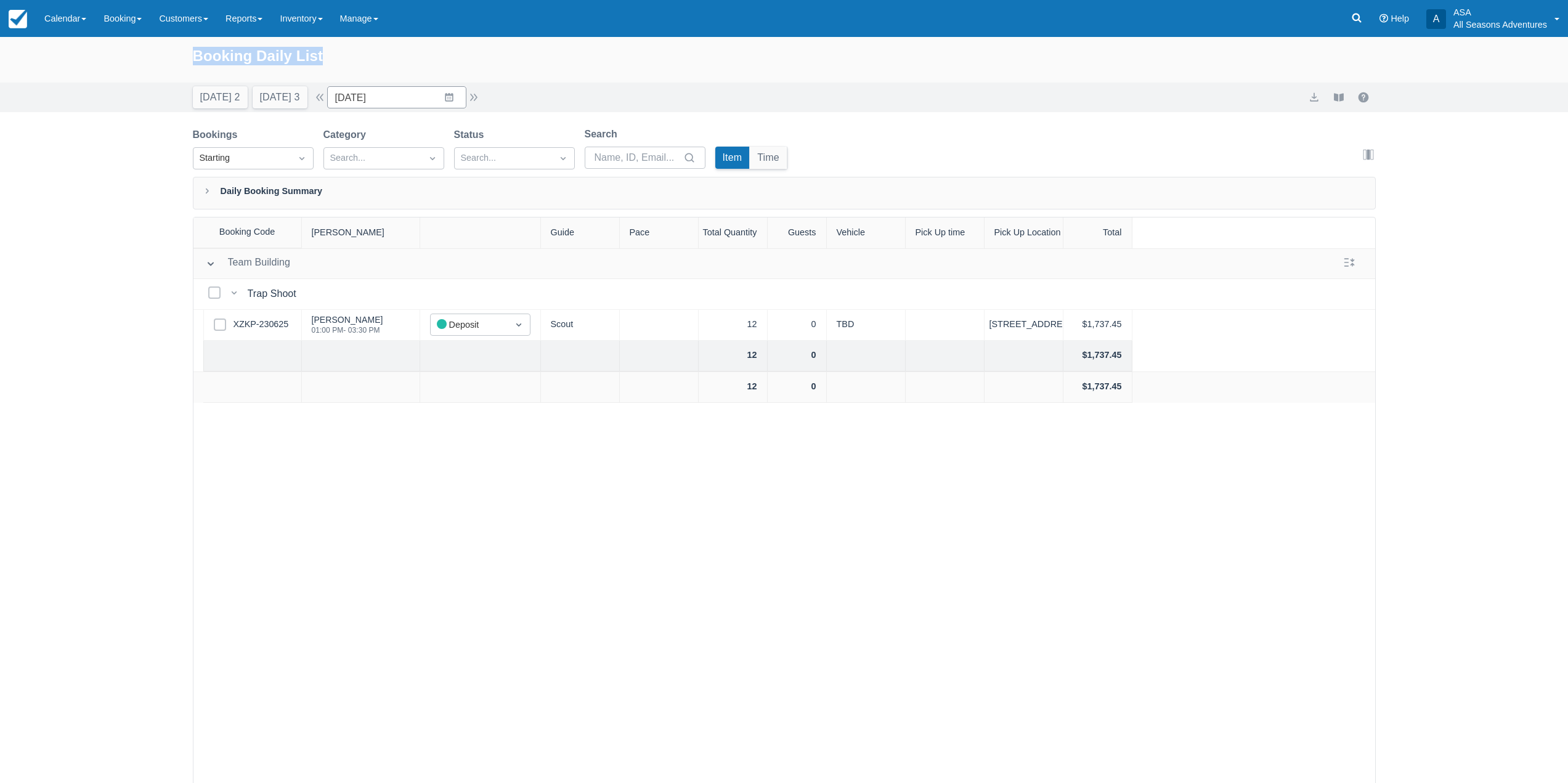
click at [341, 55] on div "Booking Daily List" at bounding box center [784, 59] width 1568 height 46
click at [347, 55] on div "Booking Daily List" at bounding box center [784, 62] width 1183 height 36
click at [231, 60] on div "Booking Daily List" at bounding box center [784, 62] width 1183 height 36
click at [195, 58] on div "Booking Daily List" at bounding box center [784, 62] width 1183 height 36
drag, startPoint x: 184, startPoint y: 54, endPoint x: 343, endPoint y: 58, distance: 159.1
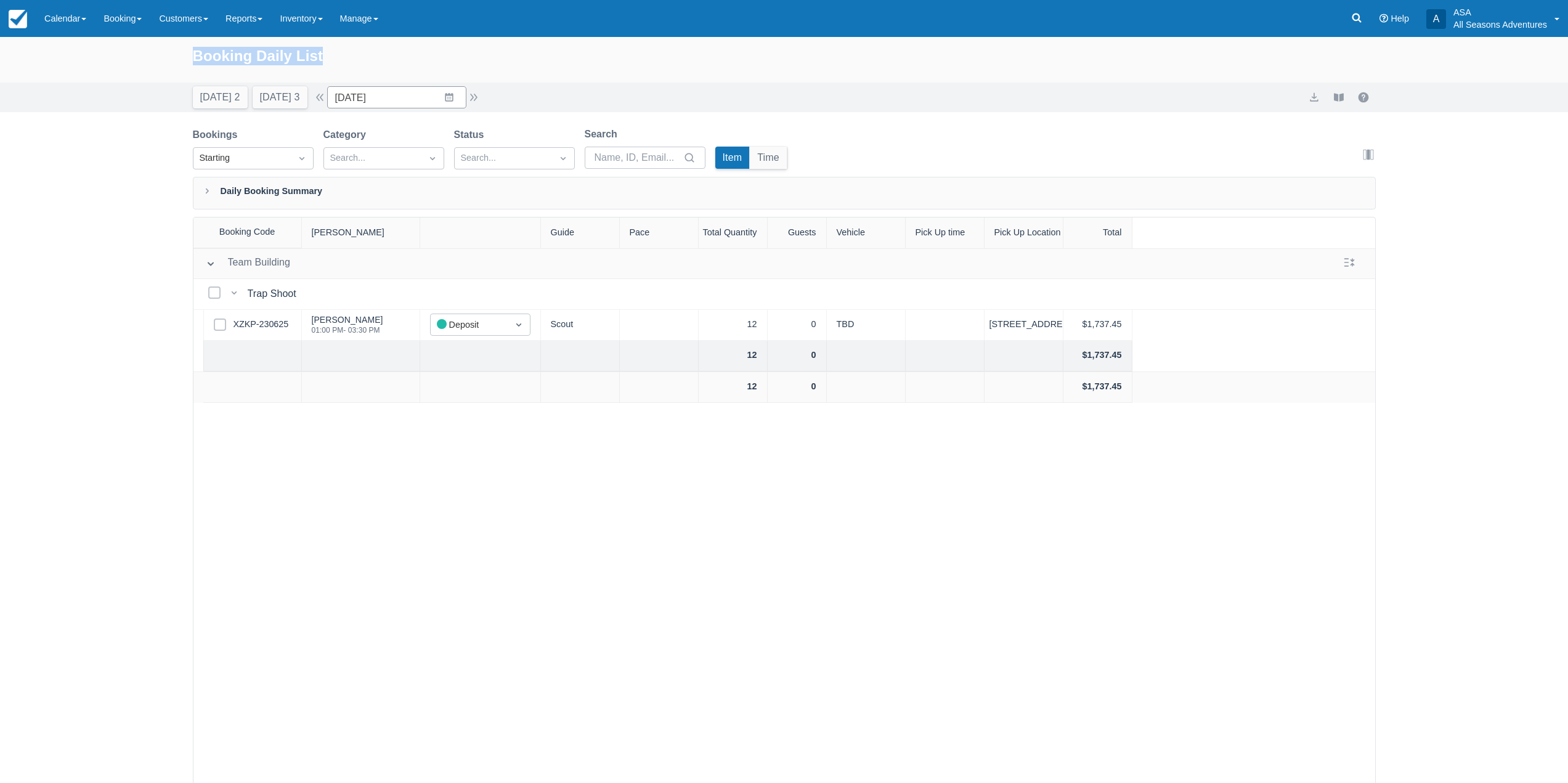
click at [343, 58] on div "Booking Daily List" at bounding box center [784, 59] width 1568 height 46
click at [352, 58] on div "Booking Daily List" at bounding box center [784, 62] width 1183 height 36
drag, startPoint x: 347, startPoint y: 59, endPoint x: 196, endPoint y: 55, distance: 151.1
click at [195, 54] on div "Booking Daily List" at bounding box center [784, 62] width 1183 height 36
click at [196, 56] on div "Booking Daily List" at bounding box center [784, 62] width 1183 height 36
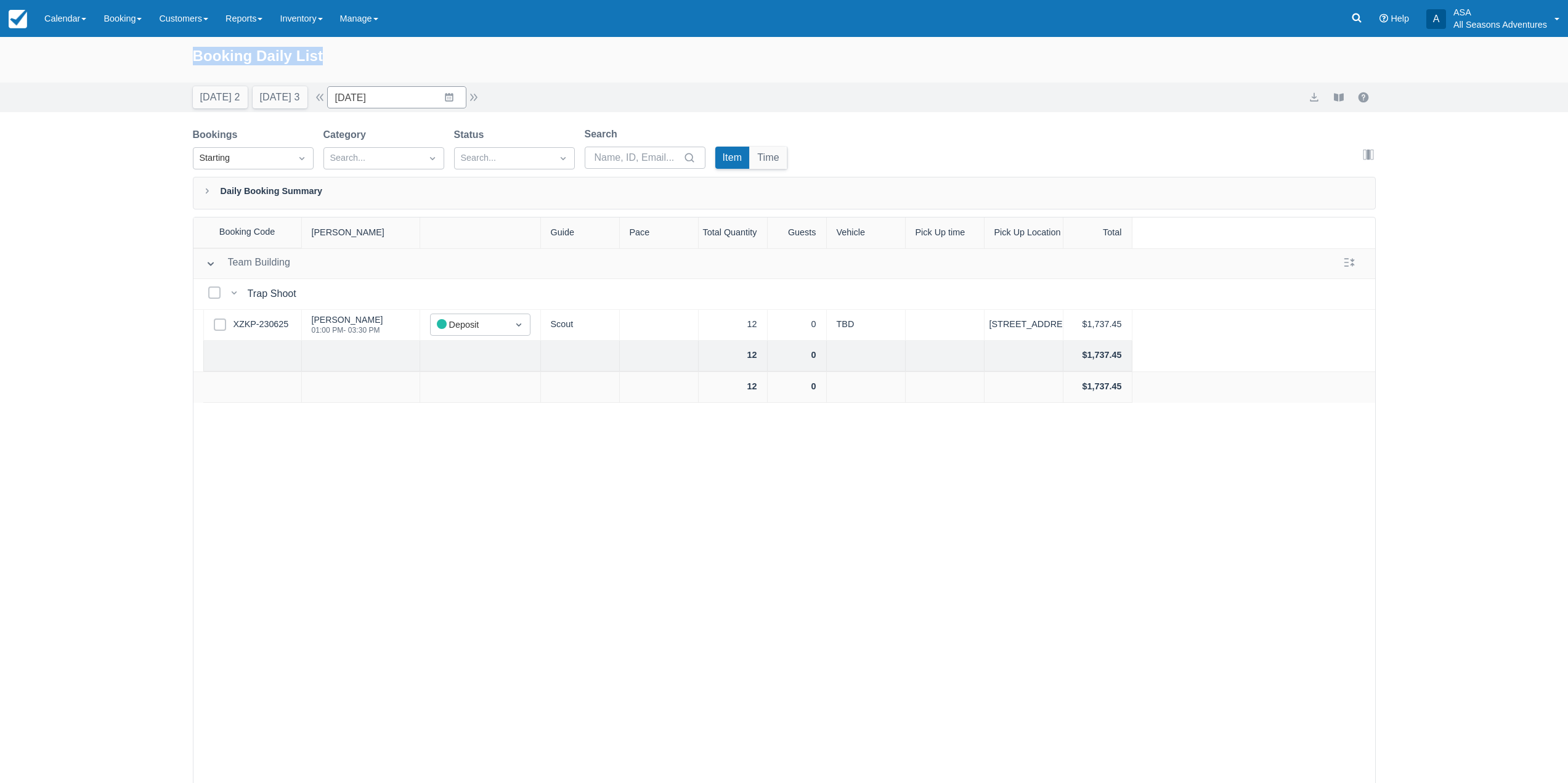
click at [189, 55] on div "Booking Daily List" at bounding box center [784, 59] width 1568 height 46
click at [197, 58] on div "Booking Daily List" at bounding box center [784, 62] width 1183 height 36
click at [190, 53] on div "Booking Daily List" at bounding box center [784, 59] width 1568 height 46
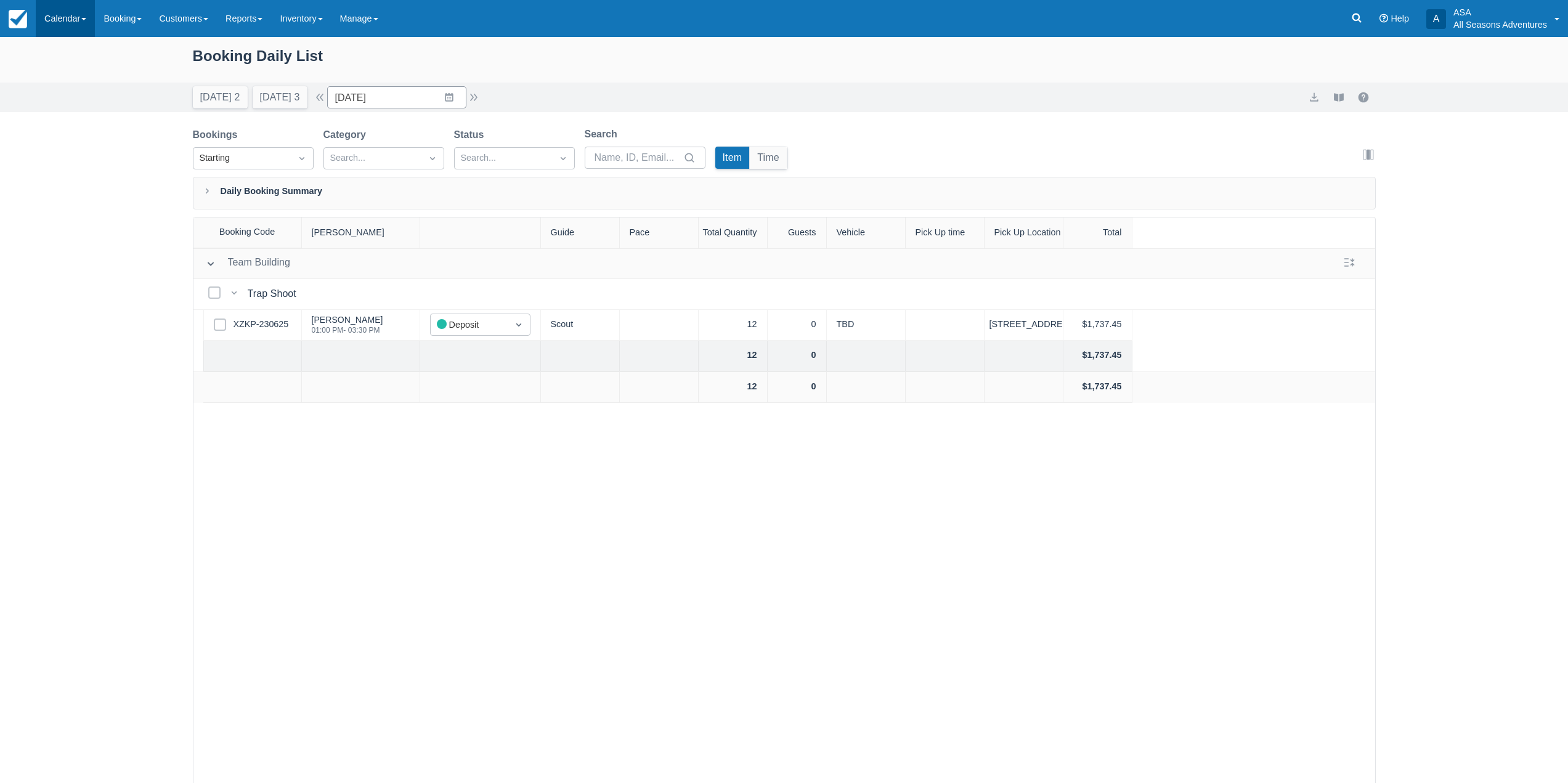
click at [85, 12] on link "Calendar" at bounding box center [65, 18] width 59 height 37
click at [134, 18] on link "Booking" at bounding box center [123, 18] width 55 height 37
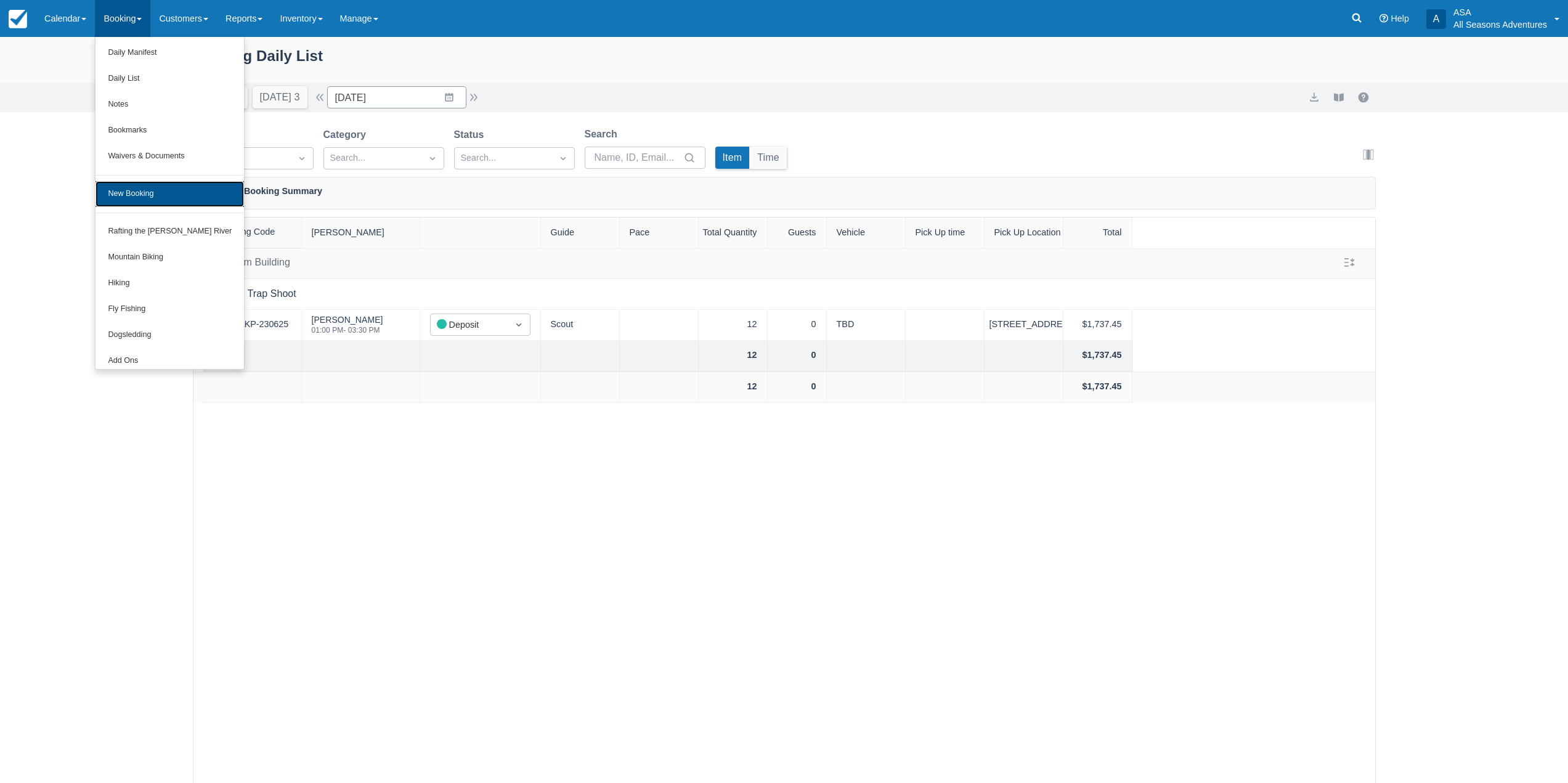
click at [165, 196] on link "New Booking" at bounding box center [170, 194] width 148 height 26
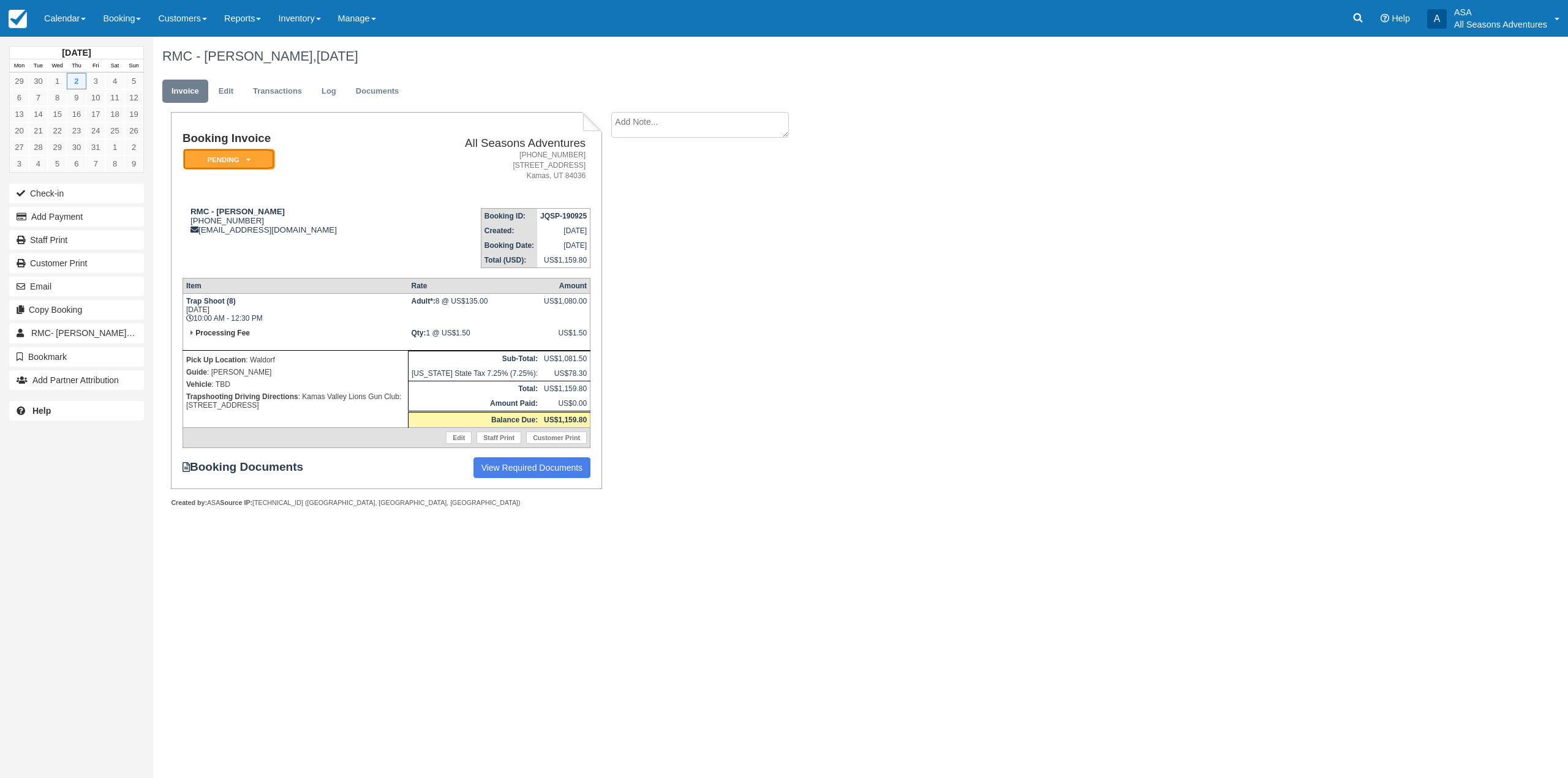
click at [245, 162] on em "Pending" at bounding box center [228, 159] width 92 height 22
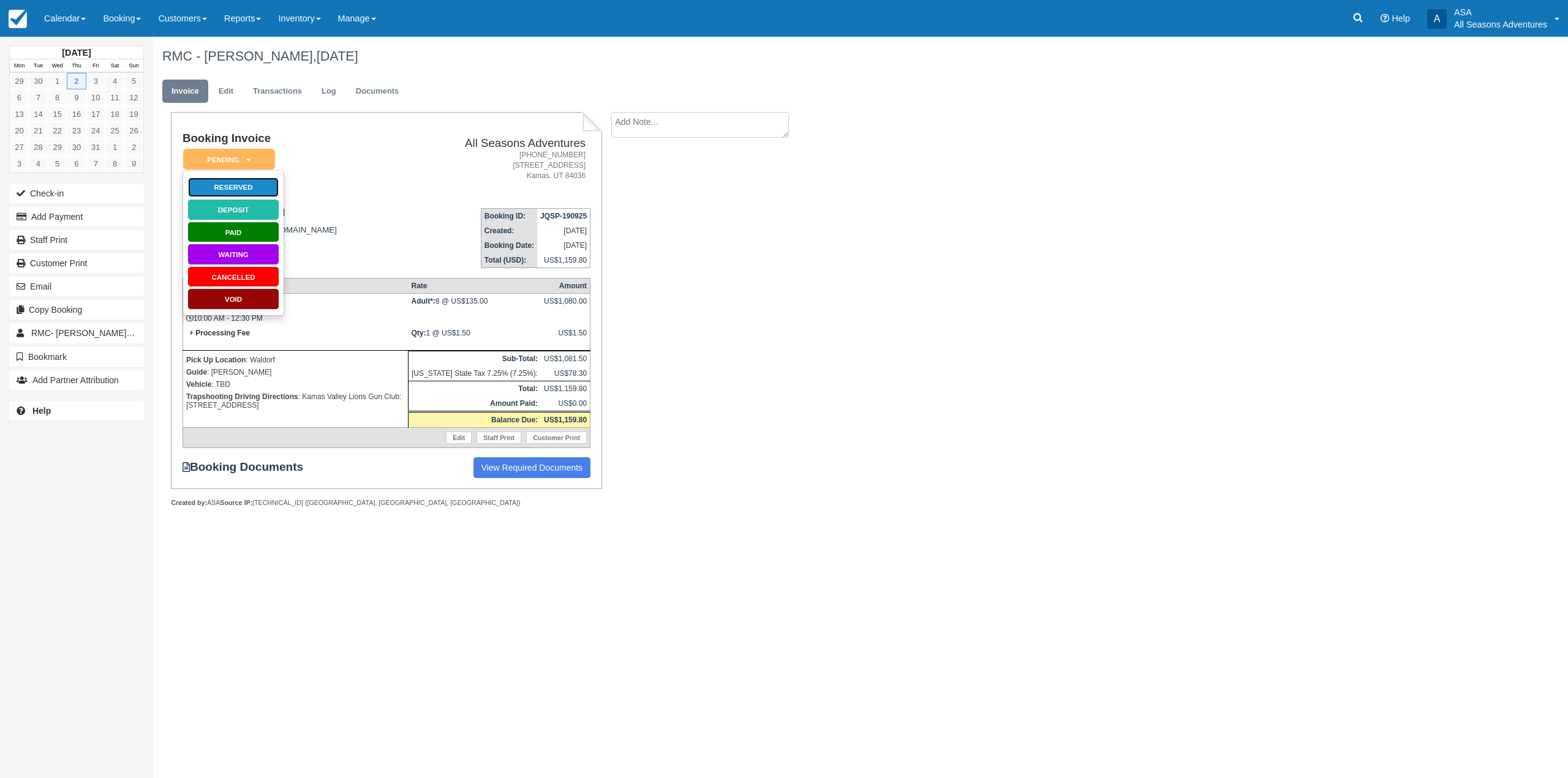
click at [237, 184] on link "Reserved" at bounding box center [233, 187] width 92 height 22
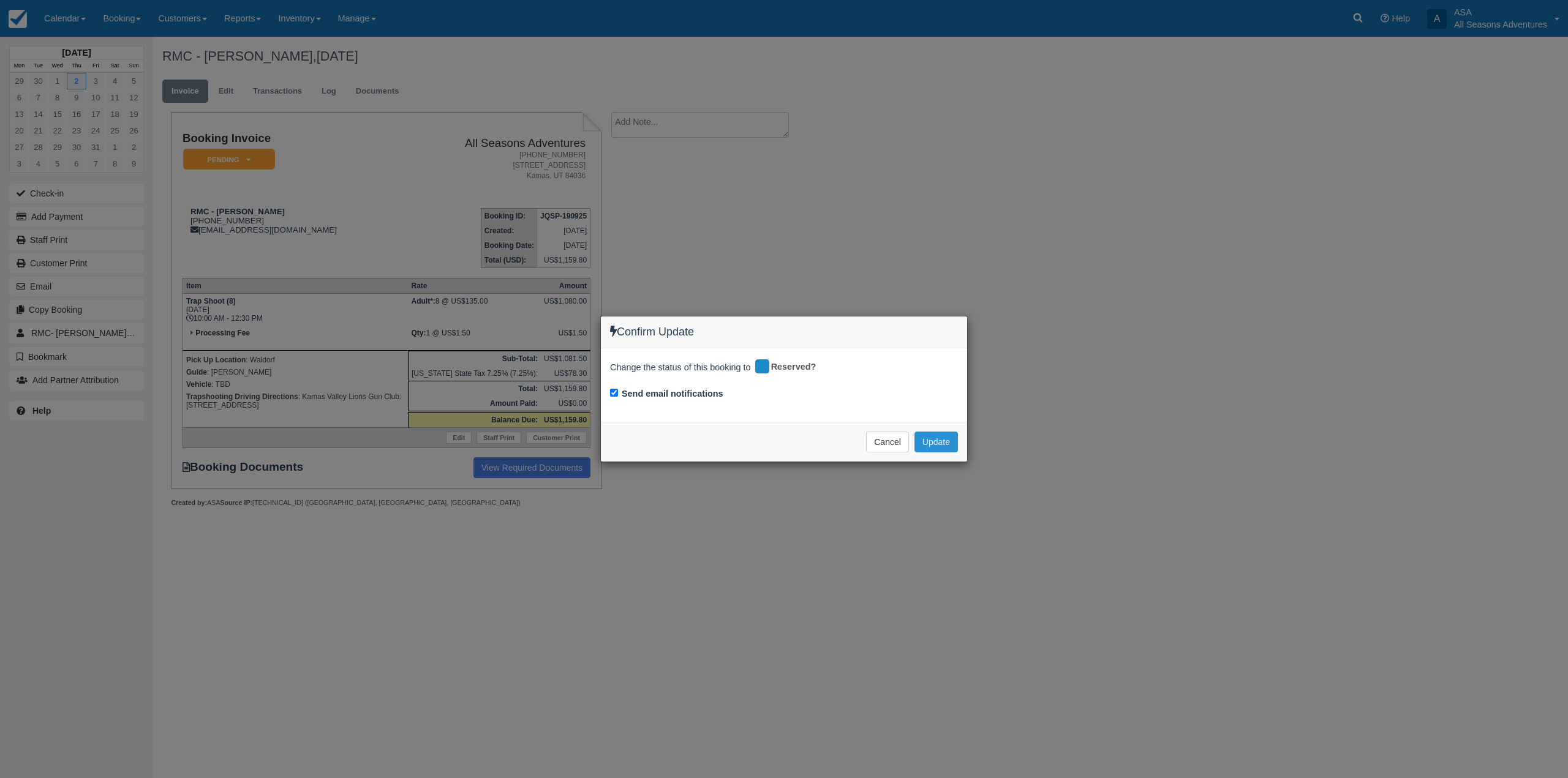
click at [924, 441] on button "Update" at bounding box center [936, 442] width 43 height 21
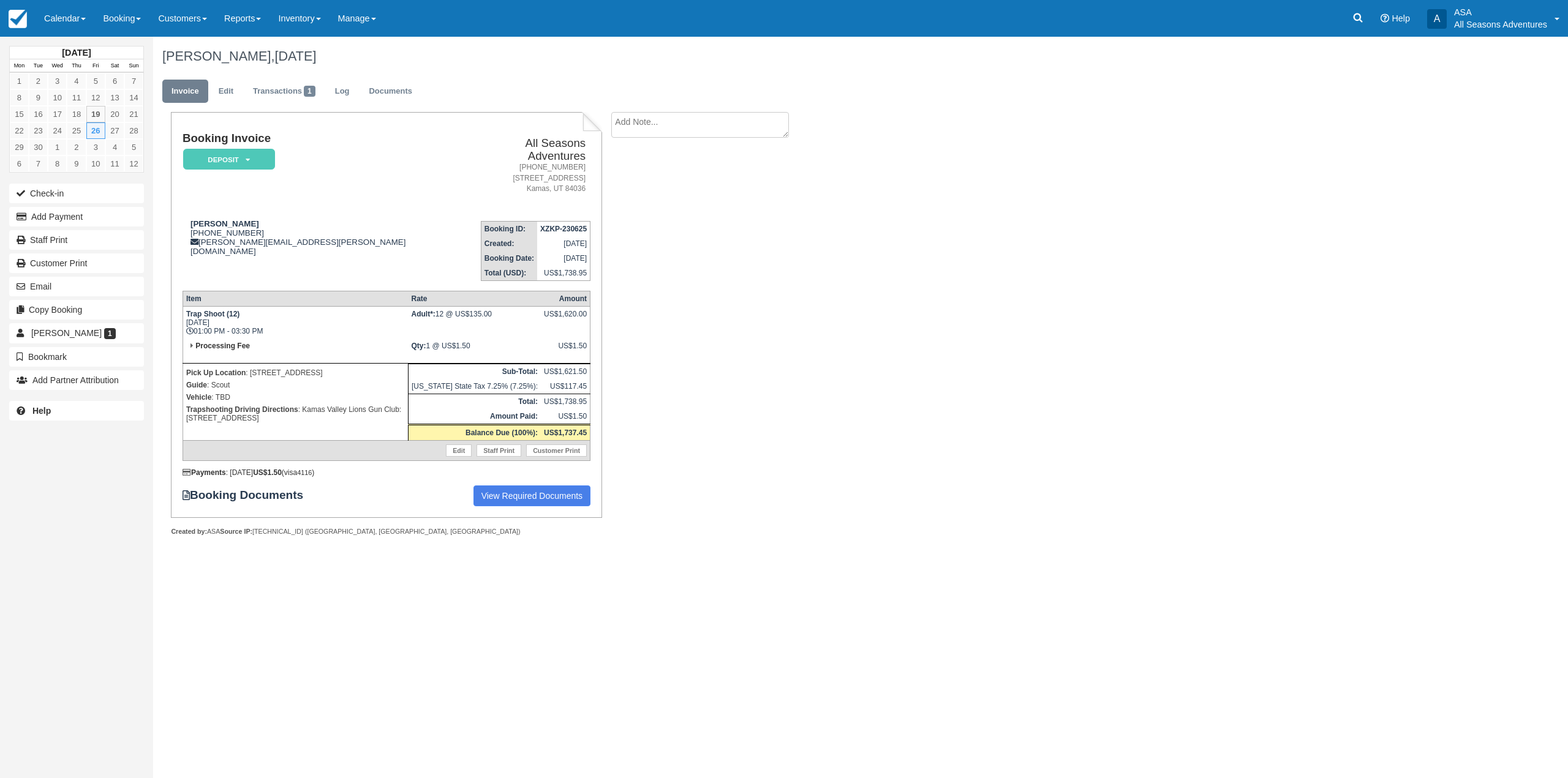
drag, startPoint x: 436, startPoint y: 90, endPoint x: 407, endPoint y: 74, distance: 33.1
click at [436, 90] on ul "Invoice Edit Transactions 1 Log Documents" at bounding box center [741, 94] width 1158 height 36
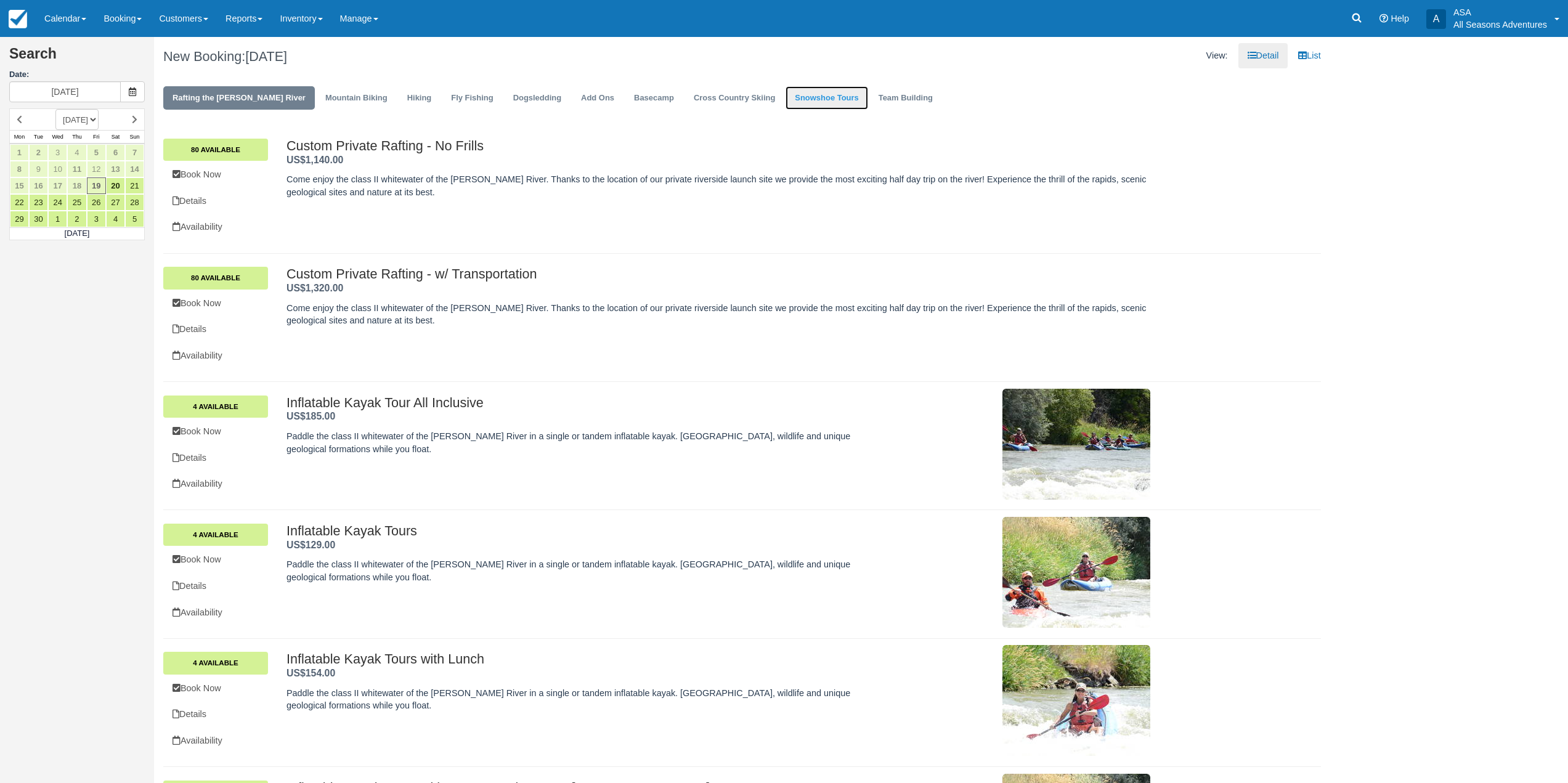
click at [790, 106] on link "Snowshoe Tours" at bounding box center [826, 98] width 82 height 24
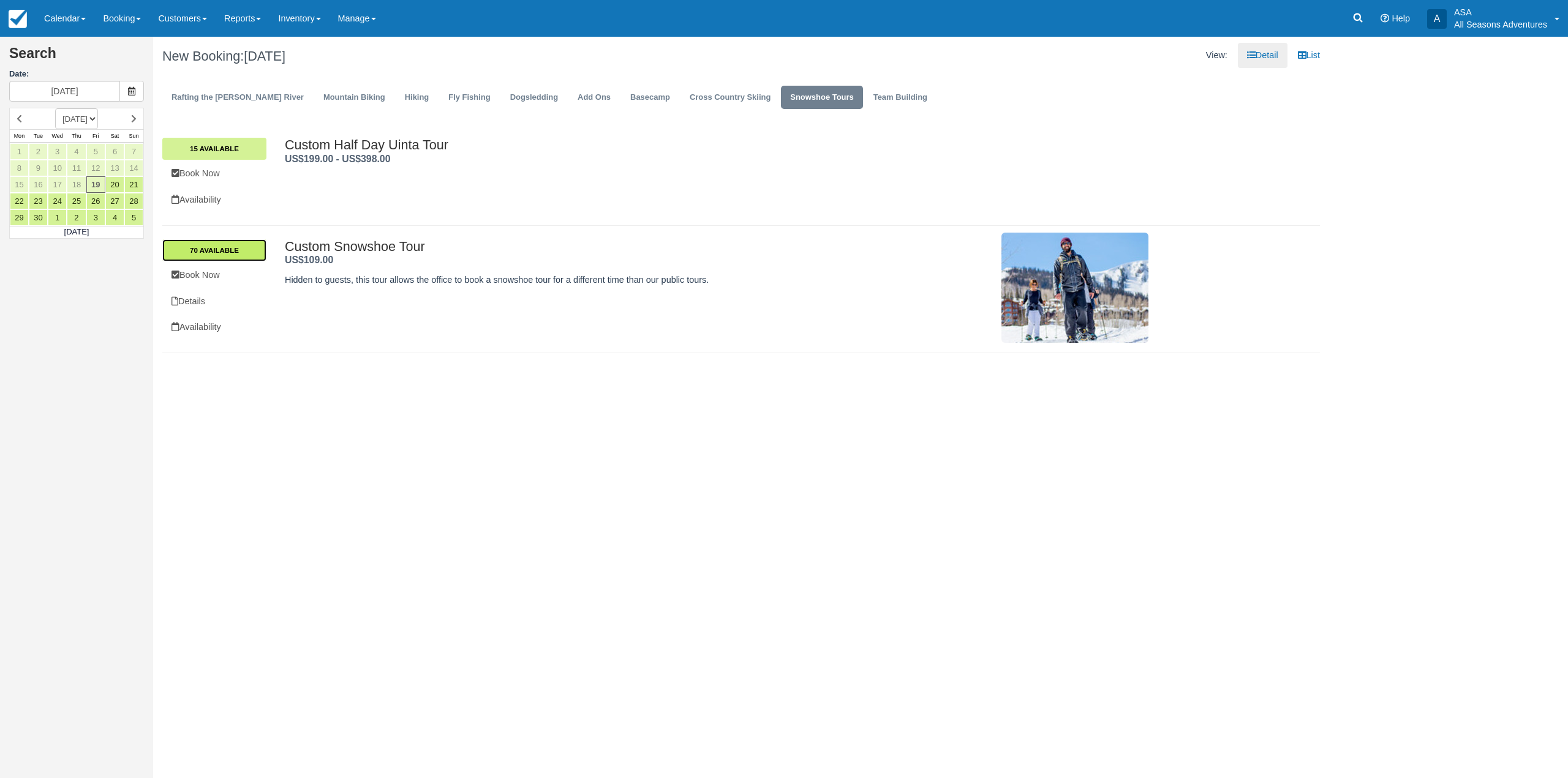
click at [230, 251] on link "70 Available" at bounding box center [214, 251] width 104 height 22
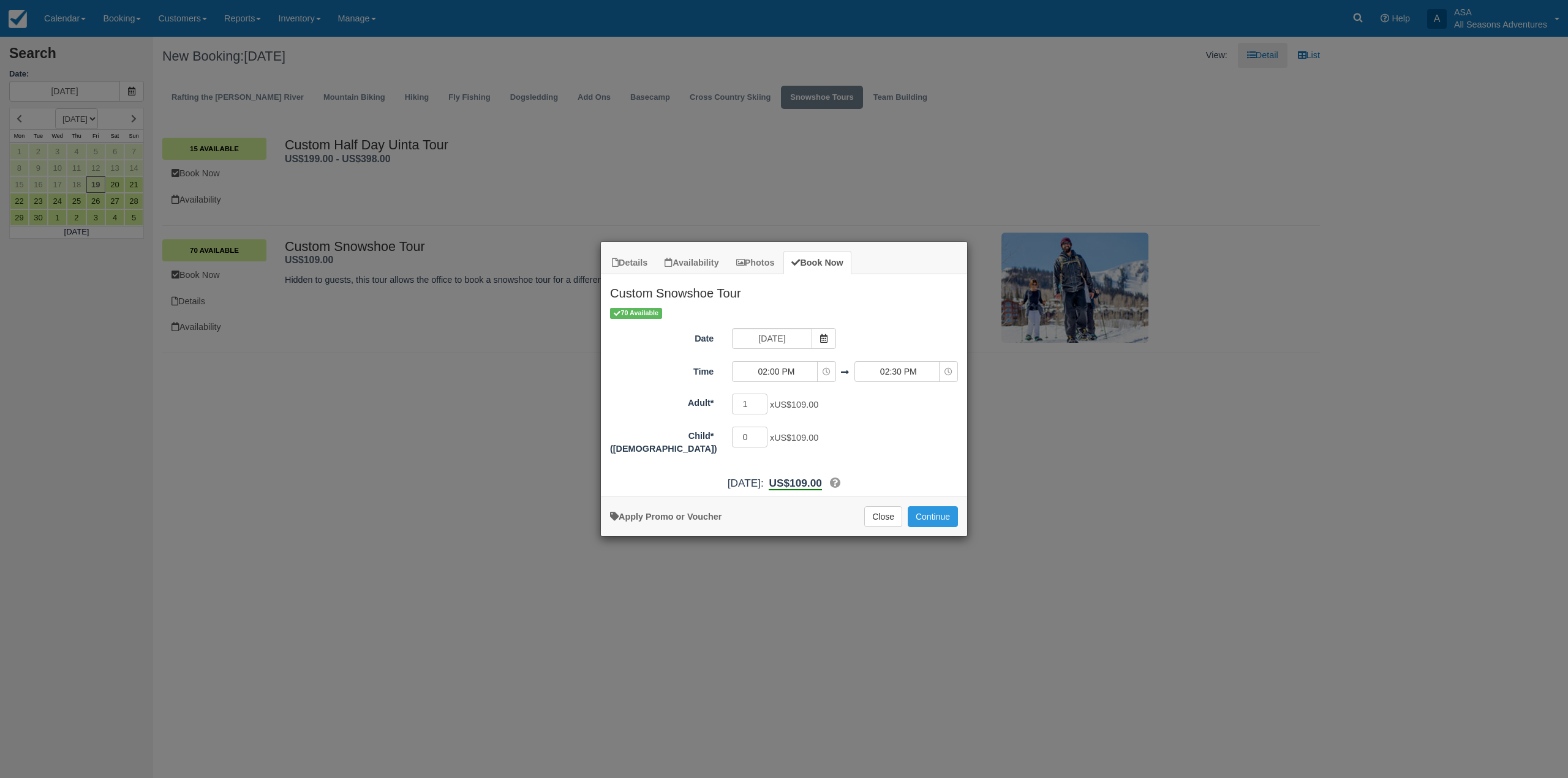
click at [638, 293] on h2 "Custom Snowshoe Tour" at bounding box center [784, 290] width 366 height 32
click at [688, 296] on h2 "Custom Snowshoe Tour" at bounding box center [784, 290] width 366 height 32
click at [453, 396] on div "Details Availability Photos Book Now Custom Snowshoe Tour Hidden to guests, thi…" at bounding box center [784, 389] width 1568 height 778
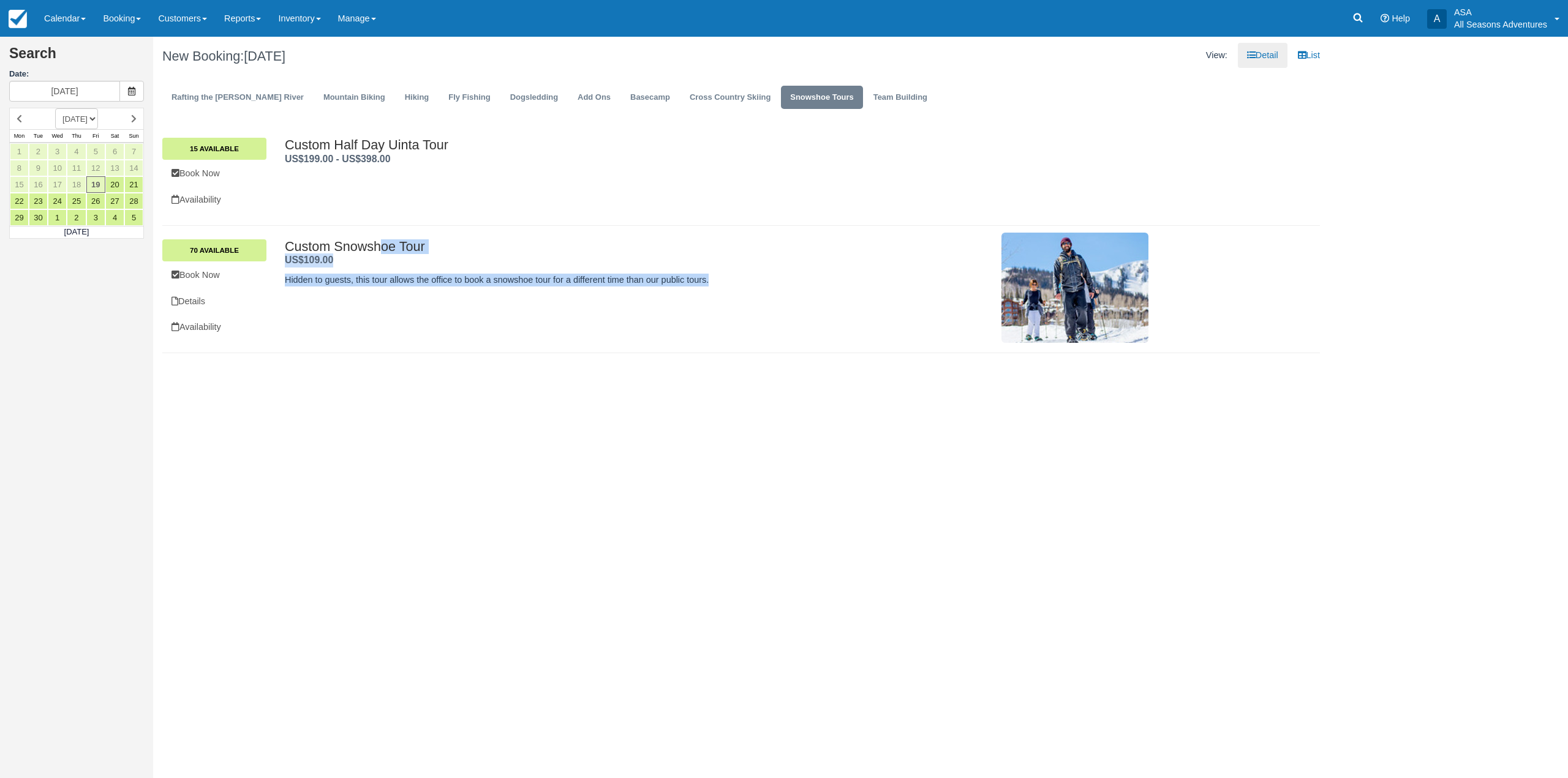
drag, startPoint x: 715, startPoint y: 283, endPoint x: 289, endPoint y: 231, distance: 429.2
click at [289, 231] on div "Custom Snowshoe Tour US$109.00 . 70 Available Book Now Details Availability Cus…" at bounding box center [741, 289] width 1158 height 127
click at [321, 266] on div "US$109.00 ." at bounding box center [309, 260] width 48 height 14
click at [510, 295] on div "Custom Snowshoe Tour . US$109.00 . Hidden to guests, this tour allows the offic…" at bounding box center [717, 288] width 864 height 97
click at [529, 286] on p "Hidden to guests, this tour allows the office to book a snowshoe tour for a dif…" at bounding box center [573, 280] width 576 height 13
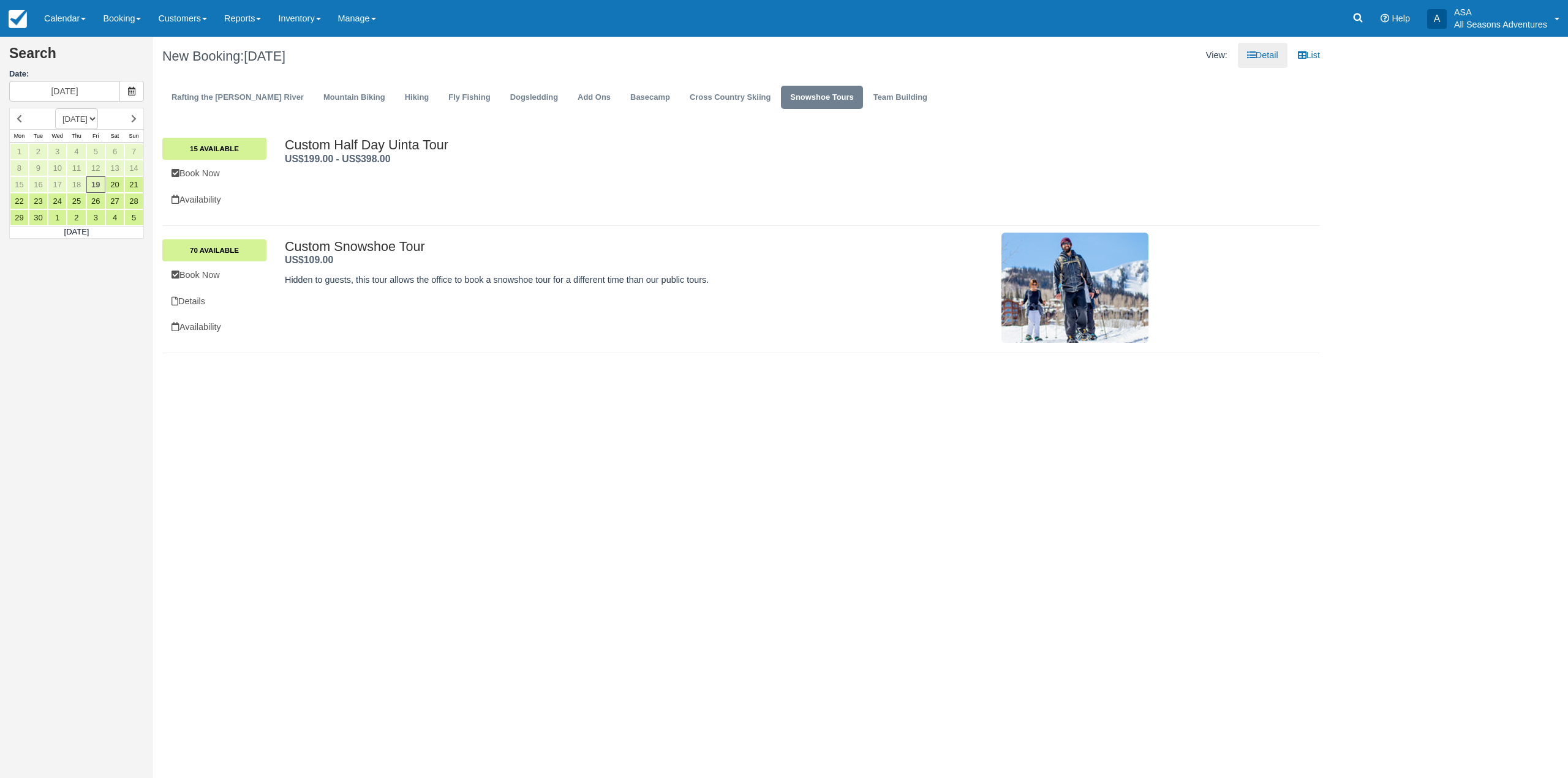
click at [437, 277] on p "Hidden to guests, this tour allows the office to book a snowshoe tour for a dif…" at bounding box center [573, 280] width 576 height 13
click at [441, 287] on div "Custom Snowshoe Tour . US$109.00 . Hidden to guests, this tour allows the offic…" at bounding box center [573, 266] width 576 height 54
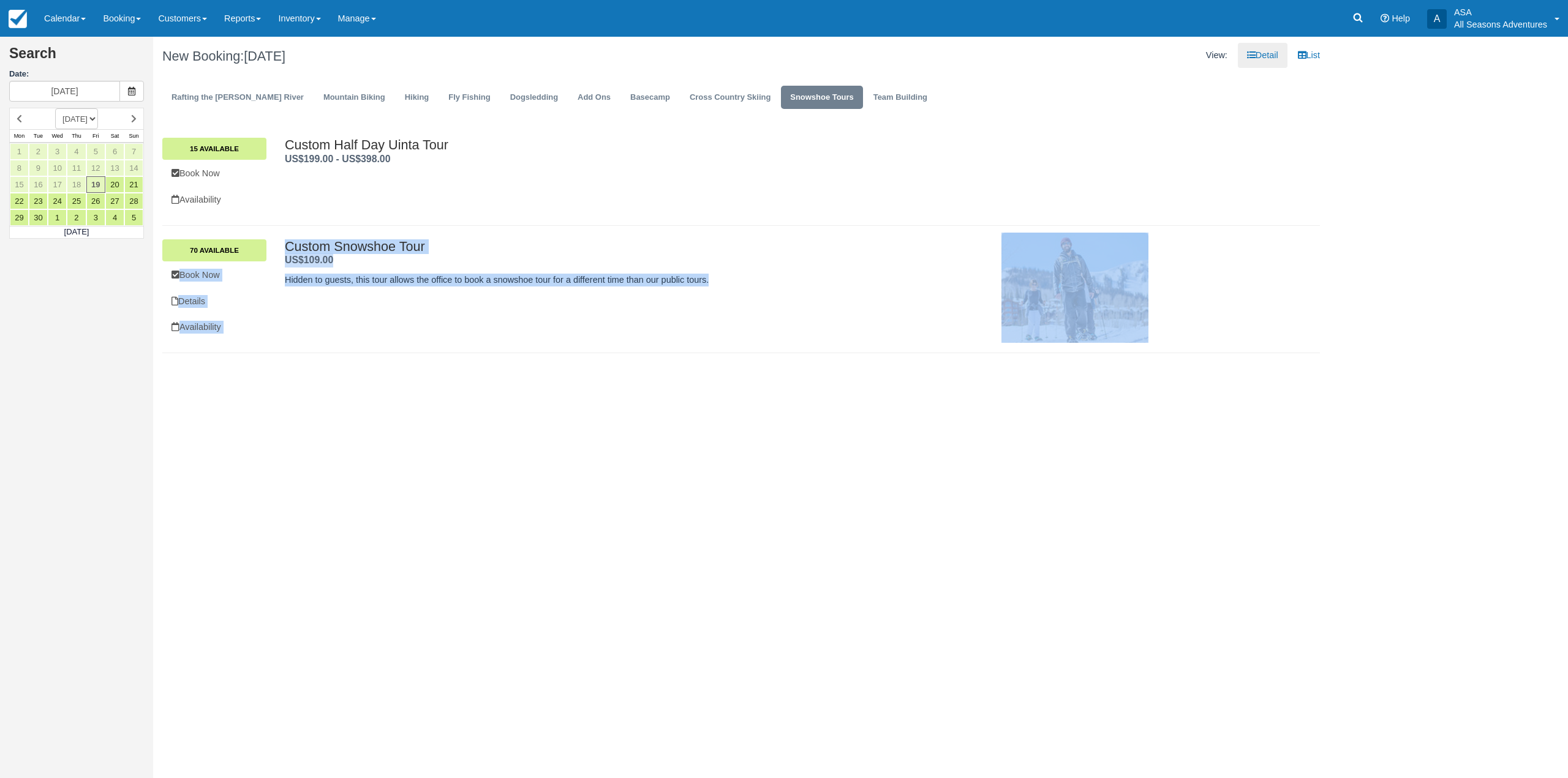
drag, startPoint x: 714, startPoint y: 282, endPoint x: 274, endPoint y: 234, distance: 442.6
click at [274, 234] on div "Custom Snowshoe Tour US$109.00 . 70 Available Book Now Details Availability Cus…" at bounding box center [741, 289] width 1158 height 127
click at [284, 230] on div "Custom Snowshoe Tour US$109.00 . 70 Available Book Now Details Availability Cus…" at bounding box center [741, 289] width 1158 height 127
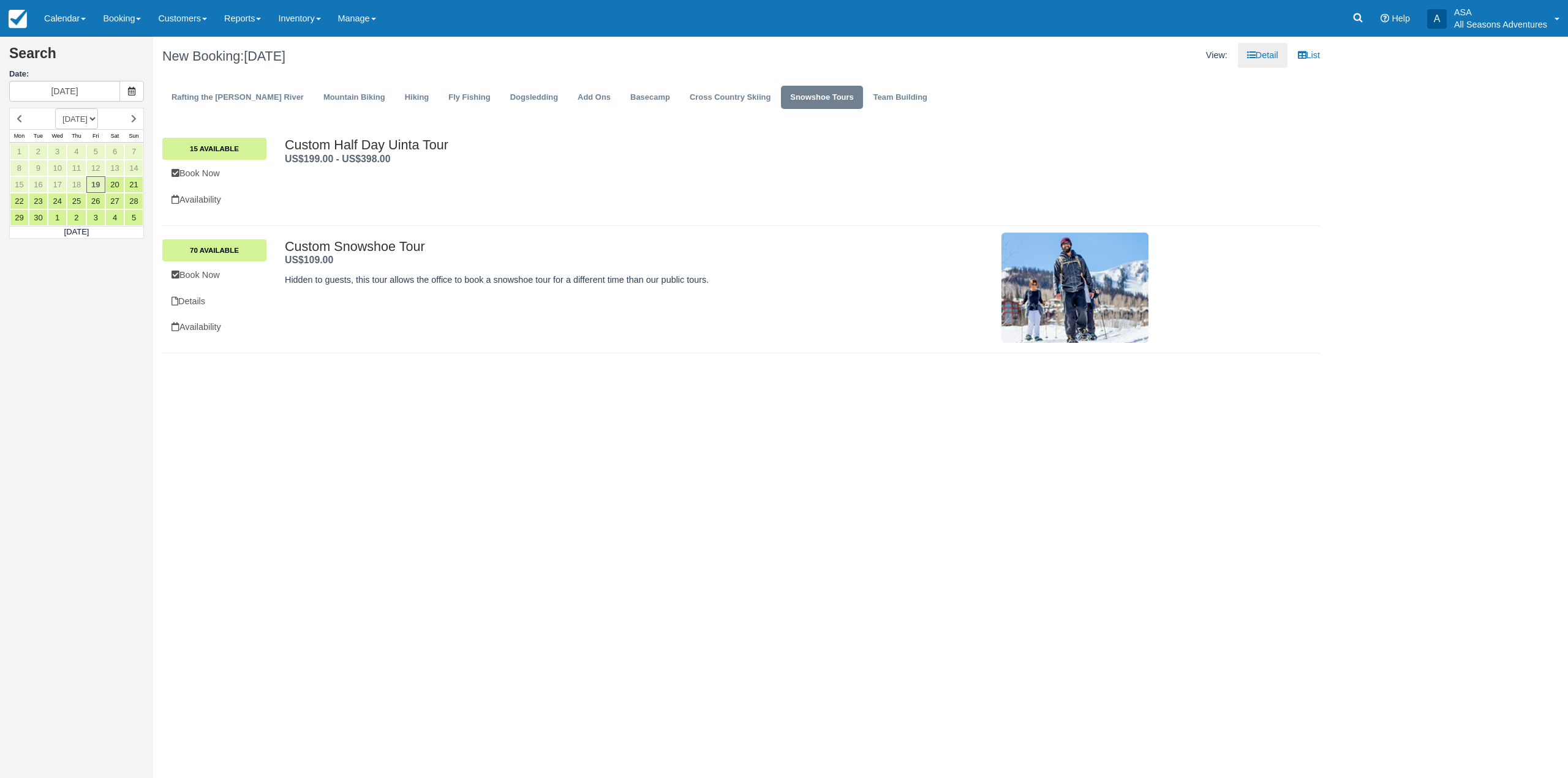
click at [565, 283] on p "Hidden to guests, this tour allows the office to book a snowshoe tour for a dif…" at bounding box center [573, 280] width 576 height 13
click at [439, 324] on div "Custom Snowshoe Tour . US$109.00 . Hidden to guests, this tour allows the offic…" at bounding box center [717, 288] width 864 height 97
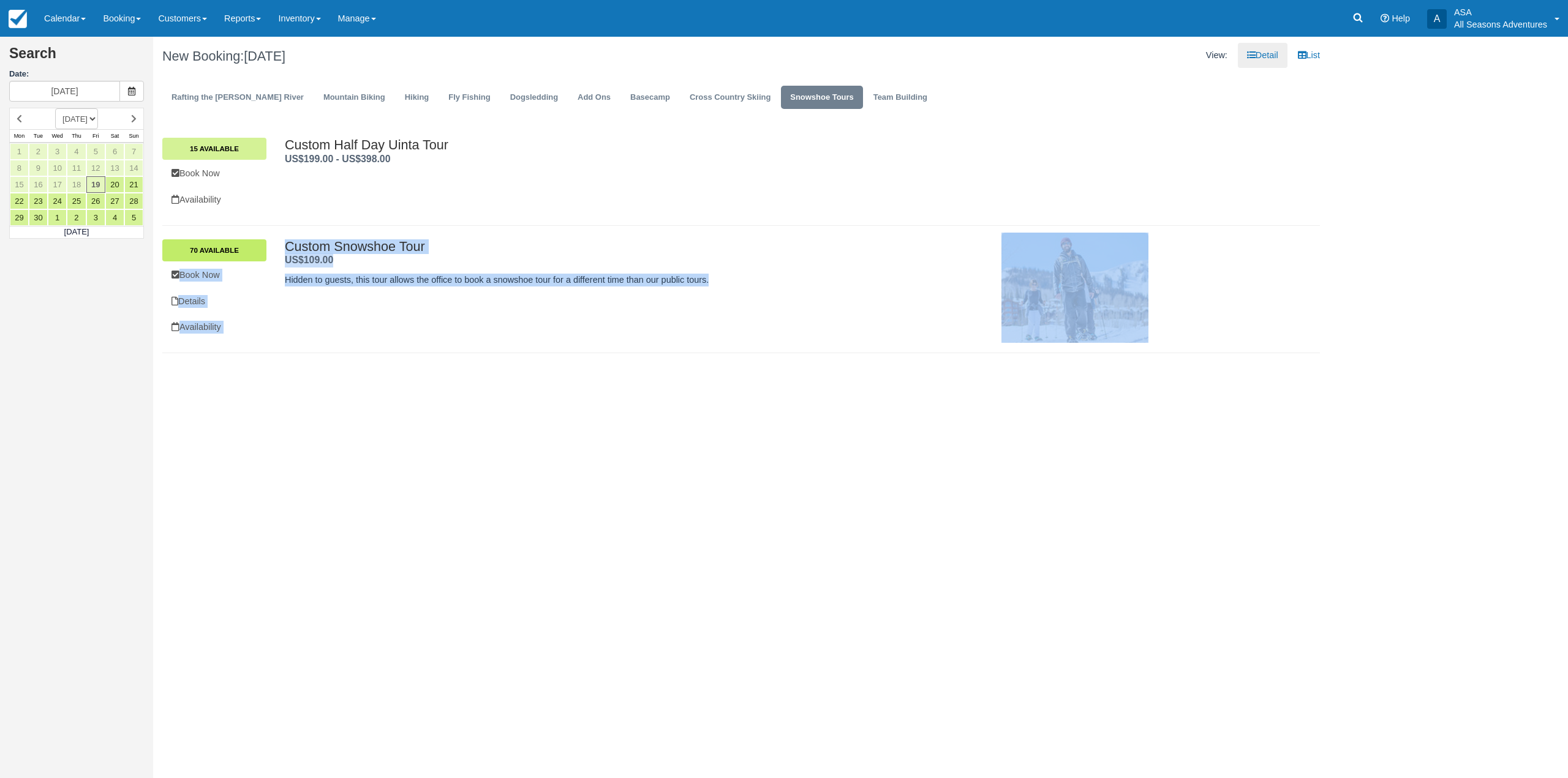
drag, startPoint x: 719, startPoint y: 282, endPoint x: 264, endPoint y: 242, distance: 456.8
click at [264, 242] on div "Custom Snowshoe Tour US$109.00 . 70 Available Book Now Details Availability Cus…" at bounding box center [741, 289] width 1177 height 100
drag, startPoint x: 376, startPoint y: 359, endPoint x: 373, endPoint y: 365, distance: 6.7
click at [376, 359] on div "Search Date: 09/19/25 SEPTEMBER 2025 OCTOBER 2025 NOVEMBER 2025 DECEMBER 2025 J…" at bounding box center [784, 407] width 1568 height 742
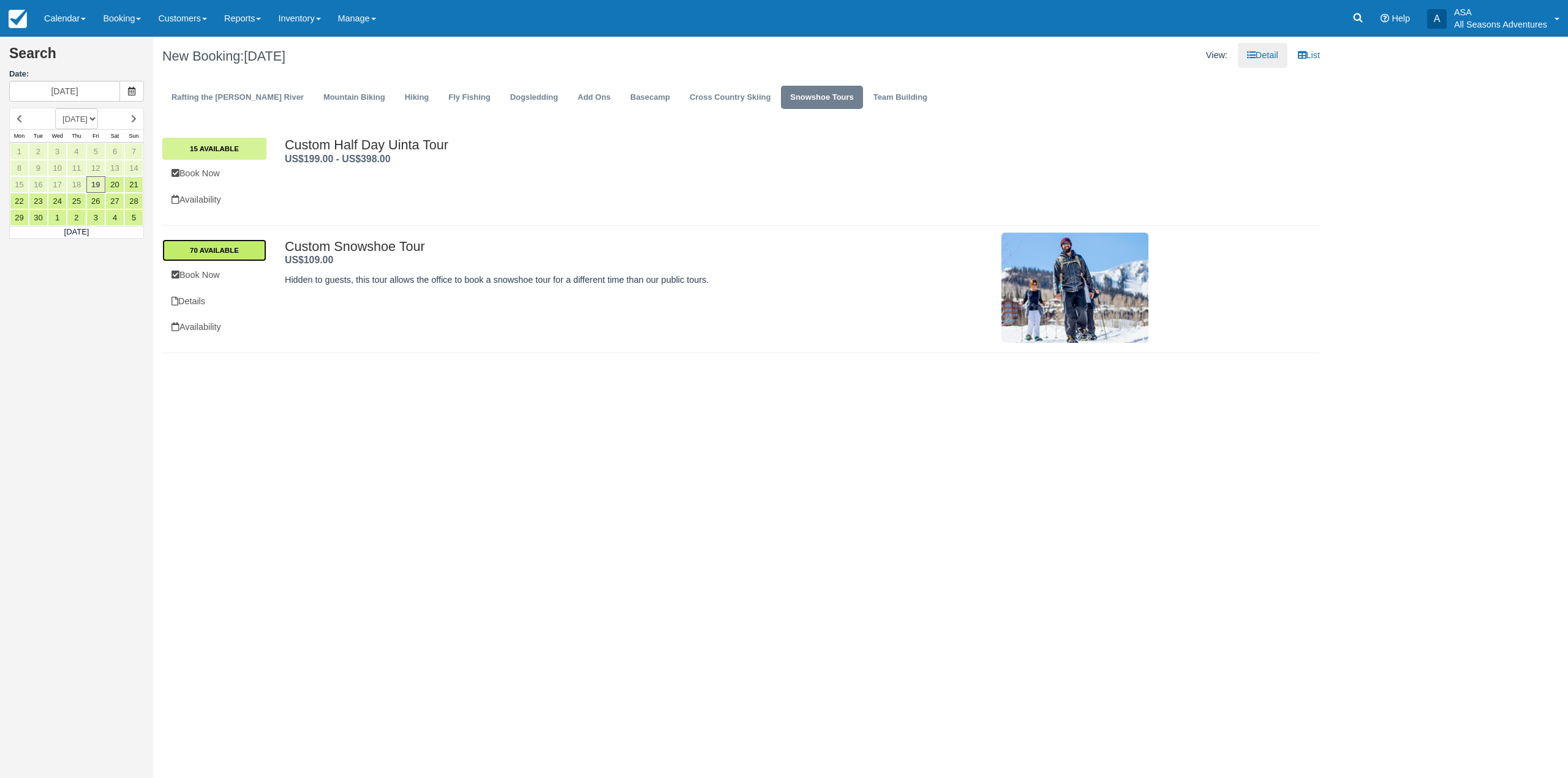
click at [228, 251] on link "70 Available" at bounding box center [214, 251] width 104 height 22
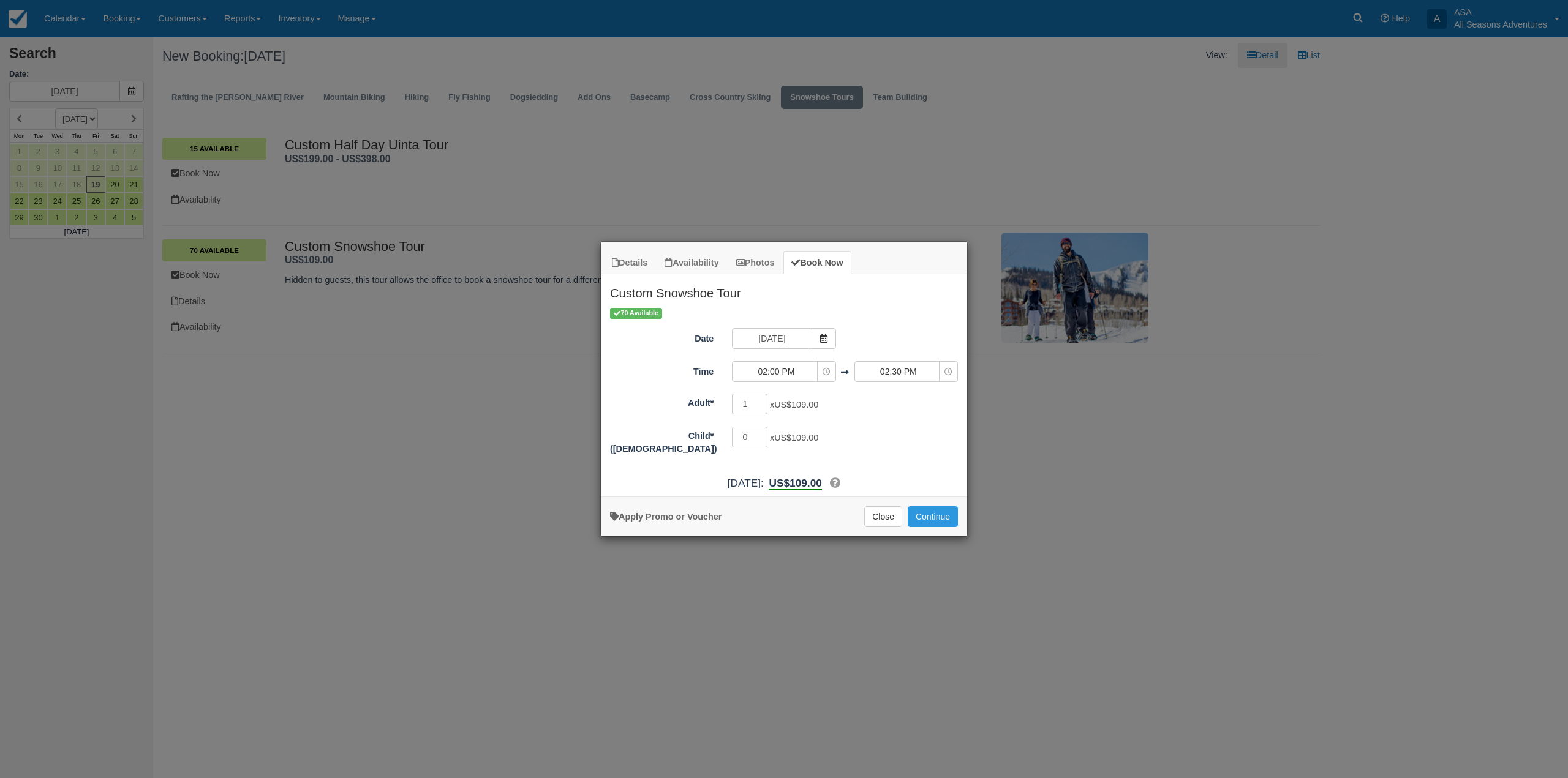
click at [857, 316] on div "70 Available" at bounding box center [784, 312] width 348 height 13
click at [878, 516] on button "Close" at bounding box center [883, 517] width 38 height 21
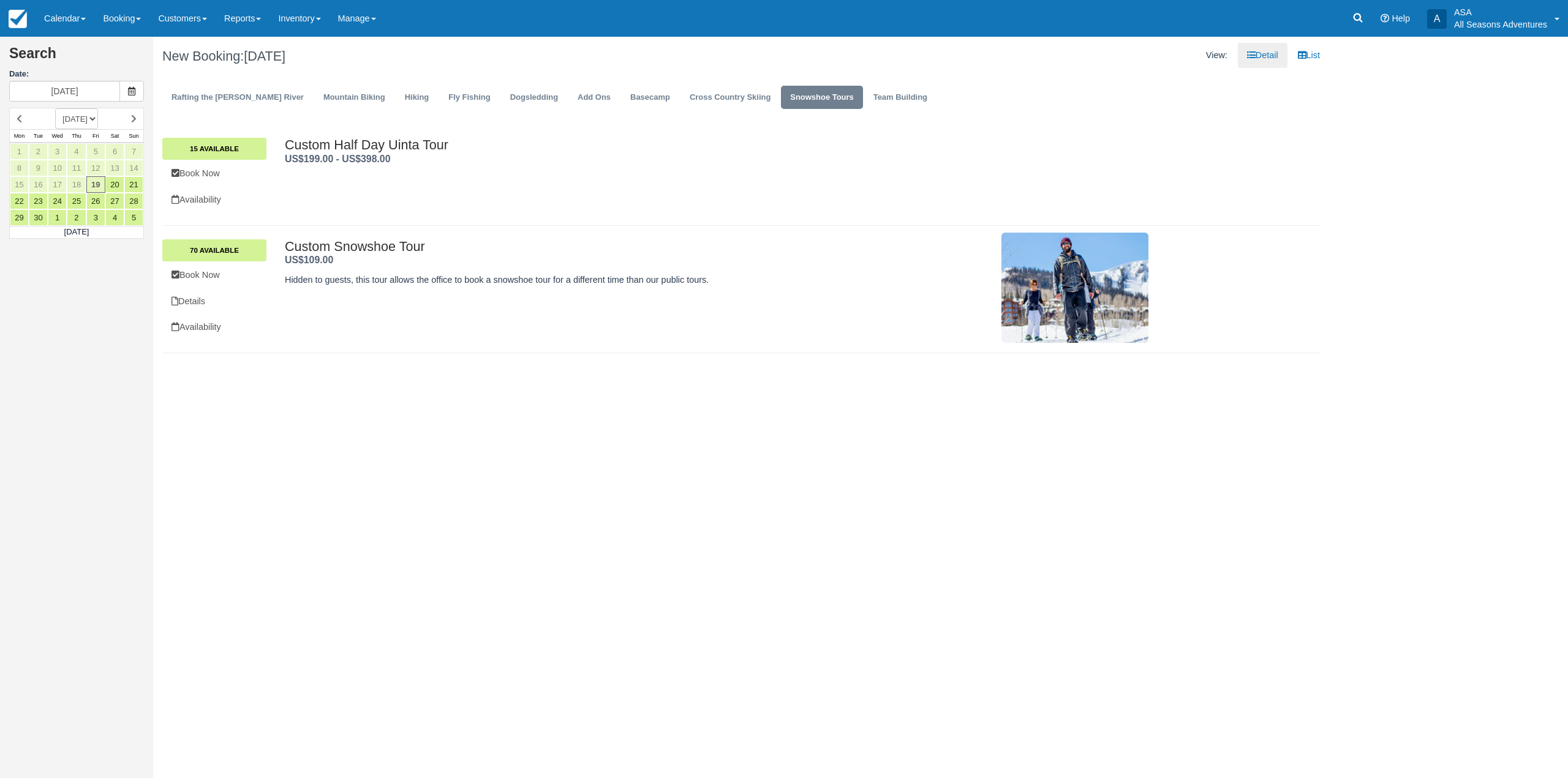
click at [634, 439] on div "Search Date: 09/19/25 SEPTEMBER 2025 OCTOBER 2025 NOVEMBER 2025 DECEMBER 2025 J…" at bounding box center [784, 407] width 1568 height 742
click at [246, 260] on link "70 Available" at bounding box center [214, 251] width 104 height 22
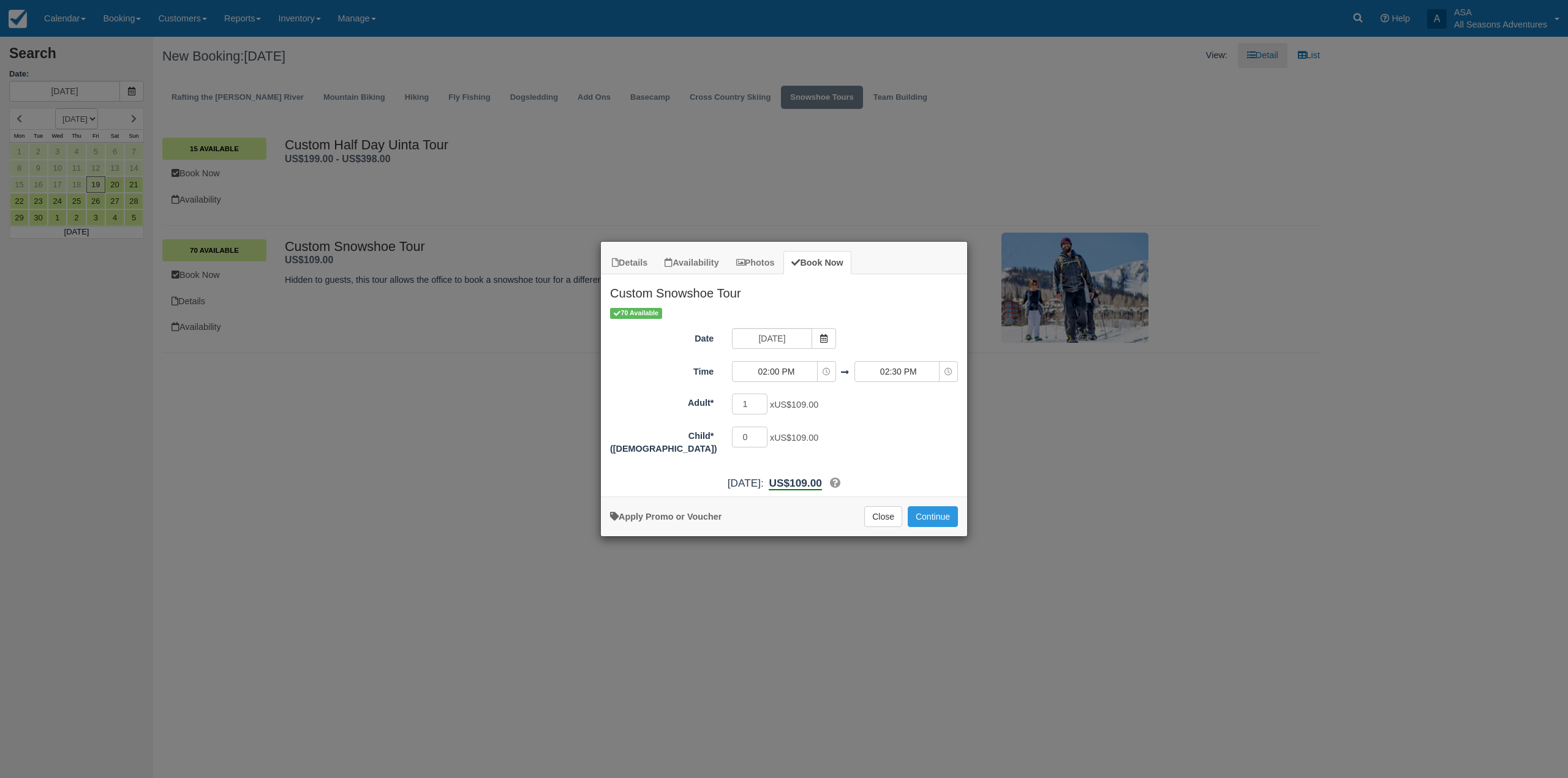
click at [557, 207] on div "Details Availability Photos Book Now Custom Snowshoe Tour Hidden to guests, thi…" at bounding box center [784, 389] width 1568 height 778
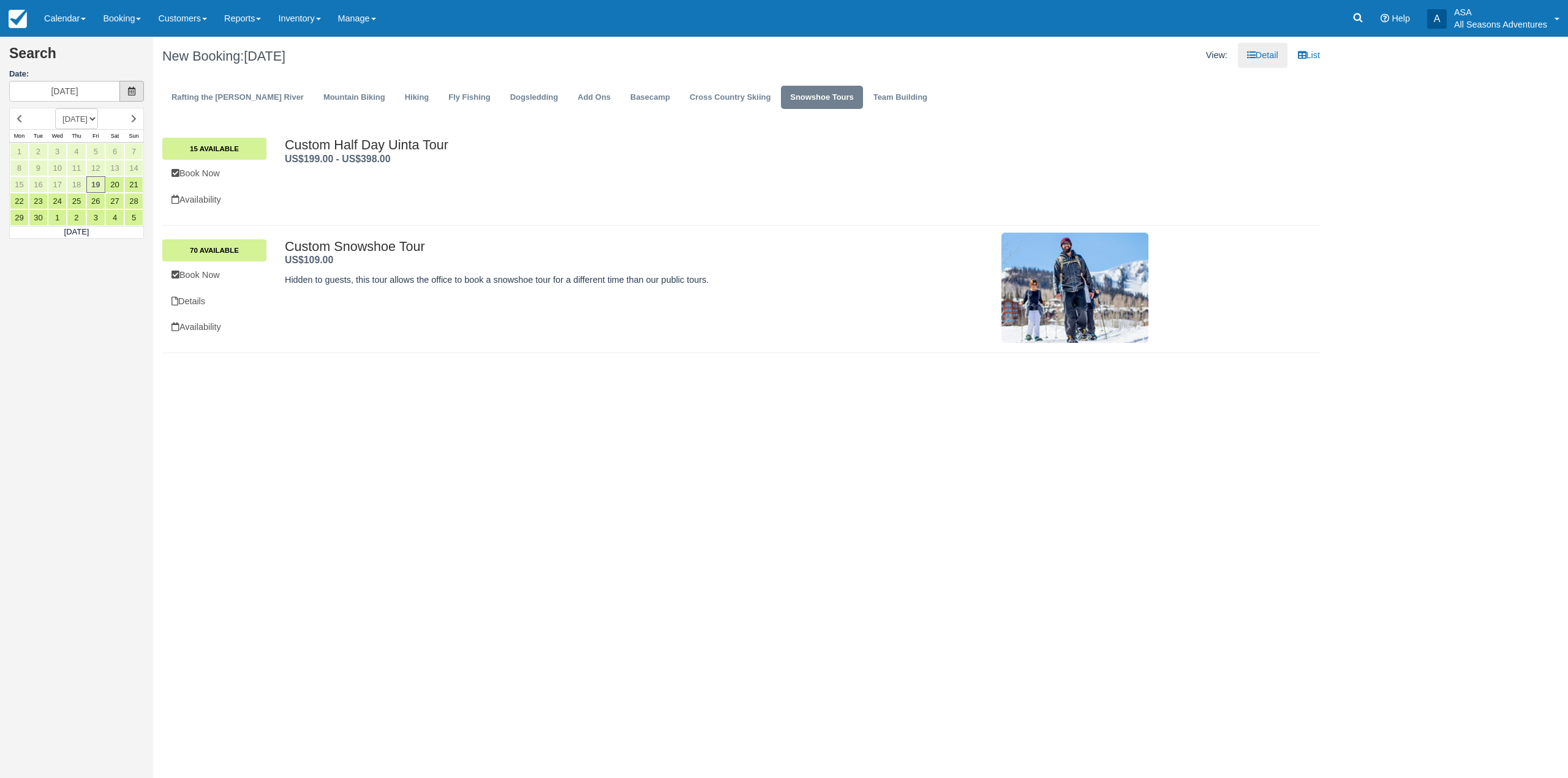
click at [133, 91] on icon at bounding box center [132, 91] width 9 height 9
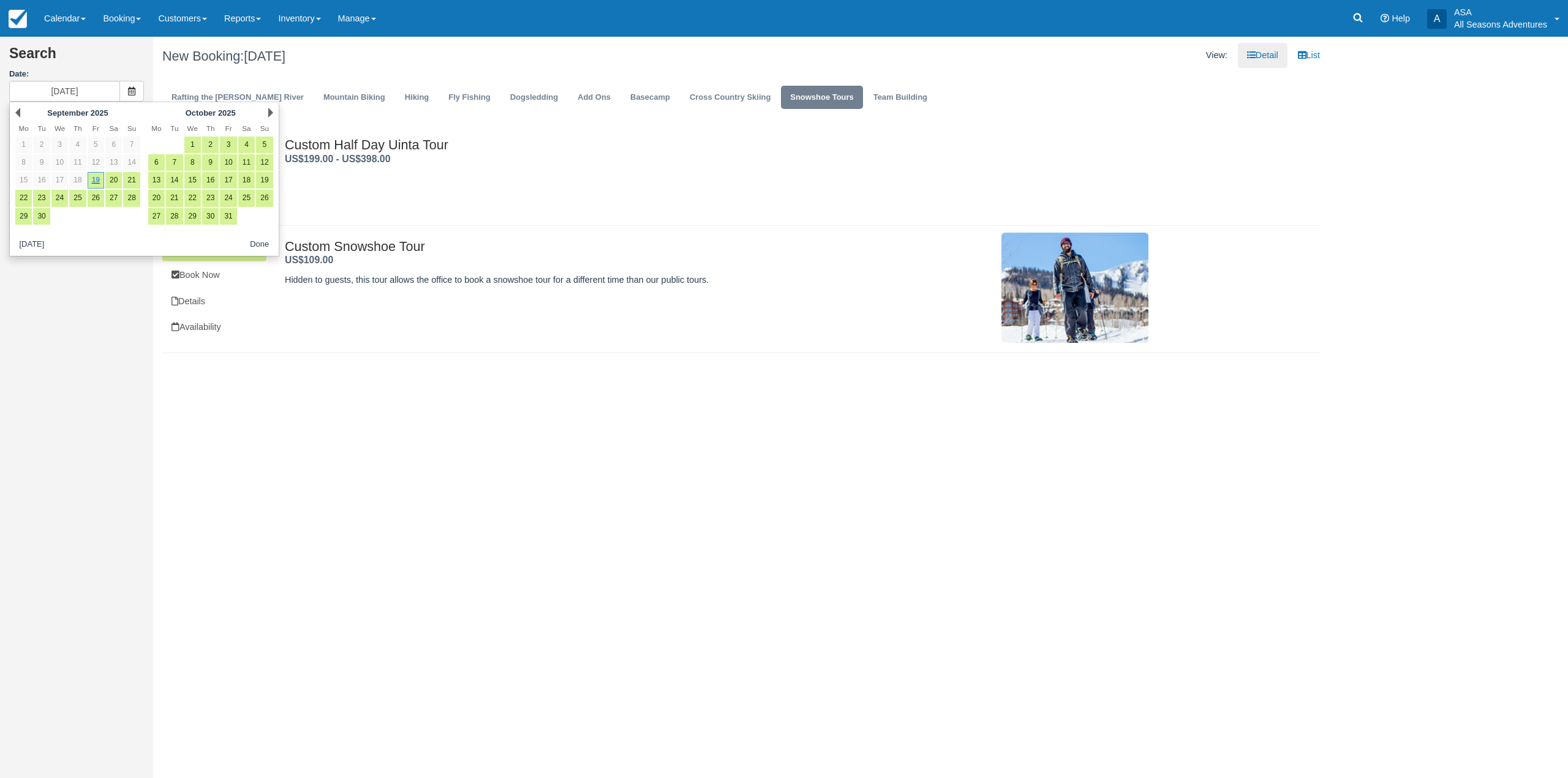
click at [577, 198] on div "Custom Half Day Uinta Tour US$199.00 - US$398.00 . 15 Available Book Now Availa…" at bounding box center [741, 175] width 1177 height 74
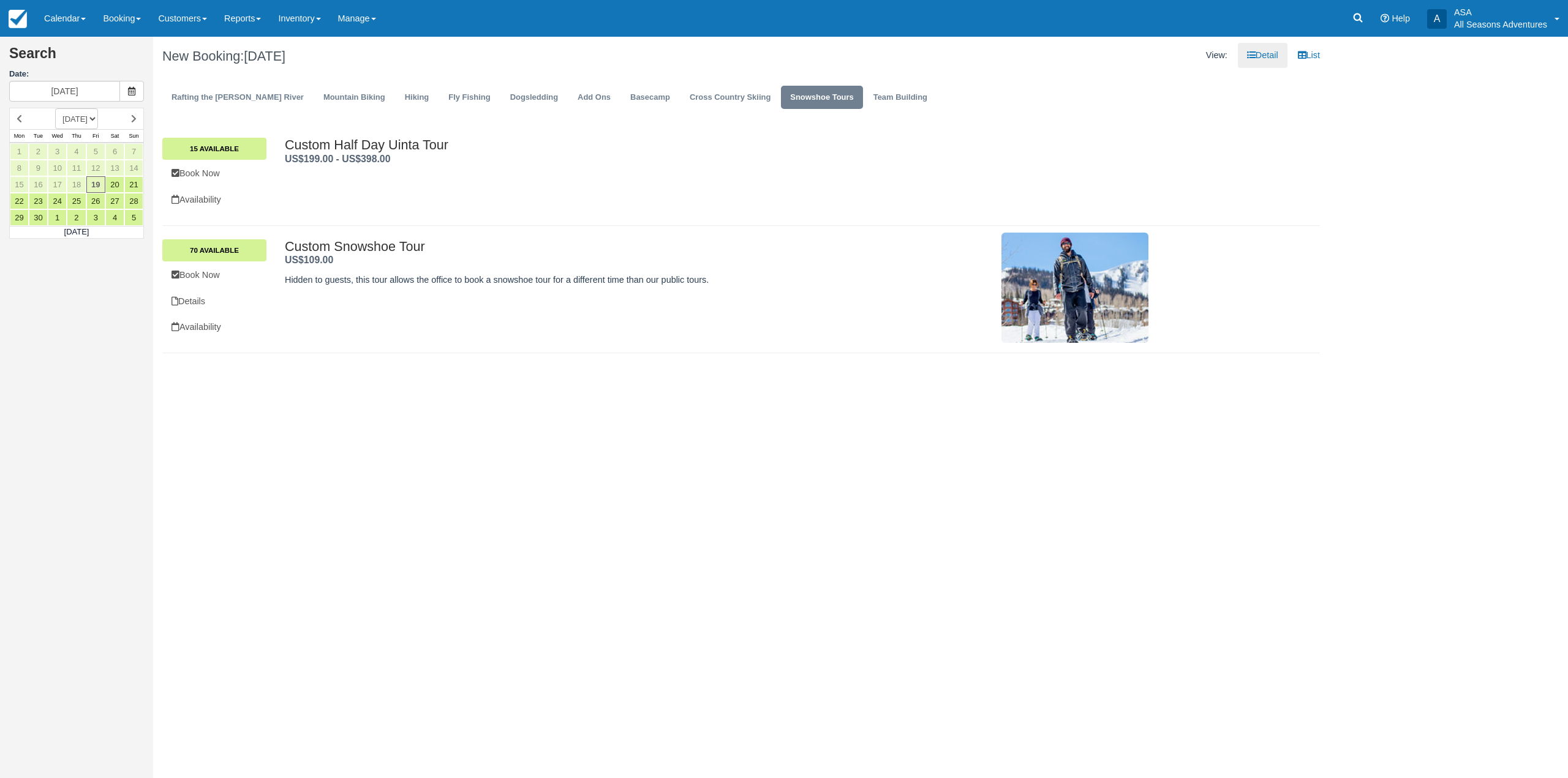
drag, startPoint x: 714, startPoint y: 280, endPoint x: 272, endPoint y: 164, distance: 457.0
click at [272, 124] on div "Custom Half Day Uinta Tour US$199.00 - US$398.00 . 15 Available Book Now Availa…" at bounding box center [741, 124] width 1158 height 0
click at [440, 204] on div "Custom Half Day Uinta Tour US$199.00 - US$398.00 . 15 Available Book Now Availa…" at bounding box center [741, 175] width 1177 height 74
drag, startPoint x: 743, startPoint y: 283, endPoint x: 299, endPoint y: 167, distance: 458.9
click at [269, 124] on div "Custom Half Day Uinta Tour US$199.00 - US$398.00 . 15 Available Book Now Availa…" at bounding box center [741, 124] width 1158 height 0
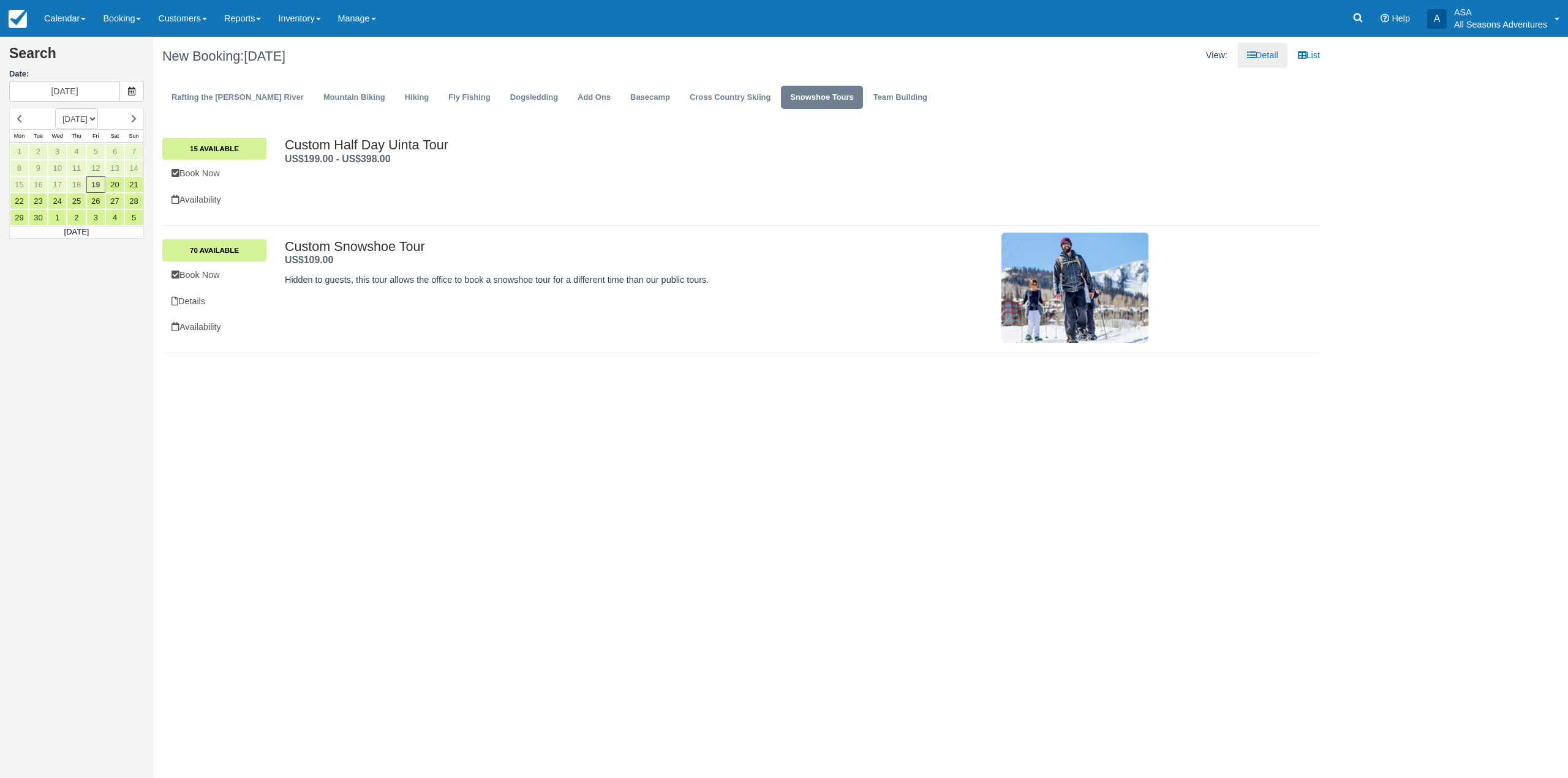
click at [353, 190] on div "Custom Half Day Uinta Tour US$199.00 - US$398.00 . 15 Available Book Now Availa…" at bounding box center [741, 175] width 1177 height 74
drag, startPoint x: 711, startPoint y: 281, endPoint x: 278, endPoint y: 248, distance: 434.3
click at [278, 248] on div "Custom Snowshoe Tour . US$109.00 . Hidden to guests, this tour allows the offic…" at bounding box center [716, 288] width 882 height 97
click at [300, 227] on div "Custom Snowshoe Tour US$109.00 . 70 Available Book Now Details Availability Cus…" at bounding box center [741, 289] width 1158 height 127
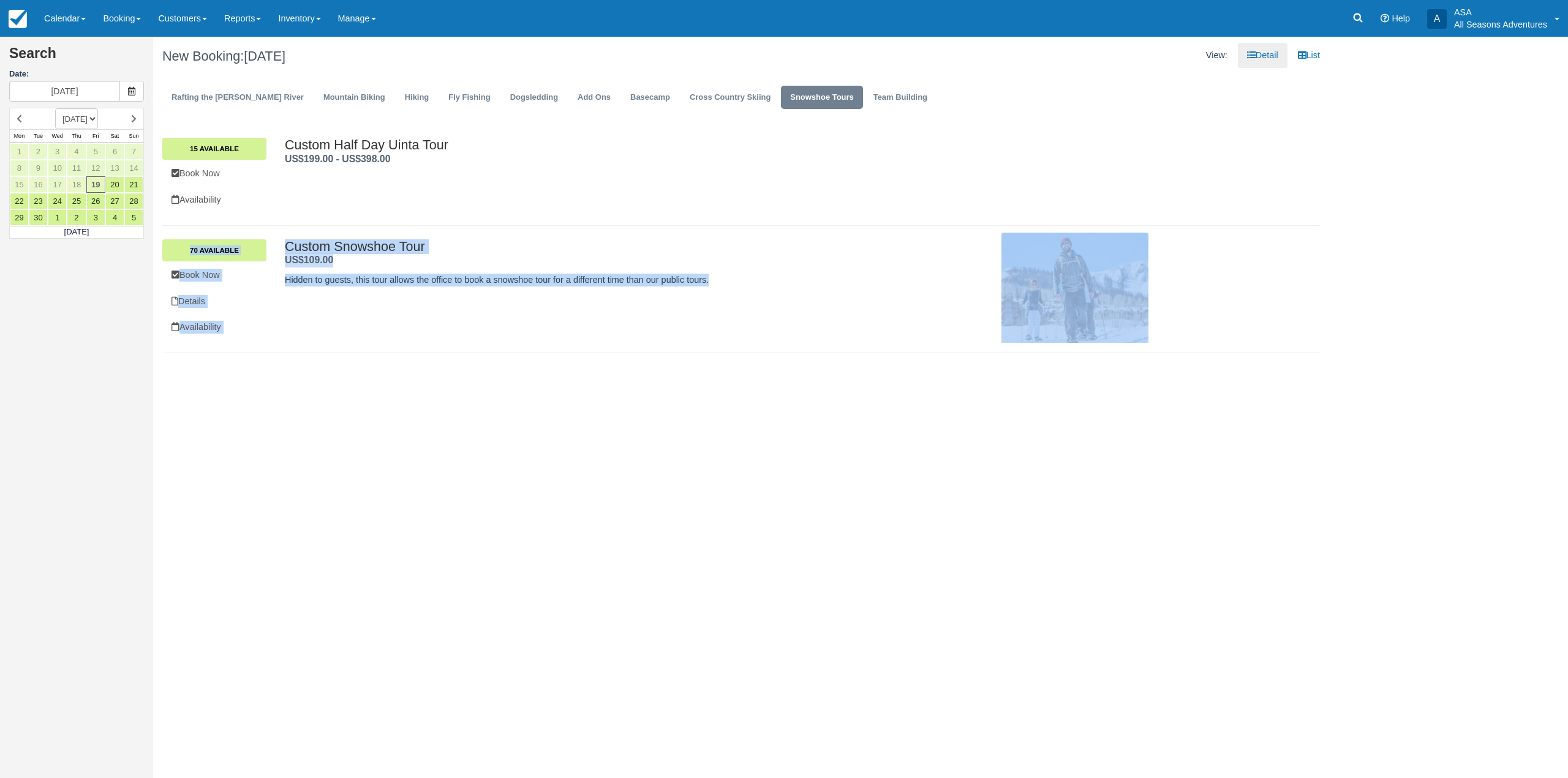
drag, startPoint x: 712, startPoint y: 283, endPoint x: 287, endPoint y: 181, distance: 437.1
click at [287, 124] on div "Custom Half Day Uinta Tour US$199.00 - US$398.00 . 15 Available Book Now Availa…" at bounding box center [741, 124] width 1158 height 0
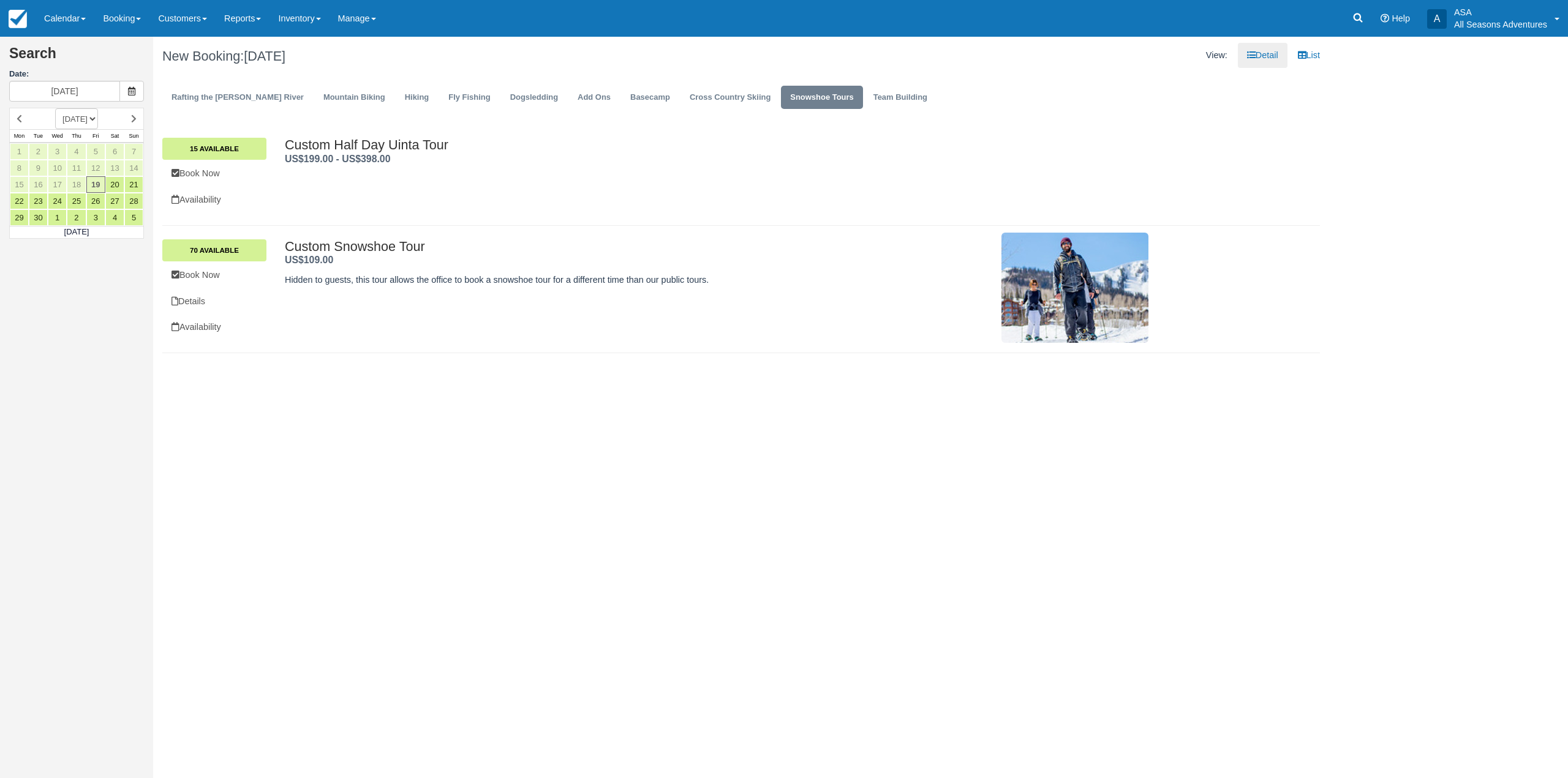
click at [309, 225] on div "Custom Half Day Uinta Tour US$199.00 - US$398.00 . 15 Available Book Now Availa…" at bounding box center [741, 175] width 1158 height 102
click at [141, 97] on span at bounding box center [132, 91] width 25 height 21
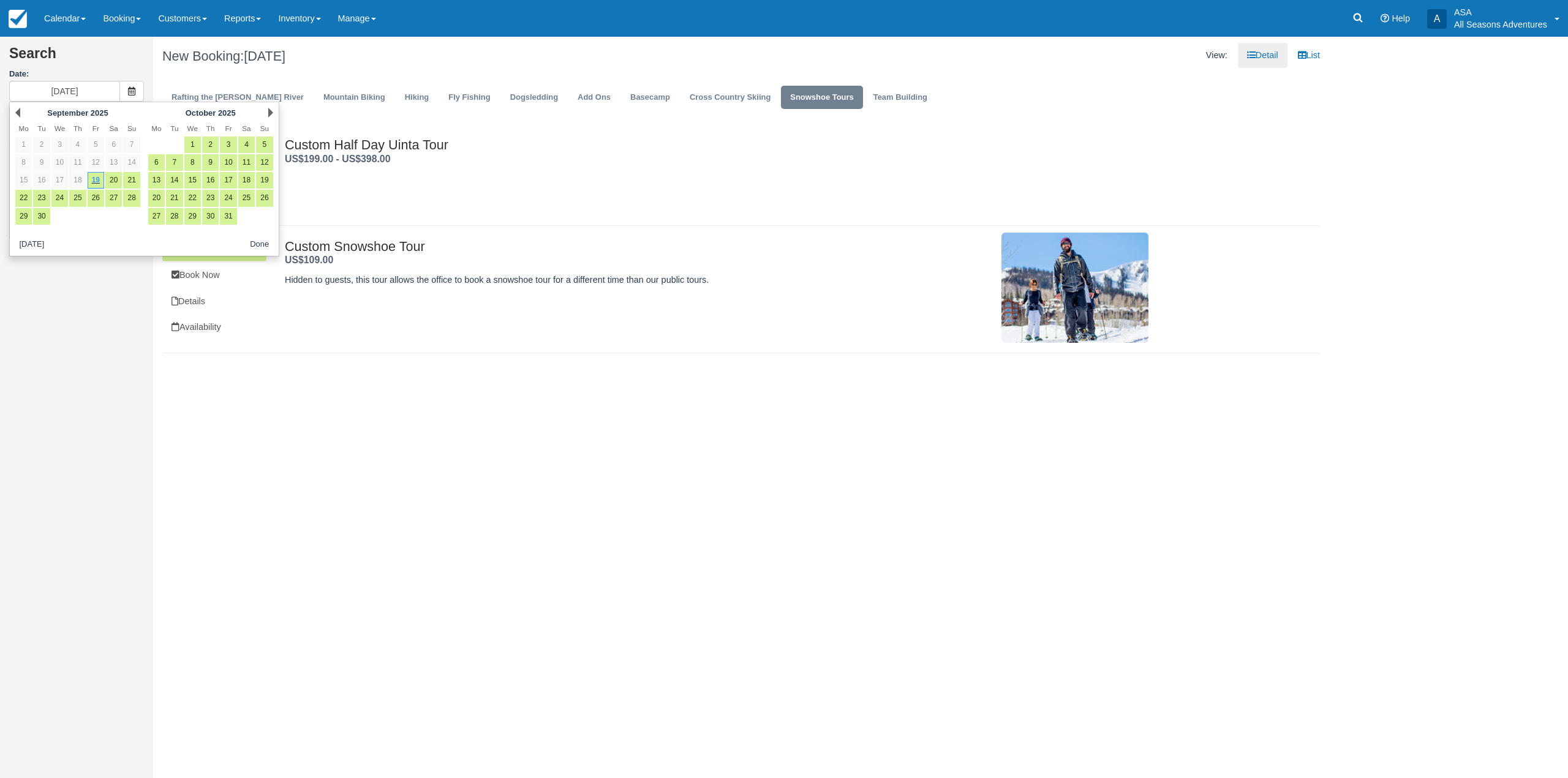
click at [274, 112] on div "Next October 2025" at bounding box center [210, 112] width 133 height 17
click at [271, 112] on link "Next" at bounding box center [271, 112] width 5 height 10
click at [217, 167] on link "8" at bounding box center [211, 162] width 16 height 16
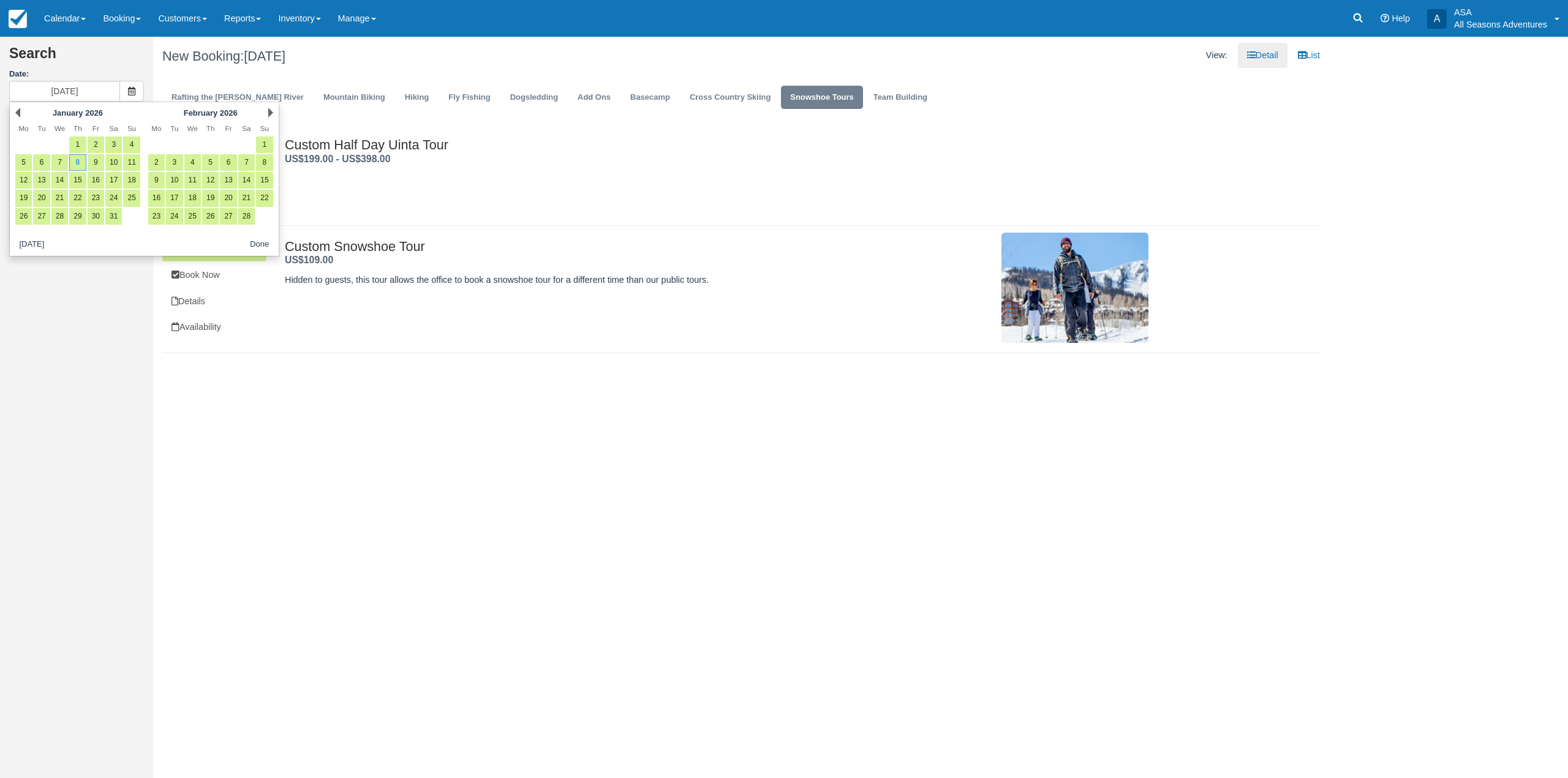
click at [582, 173] on div "Custom Half Day Uinta Tour US$199.00 - US$398.00 . 15 Available Book Now Availa…" at bounding box center [741, 175] width 1177 height 74
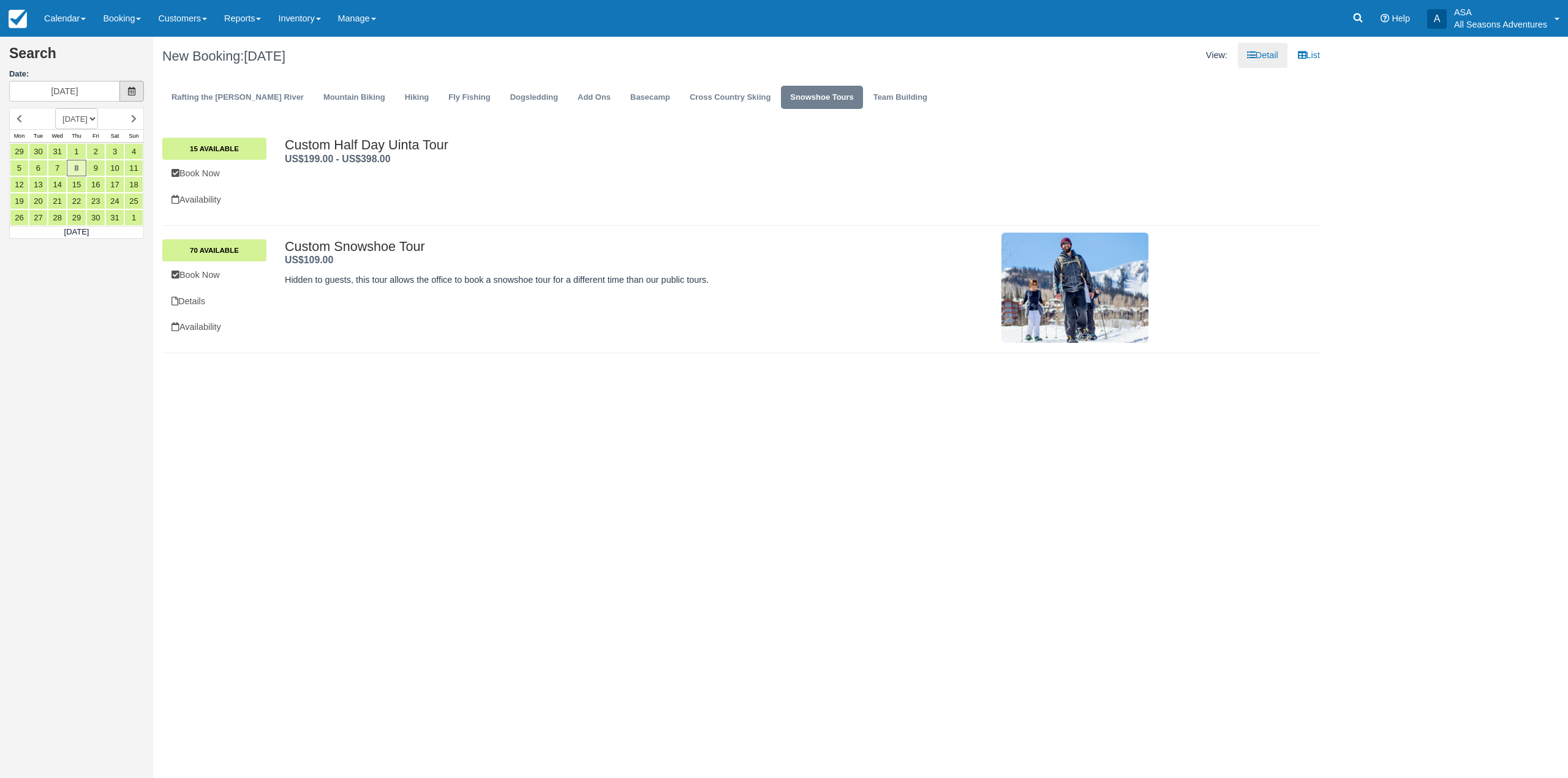
click at [134, 94] on icon at bounding box center [132, 91] width 9 height 9
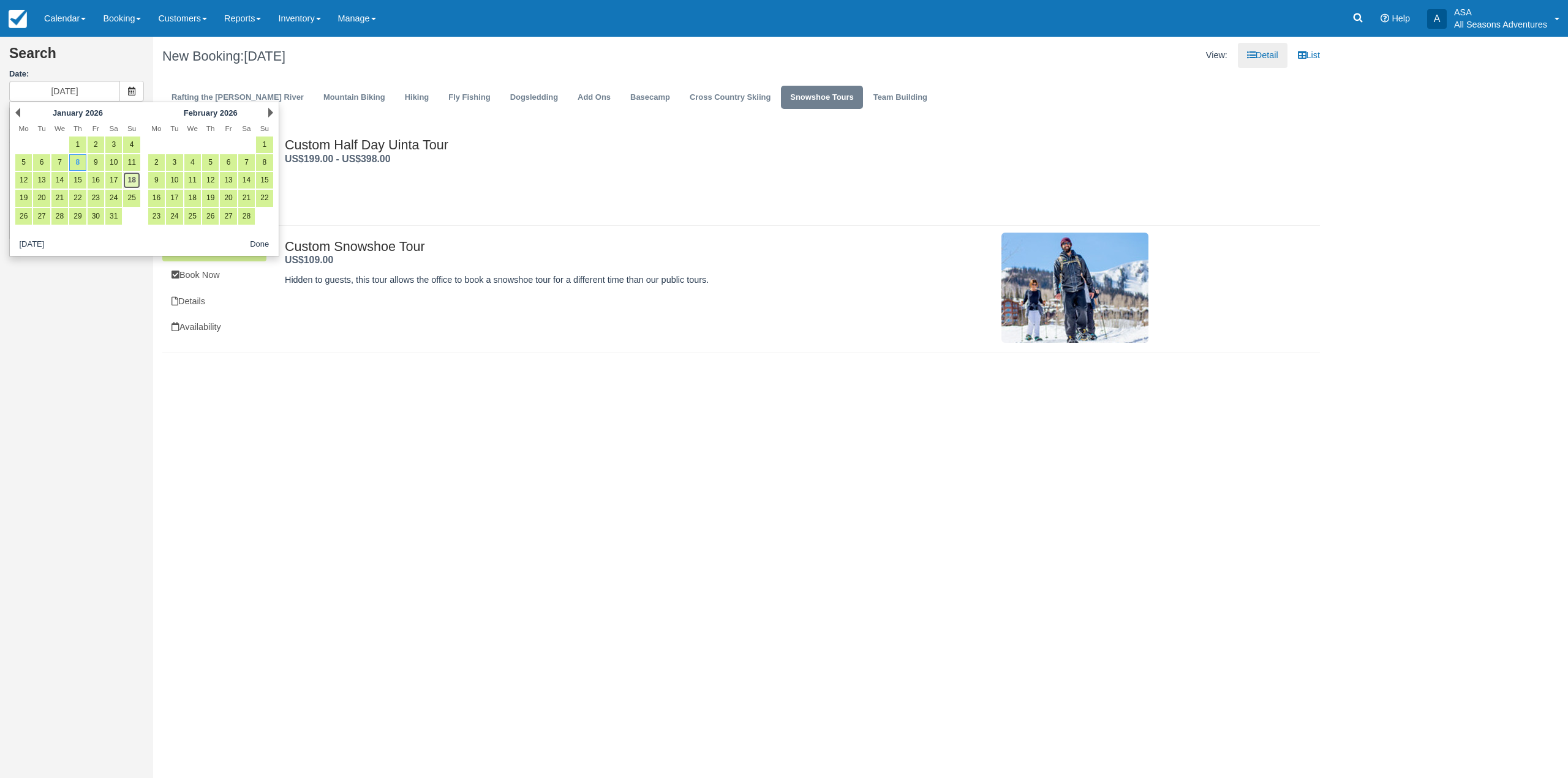
click at [136, 188] on link "18" at bounding box center [131, 180] width 16 height 16
type input "01/18/26"
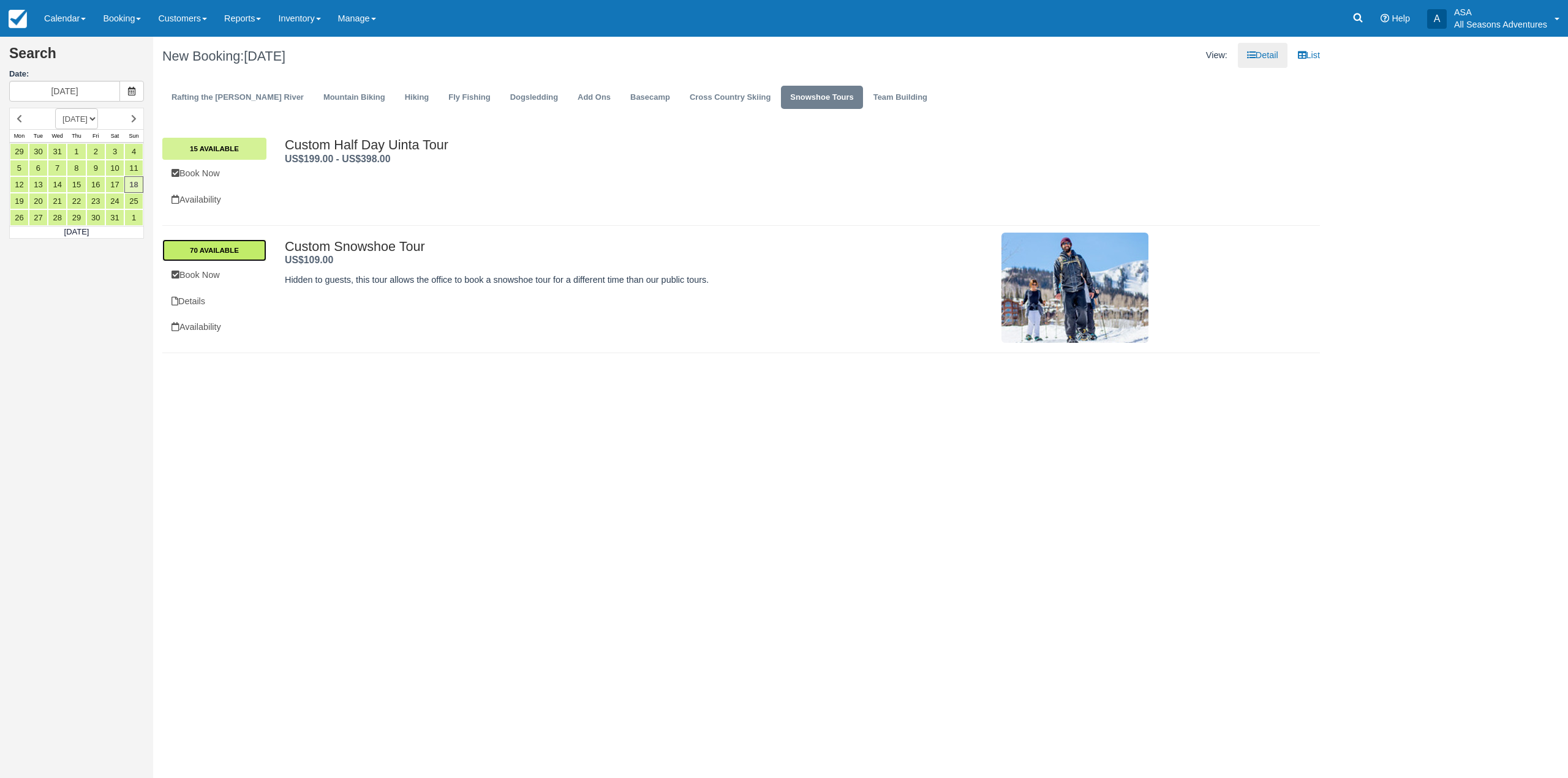
click at [227, 251] on link "70 Available" at bounding box center [214, 251] width 104 height 22
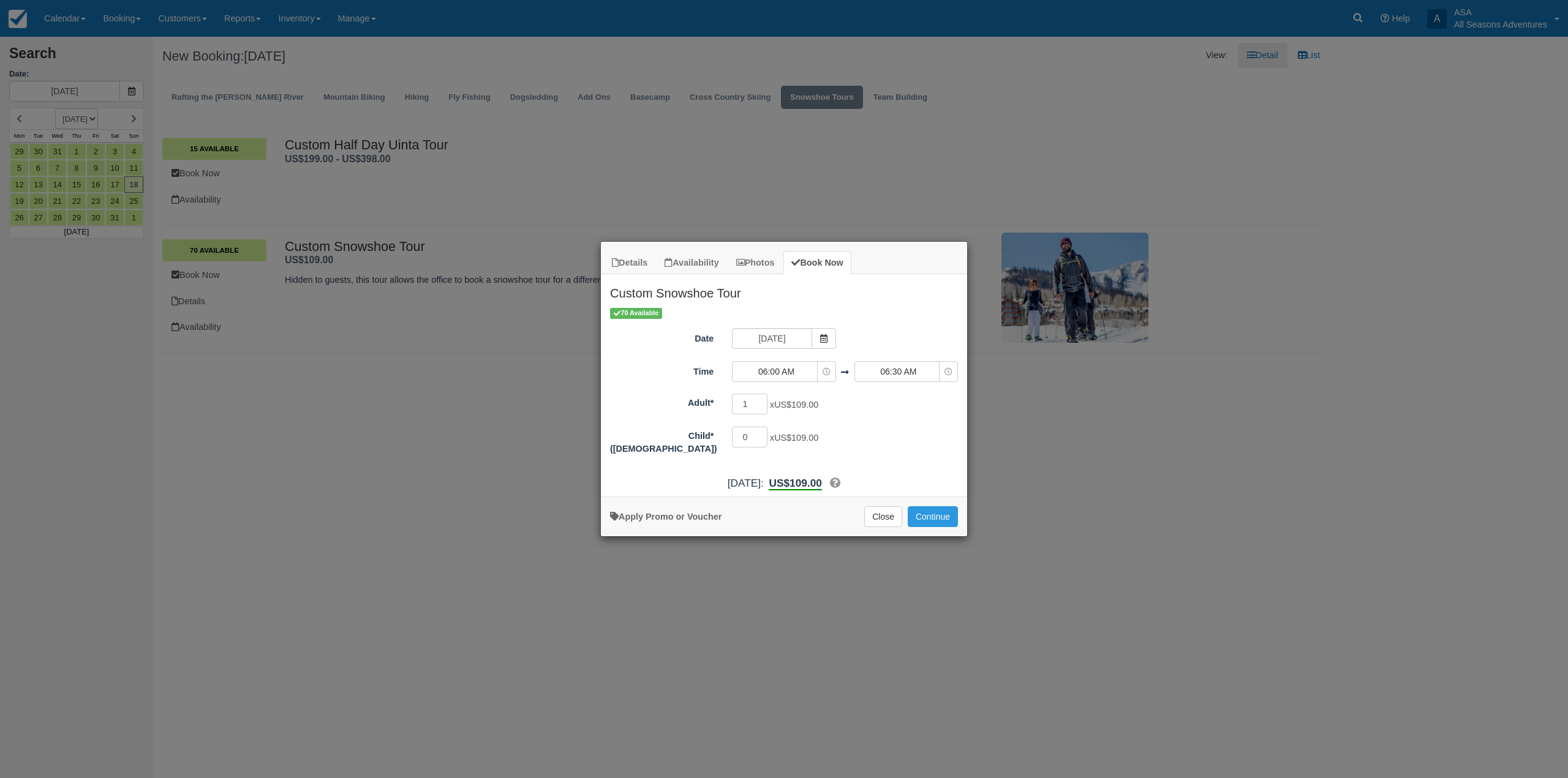
click at [504, 511] on div "Details Availability Photos Book Now Custom Snowshoe Tour Hidden to guests, thi…" at bounding box center [784, 389] width 1568 height 778
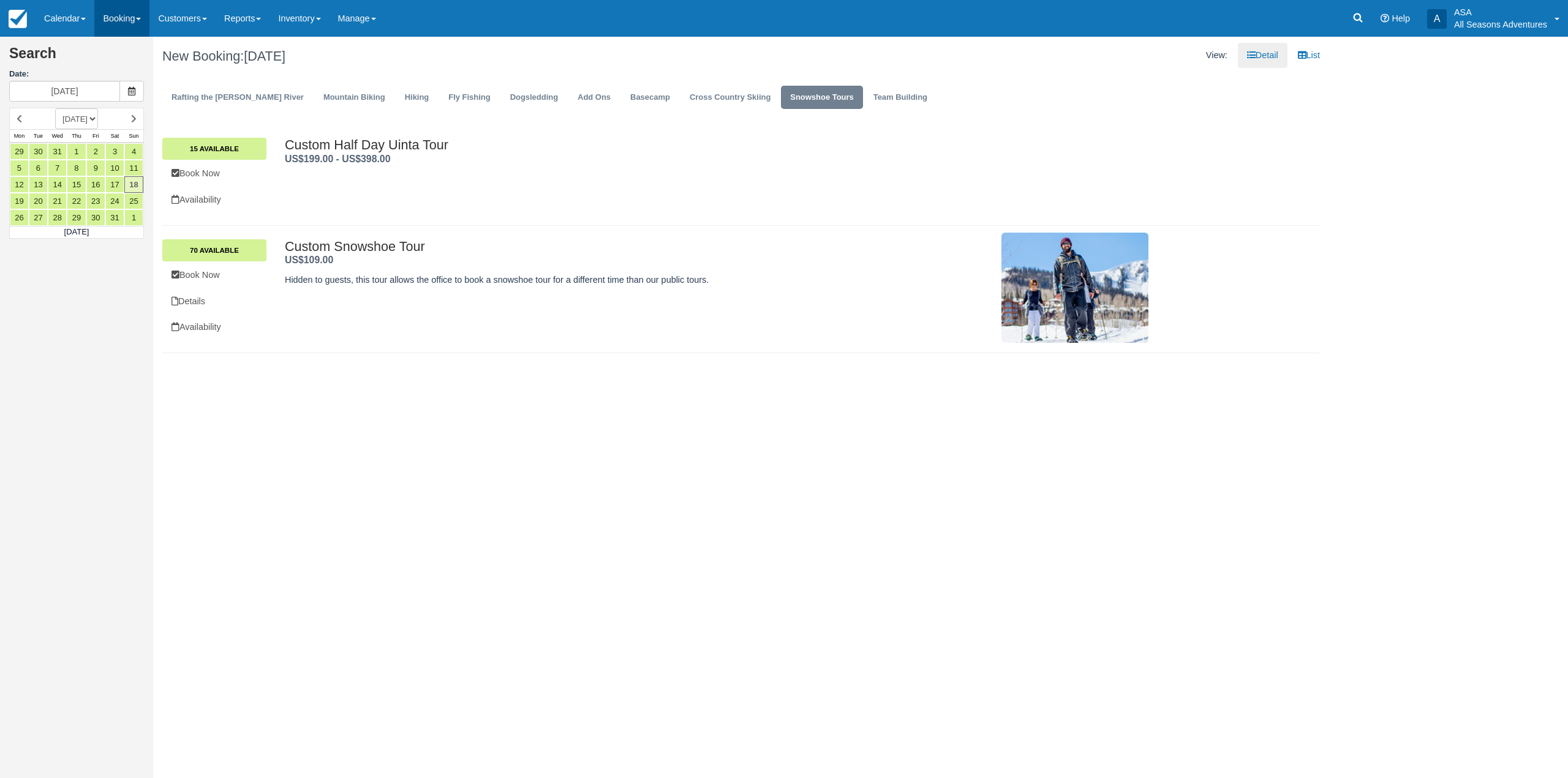
click at [147, 19] on link "Booking" at bounding box center [122, 18] width 55 height 36
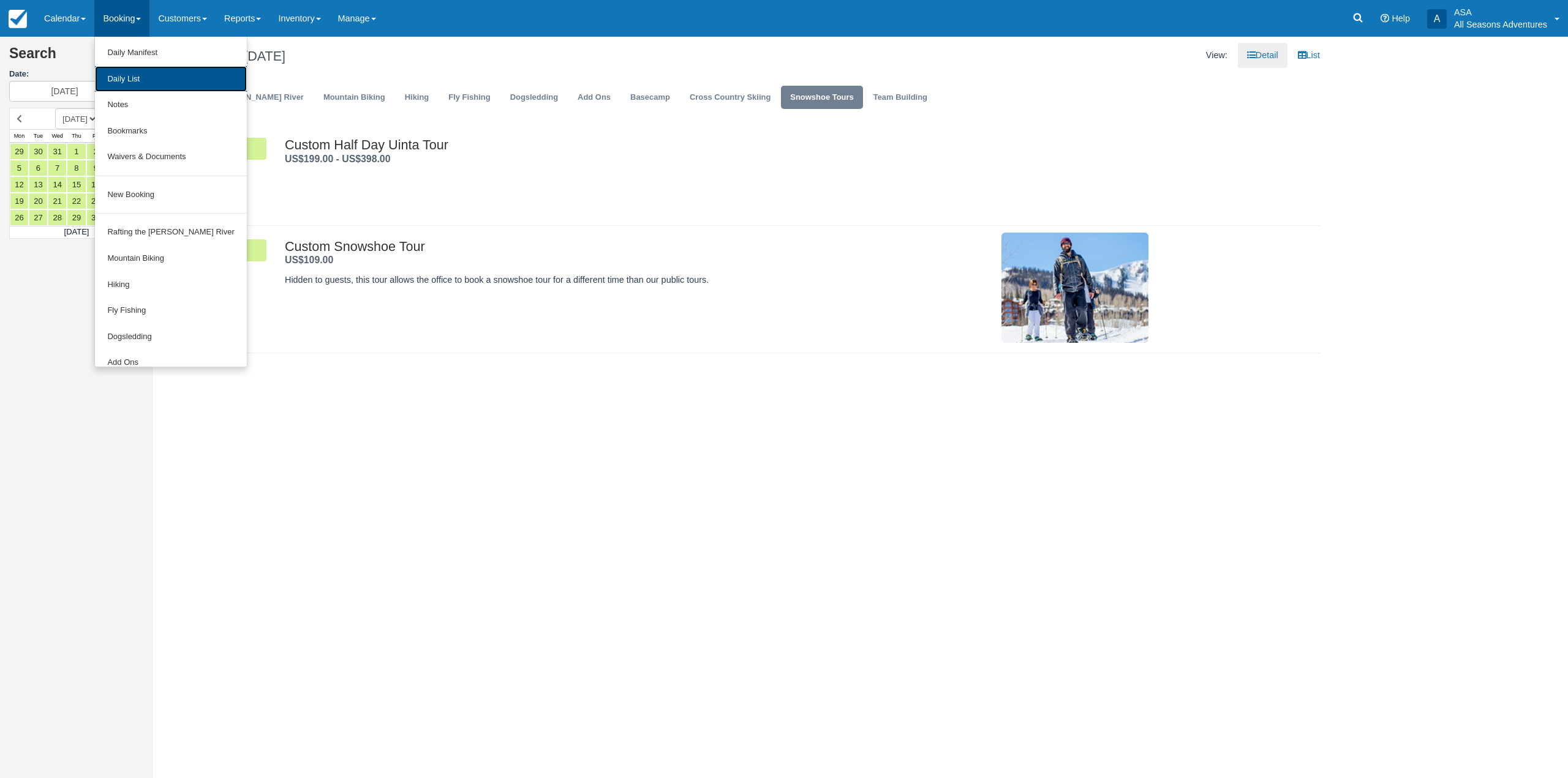
click at [163, 91] on link "Daily List" at bounding box center [170, 79] width 151 height 26
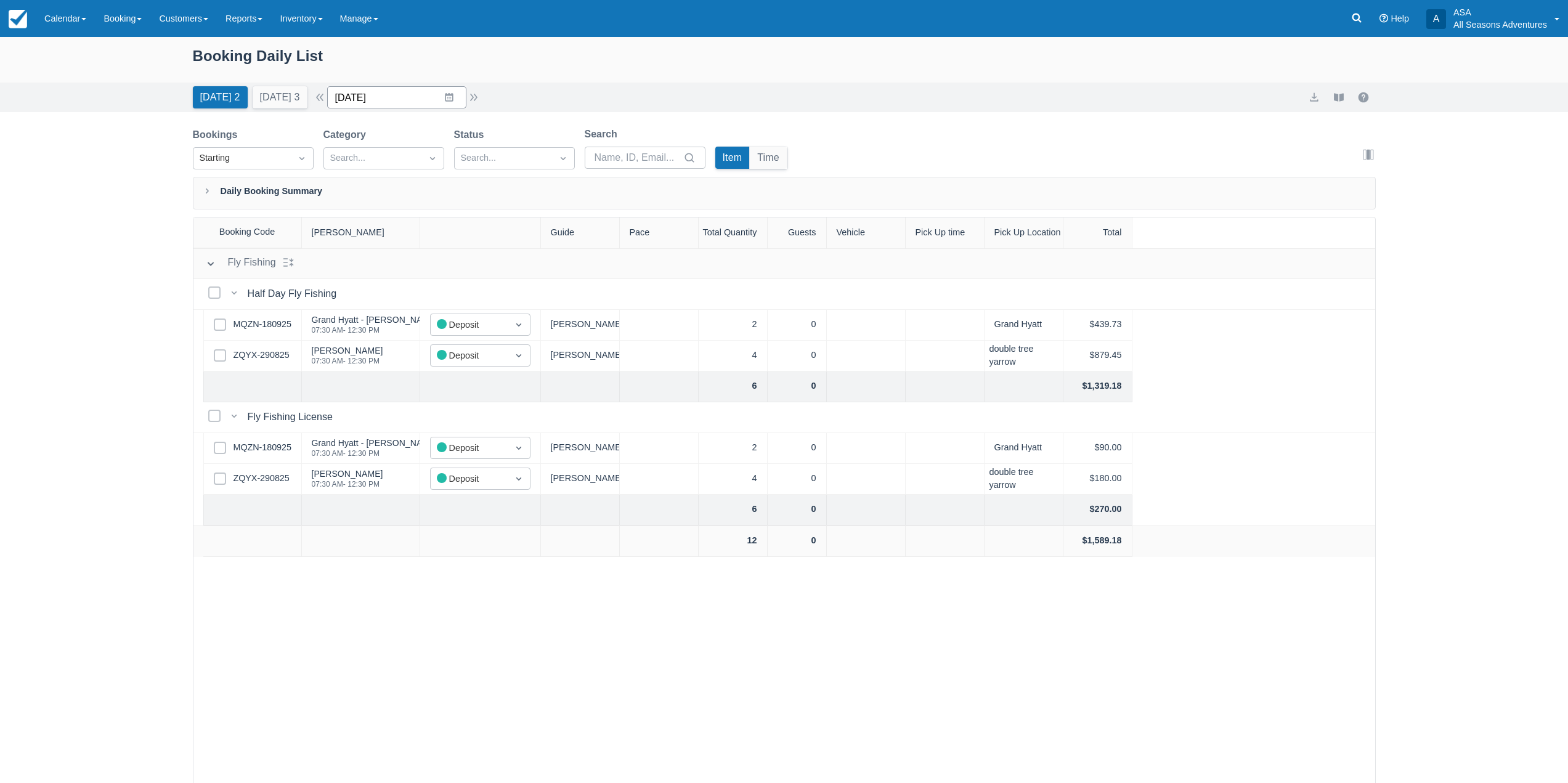
click at [448, 94] on input "[DATE]" at bounding box center [397, 97] width 139 height 22
click at [454, 286] on td "2" at bounding box center [449, 285] width 24 height 23
type input "[DATE]"
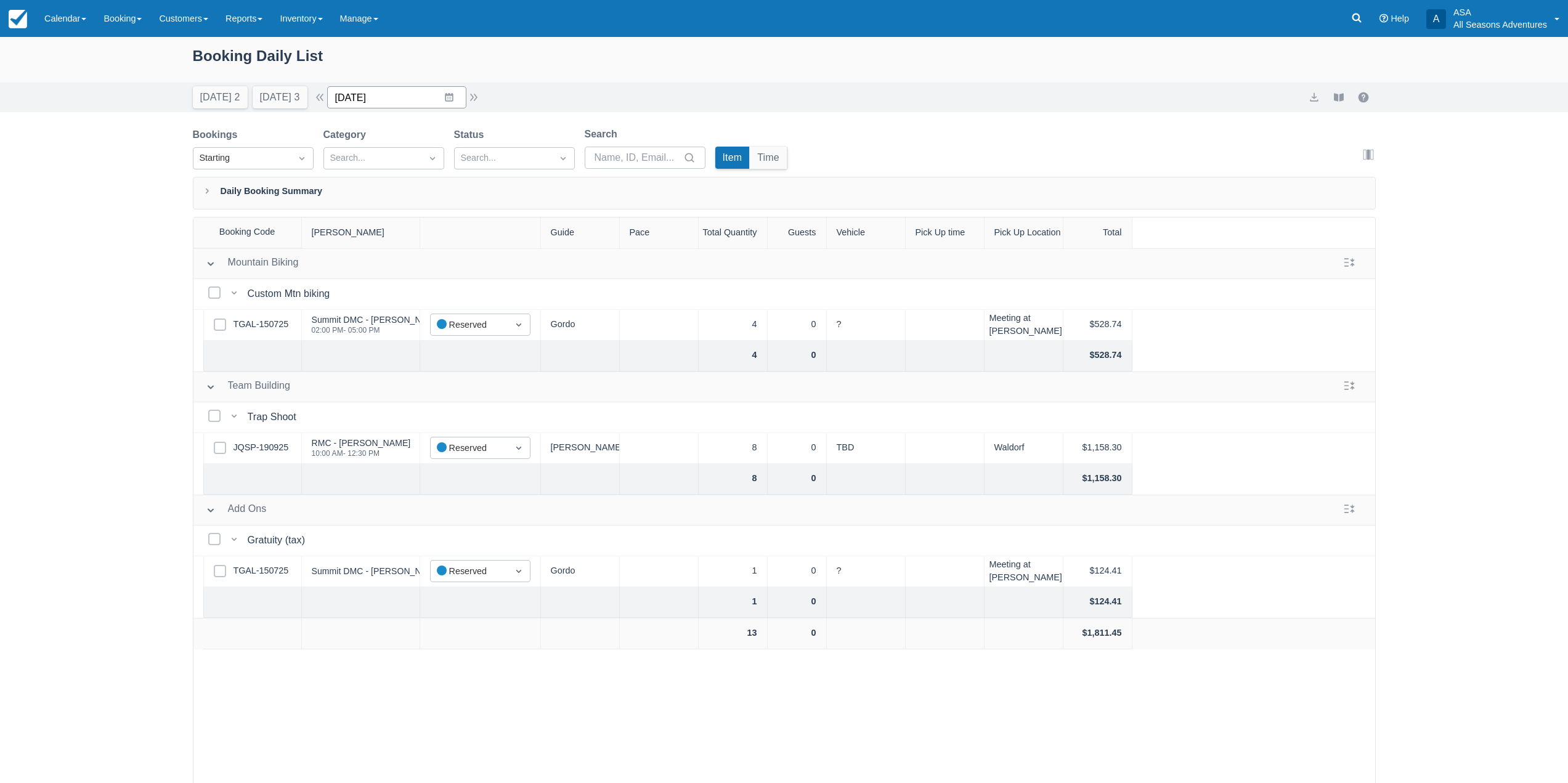
click at [445, 94] on input "[DATE]" at bounding box center [397, 97] width 139 height 22
click at [461, 197] on td "2" at bounding box center [449, 192] width 24 height 23
click at [268, 450] on link "JQSP-190925" at bounding box center [261, 448] width 55 height 13
click at [148, 25] on link "Booking" at bounding box center [123, 18] width 55 height 37
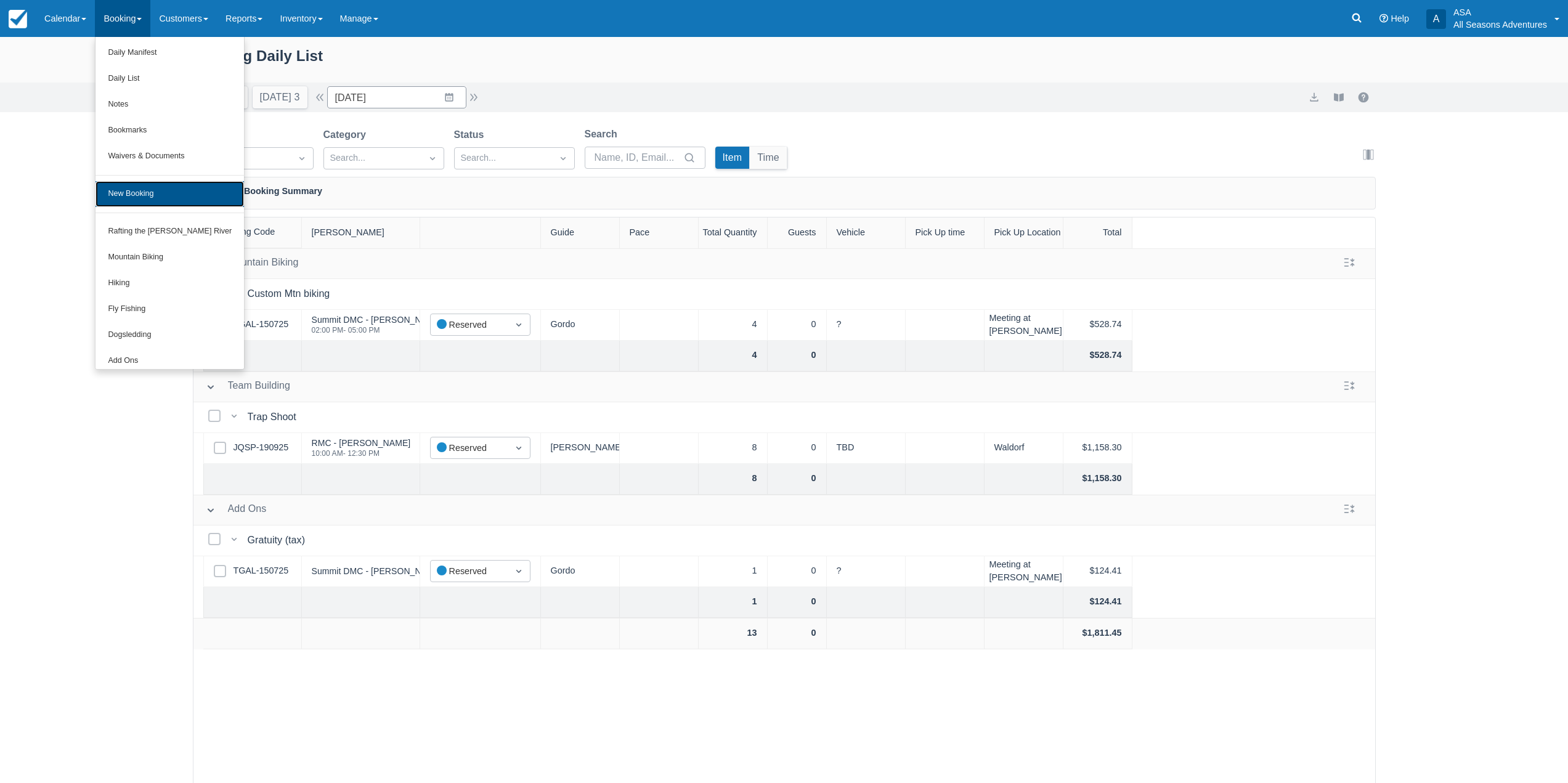
click at [181, 185] on link "New Booking" at bounding box center [170, 194] width 148 height 26
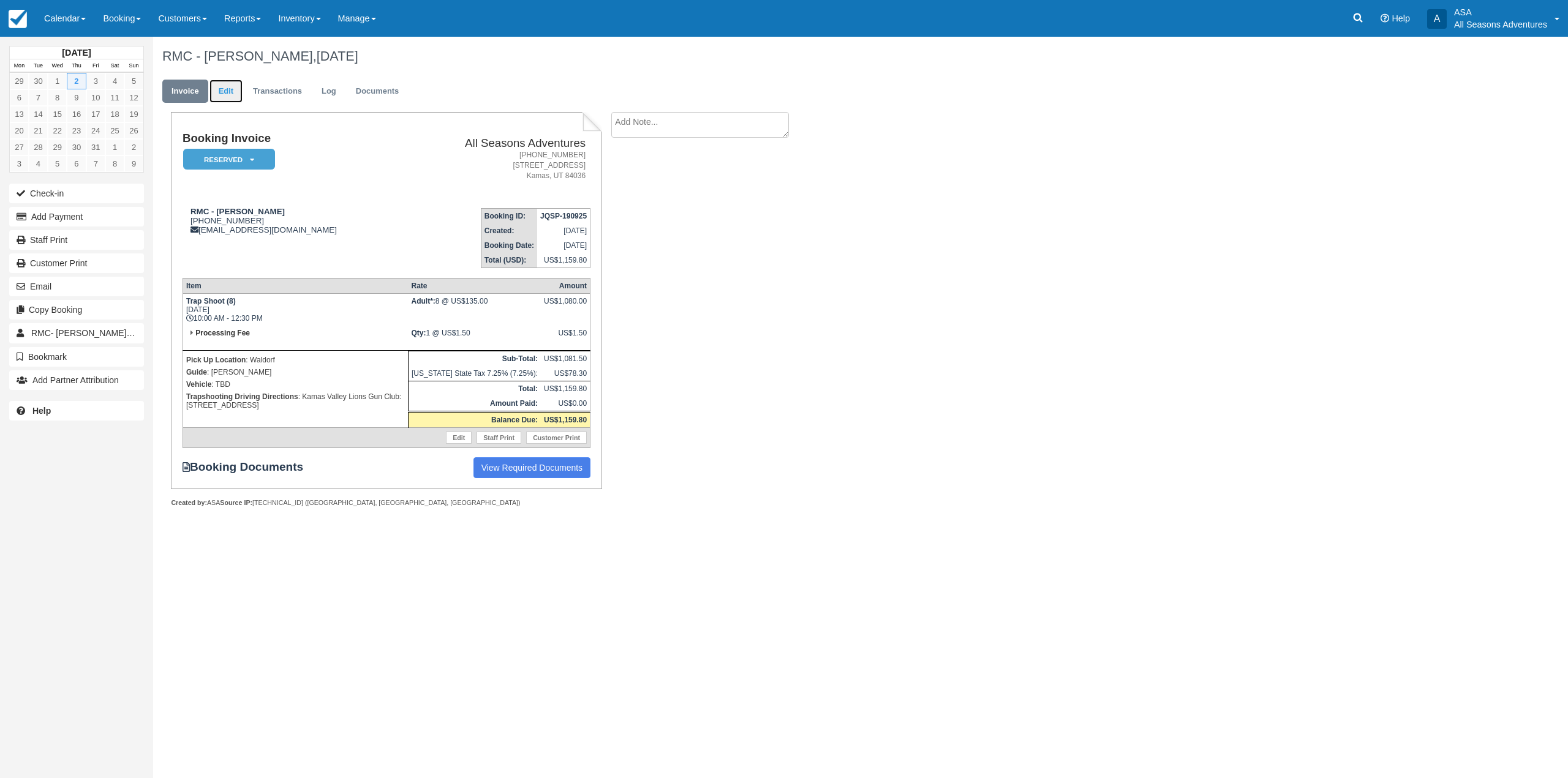
click at [223, 87] on link "Edit" at bounding box center [226, 91] width 33 height 24
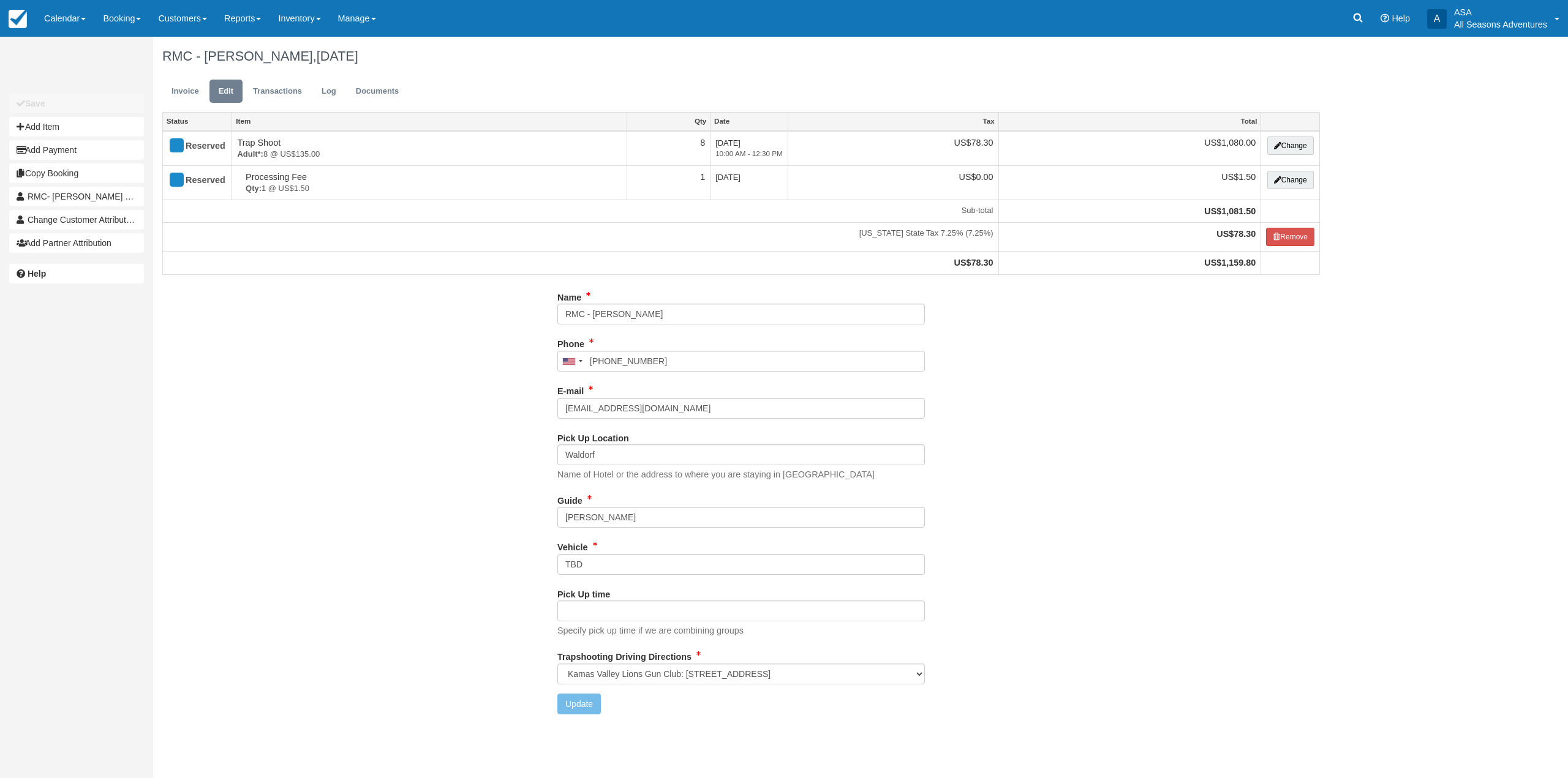
select select "Kamas Valley Lions Gun Club: [STREET_ADDRESS]"
drag, startPoint x: 657, startPoint y: 316, endPoint x: 594, endPoint y: 313, distance: 63.1
click at [594, 313] on input "RMC - [PERSON_NAME]" at bounding box center [741, 314] width 368 height 21
type input "RMC - GCSAA ([PERSON_NAME])"
click at [598, 700] on button "Update" at bounding box center [579, 704] width 43 height 21
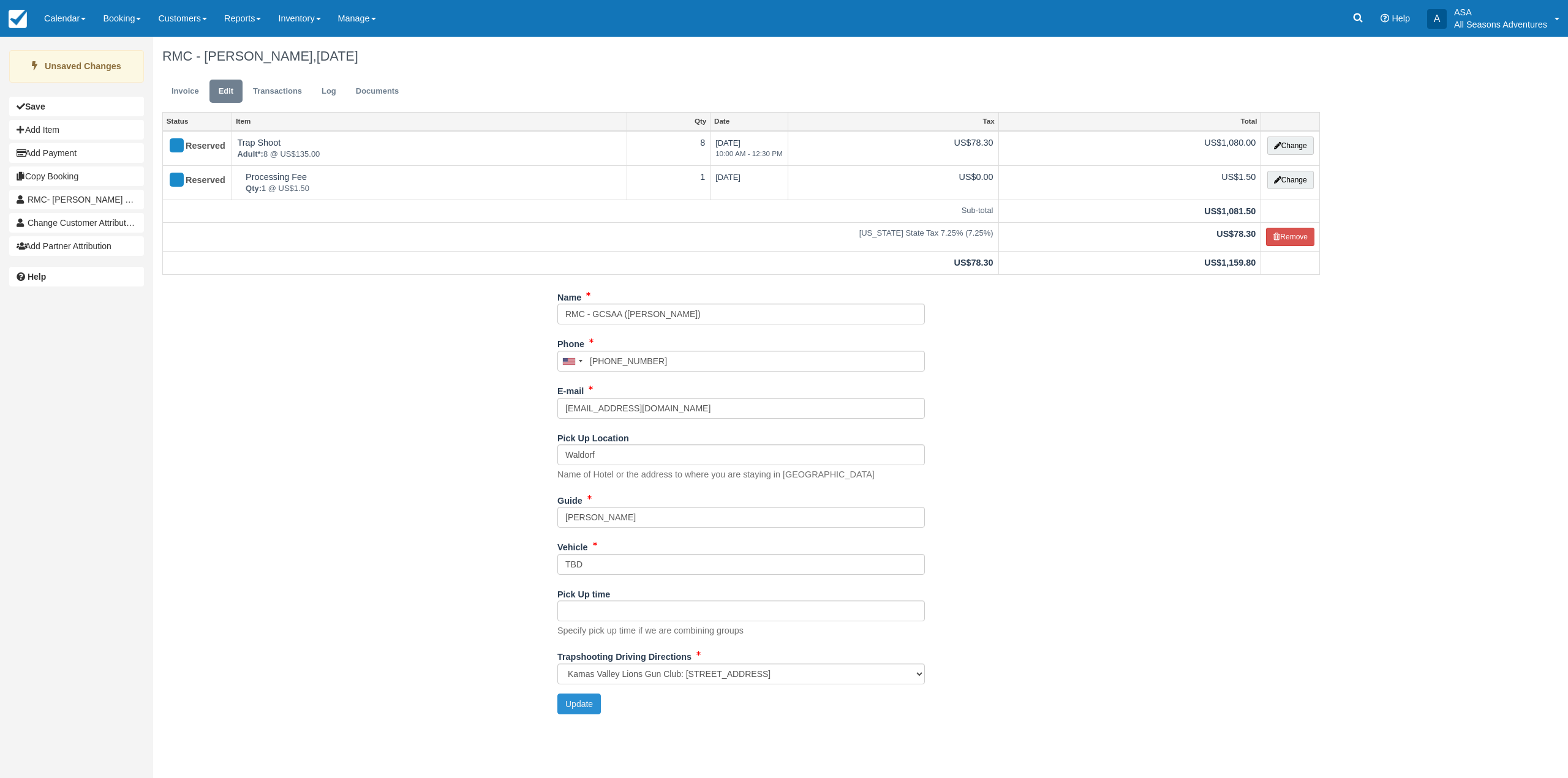
type input "[PHONE_NUMBER]"
select select "Kamas Valley Lions Gun Club: [STREET_ADDRESS]"
select select "Kamas Valley Lions Gun Club: 3050 W 200S, Kamas, UT"
click at [189, 89] on link "Invoice" at bounding box center [185, 91] width 46 height 24
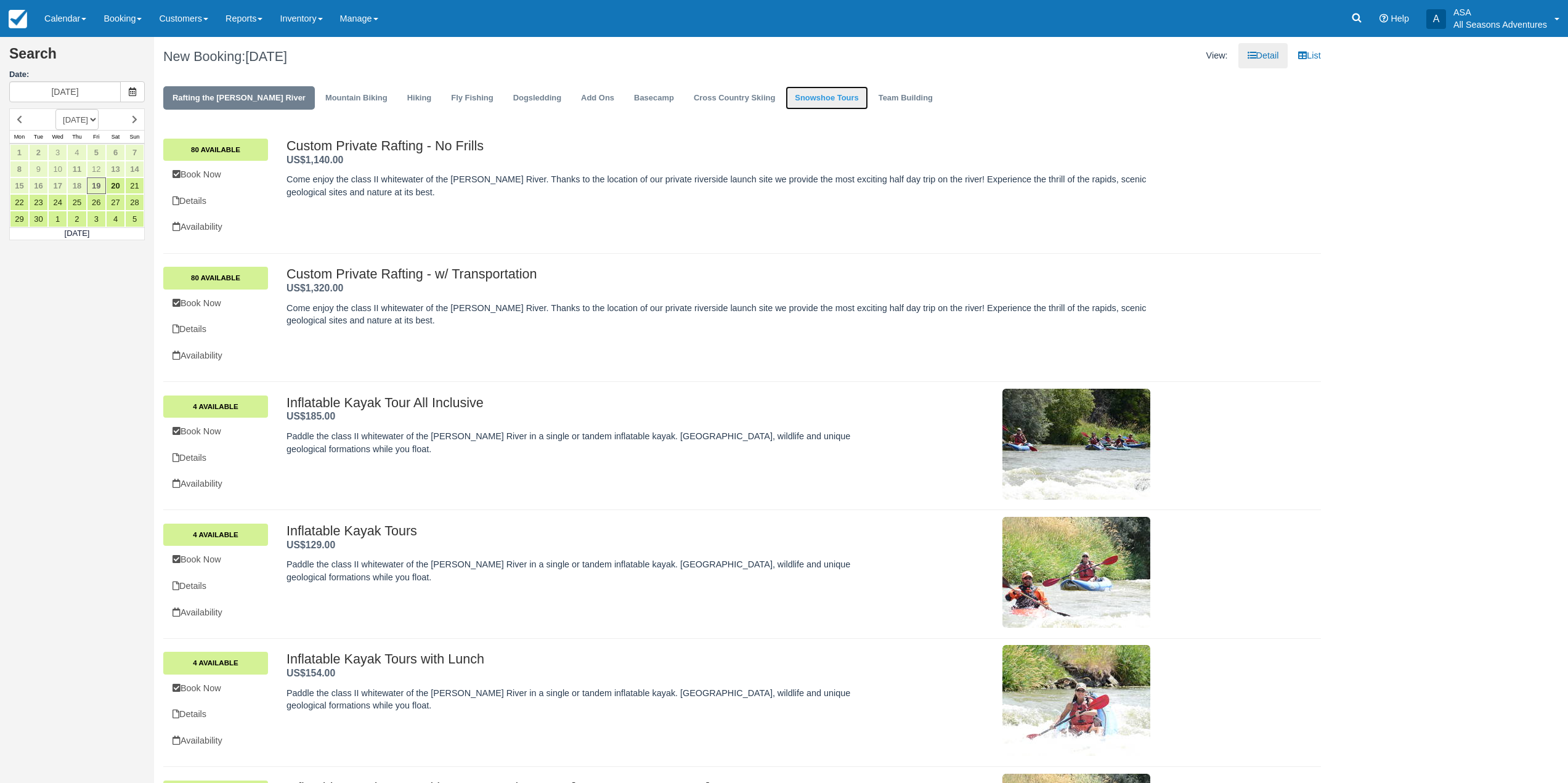
click at [792, 92] on link "Snowshoe Tours" at bounding box center [826, 98] width 82 height 24
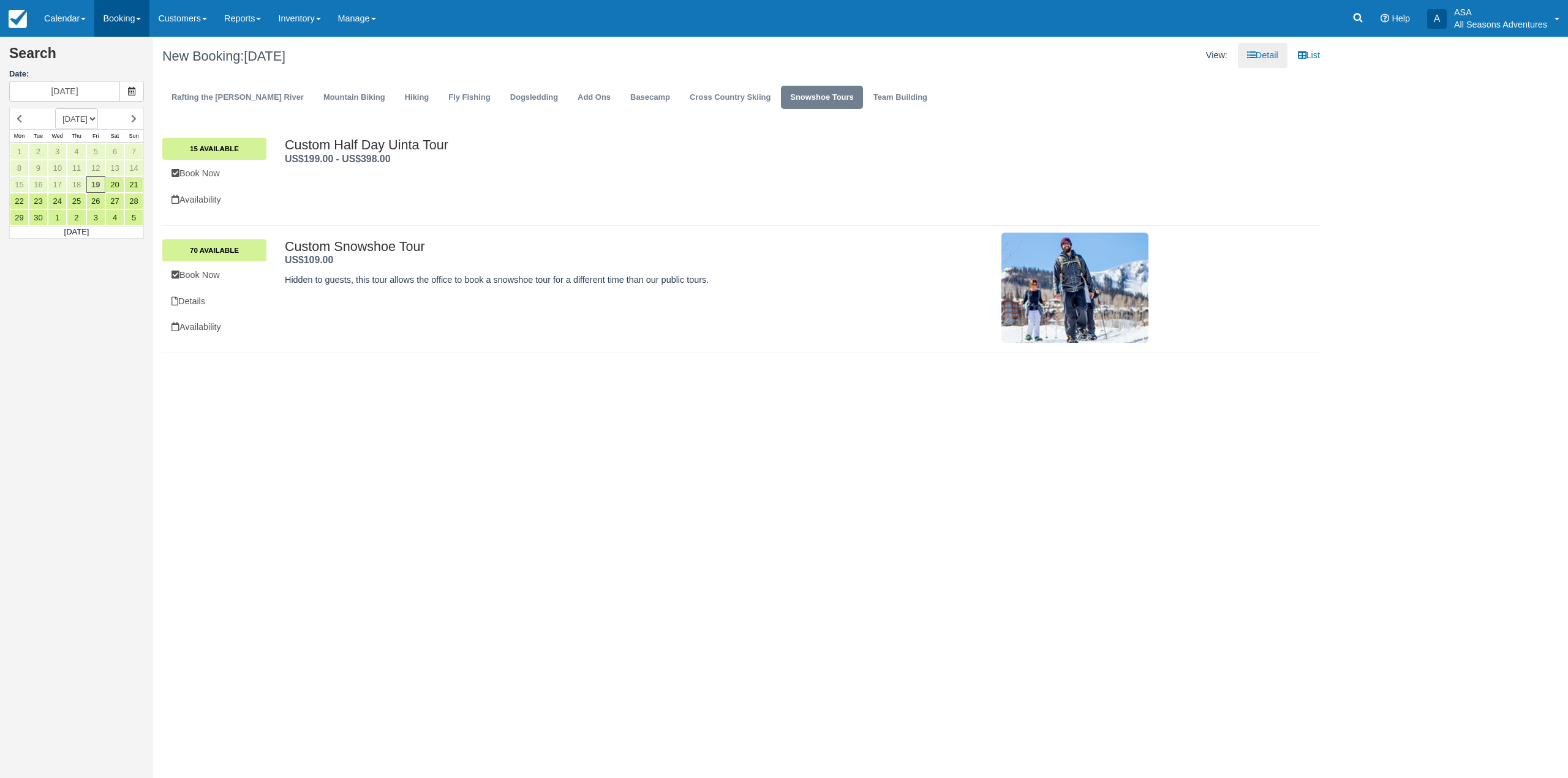
click at [128, 22] on link "Booking" at bounding box center [122, 18] width 55 height 36
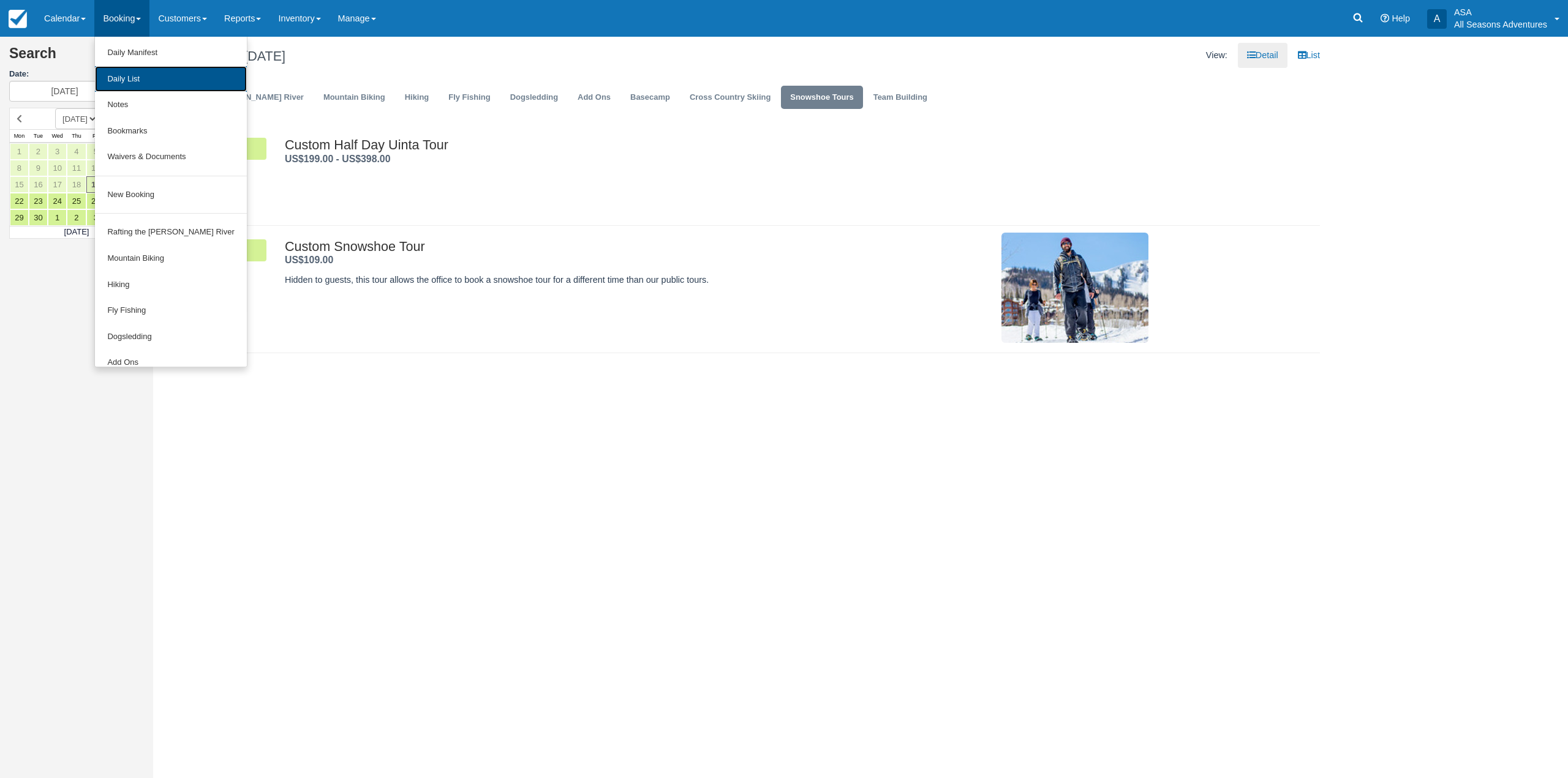
click at [141, 77] on link "Daily List" at bounding box center [170, 79] width 151 height 26
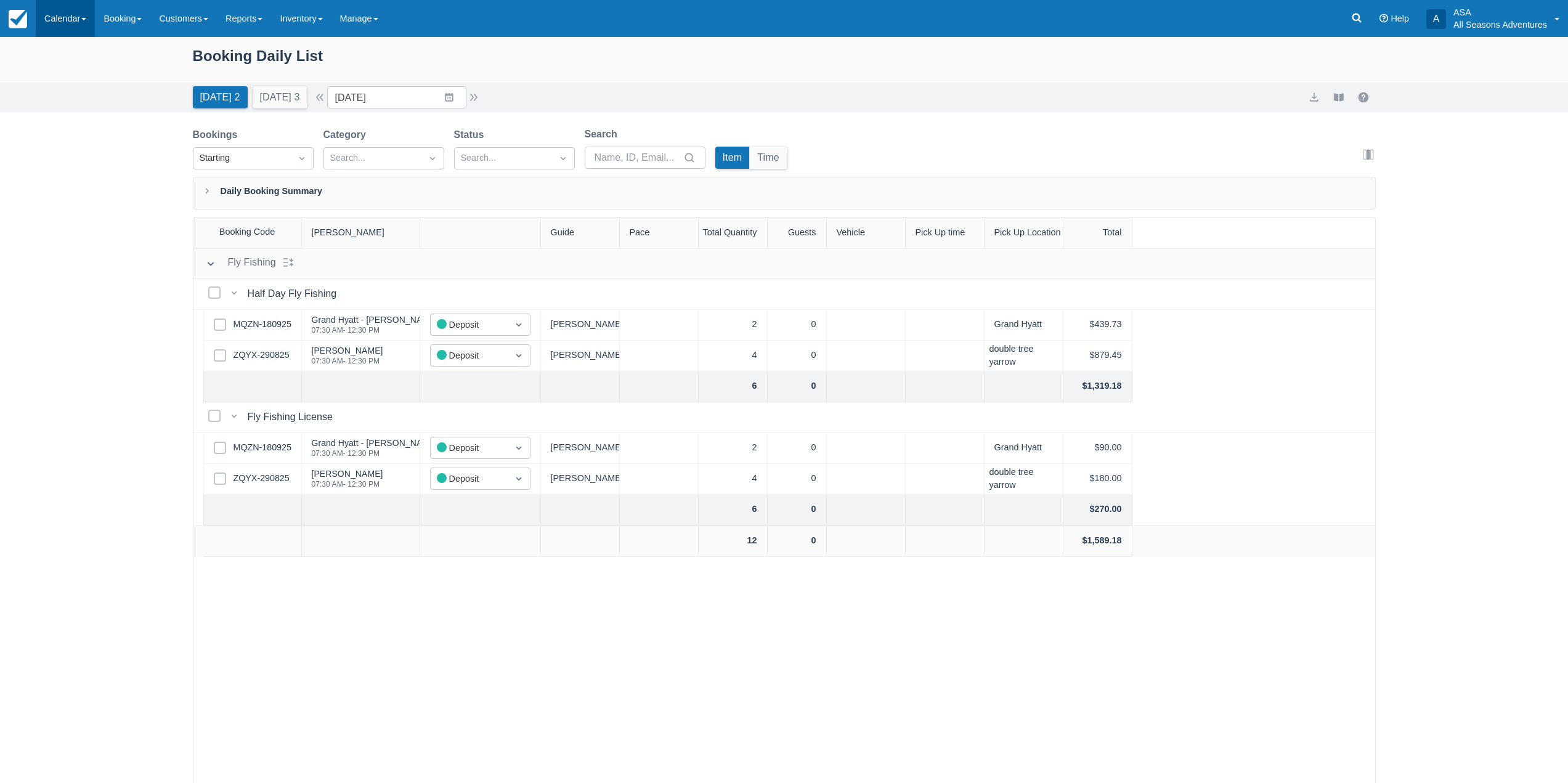
click at [59, 22] on link "Calendar" at bounding box center [65, 18] width 59 height 37
click at [73, 82] on link "Inventory" at bounding box center [85, 79] width 97 height 26
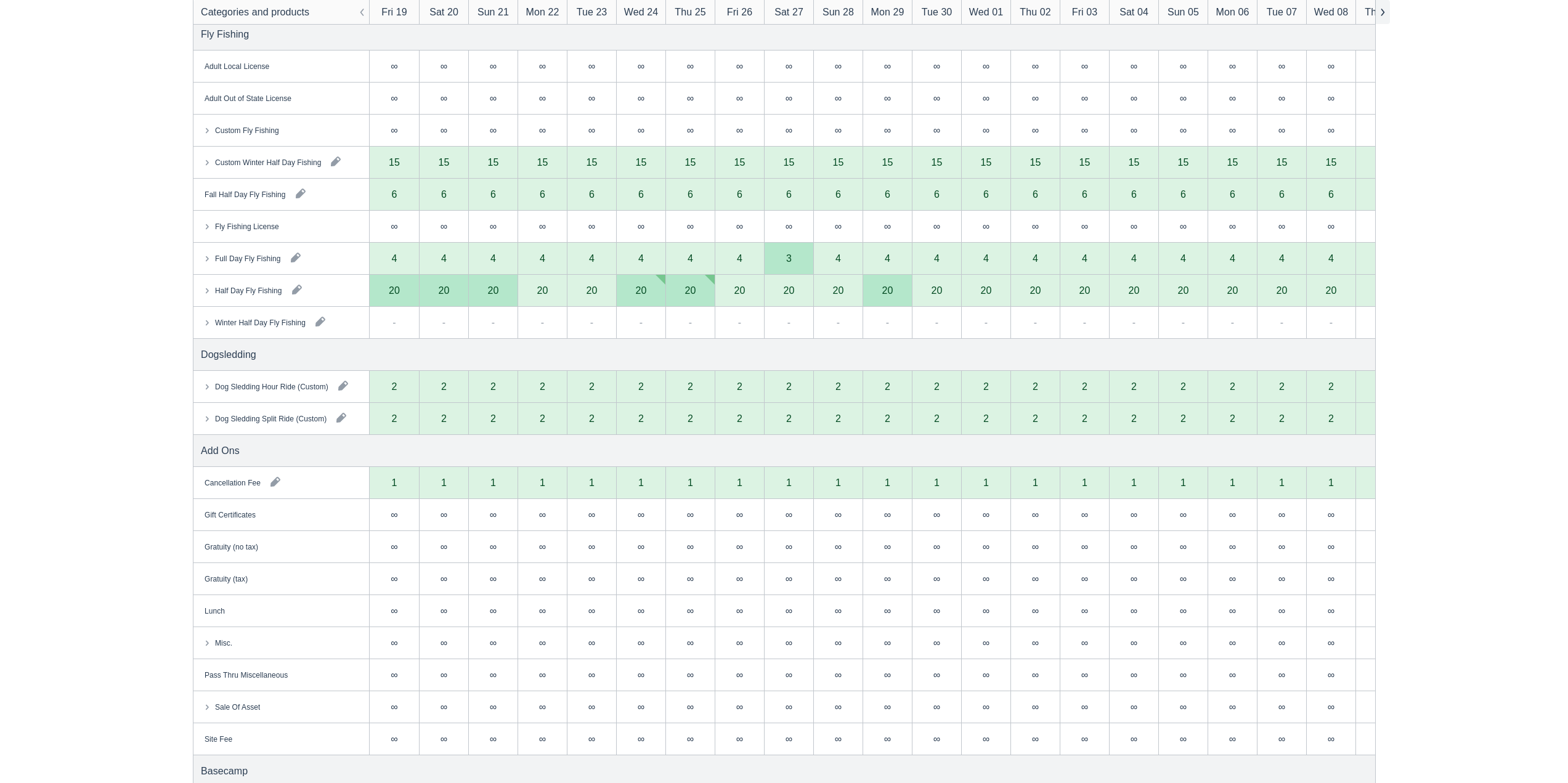
scroll to position [0, 19]
click at [1384, 16] on button "button" at bounding box center [1382, 12] width 15 height 24
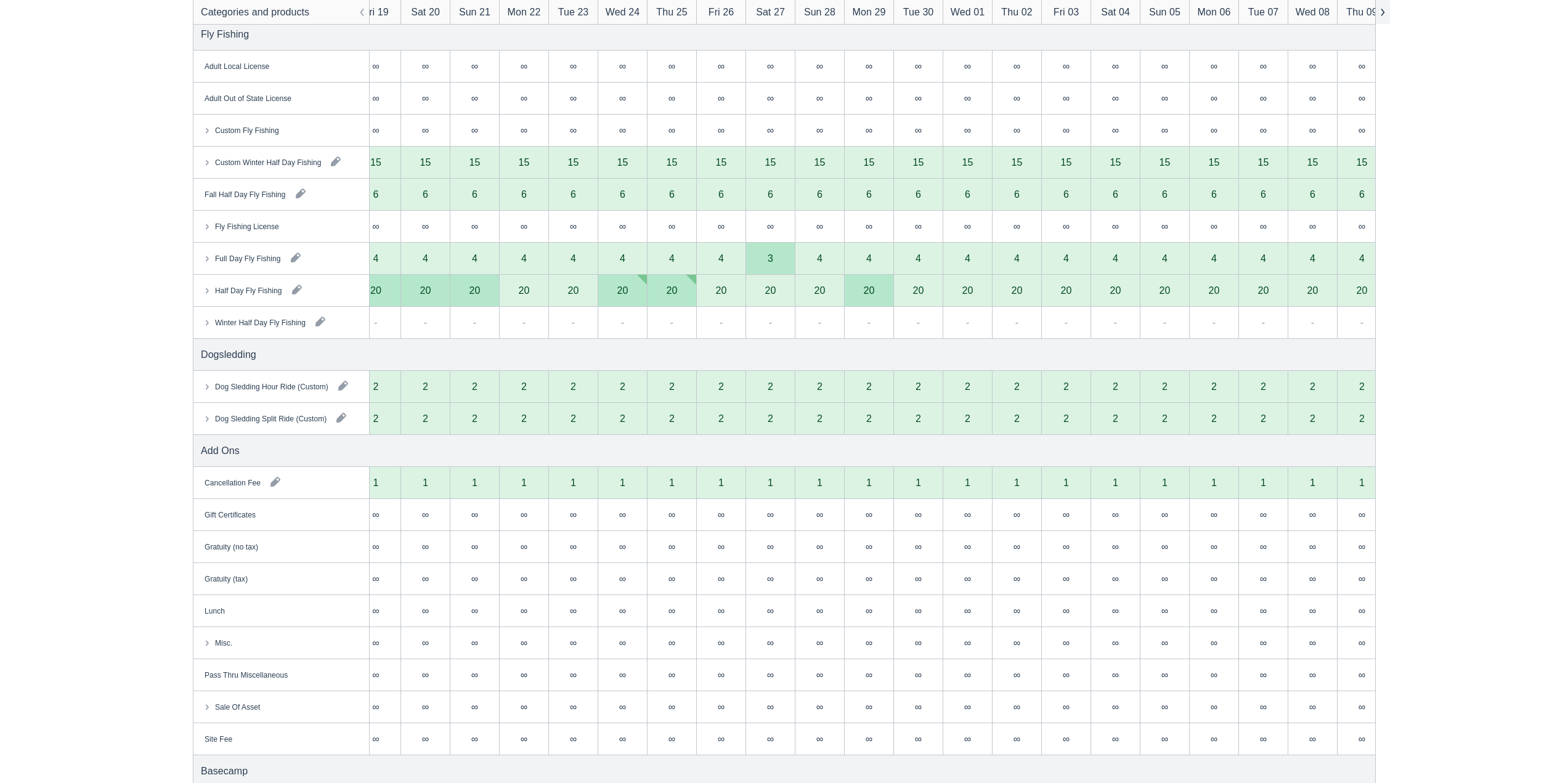
click at [1384, 16] on button "button" at bounding box center [1382, 12] width 15 height 24
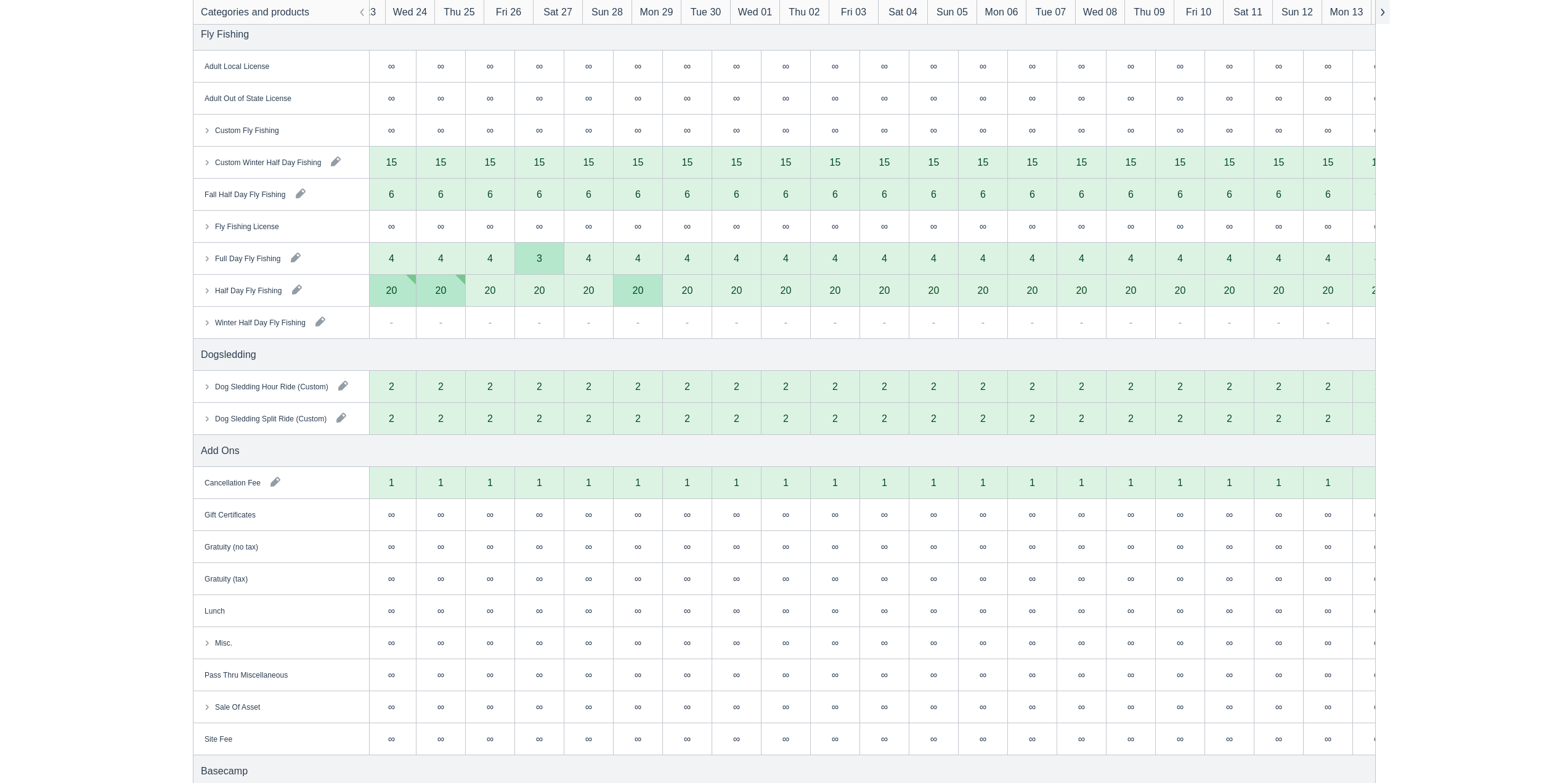
click at [1384, 16] on button "button" at bounding box center [1382, 12] width 15 height 24
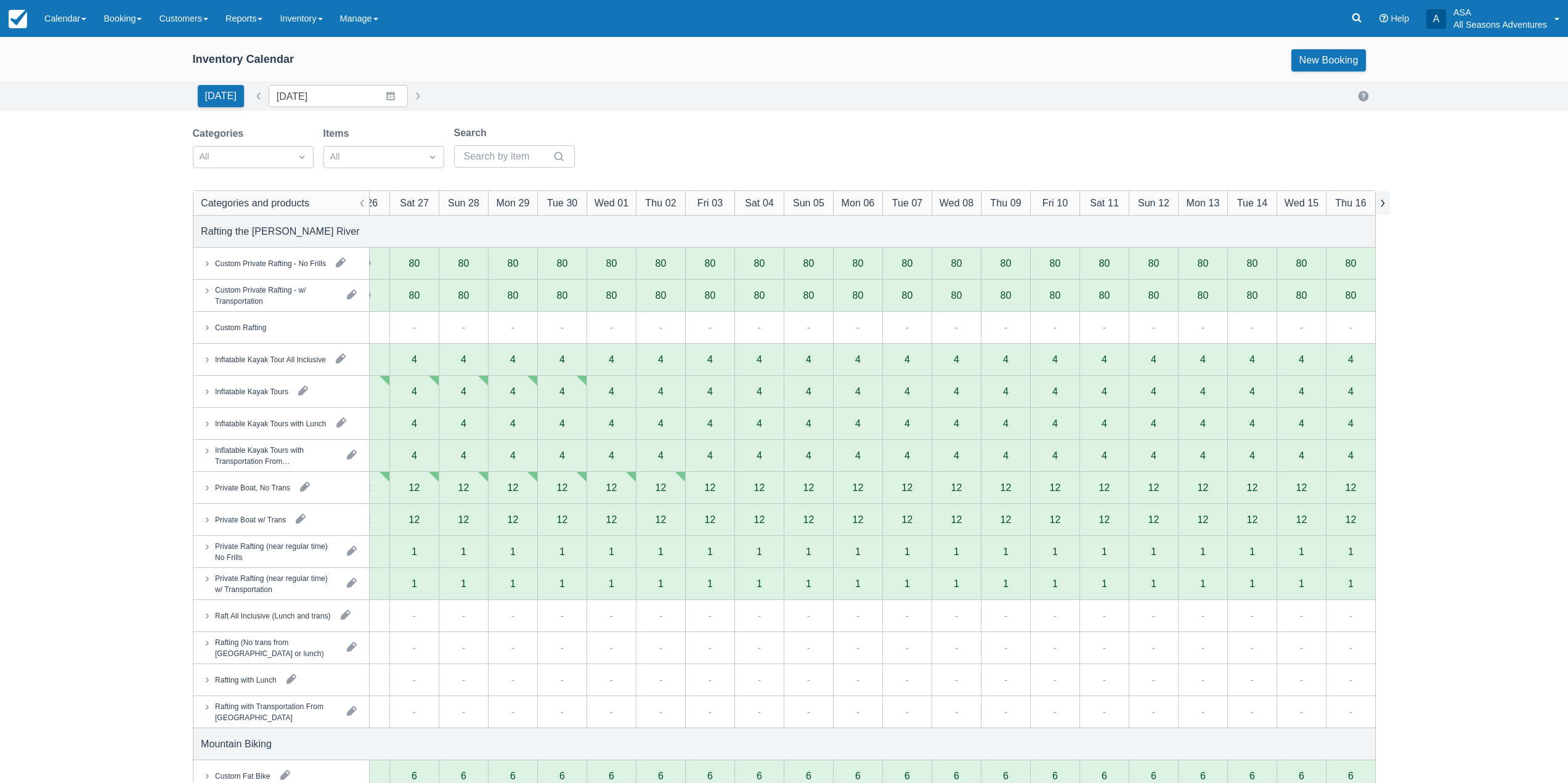
click at [1381, 210] on button "button" at bounding box center [1382, 203] width 15 height 24
click at [115, 16] on link "Booking" at bounding box center [123, 18] width 55 height 37
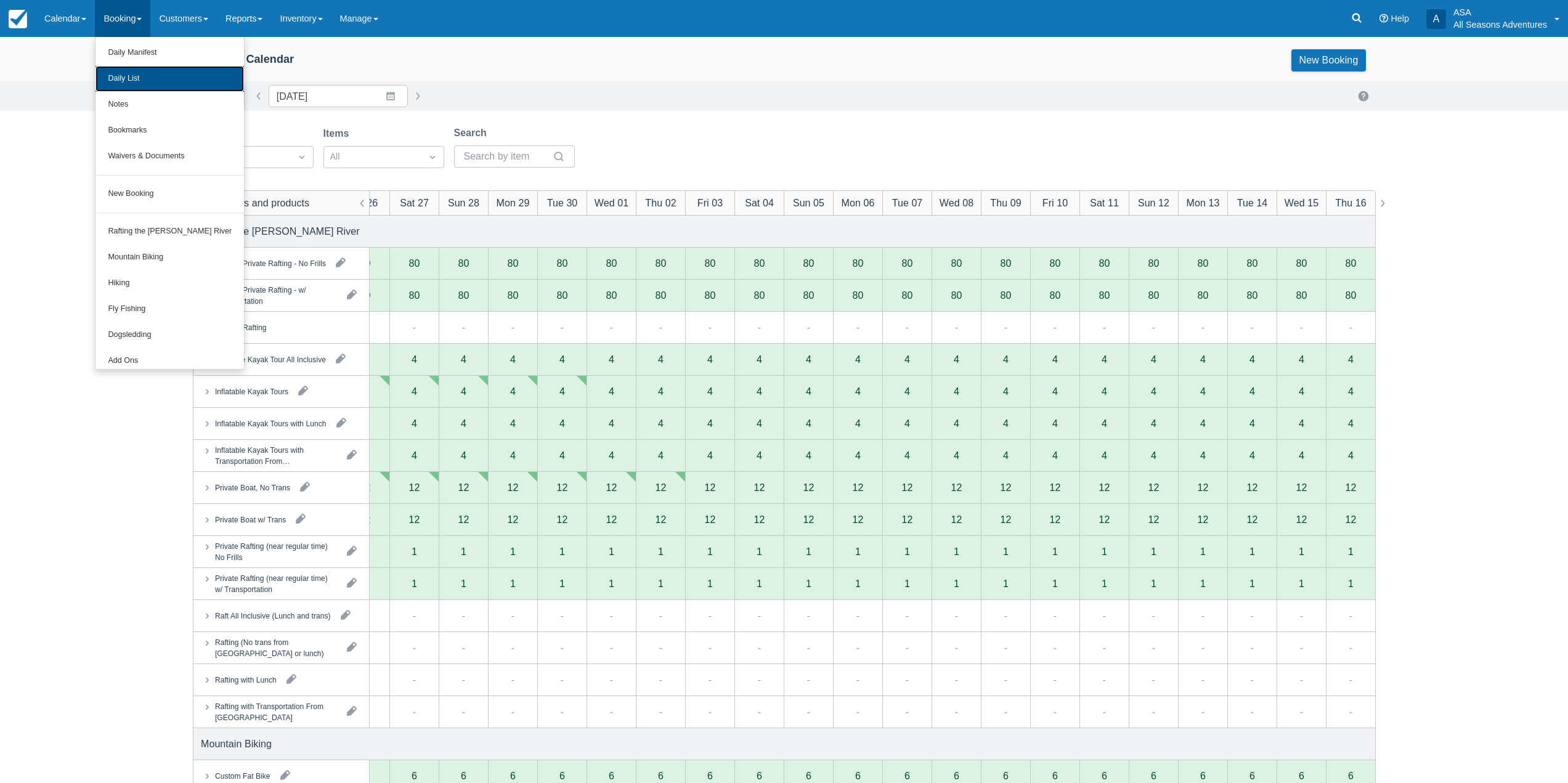
click at [135, 78] on link "Daily List" at bounding box center [170, 79] width 148 height 26
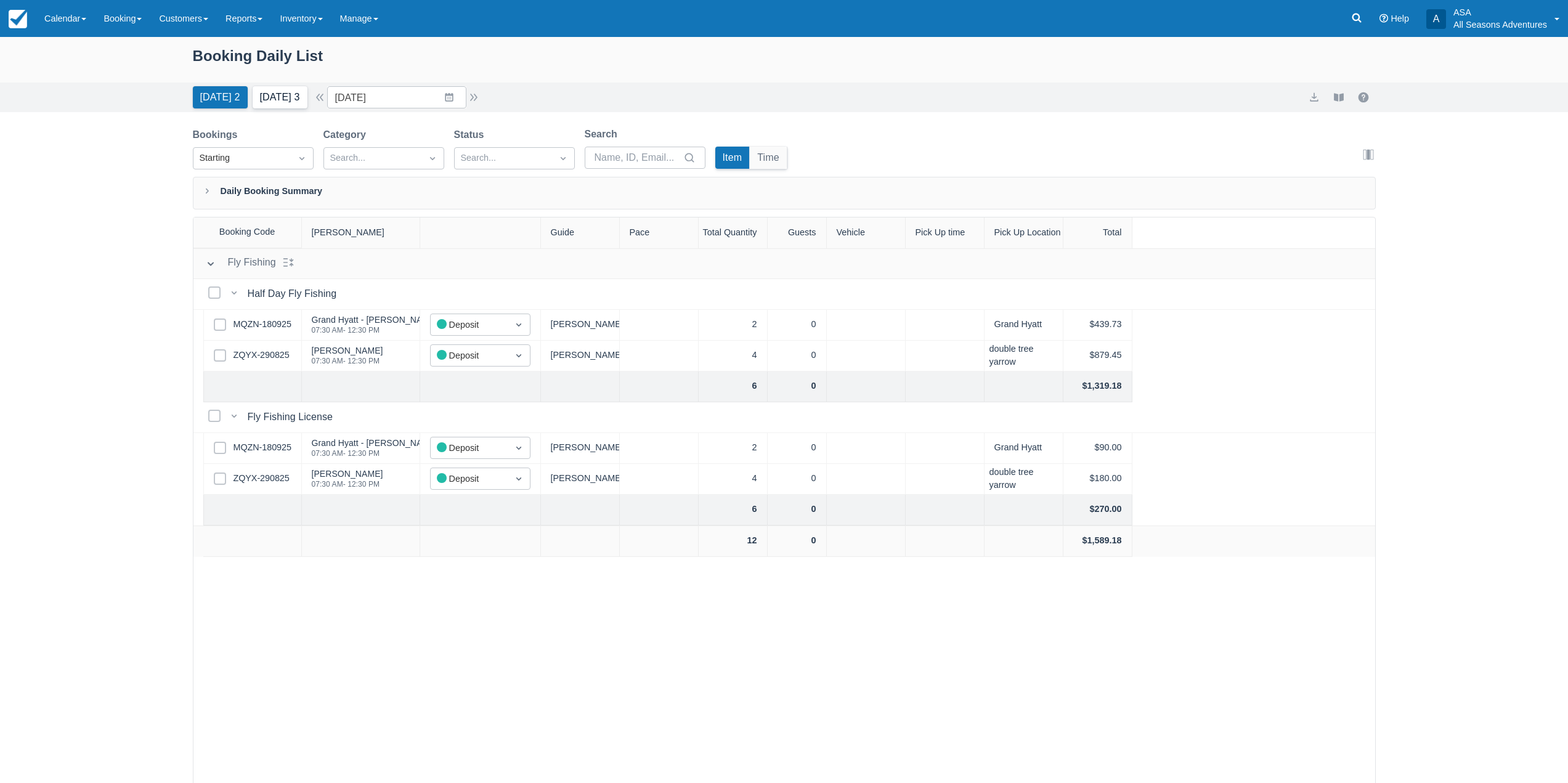
click at [273, 100] on button "[DATE] 3" at bounding box center [280, 97] width 55 height 22
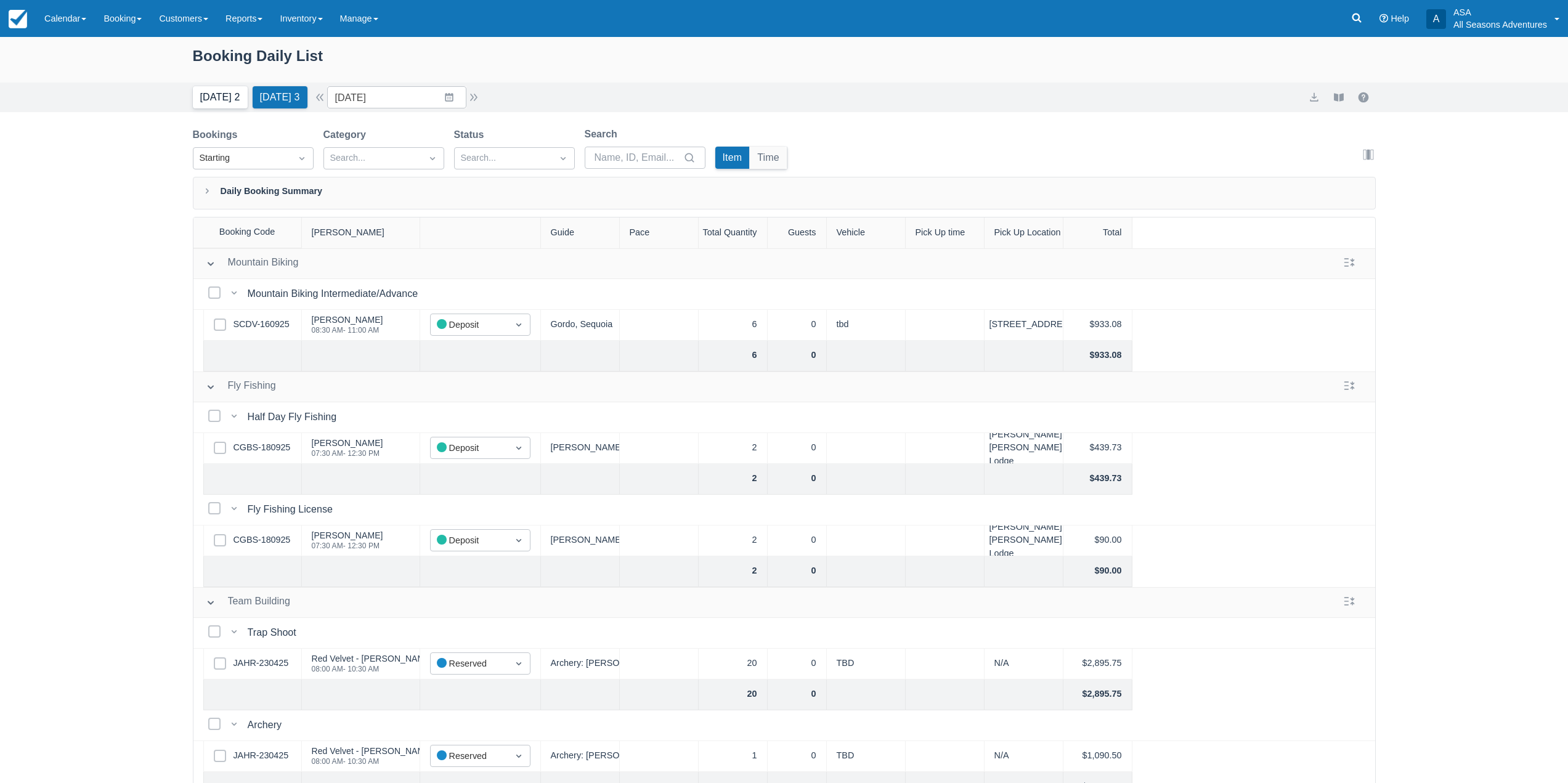
click at [242, 101] on button "[DATE] 2" at bounding box center [220, 97] width 55 height 22
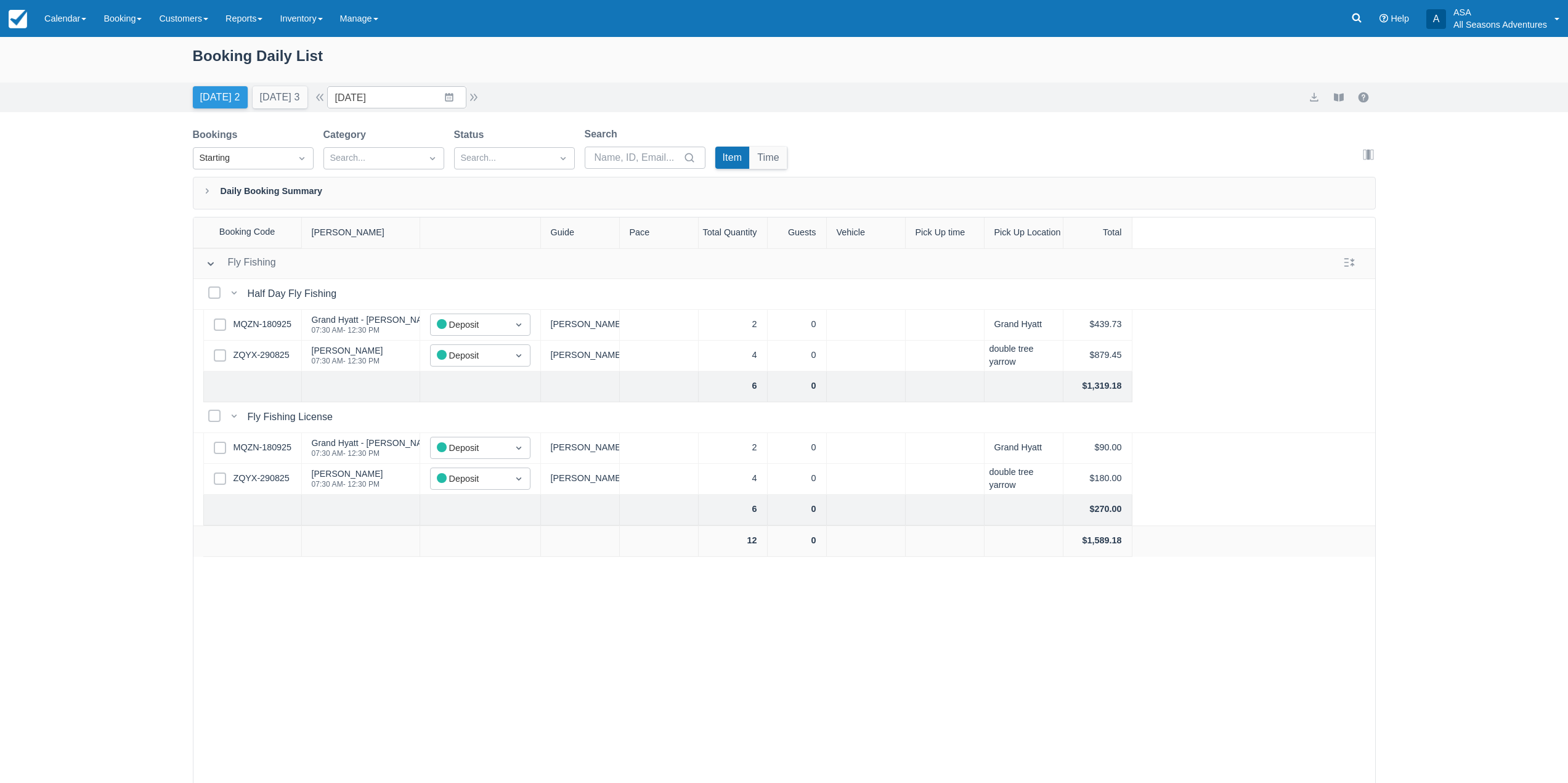
click at [236, 94] on button "[DATE] 2" at bounding box center [220, 97] width 55 height 22
click at [261, 102] on button "[DATE] 3" at bounding box center [280, 97] width 55 height 22
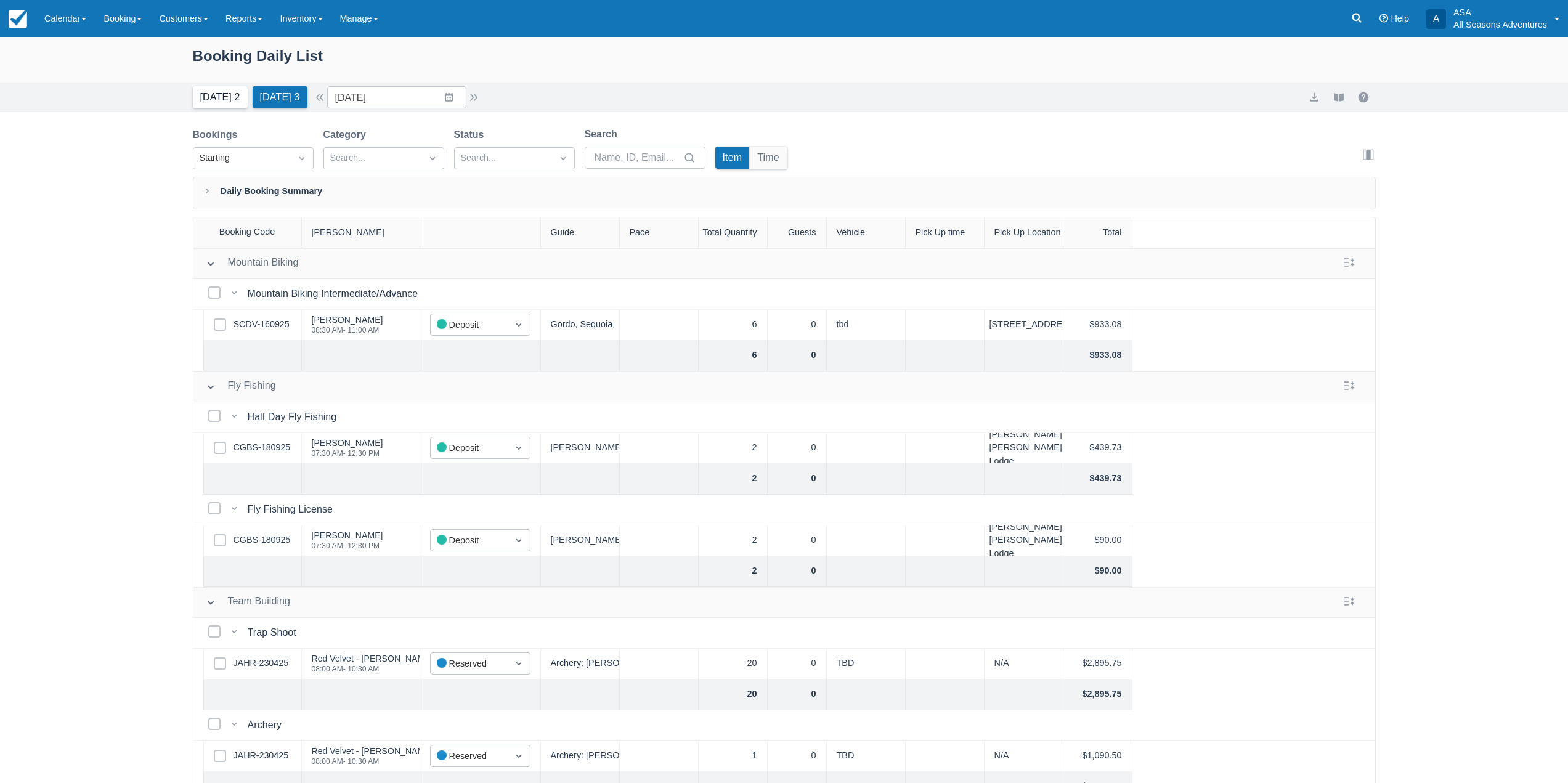
click at [198, 102] on button "Today 2" at bounding box center [220, 97] width 55 height 22
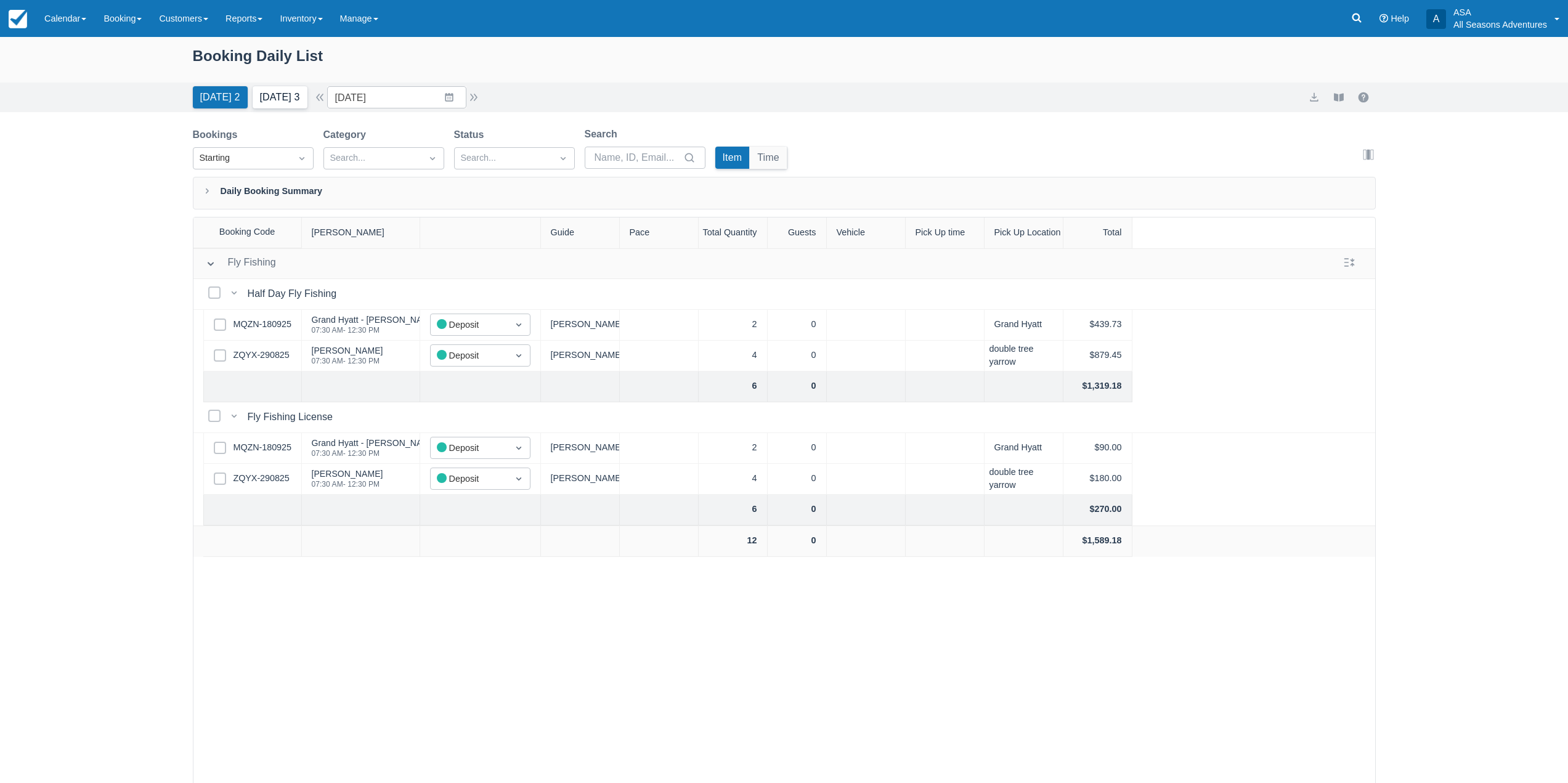
click at [301, 94] on button "Tomorrow 3" at bounding box center [280, 97] width 55 height 22
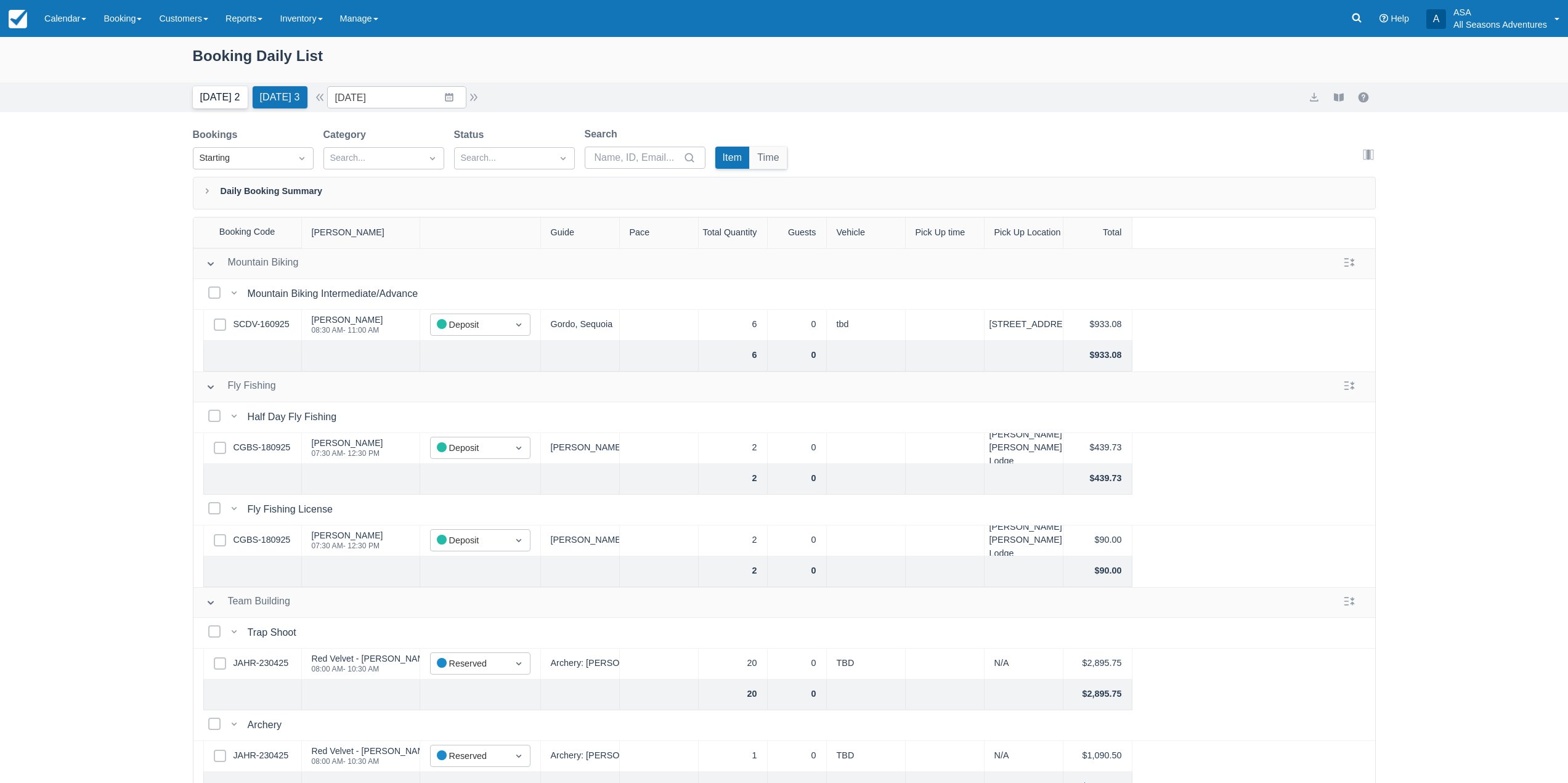
click at [225, 100] on button "Today 2" at bounding box center [220, 97] width 55 height 22
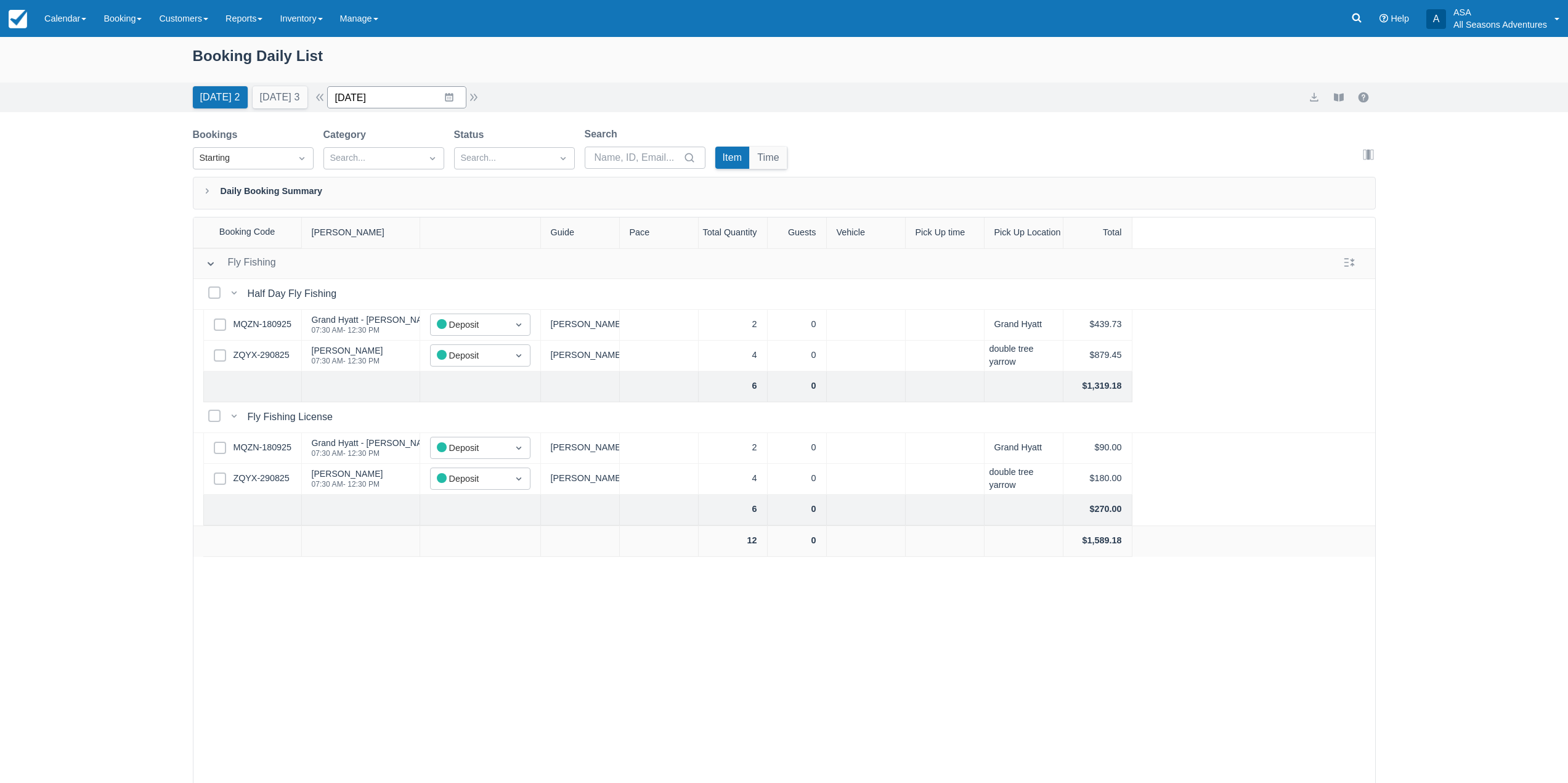
click at [448, 97] on input "09/19/25" at bounding box center [397, 97] width 139 height 22
click at [509, 293] on td "4" at bounding box center [497, 285] width 24 height 23
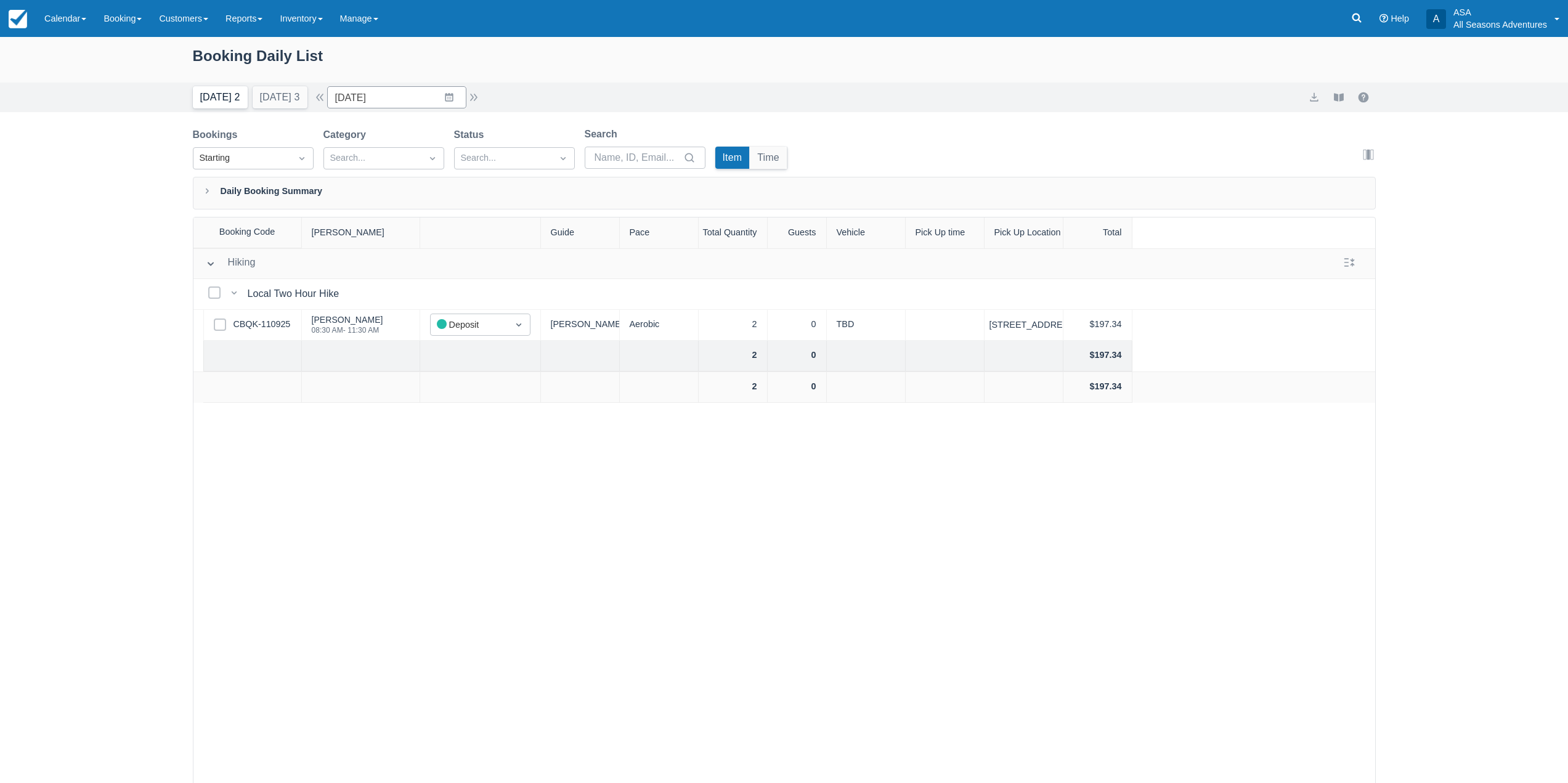
click at [219, 102] on button "Today 2" at bounding box center [220, 97] width 55 height 22
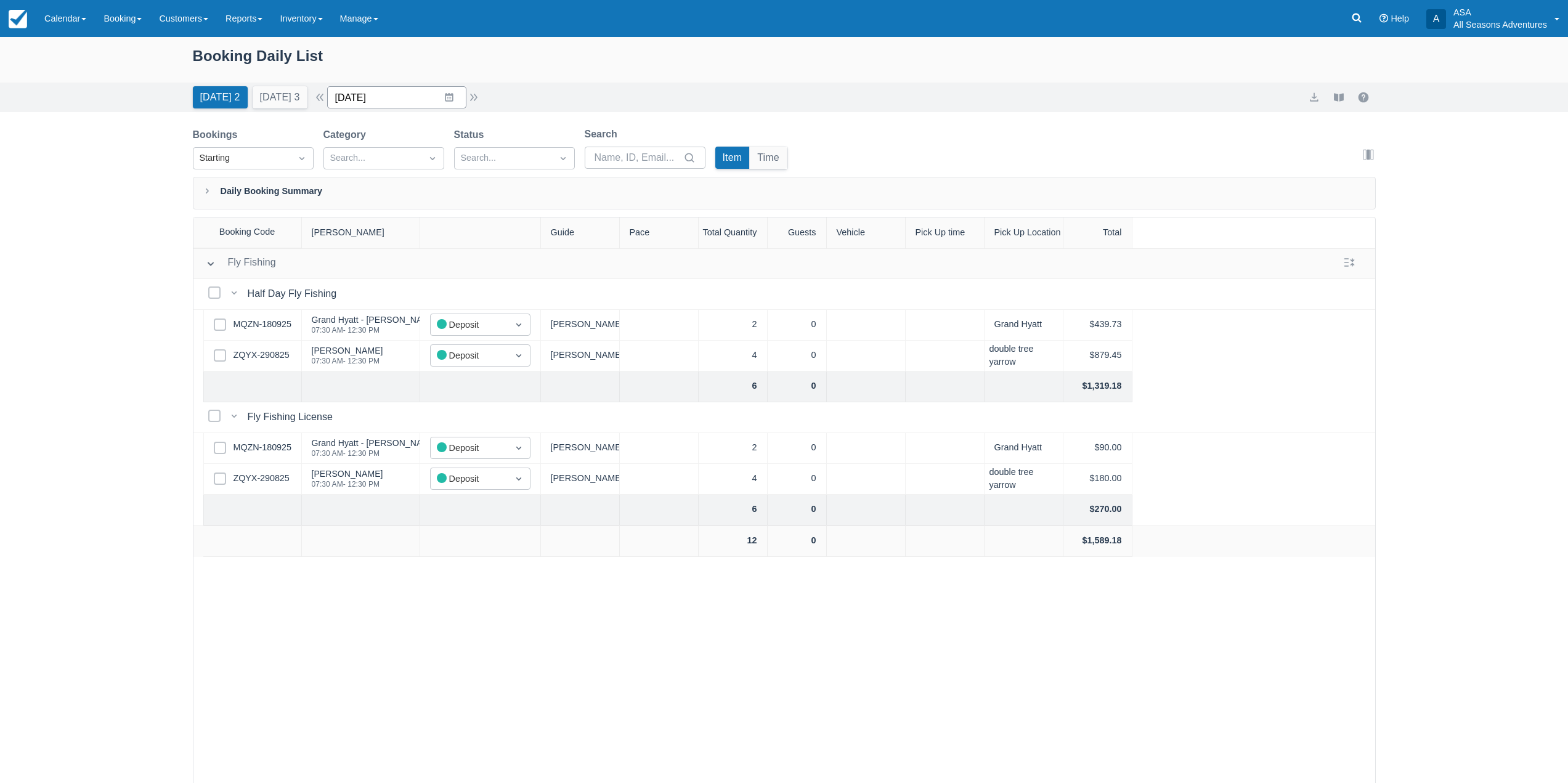
click at [439, 94] on input "09/19/25" at bounding box center [397, 97] width 139 height 22
click at [500, 280] on td "4" at bounding box center [497, 285] width 24 height 23
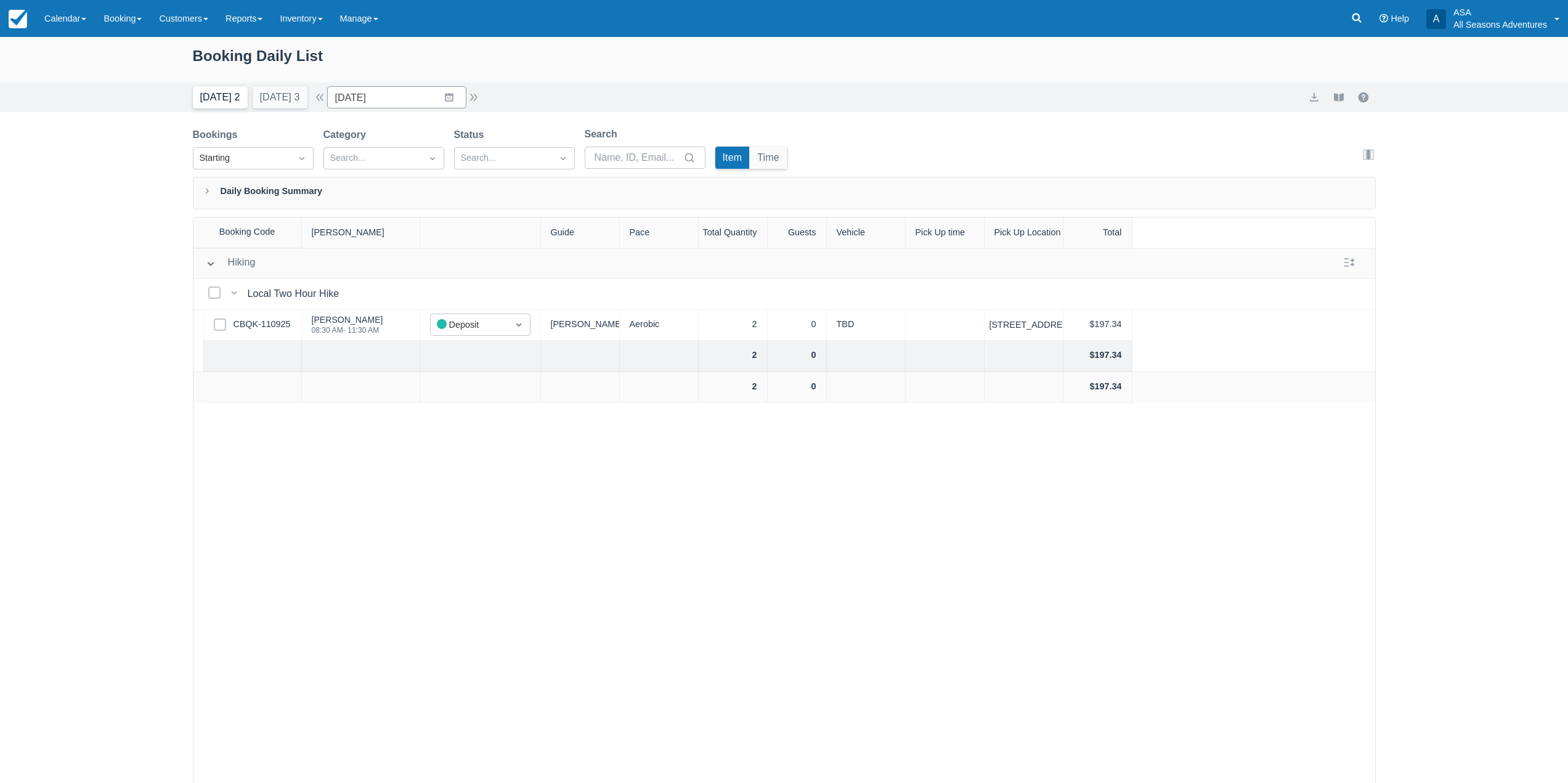
click at [225, 91] on button "Today 2" at bounding box center [220, 97] width 55 height 22
type input "09/19/25"
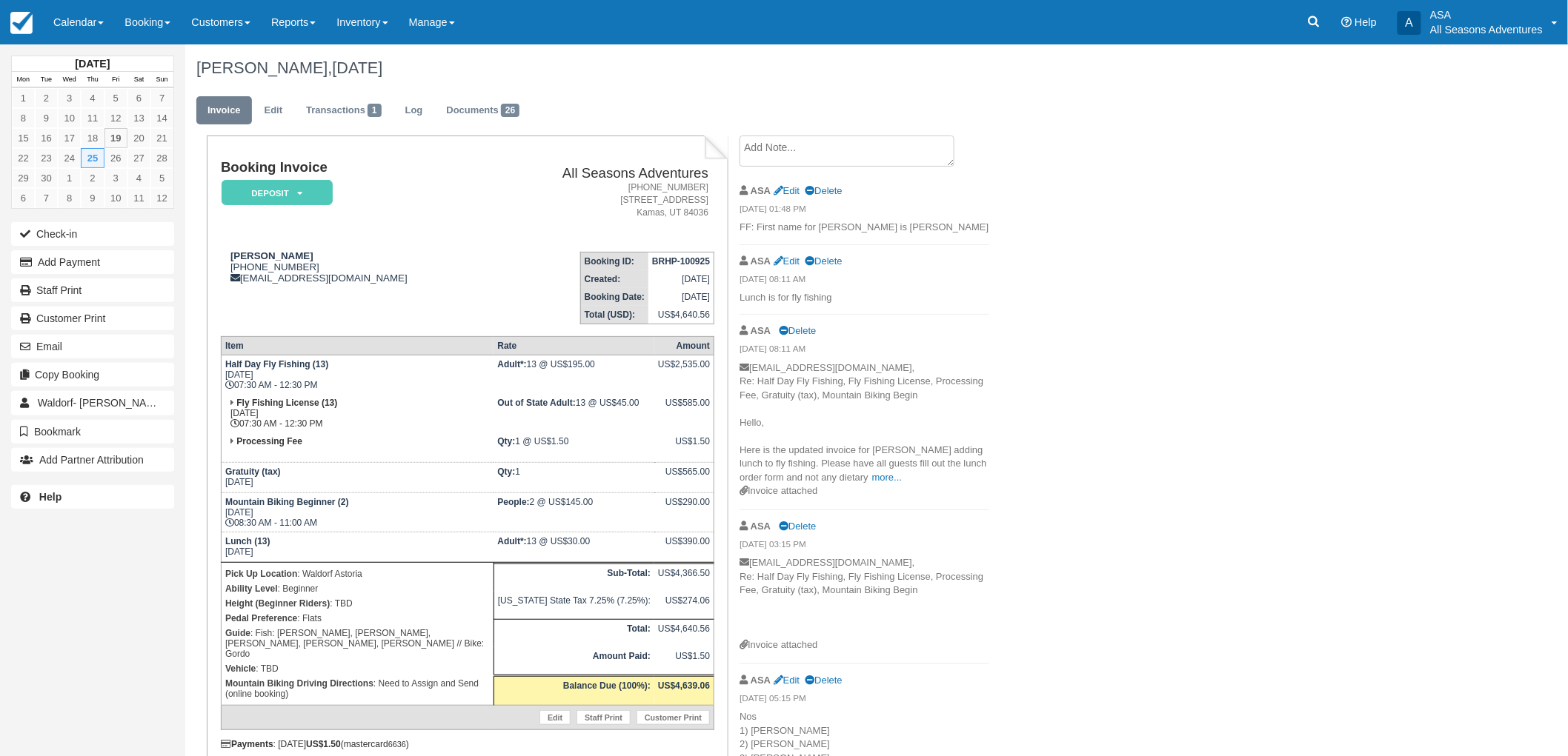
click at [1053, 307] on div "[PERSON_NAME], [DATE] Invoice Edit Transactions 1 Log Documents 26 Booking Invo…" at bounding box center [773, 638] width 1176 height 1188
click at [1222, 433] on div "[PERSON_NAME], [DATE] Invoice Edit Transactions 1 Log Documents 26 Booking Invo…" at bounding box center [773, 638] width 1176 height 1188
click at [1131, 531] on div "[PERSON_NAME], [DATE] Invoice Edit Transactions 1 Log Documents 26 Booking Invo…" at bounding box center [773, 638] width 1176 height 1188
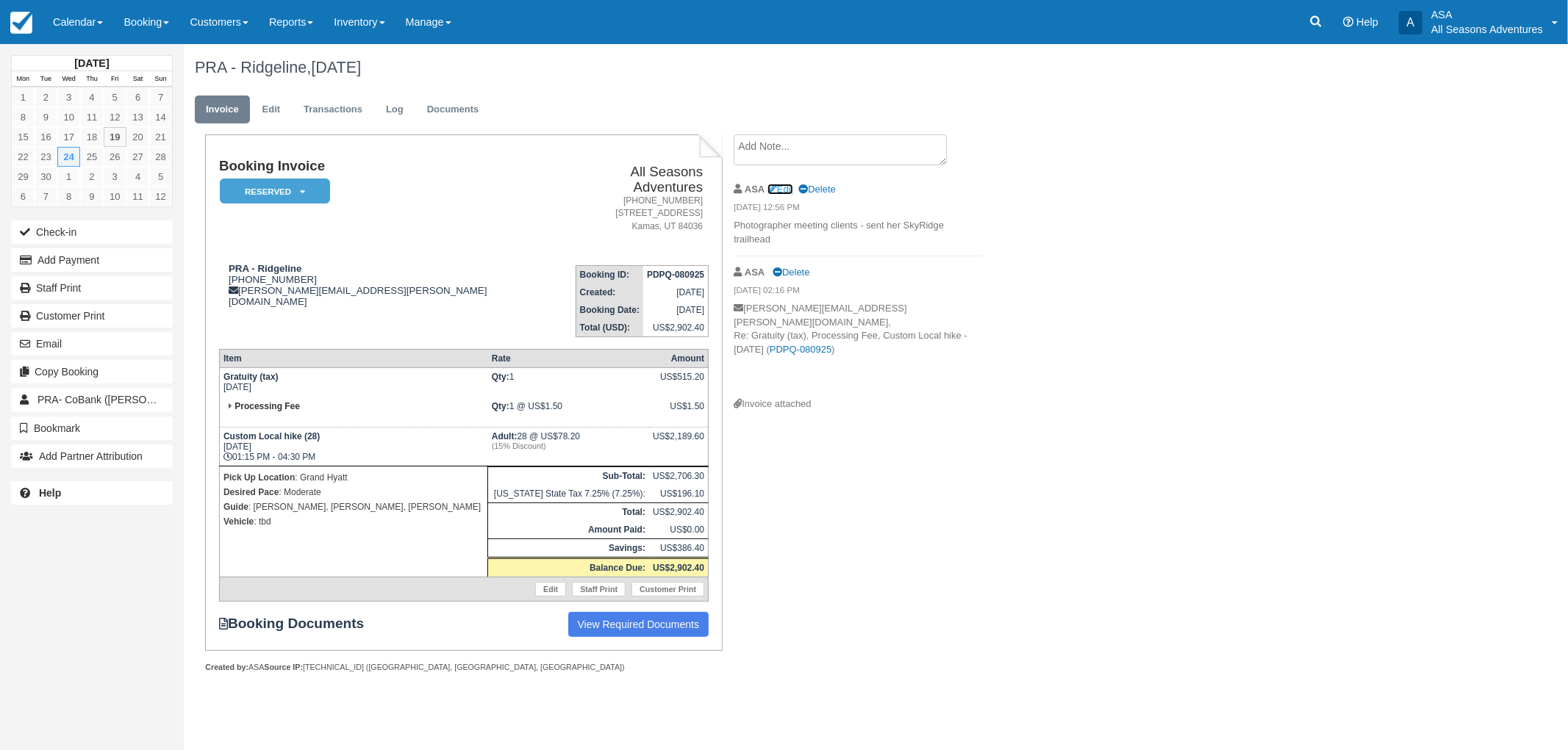
click at [780, 188] on link "Edit" at bounding box center [780, 189] width 26 height 11
type textarea "Photographer meeting clients - sent her SkyRidge trailhead"
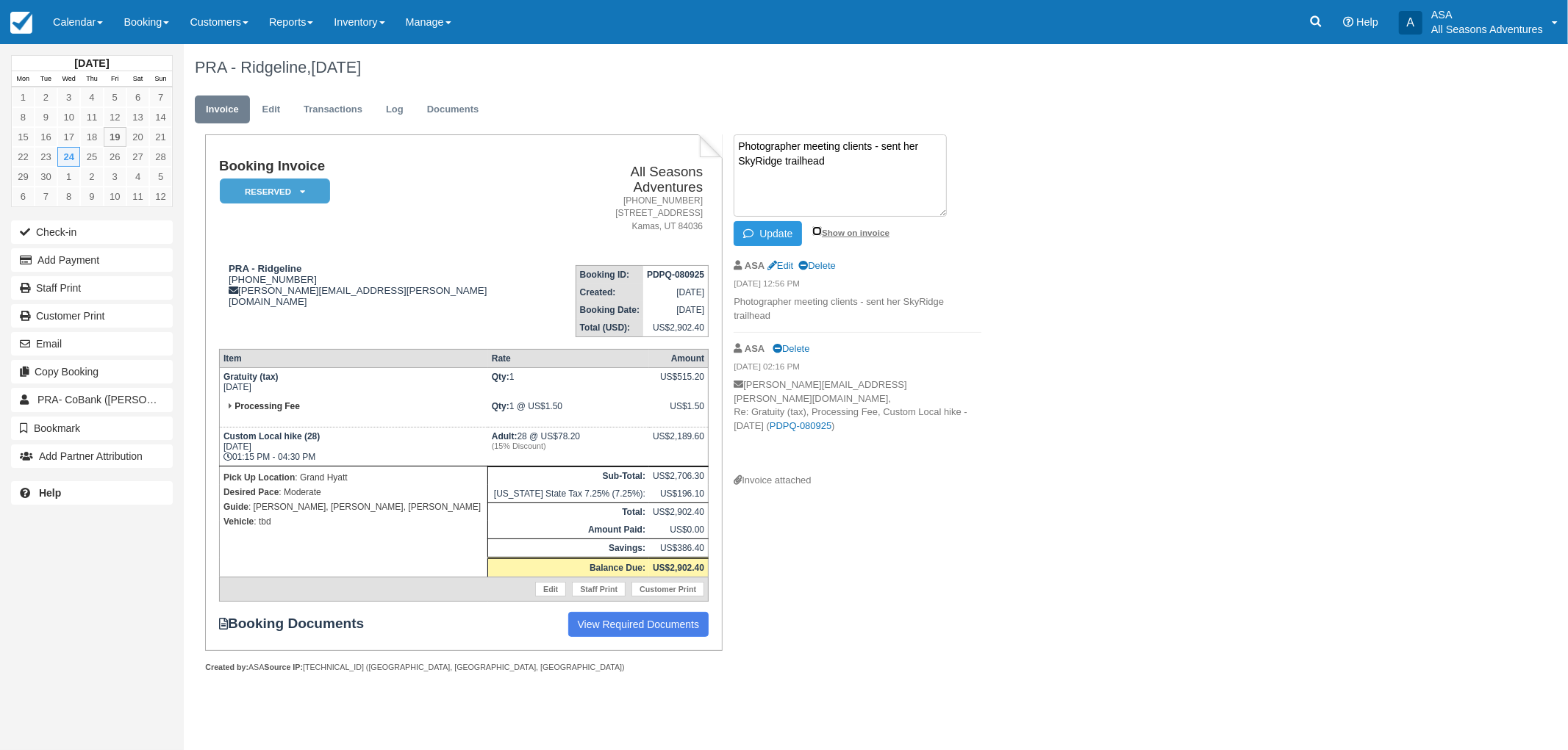
click at [814, 231] on input "Show on invoice" at bounding box center [817, 231] width 10 height 10
checkbox input "true"
click at [764, 233] on button "Update" at bounding box center [768, 234] width 69 height 25
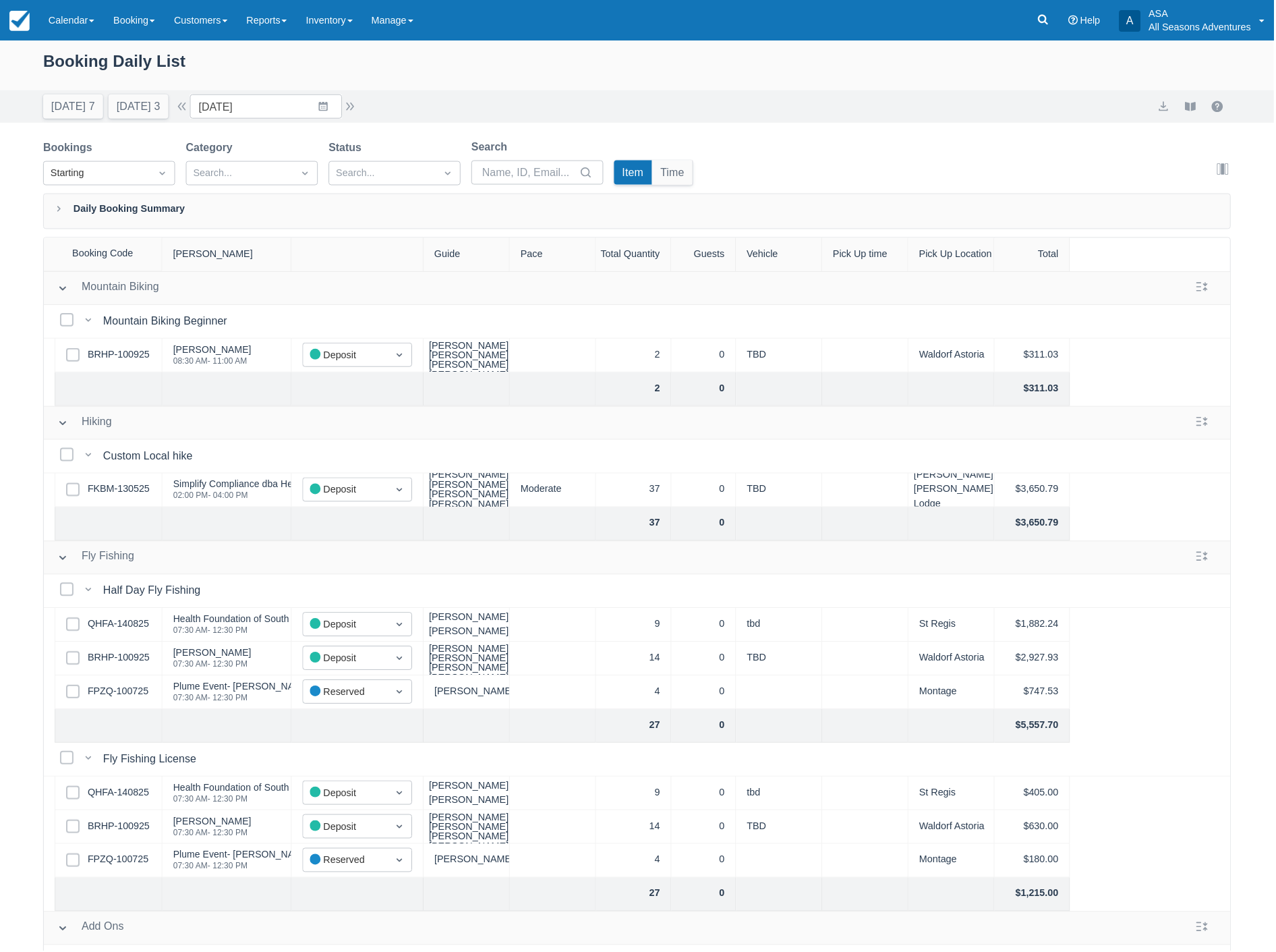
click at [132, 104] on button "[DATE] 3" at bounding box center [138, 107] width 60 height 25
type input "[DATE]"
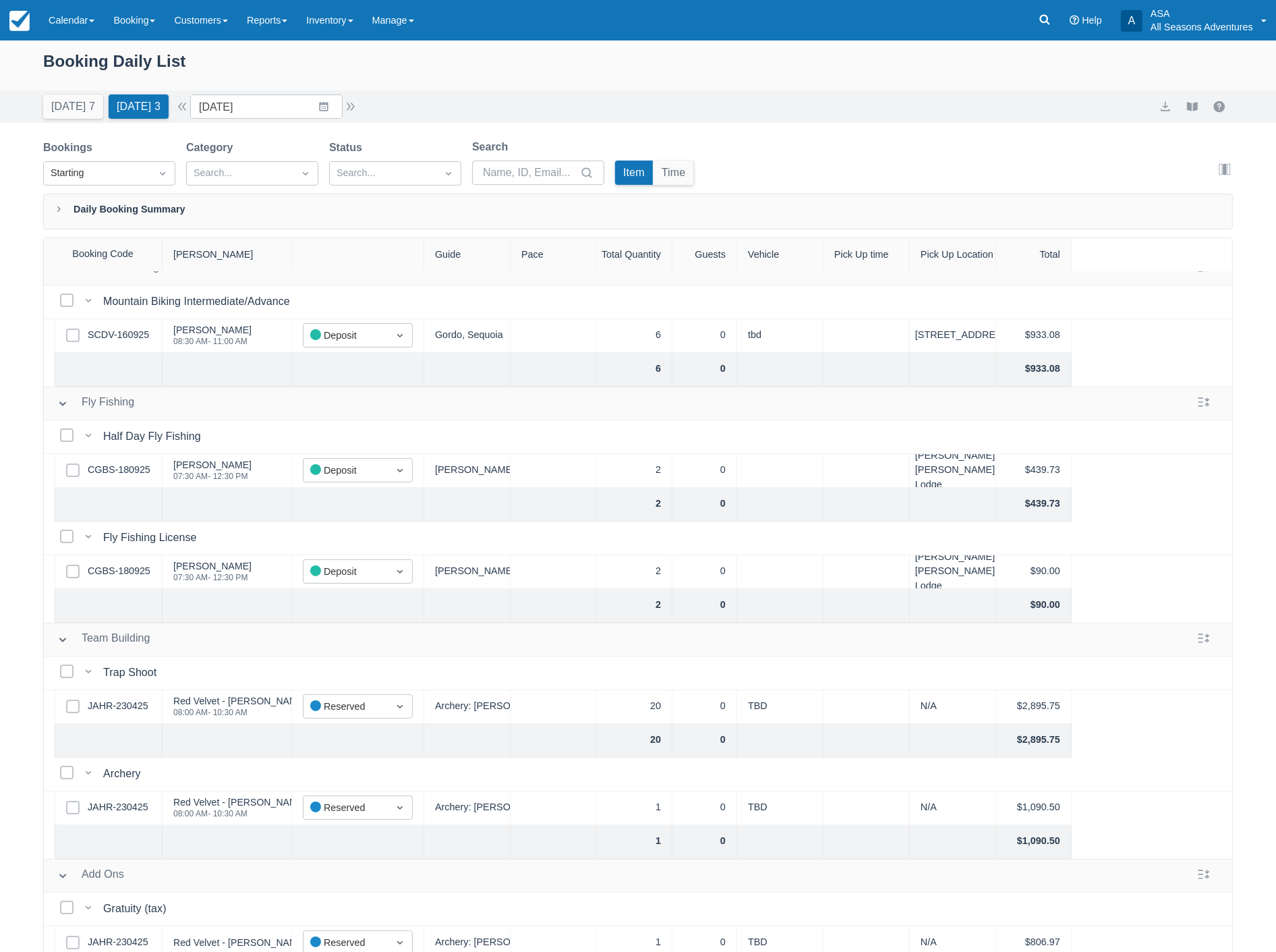
scroll to position [39, 0]
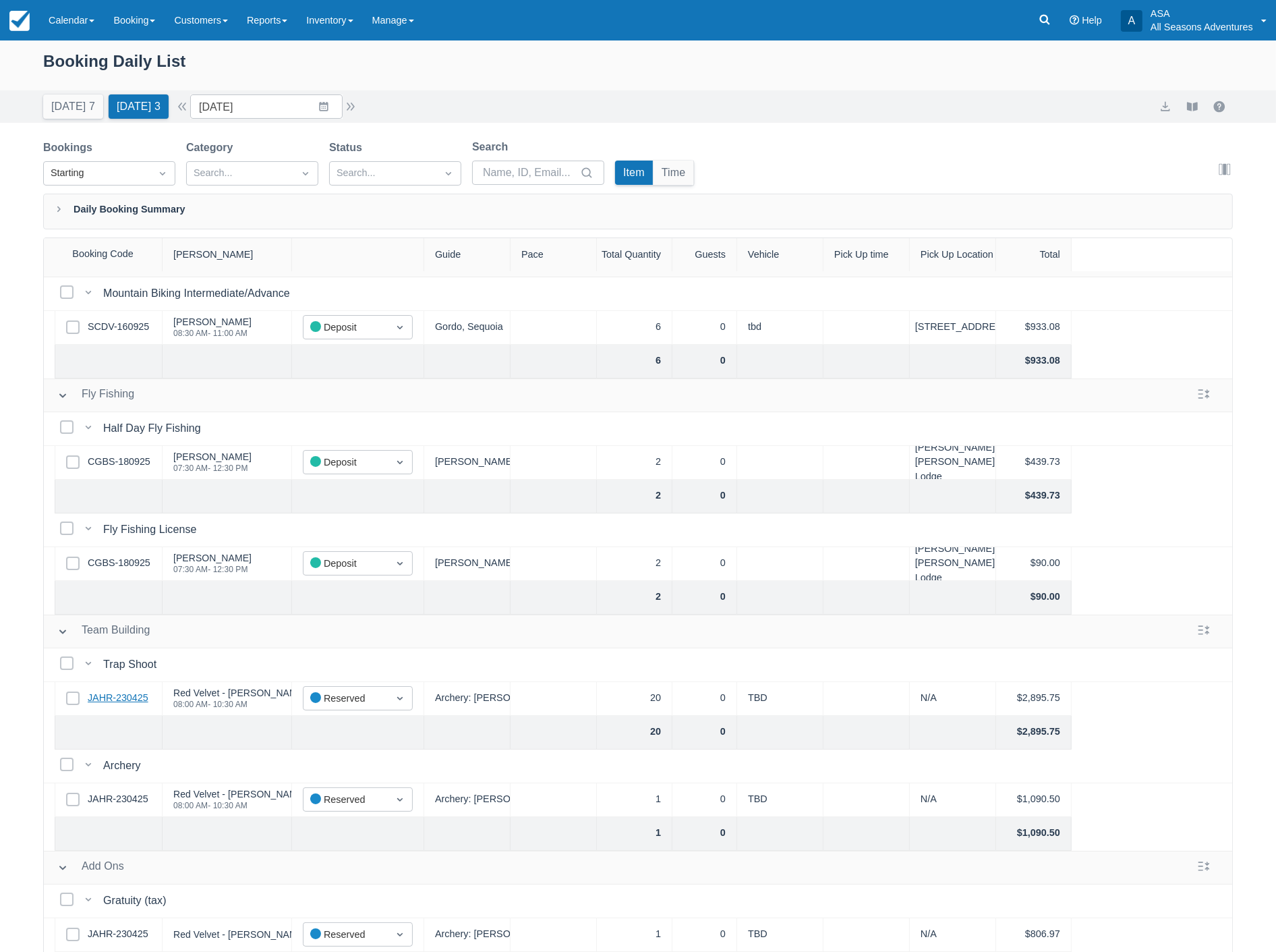
click at [107, 691] on link "JAHR-230425" at bounding box center [118, 698] width 61 height 15
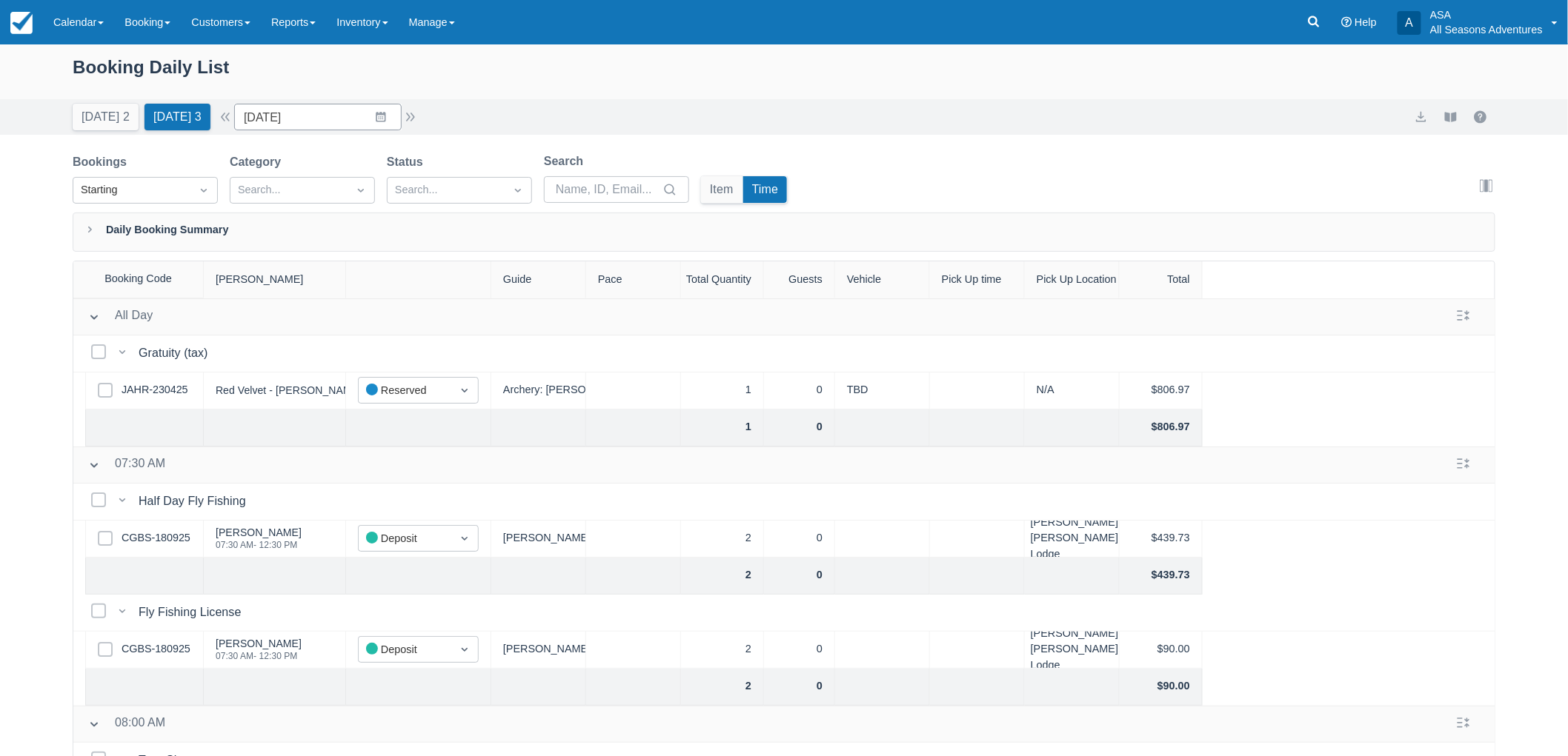
scroll to position [332, 0]
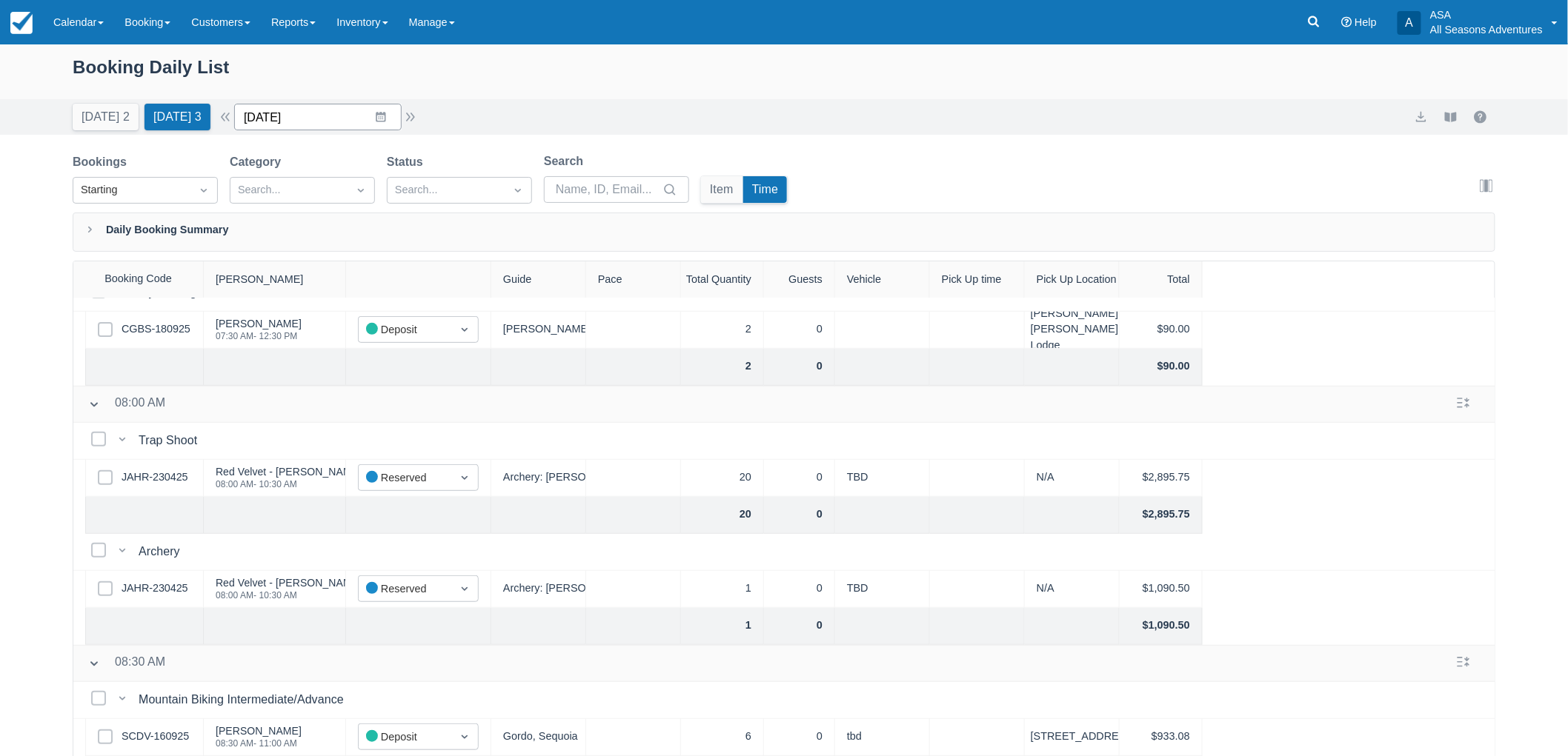
click at [329, 106] on input "[DATE]" at bounding box center [318, 117] width 167 height 27
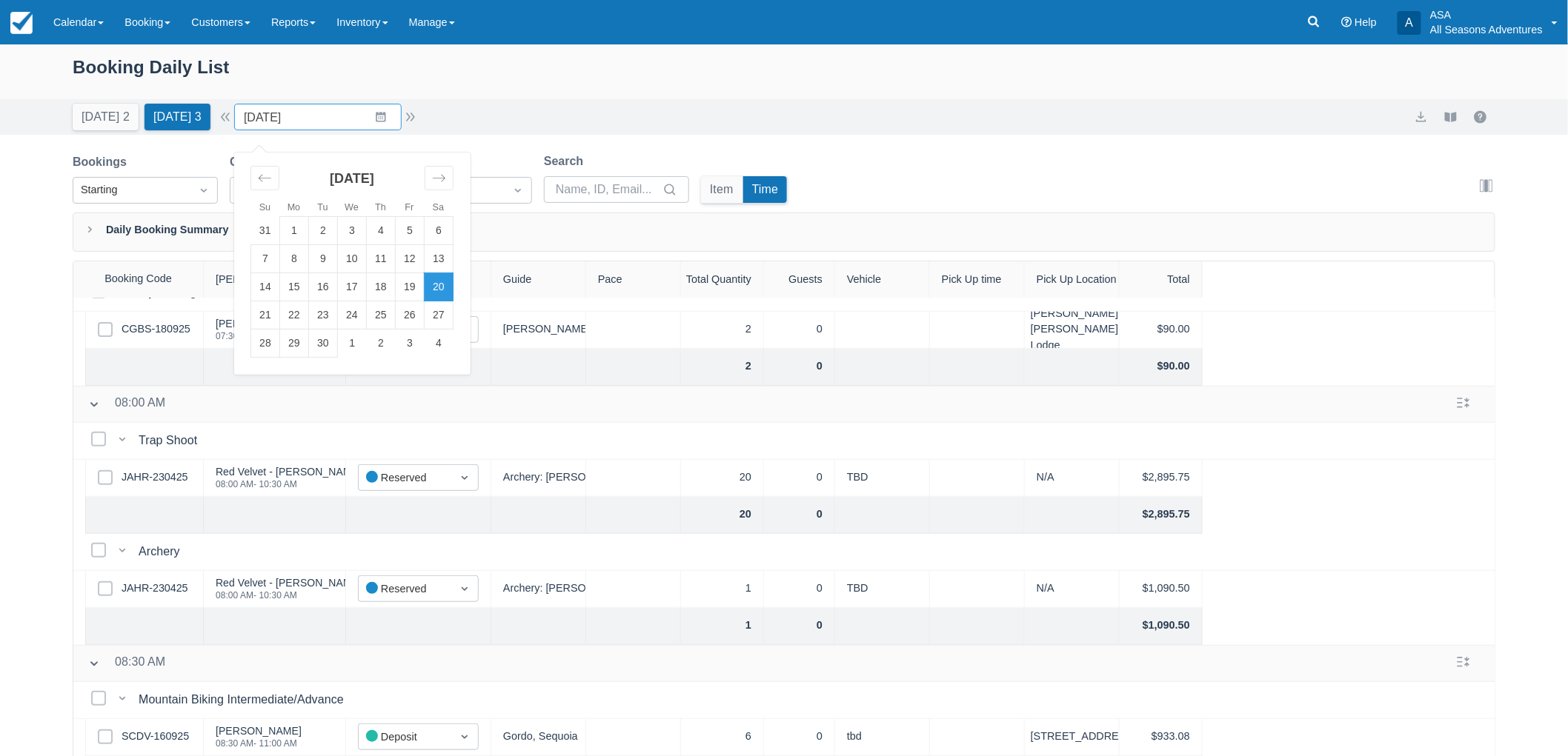
click at [451, 287] on td "20" at bounding box center [439, 287] width 29 height 28
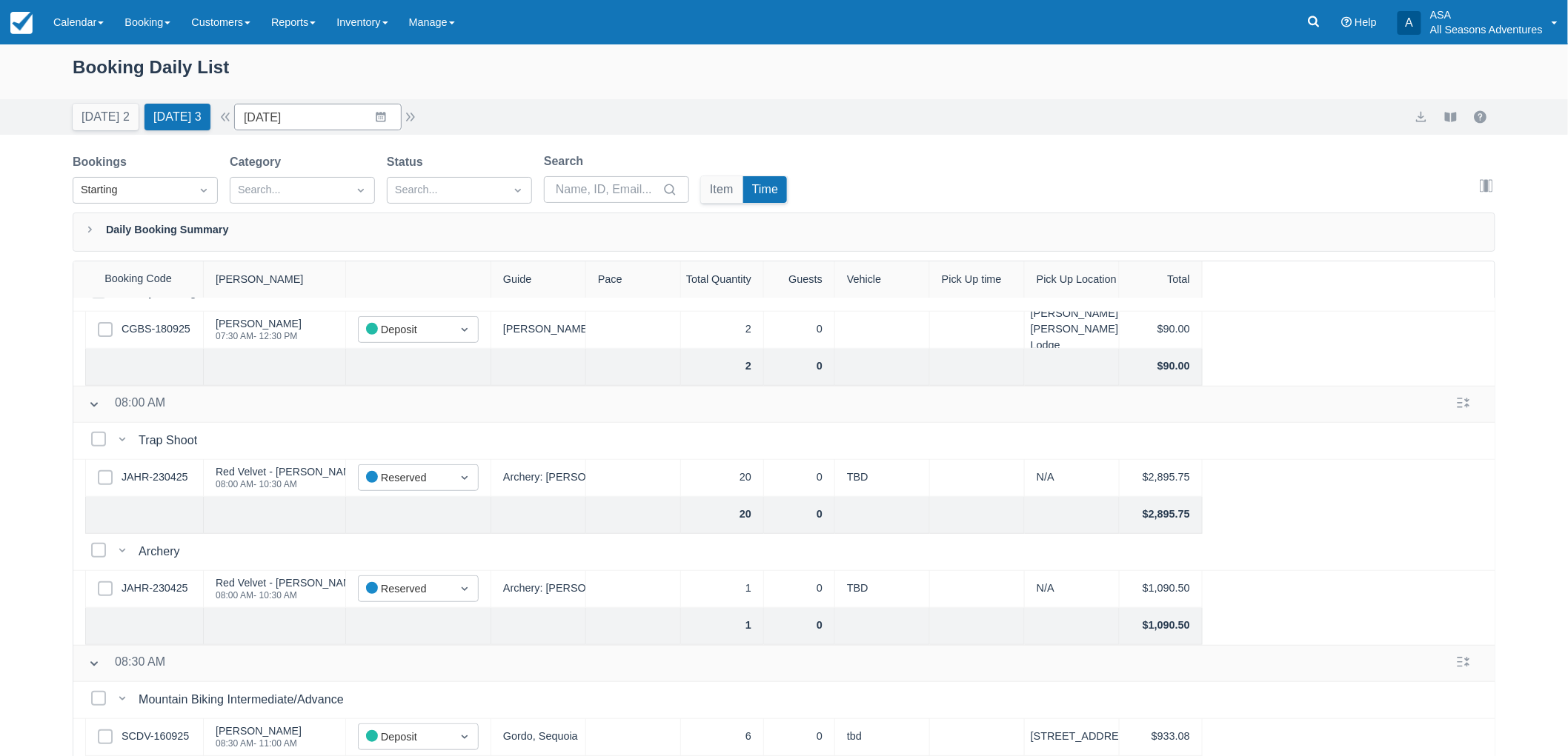
click at [1008, 158] on div "Bookings Starting Category Search... Status Search... Search Item Time Edit col…" at bounding box center [784, 183] width 1423 height 60
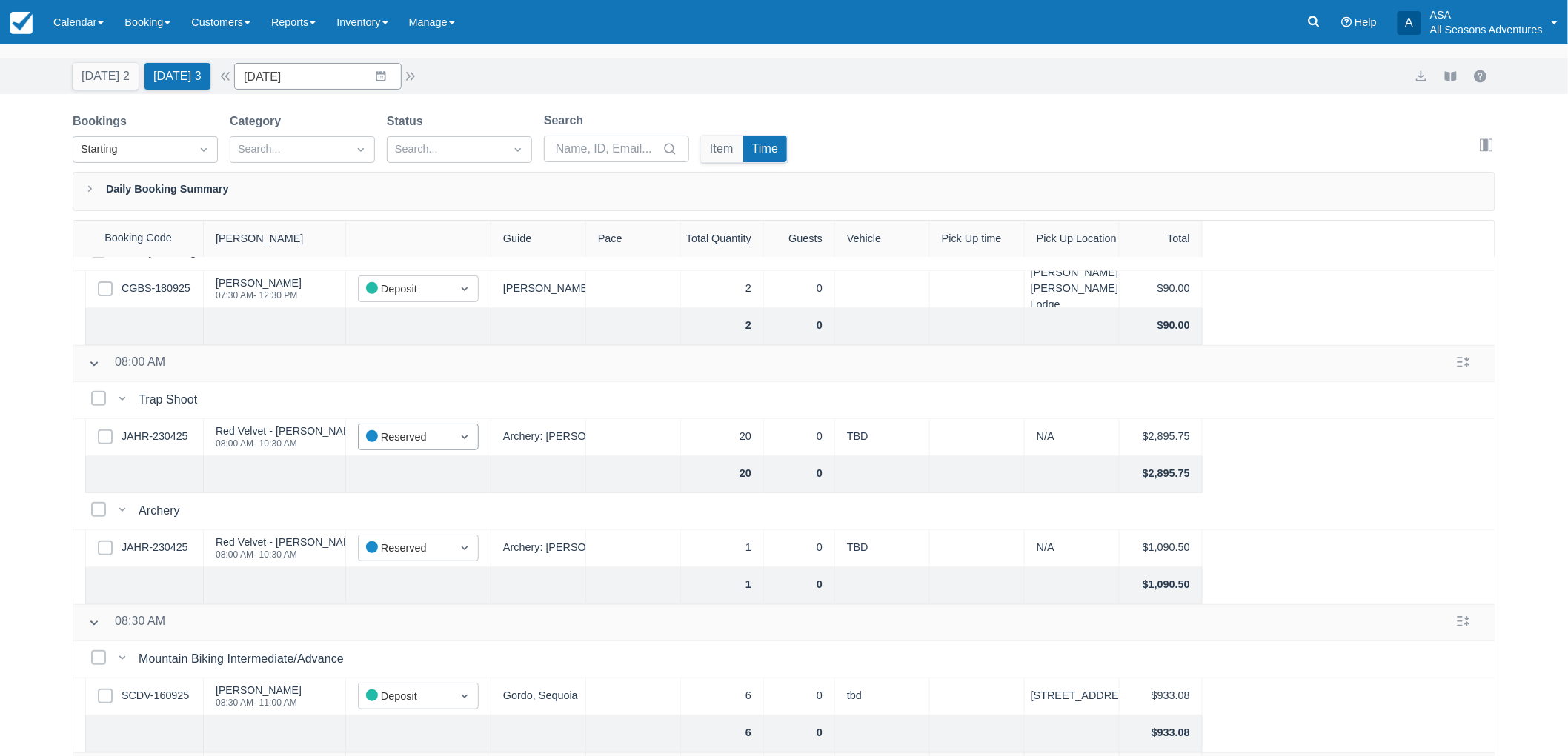
scroll to position [75, 0]
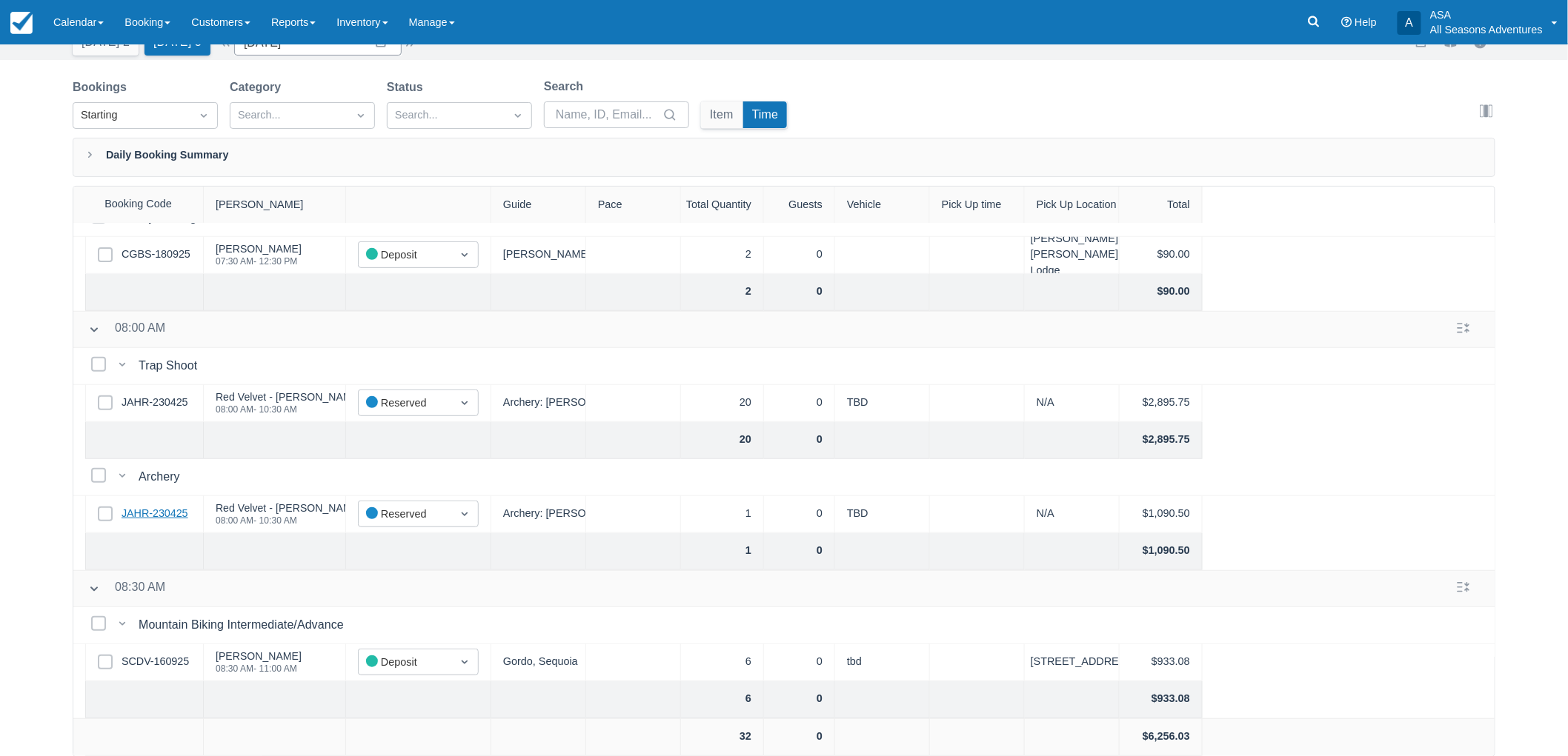
click at [160, 506] on link "JAHR-230425" at bounding box center [155, 514] width 67 height 16
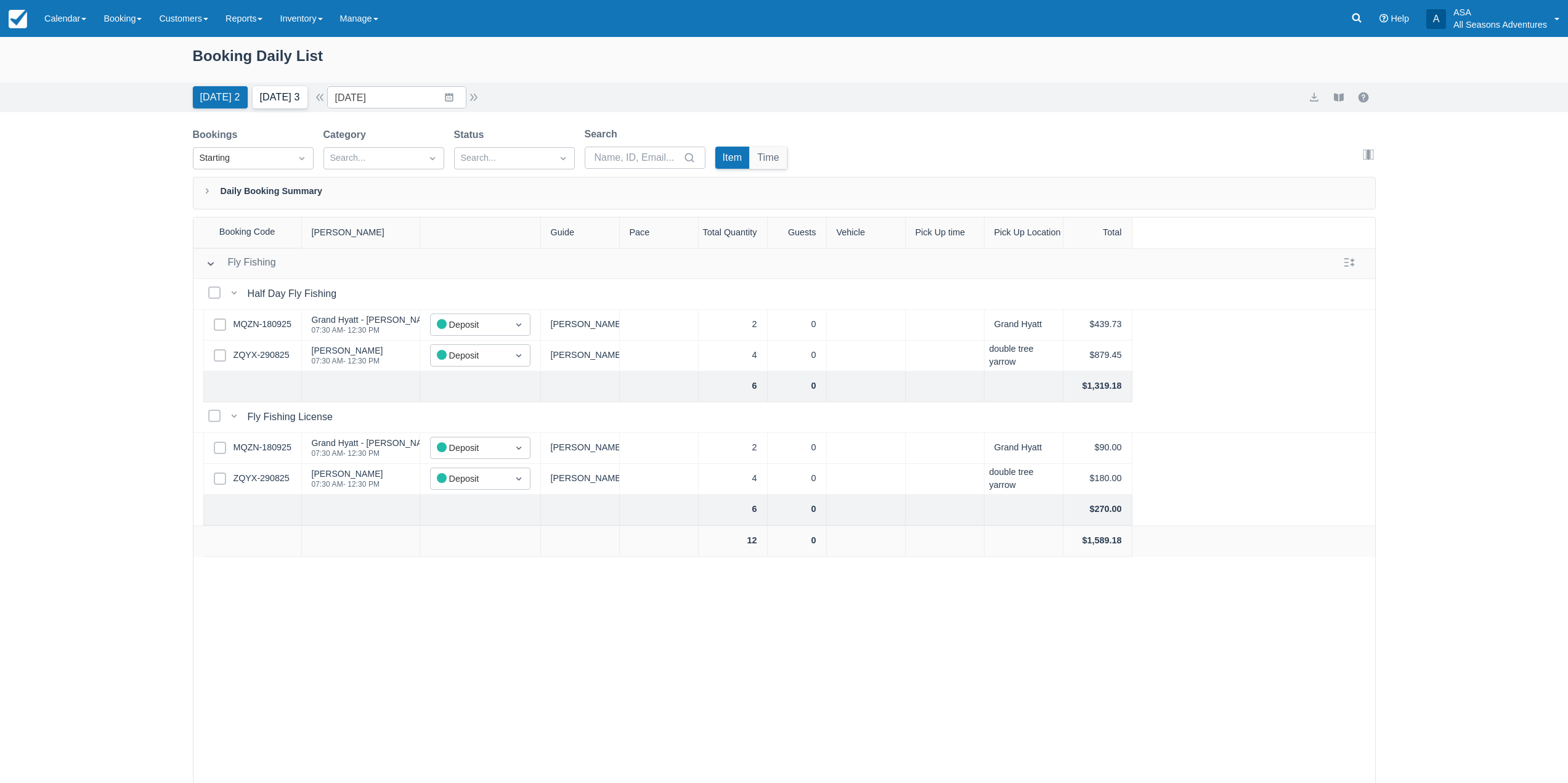
click at [260, 94] on button "[DATE] 3" at bounding box center [280, 97] width 55 height 22
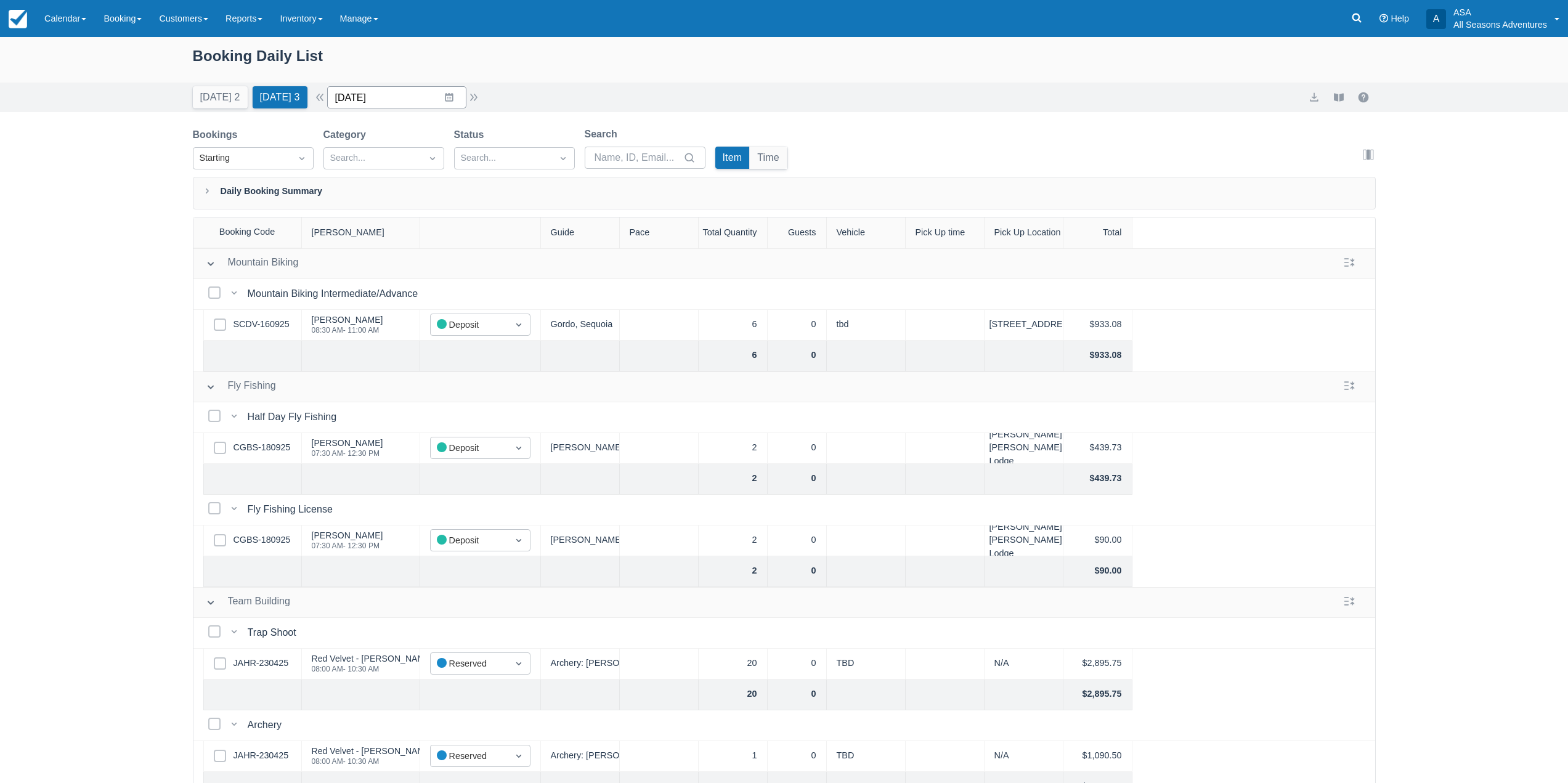
click at [436, 89] on input "[DATE]" at bounding box center [397, 97] width 139 height 22
click at [450, 265] on td "25" at bounding box center [449, 262] width 24 height 23
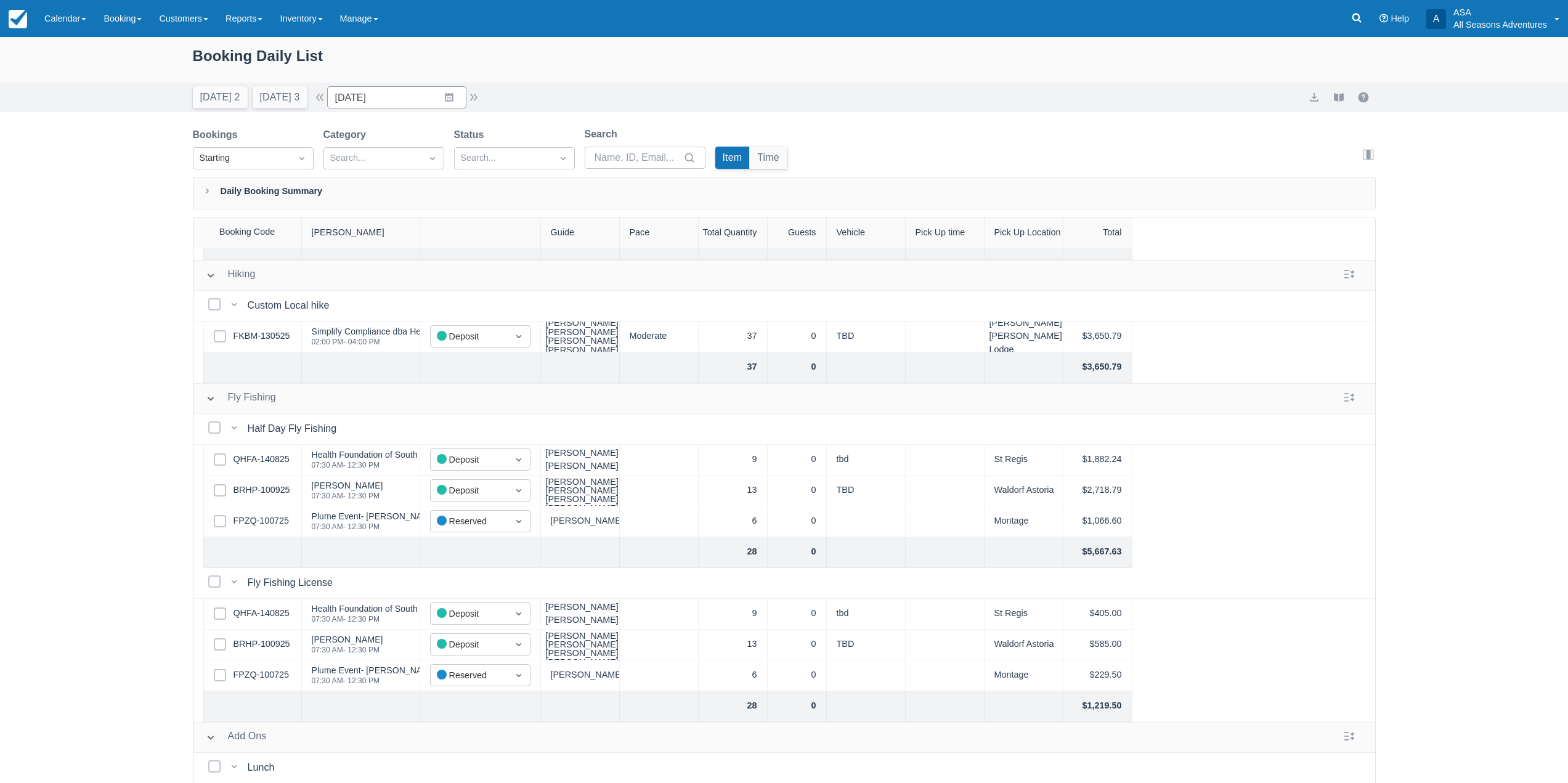
scroll to position [124, 0]
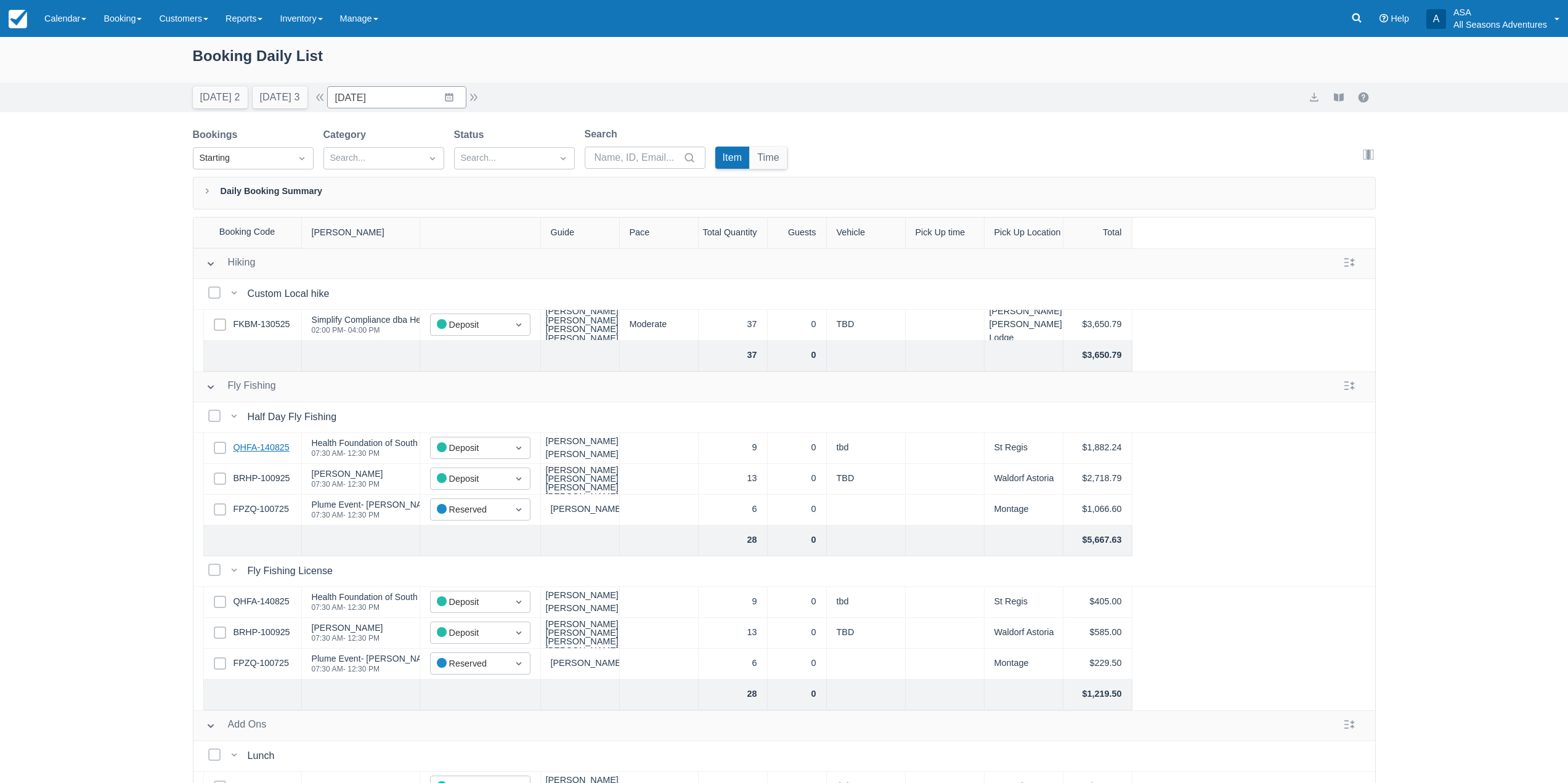
click at [276, 445] on link "QHFA-140825" at bounding box center [261, 448] width 56 height 13
click at [255, 639] on link "BRHP-100925" at bounding box center [262, 633] width 57 height 13
click at [242, 664] on link "FPZQ-100725" at bounding box center [261, 664] width 55 height 13
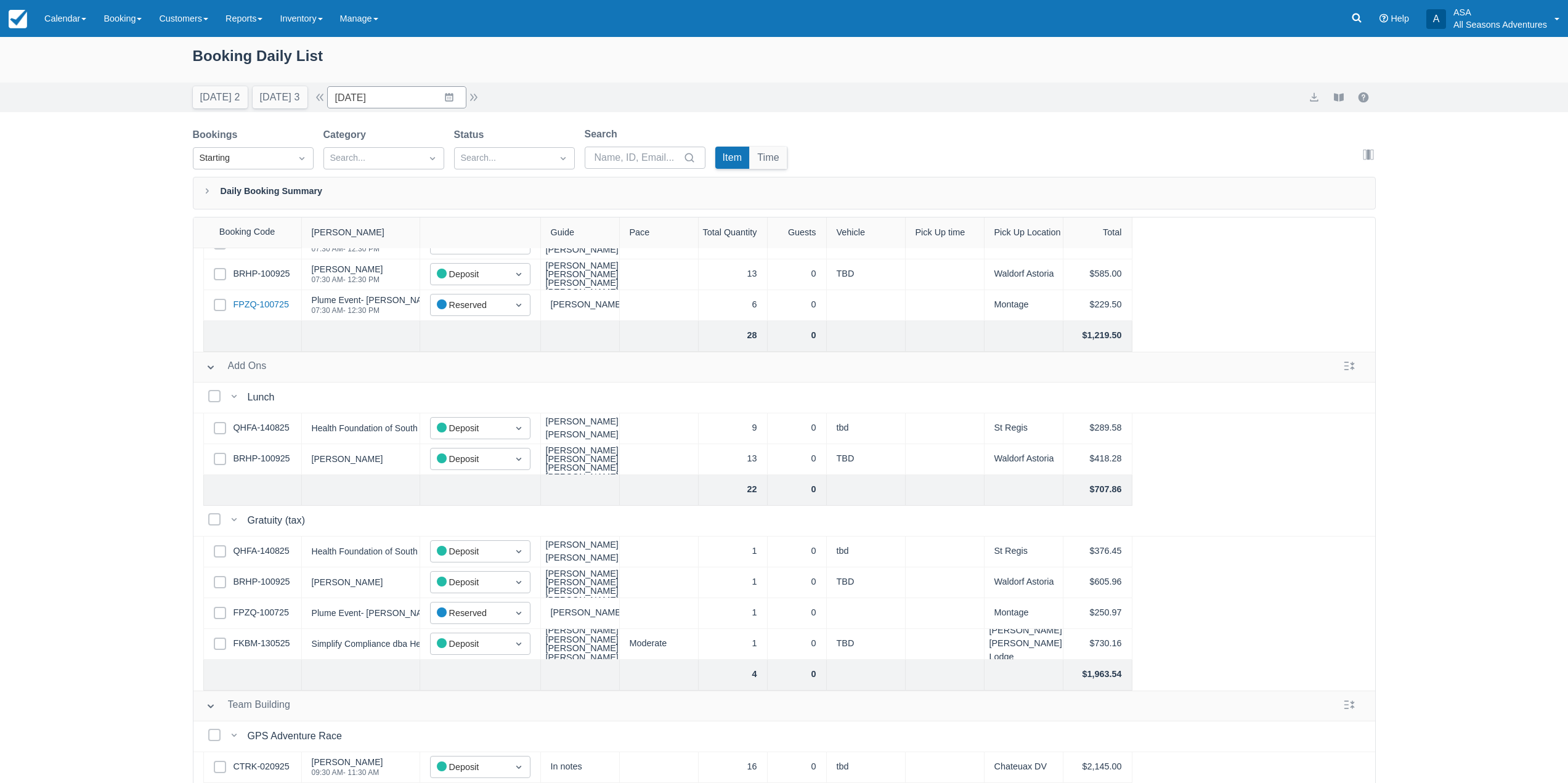
scroll to position [63, 0]
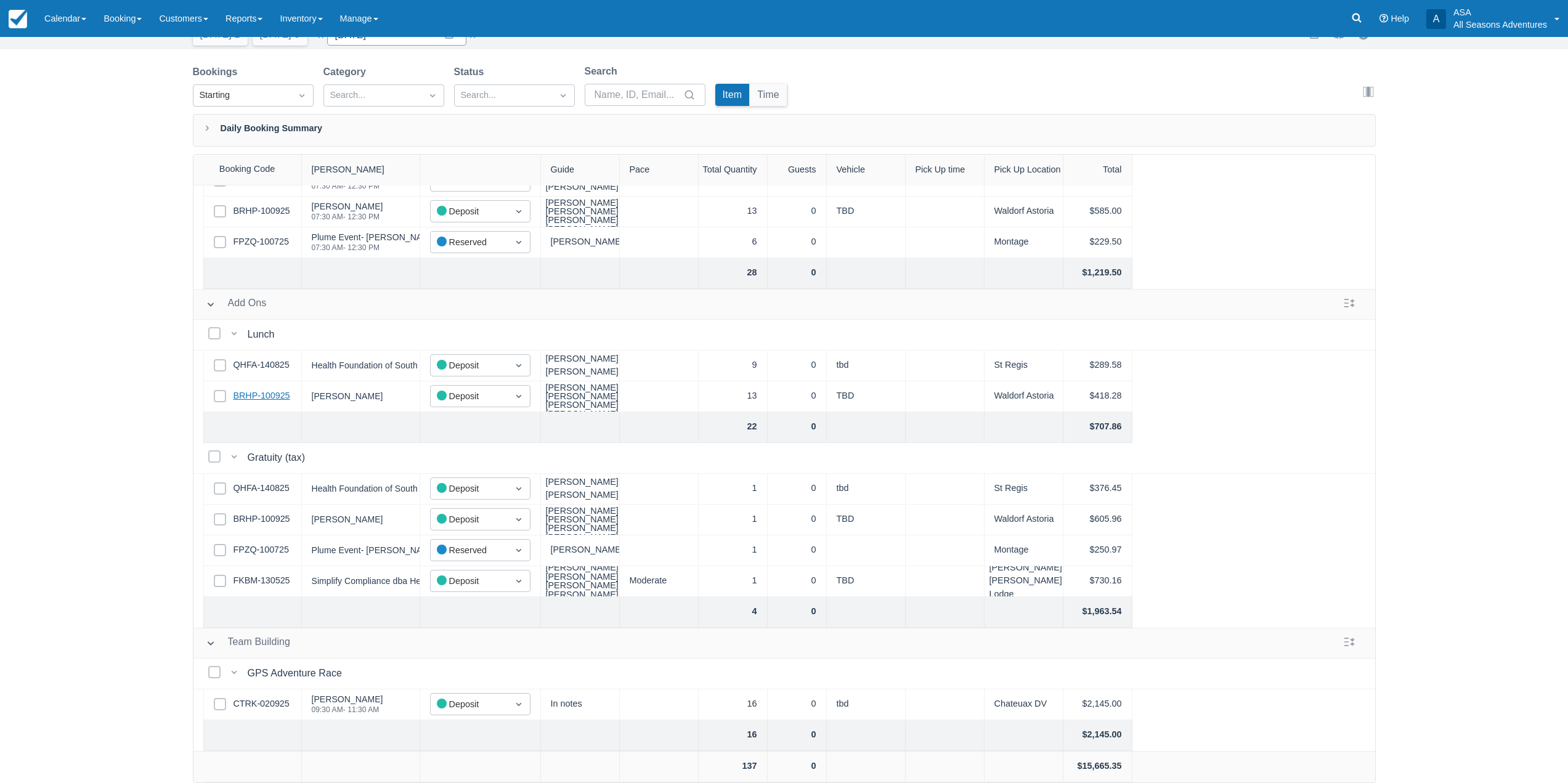
click at [275, 389] on link "BRHP-100925" at bounding box center [262, 396] width 57 height 13
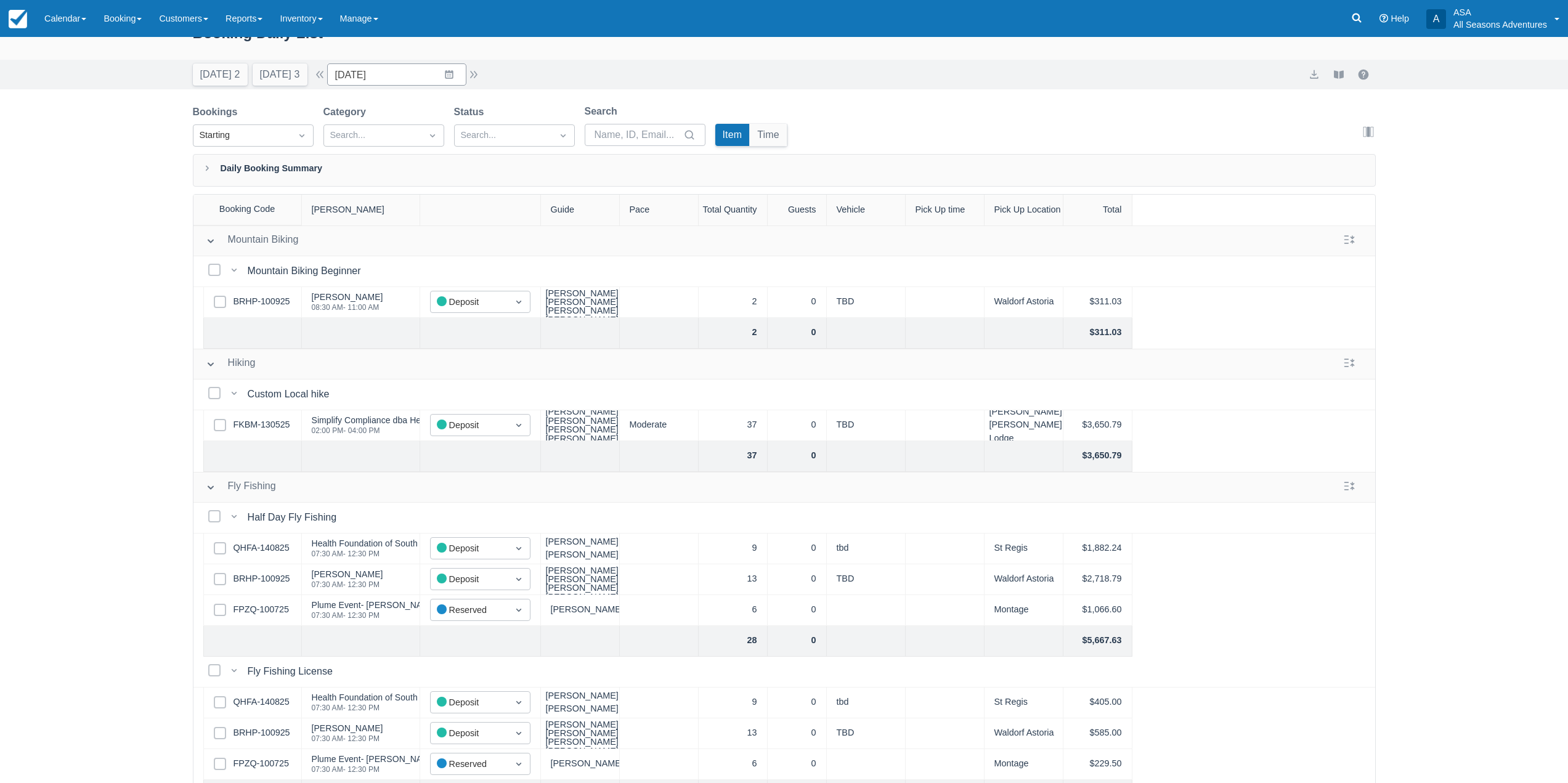
scroll to position [1, 0]
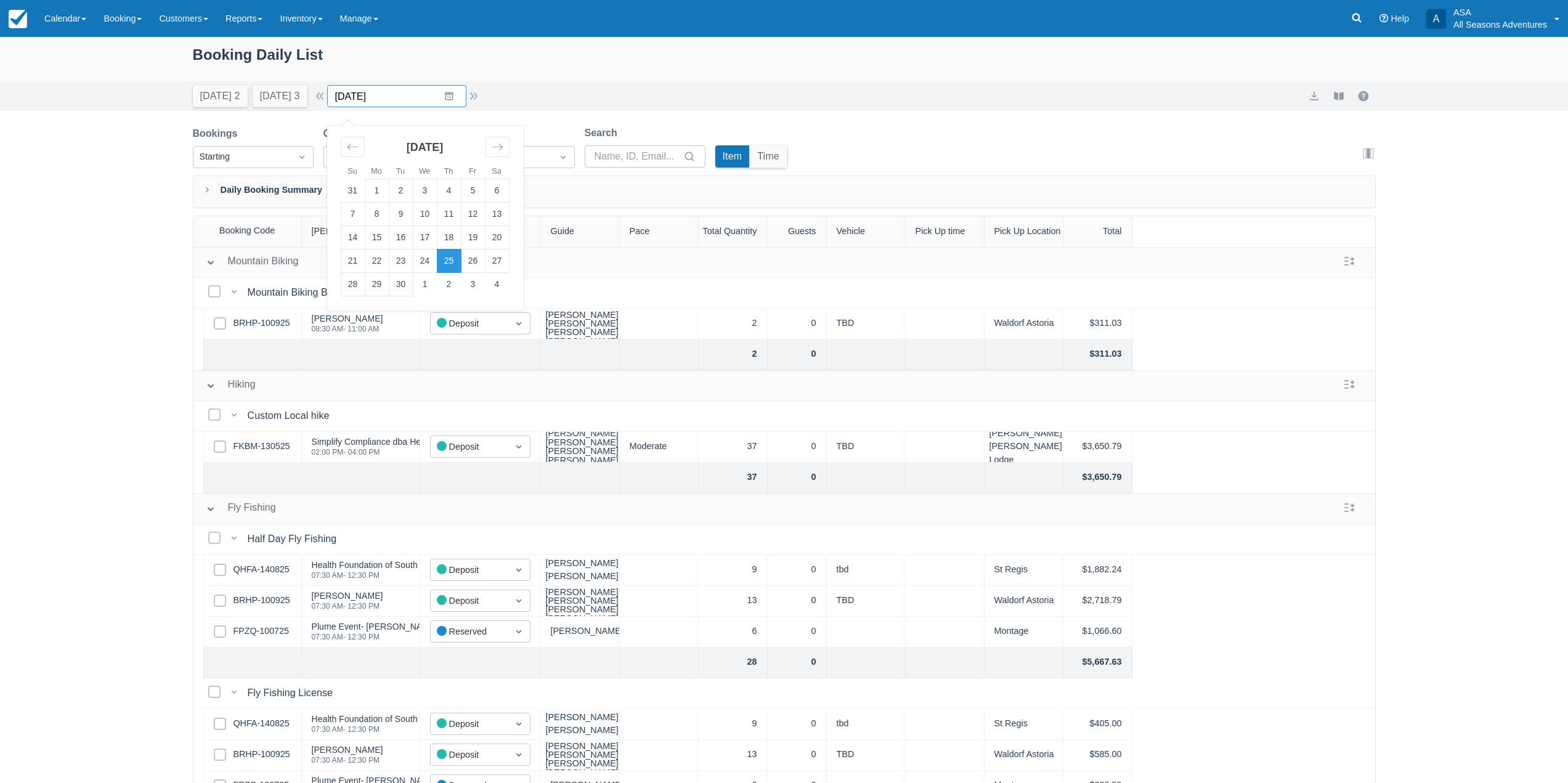
click at [445, 86] on input "[DATE]" at bounding box center [397, 97] width 139 height 22
click at [448, 88] on input "[DATE]" at bounding box center [397, 97] width 139 height 22
click at [103, 535] on div "Booking Daily List [DATE] 2 [DATE] 3 Date [DATE] Navigate forward to interact w…" at bounding box center [784, 440] width 1568 height 809
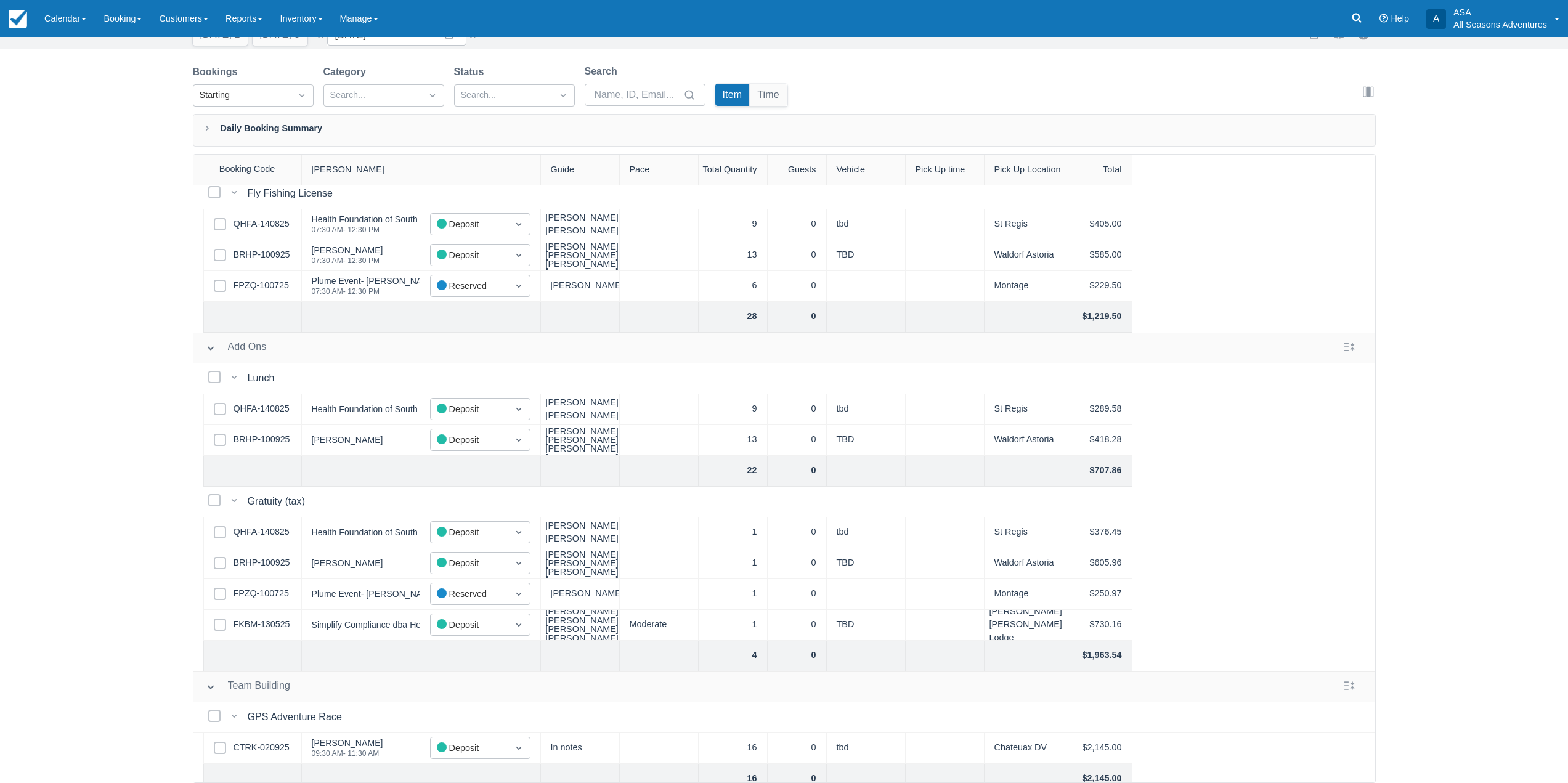
scroll to position [491, 0]
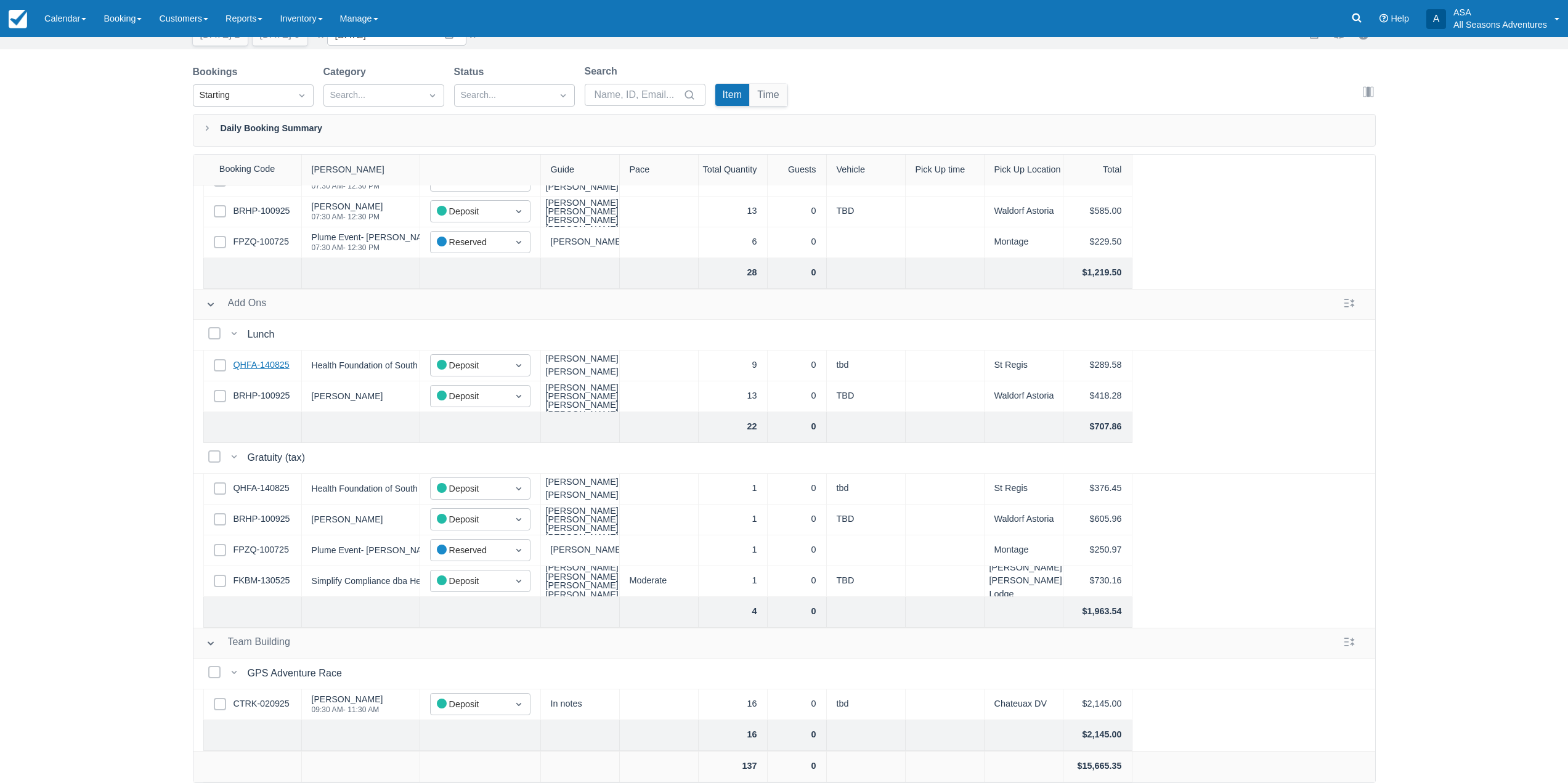
click at [263, 361] on link "QHFA-140825" at bounding box center [261, 365] width 56 height 13
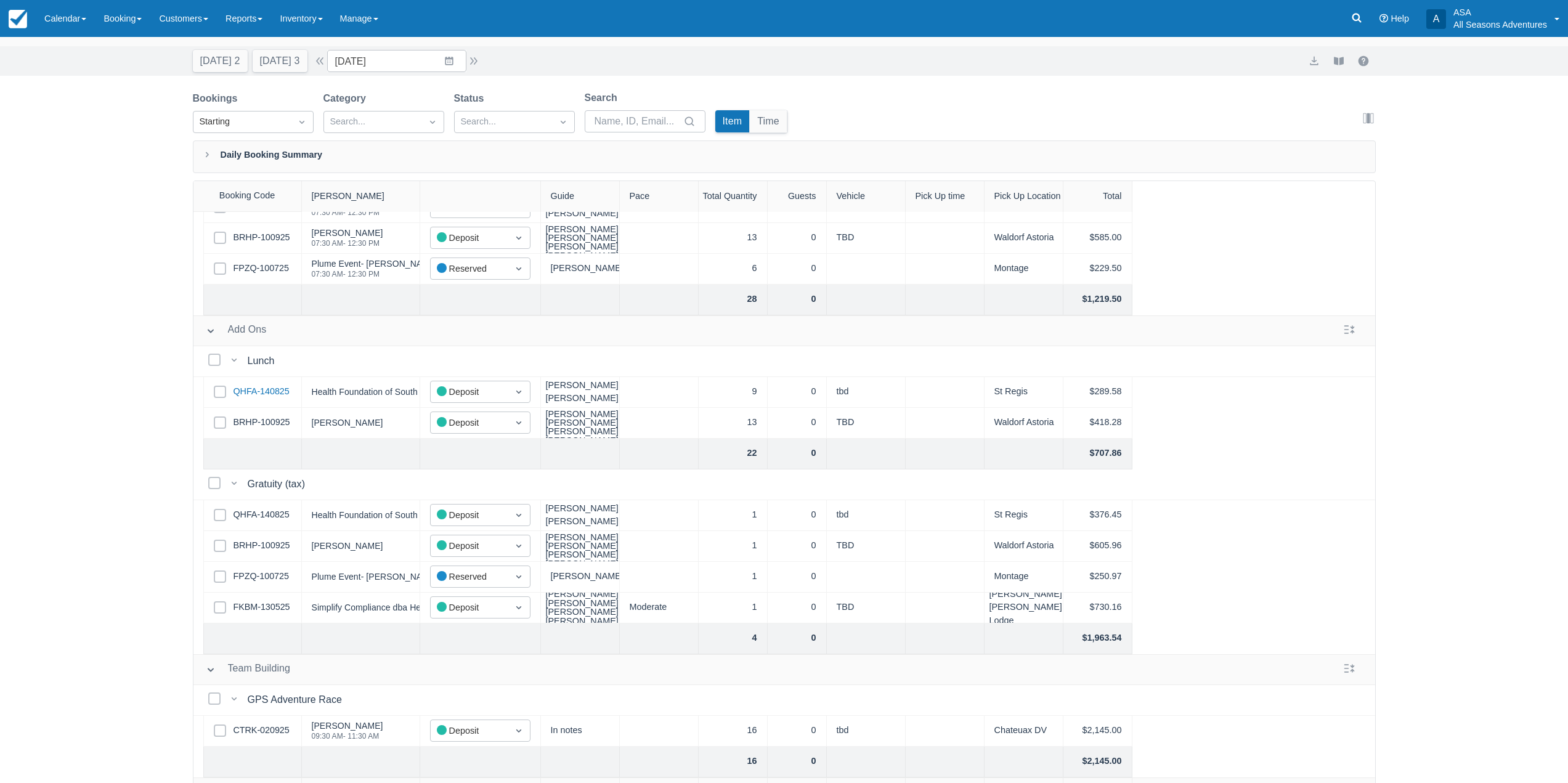
scroll to position [0, 0]
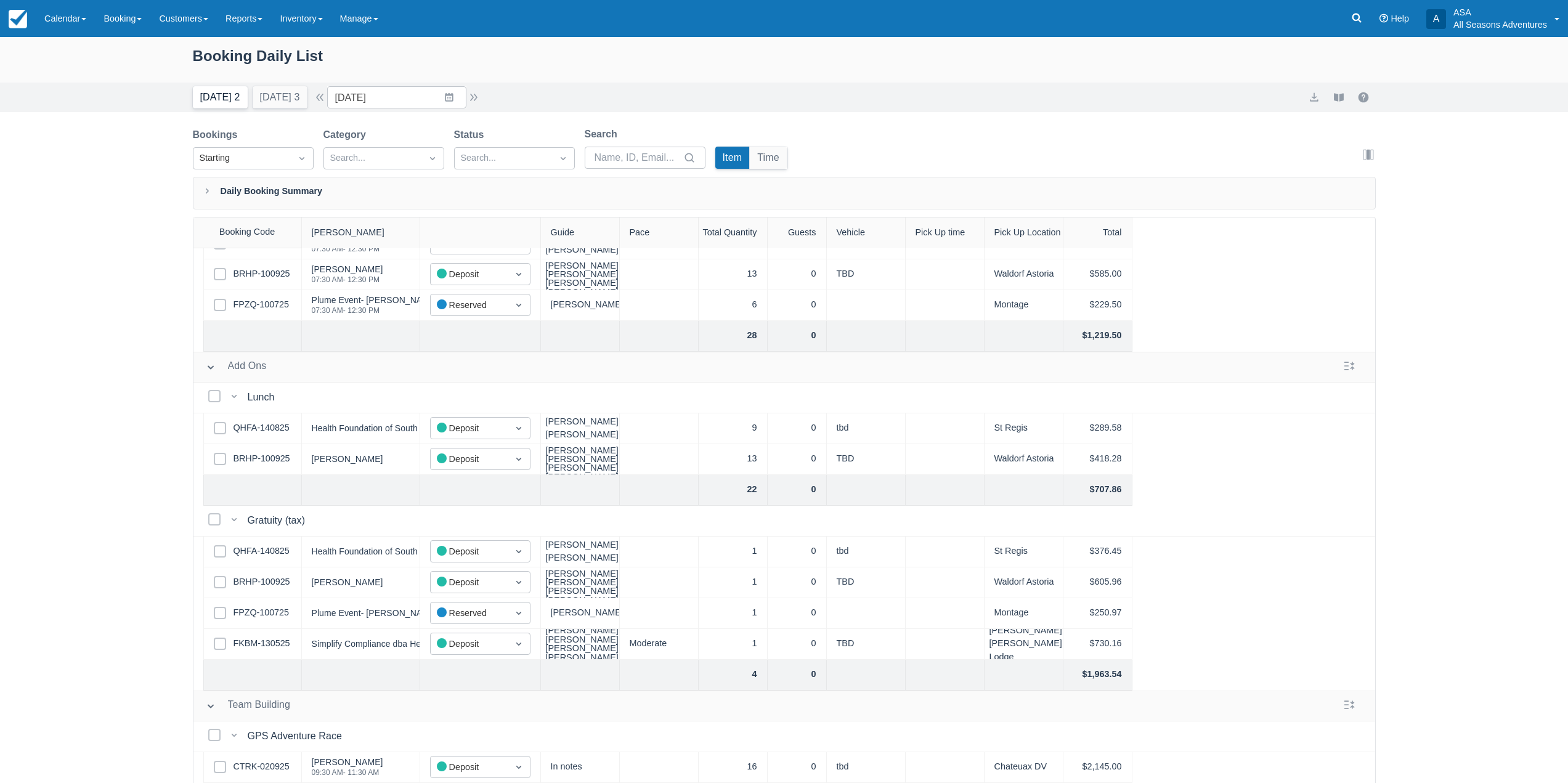
click at [225, 103] on button "Today 2" at bounding box center [220, 97] width 55 height 22
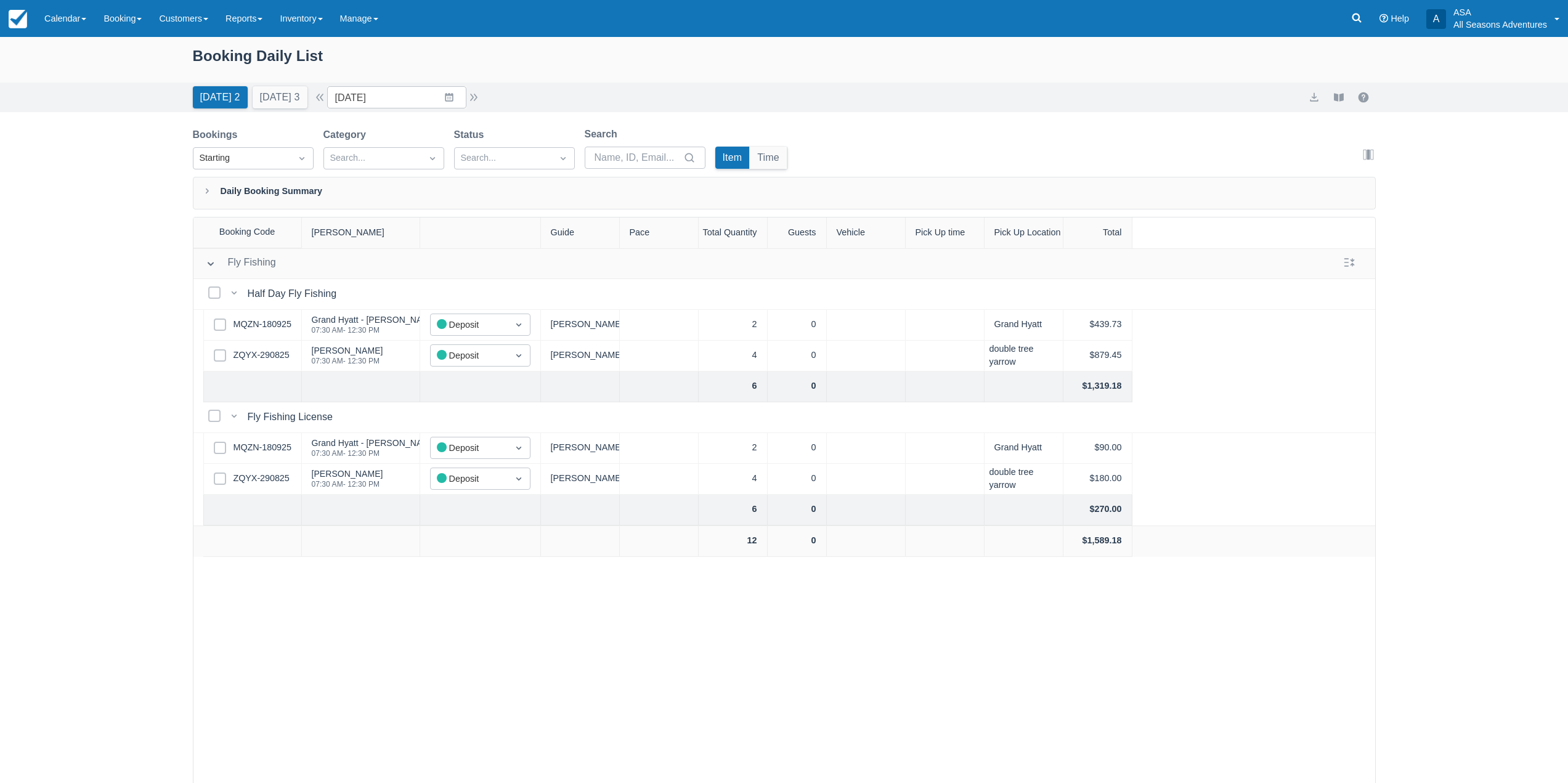
click at [264, 334] on div "Select Row MQZN-180925" at bounding box center [253, 325] width 99 height 31
click at [264, 326] on link "MQZN-180925" at bounding box center [262, 325] width 58 height 13
click at [257, 353] on link "ZQYX-290825" at bounding box center [261, 356] width 56 height 13
click at [258, 89] on button "Tomorrow 3" at bounding box center [280, 97] width 55 height 22
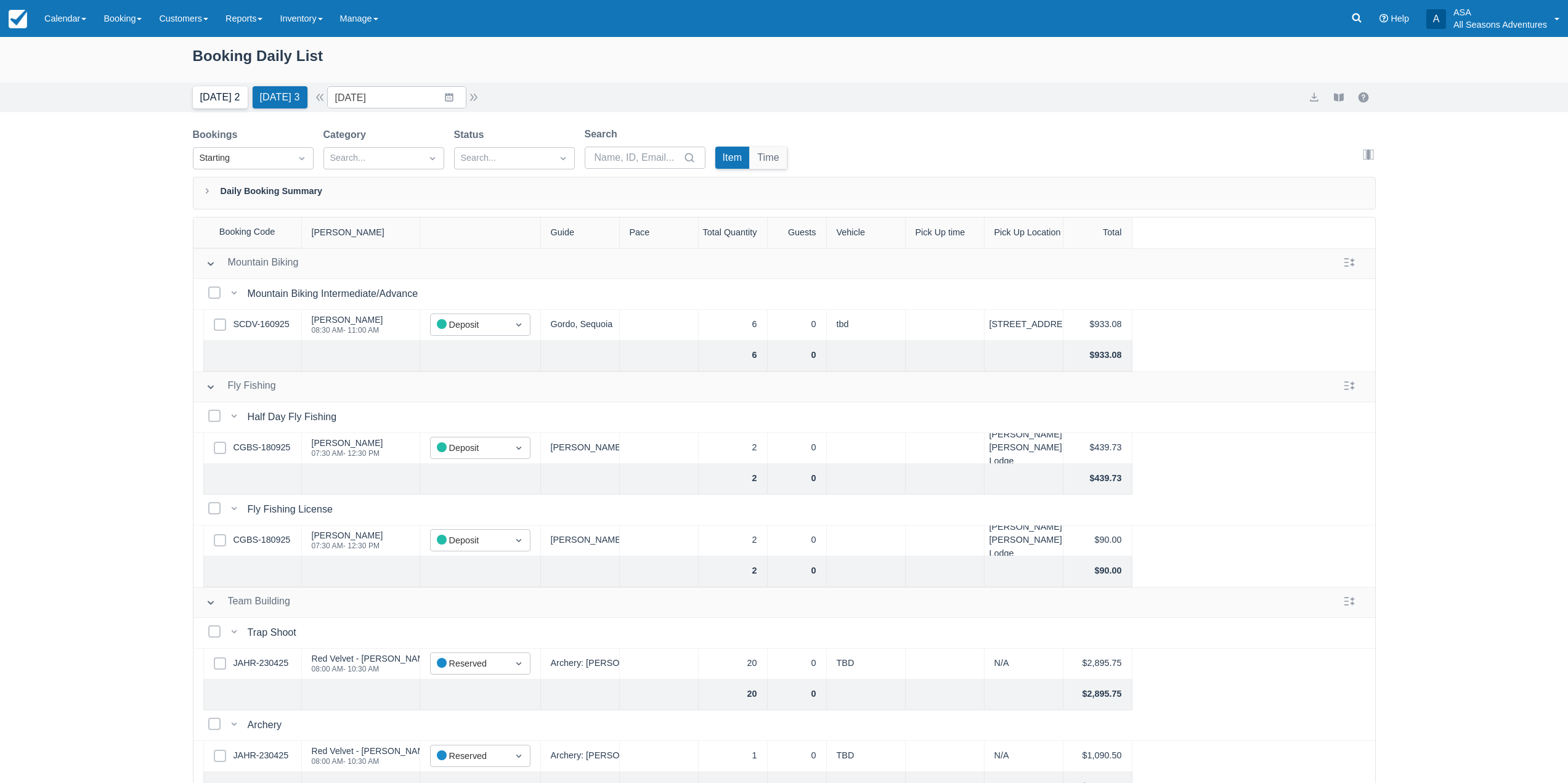
click at [216, 103] on button "Today 2" at bounding box center [220, 97] width 55 height 22
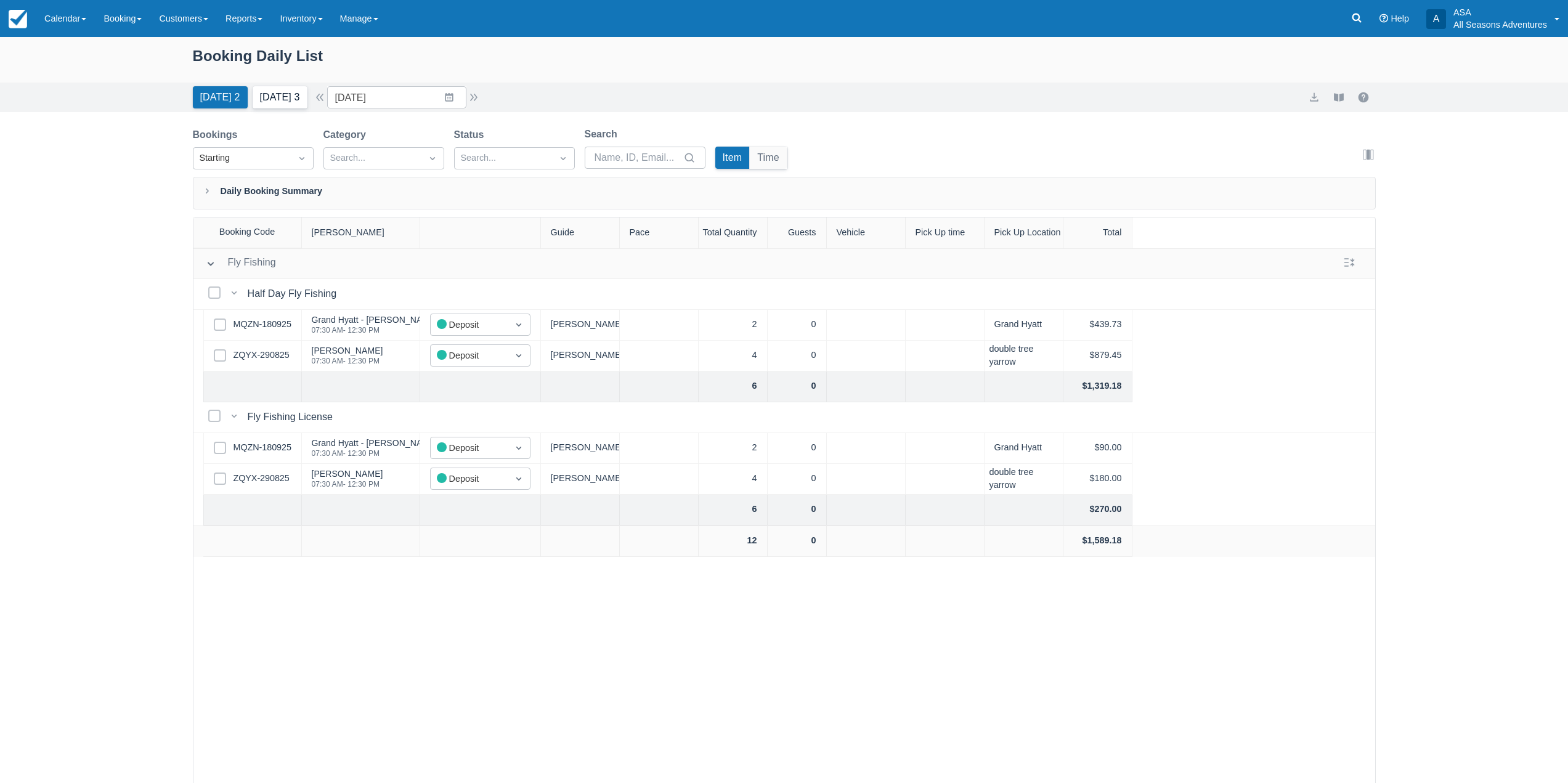
click at [287, 97] on button "Tomorrow 3" at bounding box center [280, 97] width 55 height 22
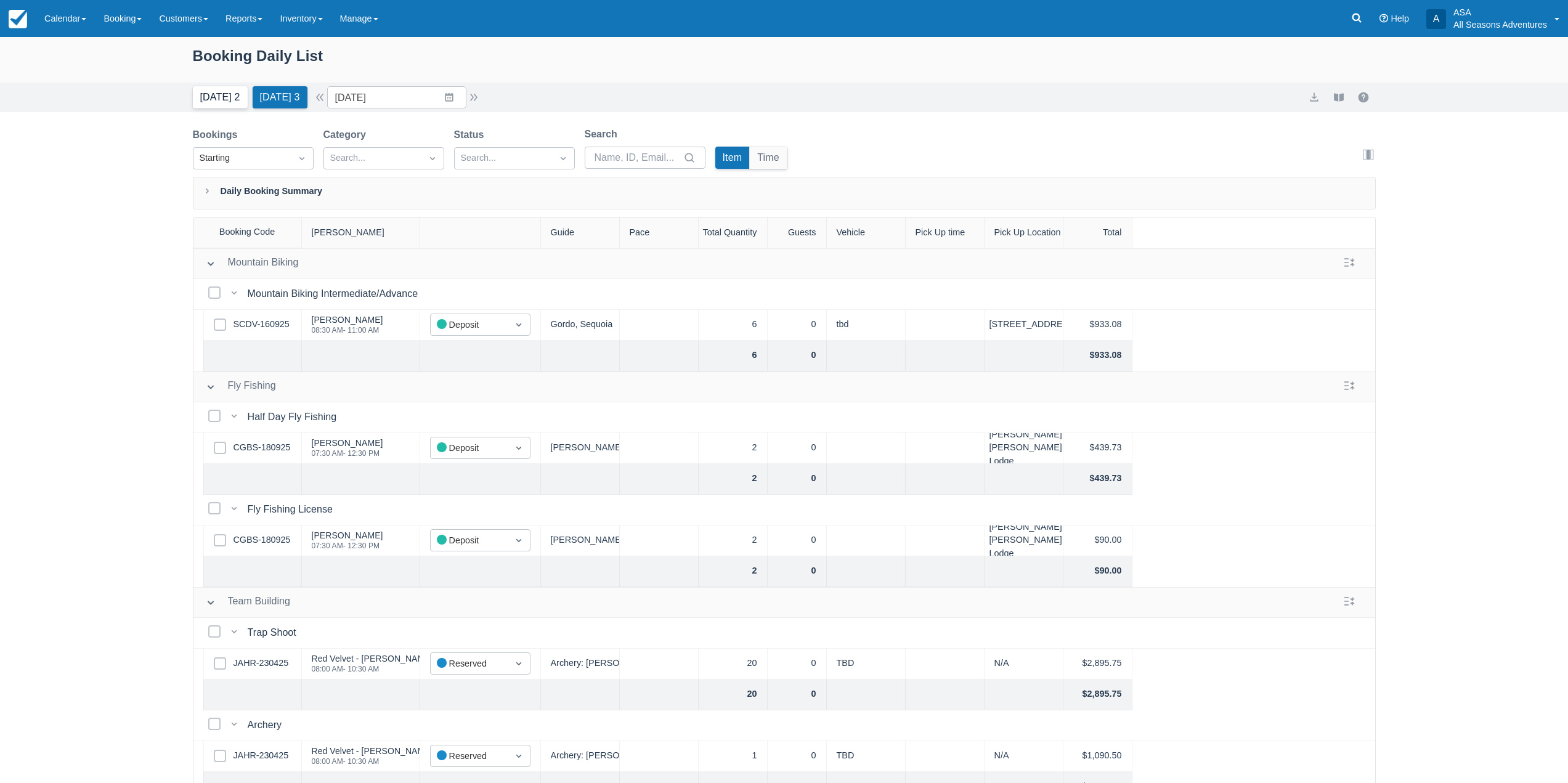
click at [209, 102] on button "Today 2" at bounding box center [220, 97] width 55 height 22
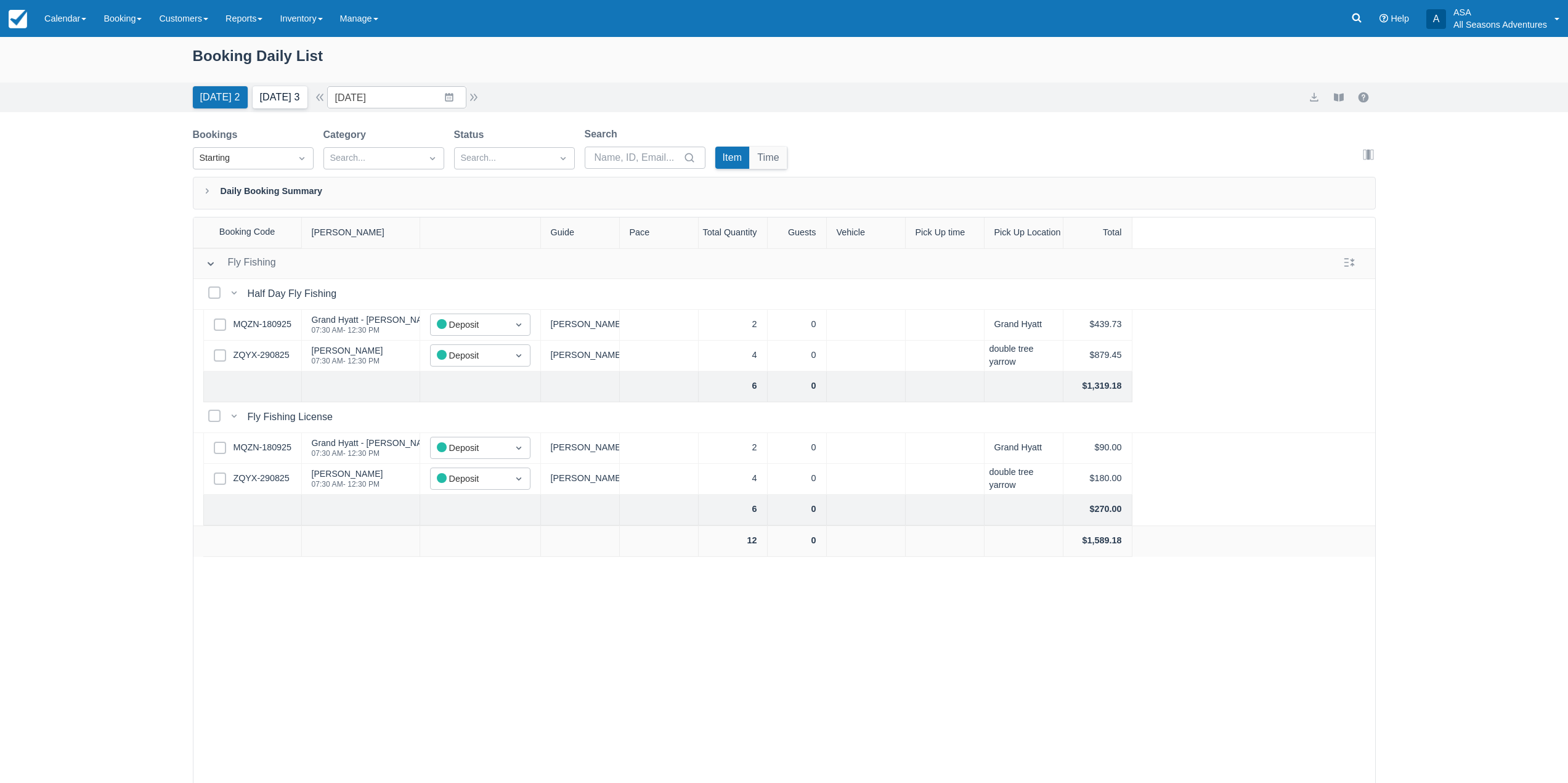
click at [302, 94] on button "Tomorrow 3" at bounding box center [280, 97] width 55 height 22
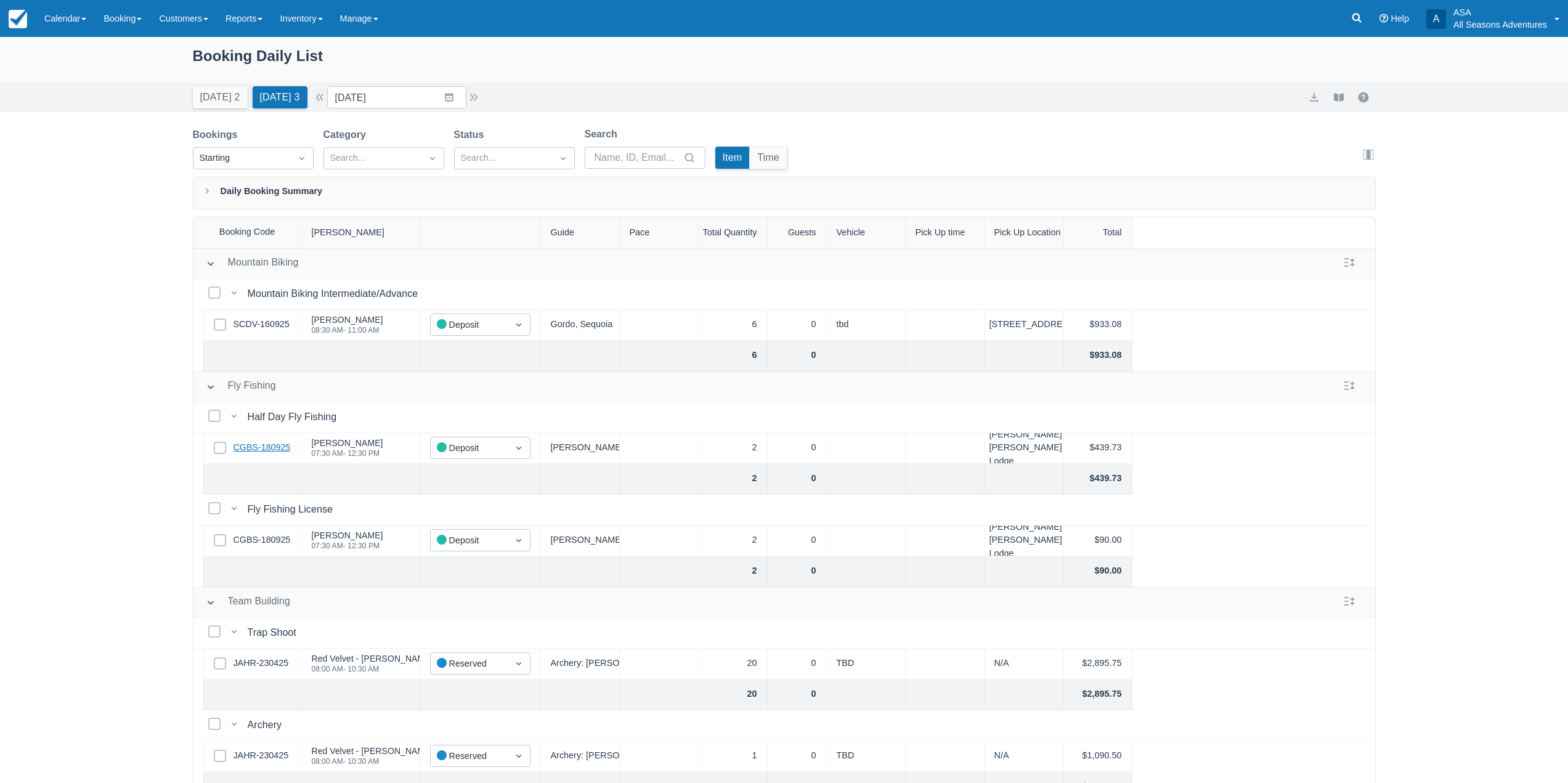
click at [277, 448] on link "CGBS-180925" at bounding box center [262, 448] width 58 height 13
click at [226, 98] on button "Today 2" at bounding box center [220, 97] width 55 height 22
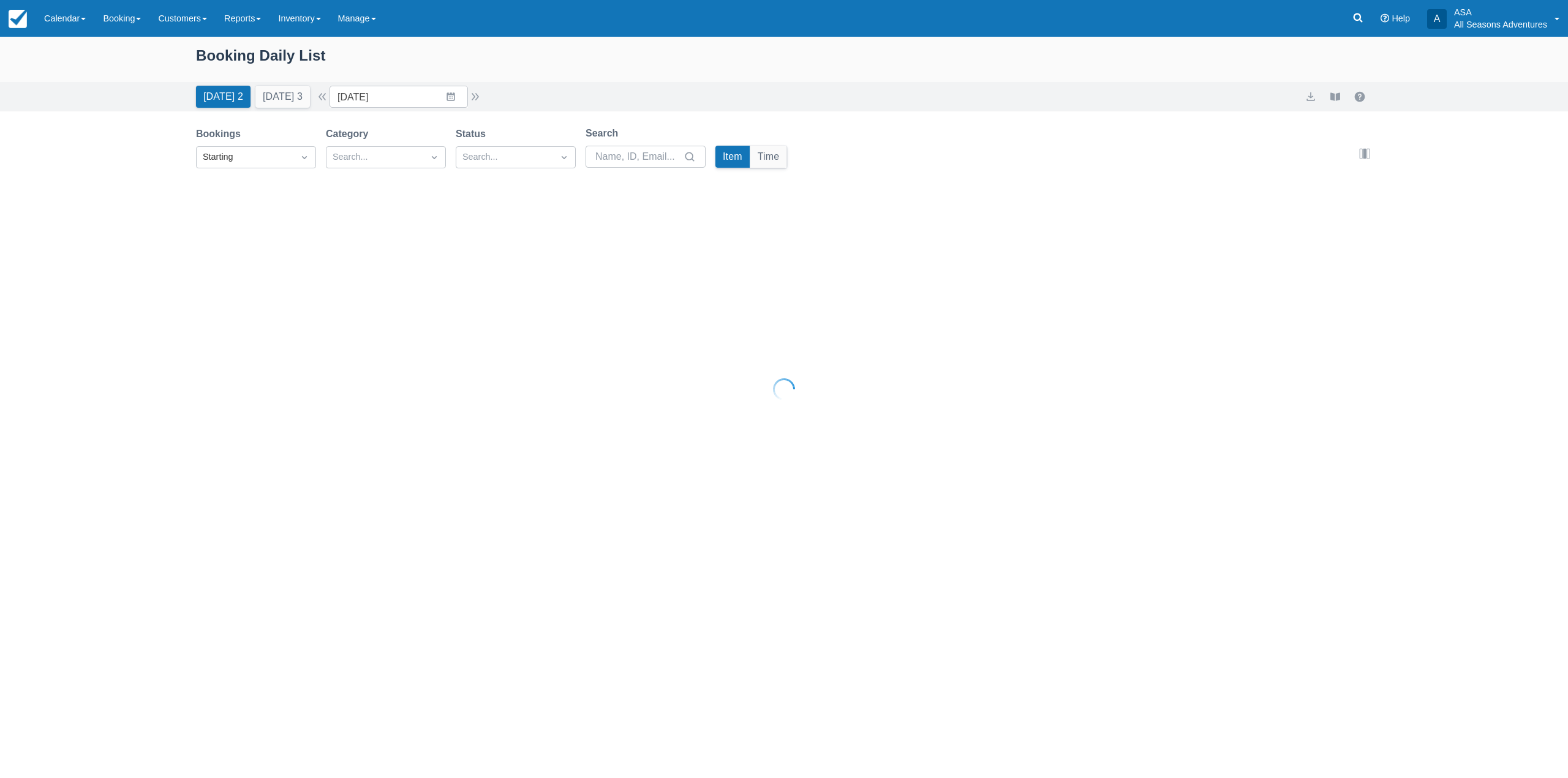
click at [285, 103] on button "Tomorrow 3" at bounding box center [282, 97] width 54 height 22
type input "09/20/25"
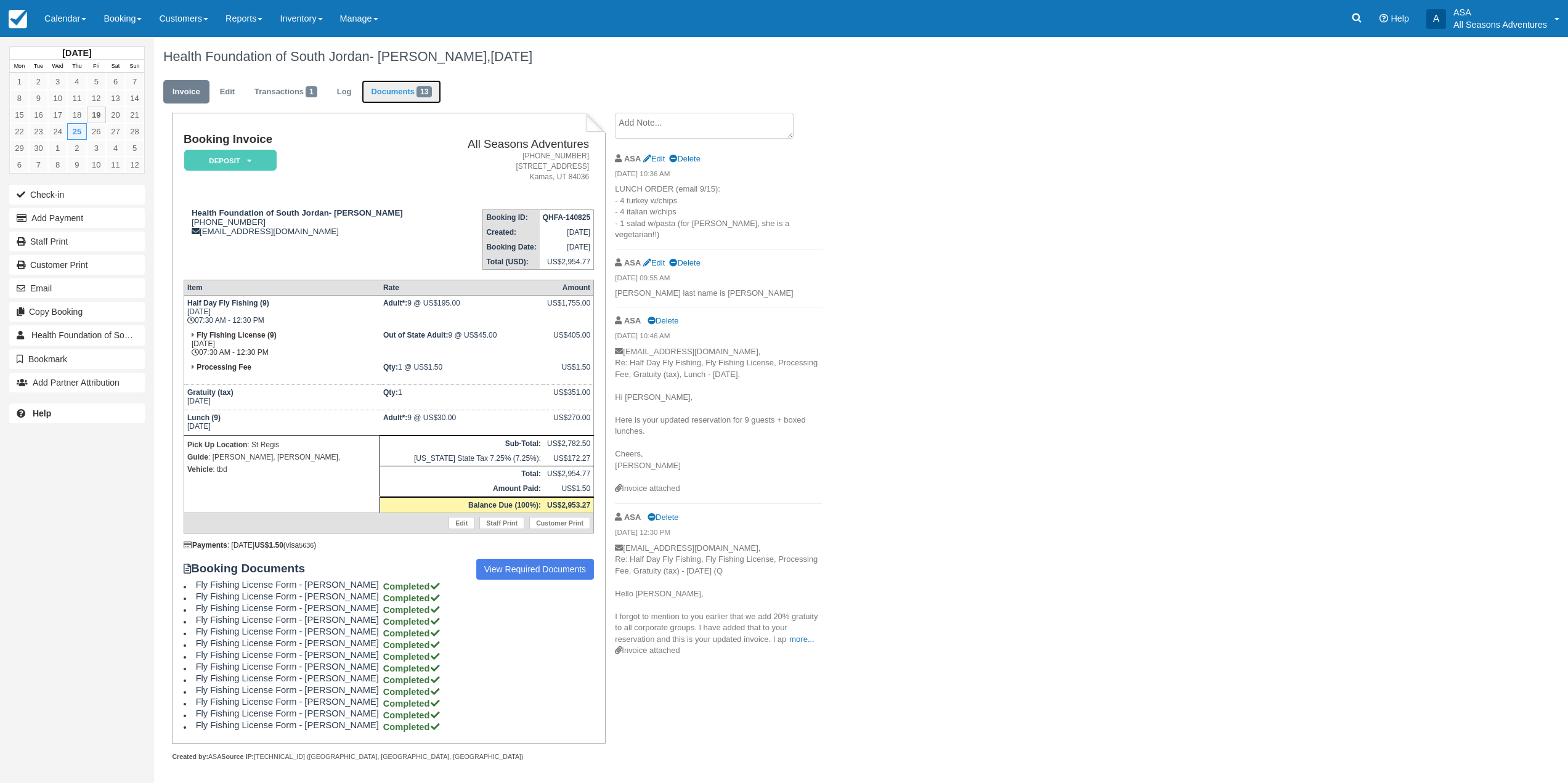
click at [375, 92] on link "Documents 13" at bounding box center [401, 92] width 79 height 24
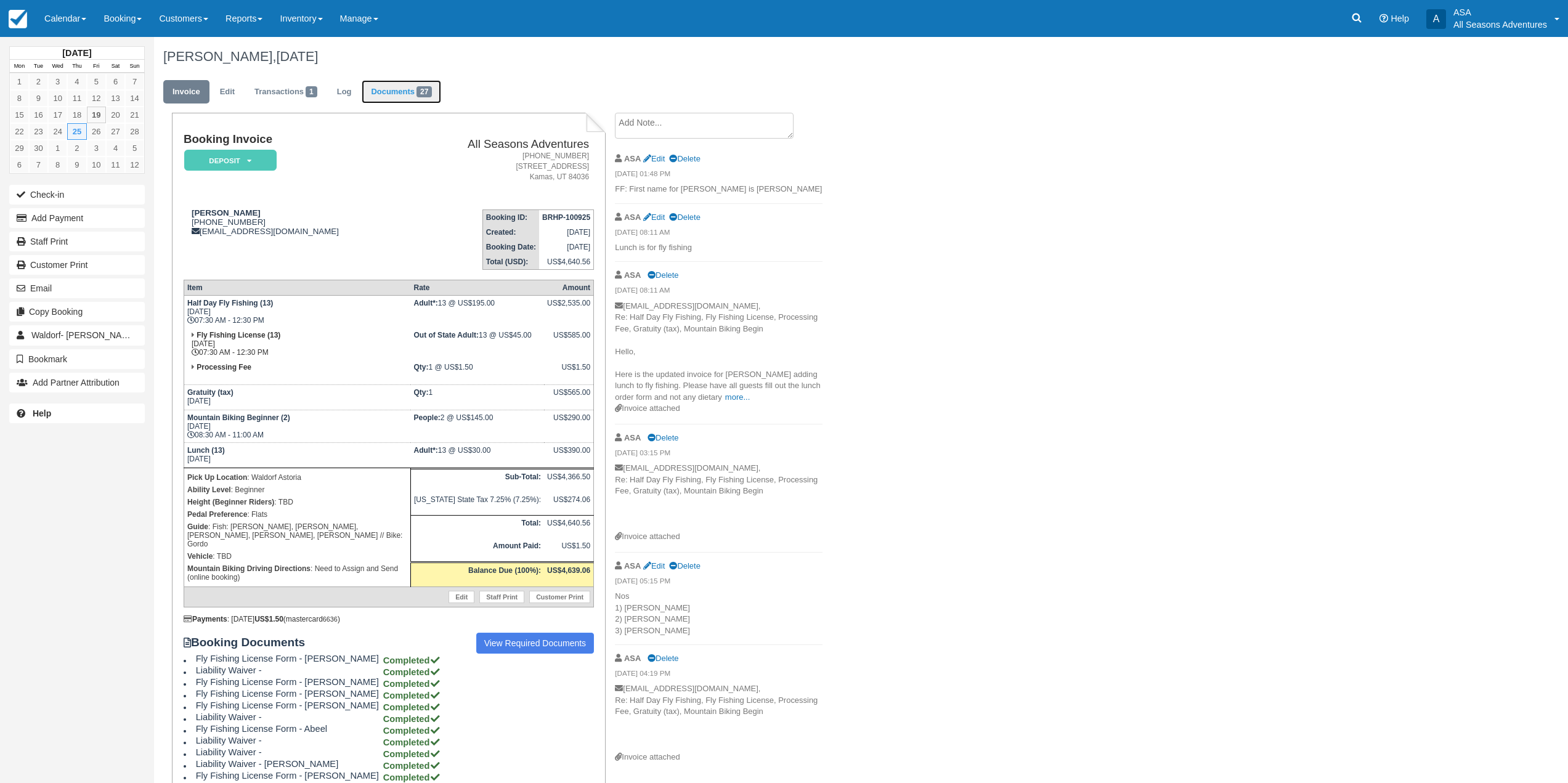
click at [400, 94] on link "Documents 27" at bounding box center [401, 92] width 79 height 24
click at [414, 92] on link "Documents 27" at bounding box center [401, 92] width 79 height 24
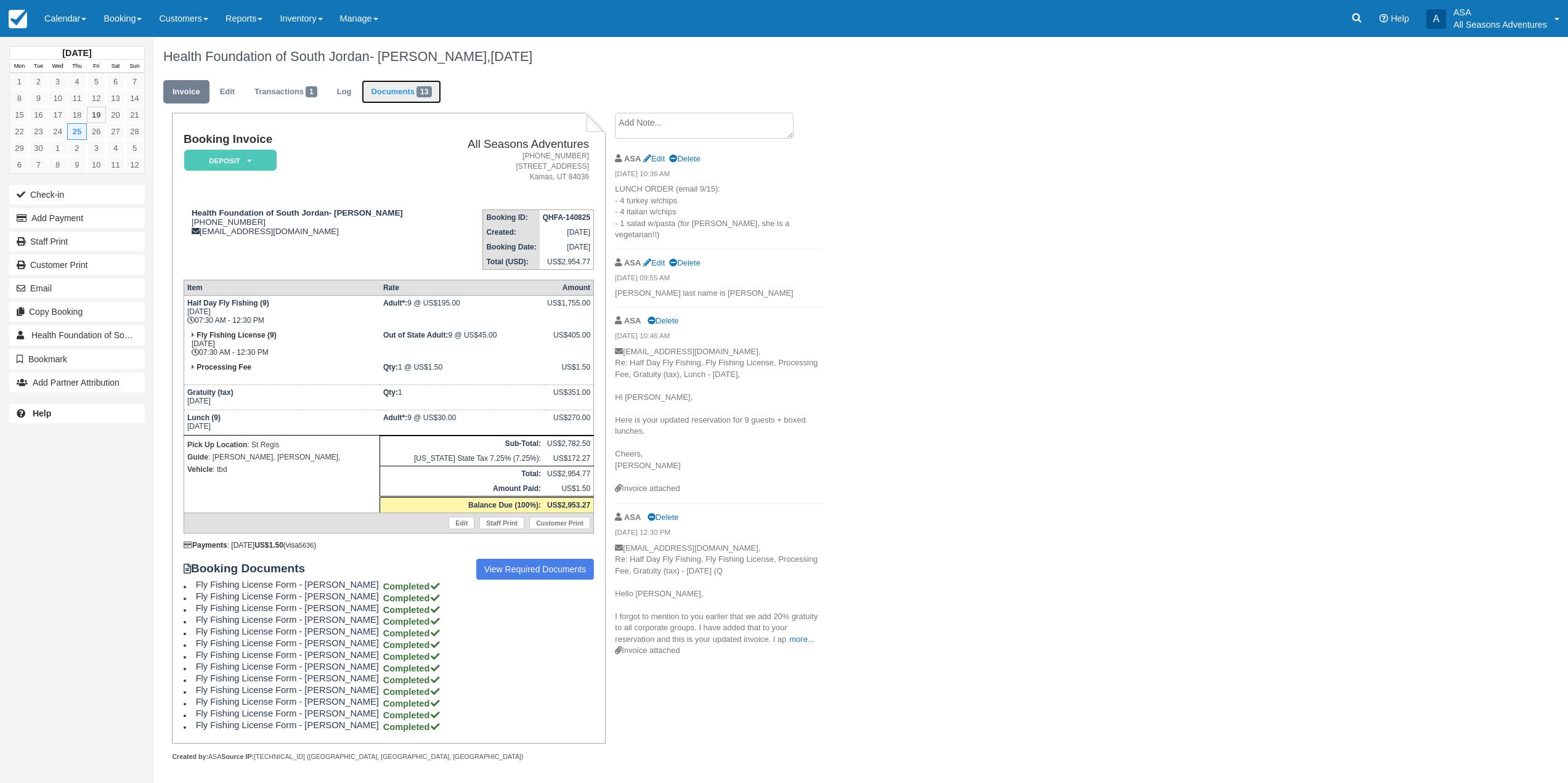
click at [385, 95] on link "Documents 13" at bounding box center [401, 92] width 79 height 24
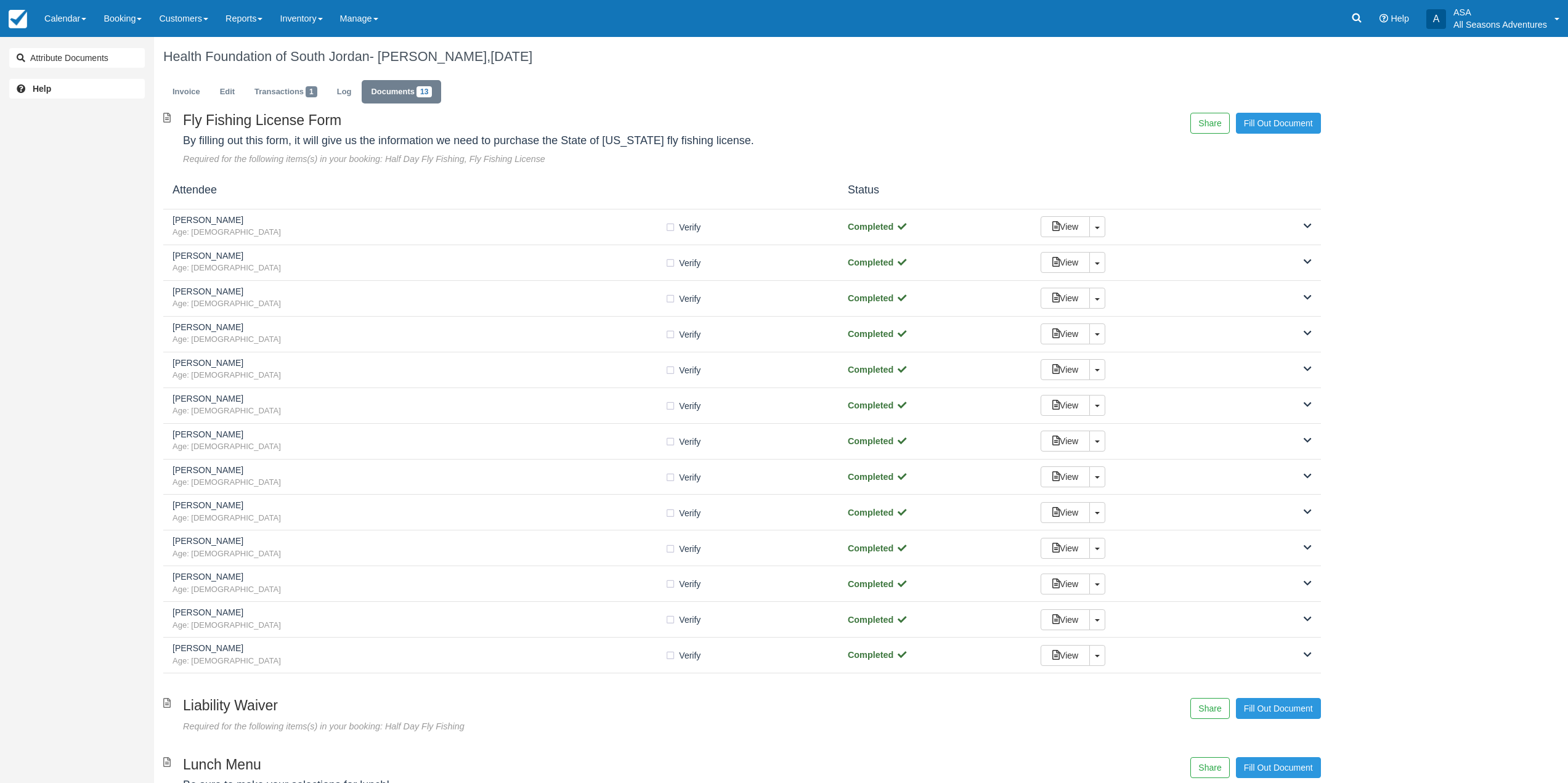
click at [210, 106] on ul "Invoice Edit Transactions 1 Log Documents 13" at bounding box center [742, 94] width 1158 height 37
click at [185, 91] on link "Invoice" at bounding box center [186, 92] width 46 height 24
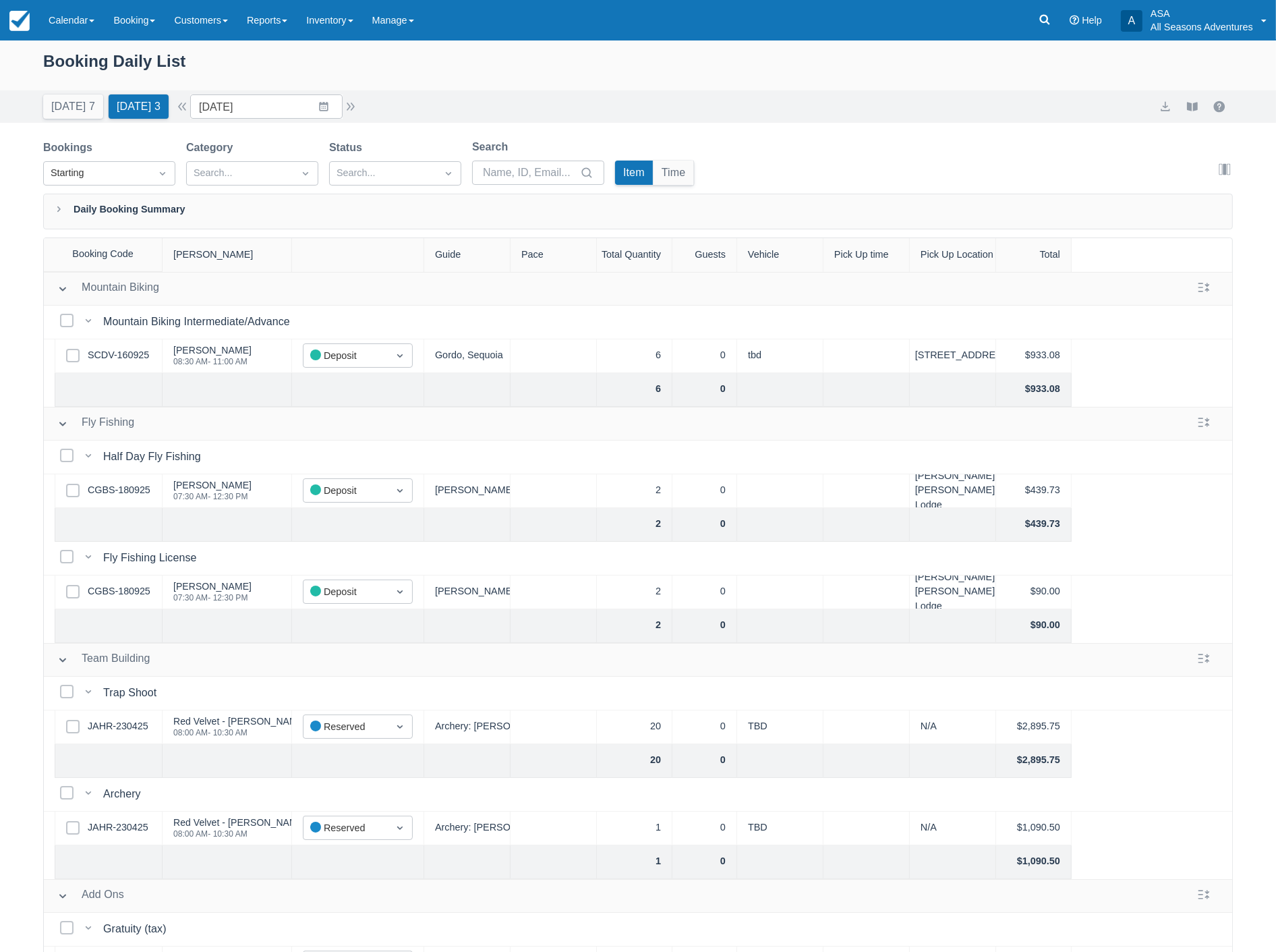
scroll to position [39, 0]
click at [355, 105] on button "button" at bounding box center [351, 107] width 16 height 16
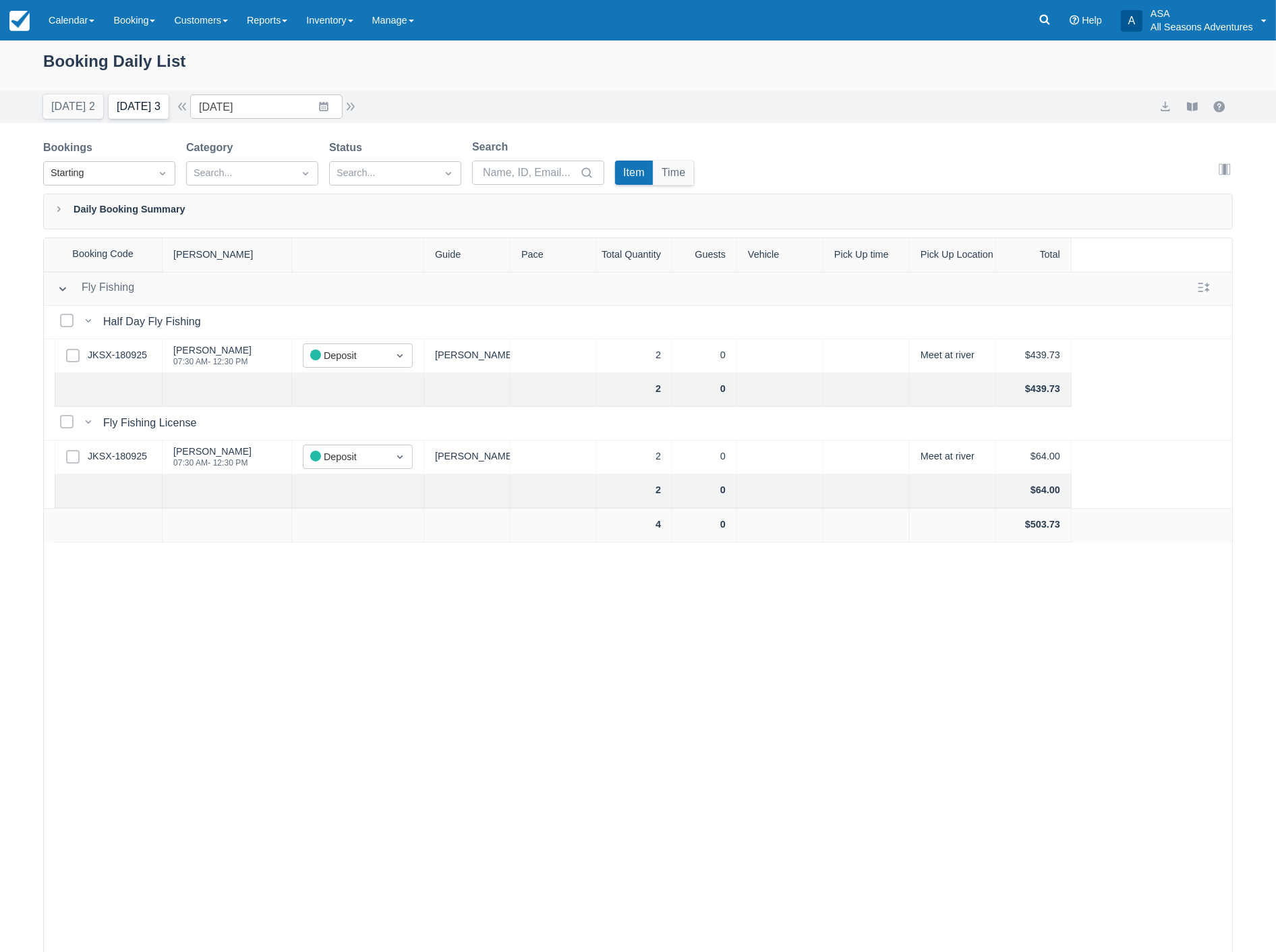
click at [137, 102] on button "Tomorrow 3" at bounding box center [138, 107] width 60 height 25
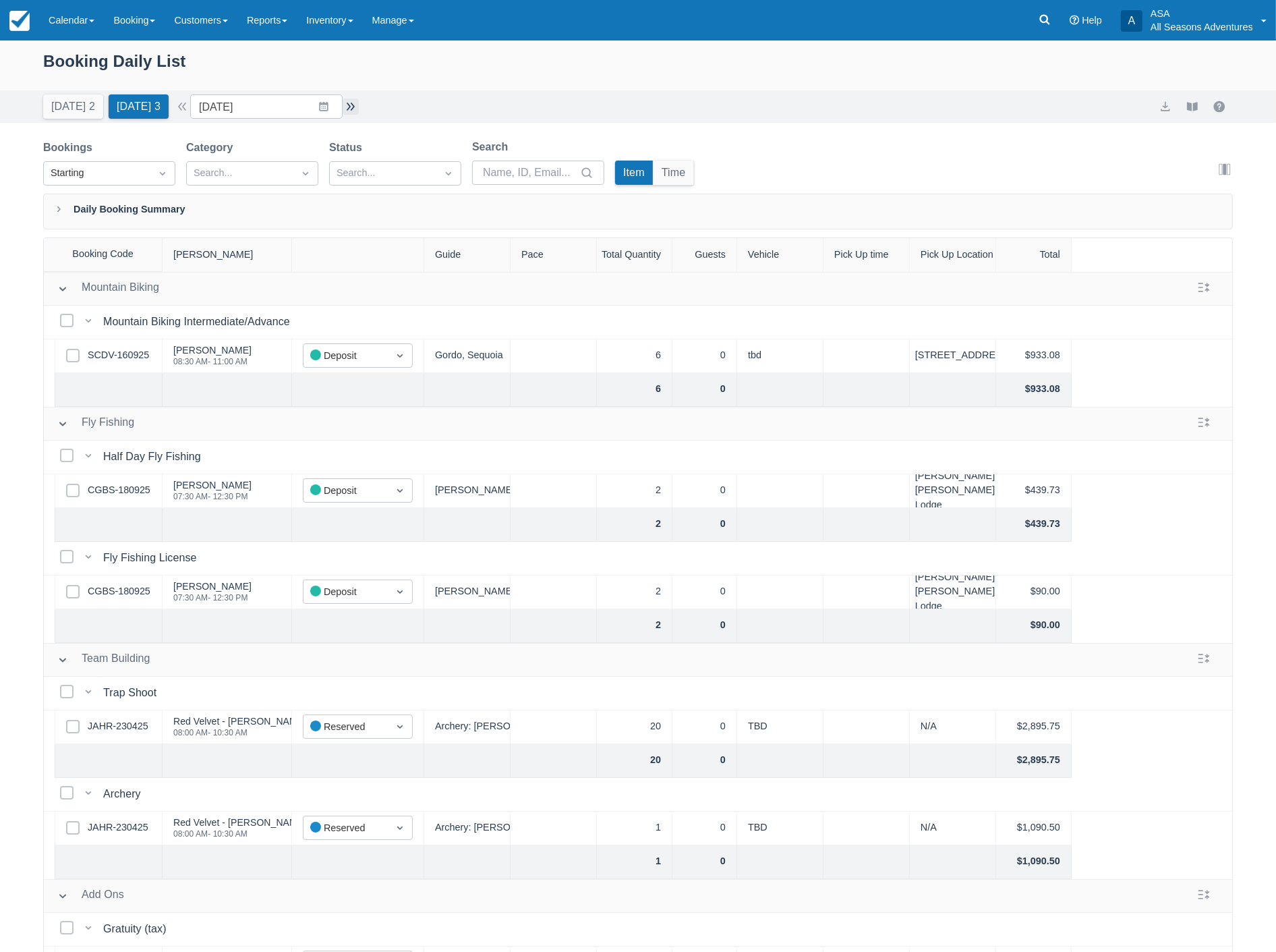
click at [356, 111] on button "button" at bounding box center [351, 107] width 16 height 16
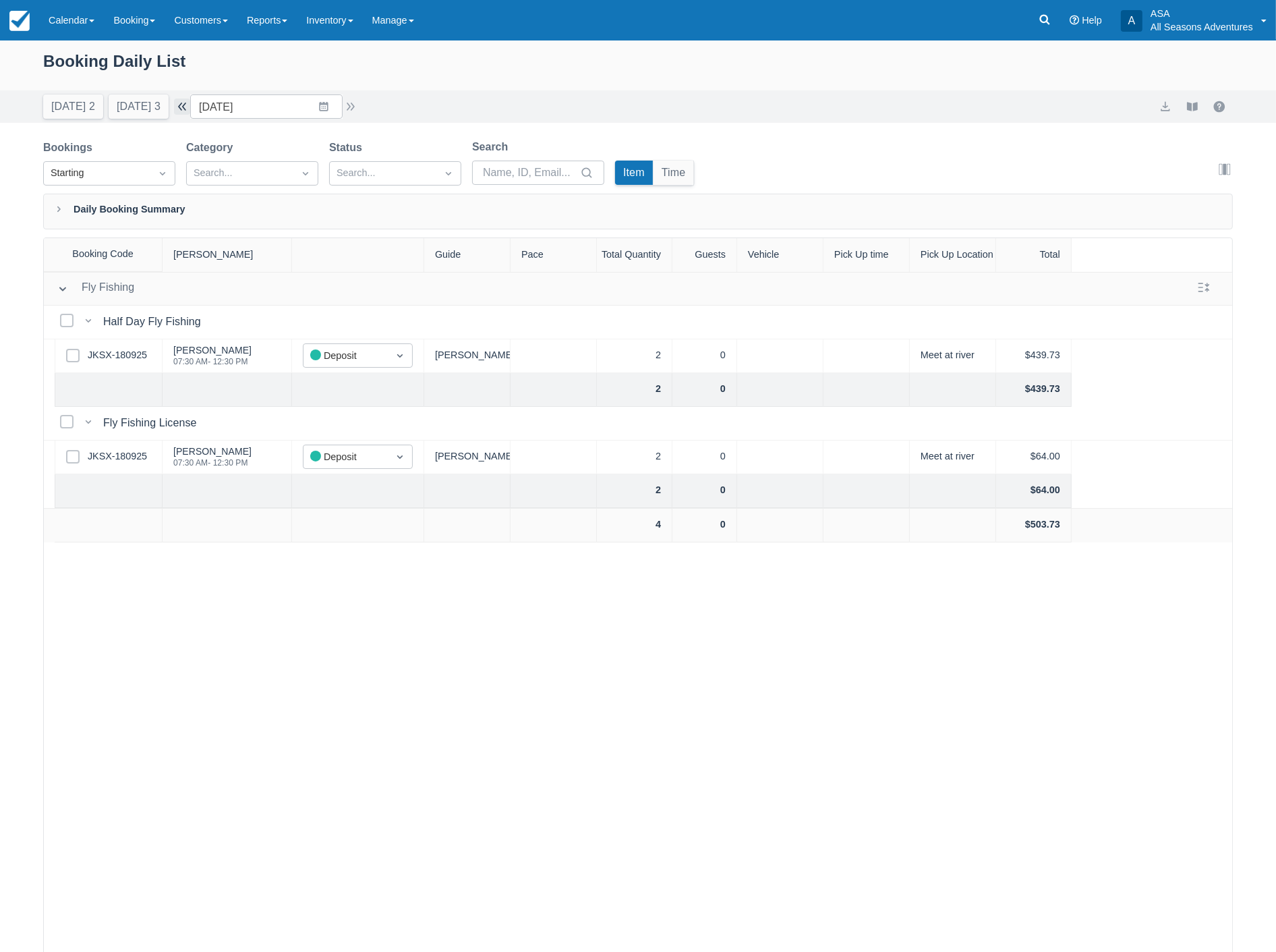
click at [184, 109] on button "button" at bounding box center [182, 107] width 16 height 16
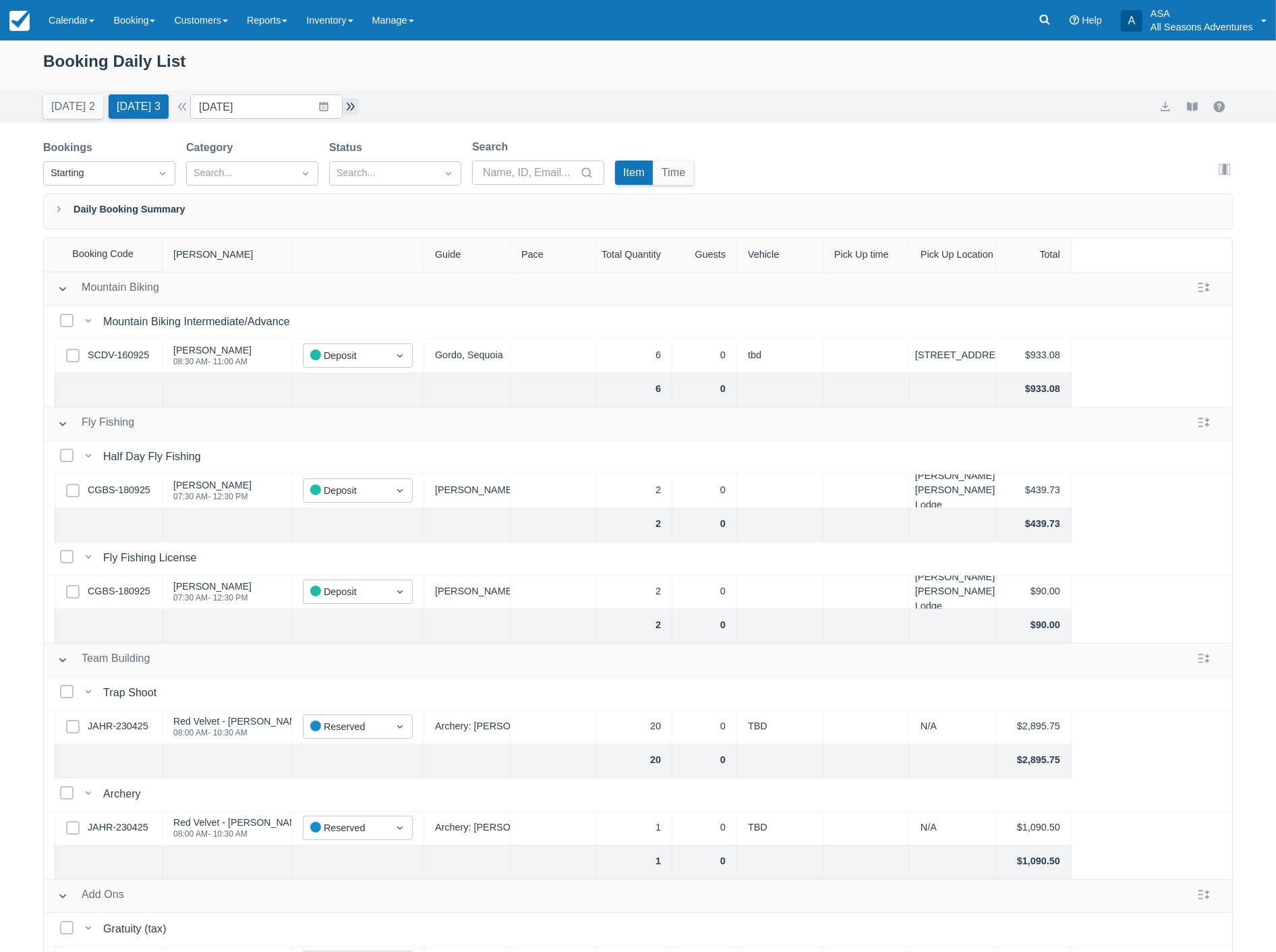
click at [355, 109] on button "button" at bounding box center [351, 107] width 16 height 16
type input "09/21/25"
